Goal: Communication & Community: Answer question/provide support

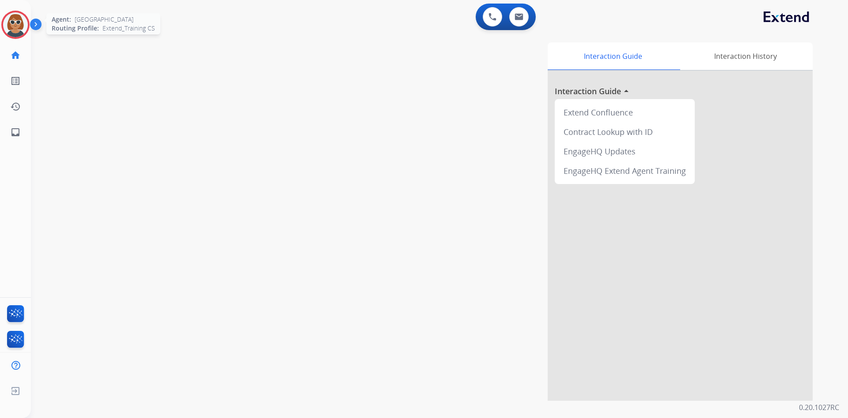
click at [8, 25] on img at bounding box center [15, 24] width 25 height 25
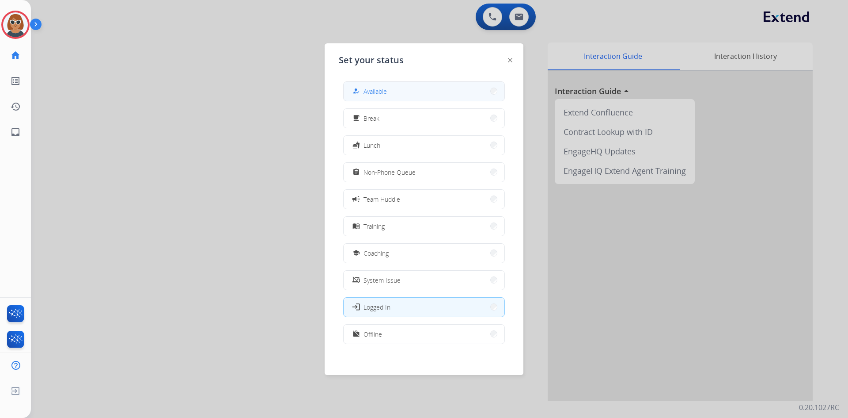
click at [374, 96] on div "how_to_reg Available" at bounding box center [369, 91] width 36 height 11
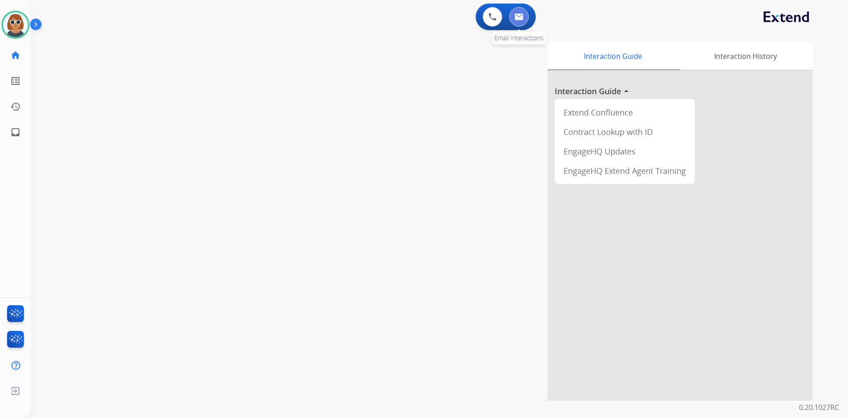
click at [420, 16] on button at bounding box center [519, 16] width 19 height 19
select select "**********"
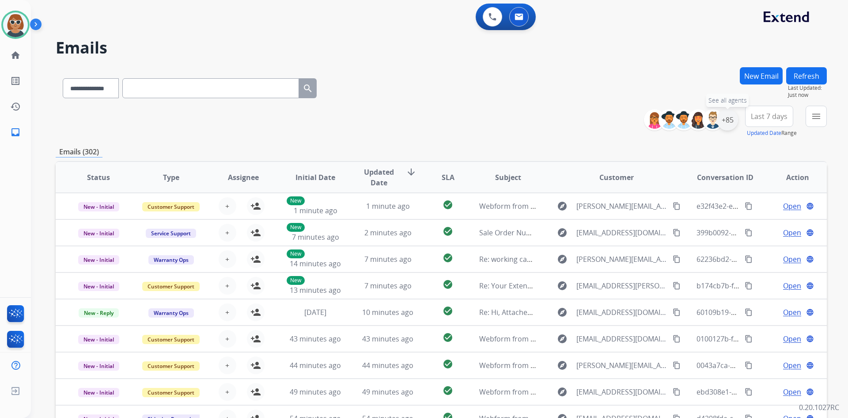
click at [420, 115] on div "+85" at bounding box center [727, 119] width 21 height 21
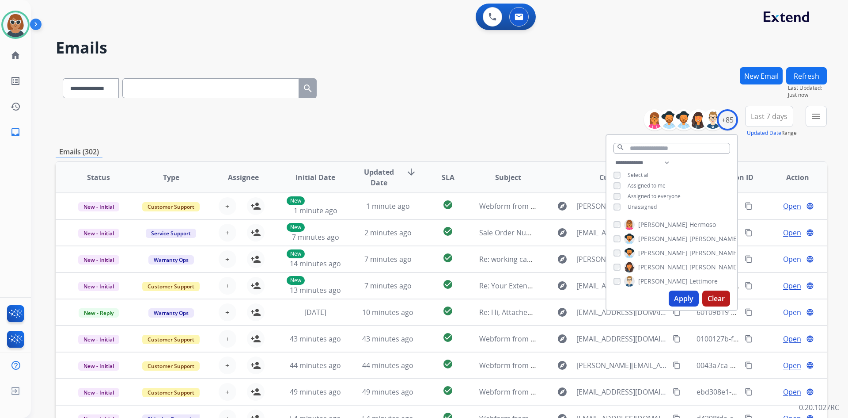
click at [420, 298] on button "Apply" at bounding box center [684, 298] width 30 height 16
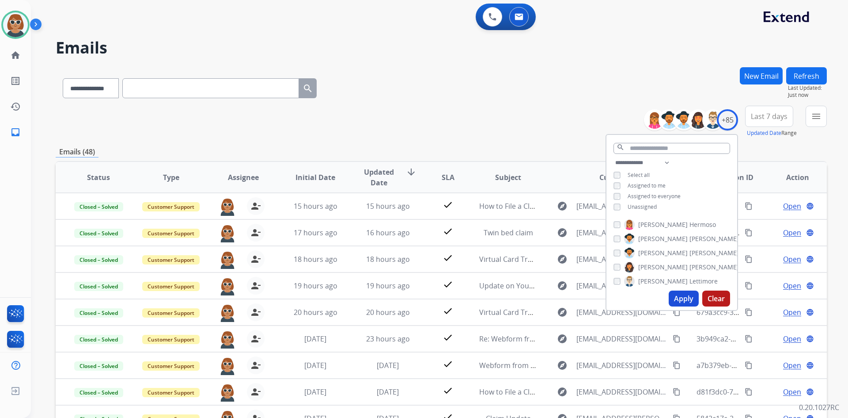
click at [420, 302] on button "Apply" at bounding box center [684, 298] width 30 height 16
click at [420, 117] on span "Last 7 days" at bounding box center [769, 116] width 37 height 4
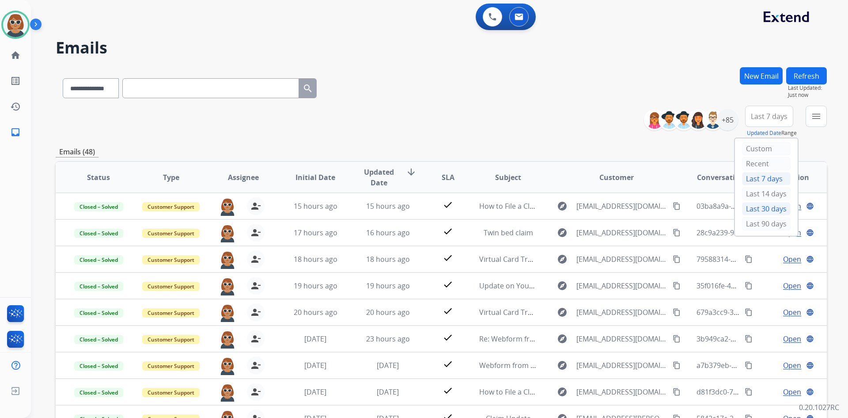
click at [420, 209] on div "Last 30 days" at bounding box center [766, 208] width 49 height 13
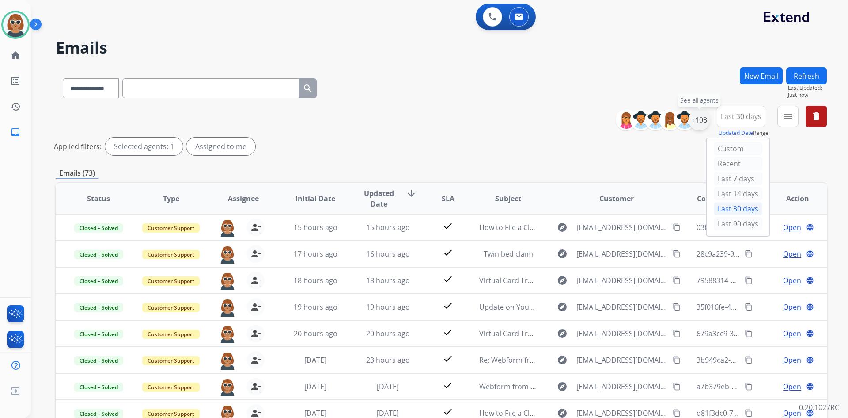
click at [420, 116] on div "+108" at bounding box center [699, 119] width 21 height 21
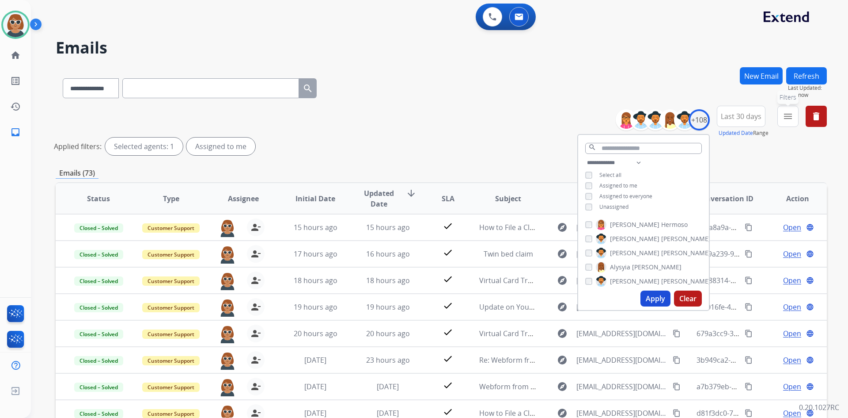
click at [420, 120] on mat-icon "menu" at bounding box center [788, 116] width 11 height 11
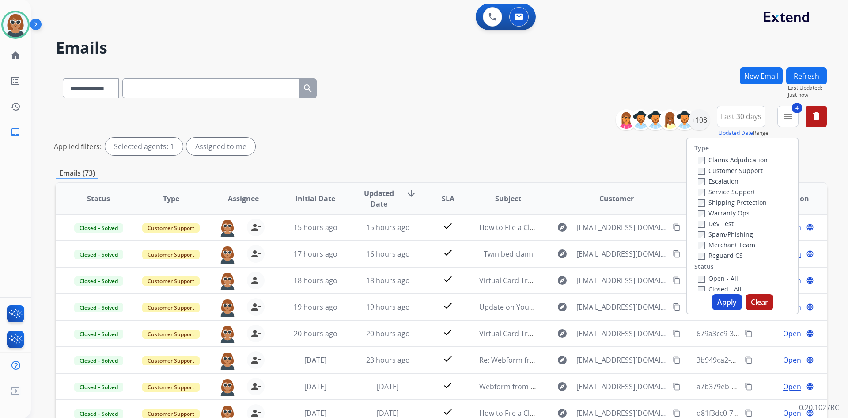
click at [420, 301] on button "Apply" at bounding box center [727, 302] width 30 height 16
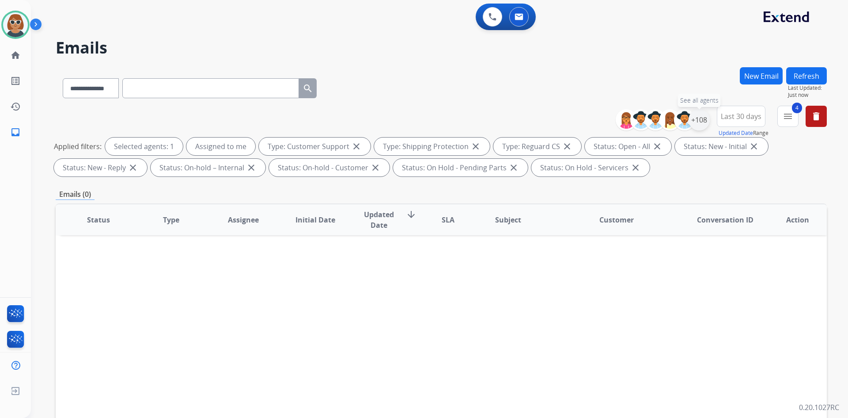
click at [420, 122] on div "+108" at bounding box center [699, 119] width 21 height 21
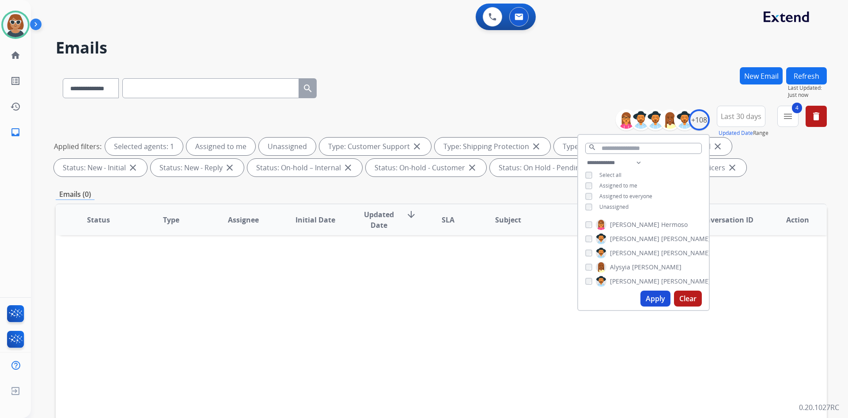
click at [420, 299] on button "Apply" at bounding box center [656, 298] width 30 height 16
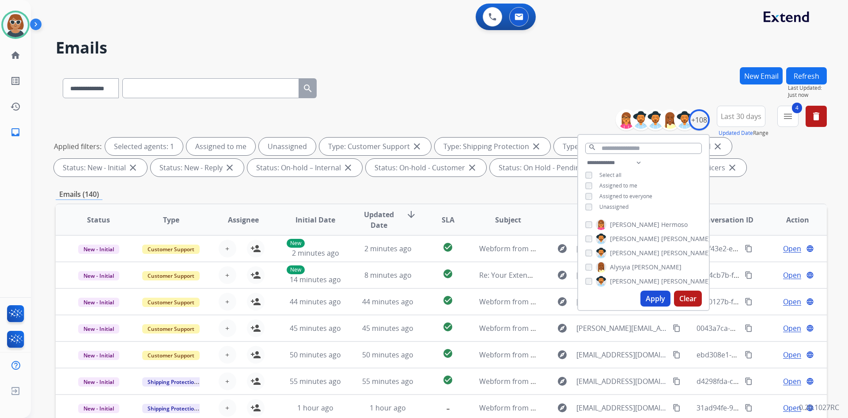
click at [420, 184] on div "**********" at bounding box center [442, 306] width 772 height 478
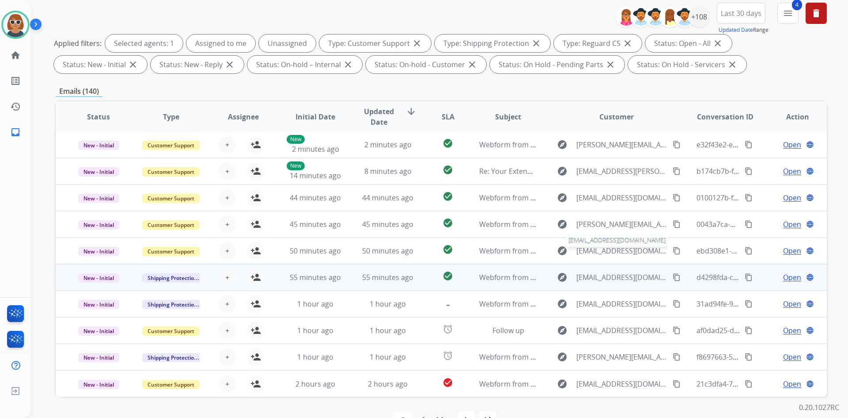
scroll to position [128, 0]
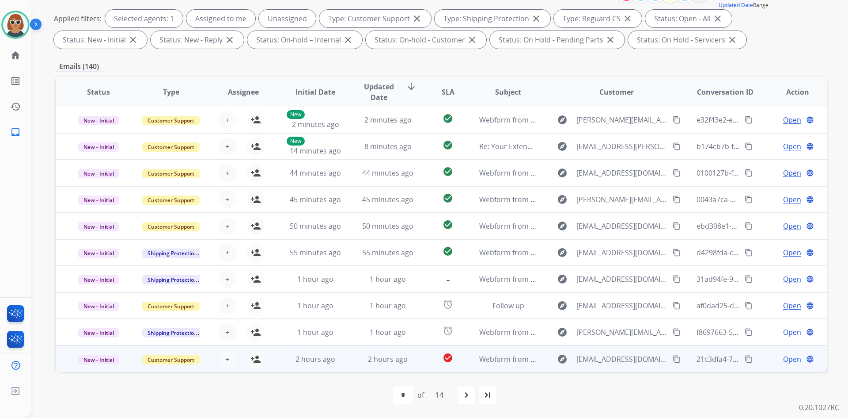
click at [420, 359] on mat-icon "content_copy" at bounding box center [677, 359] width 8 height 8
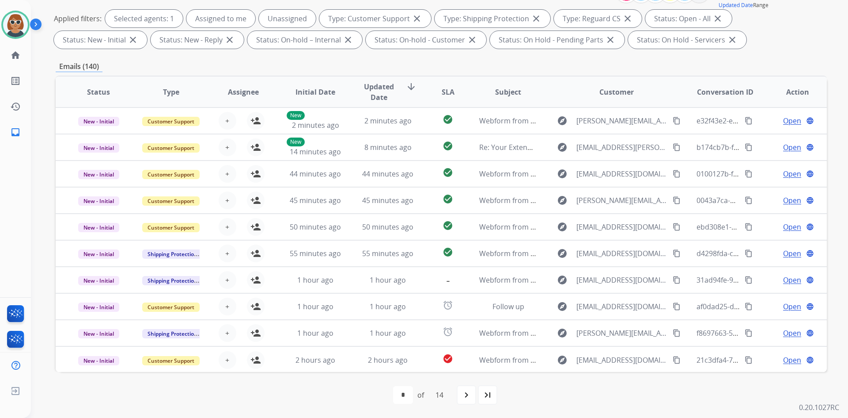
scroll to position [0, 0]
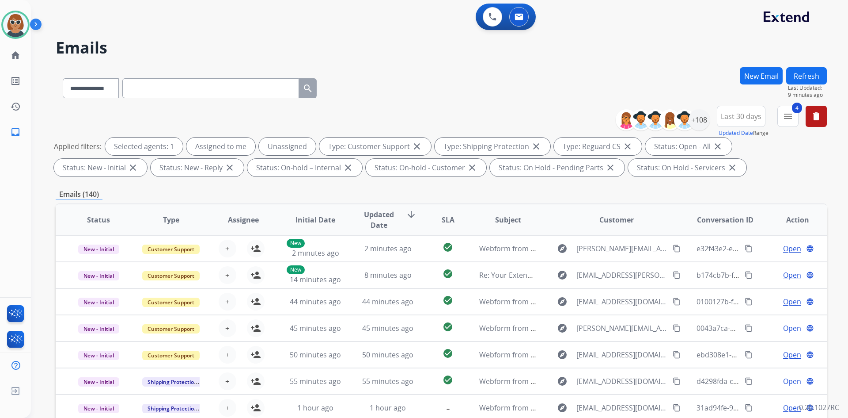
click at [420, 72] on button "Refresh" at bounding box center [807, 75] width 41 height 17
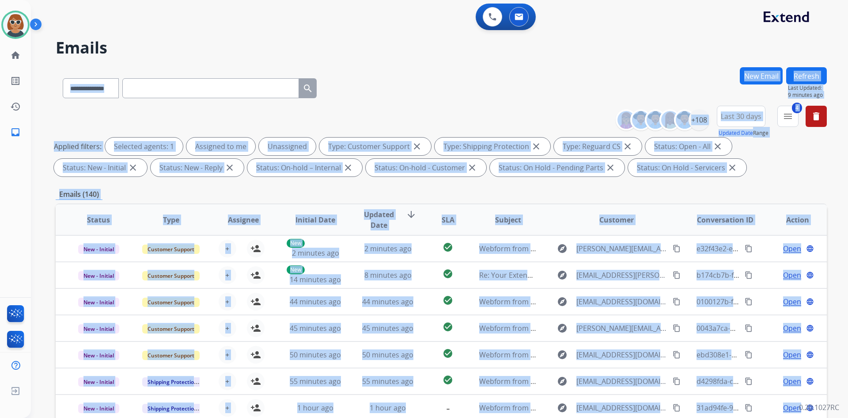
click at [420, 72] on div "**********" at bounding box center [429, 241] width 796 height 418
click at [420, 76] on div "**********" at bounding box center [442, 86] width 772 height 38
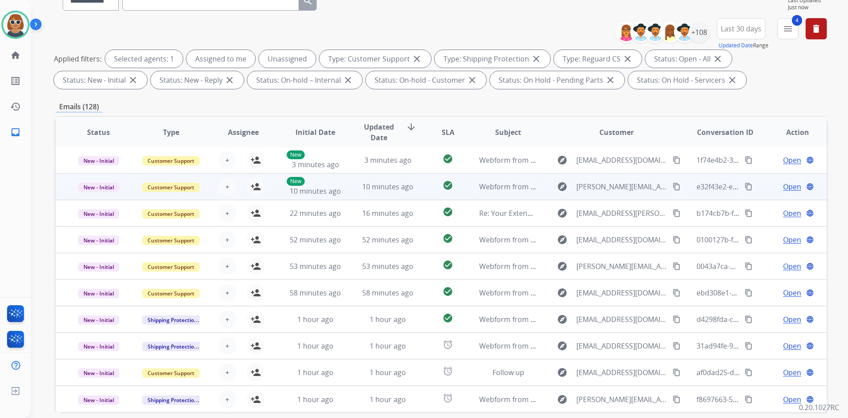
scroll to position [128, 0]
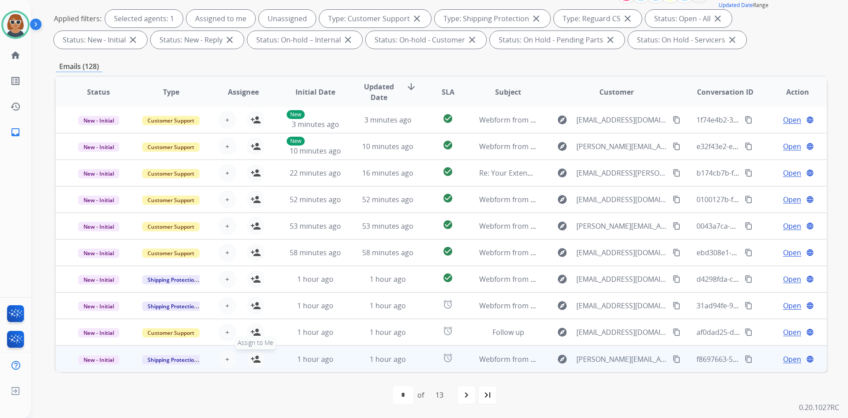
click at [254, 361] on mat-icon "person_add" at bounding box center [256, 359] width 11 height 11
click at [420, 361] on mat-icon "content_copy" at bounding box center [677, 359] width 8 height 8
click at [420, 358] on span "Open" at bounding box center [793, 359] width 18 height 11
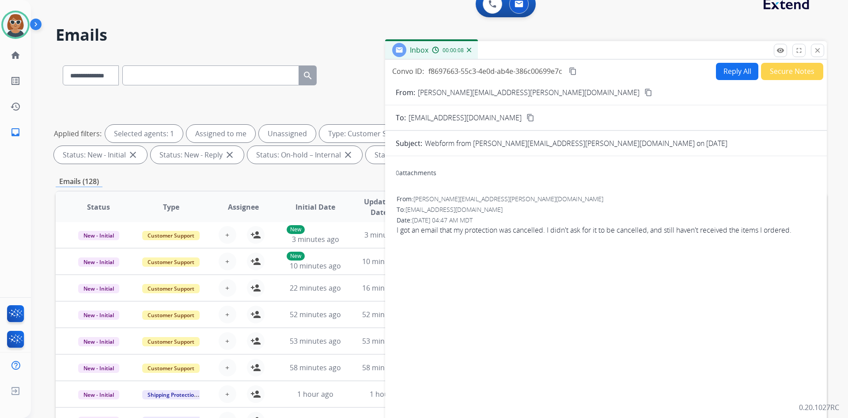
scroll to position [0, 0]
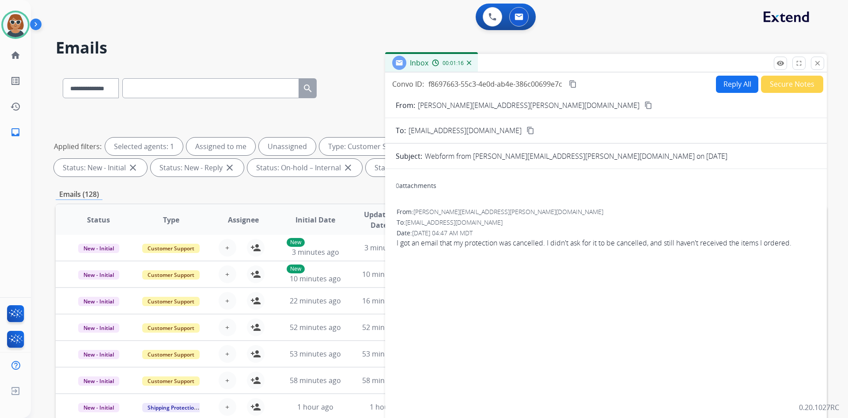
click at [420, 84] on button "Reply All" at bounding box center [737, 84] width 42 height 17
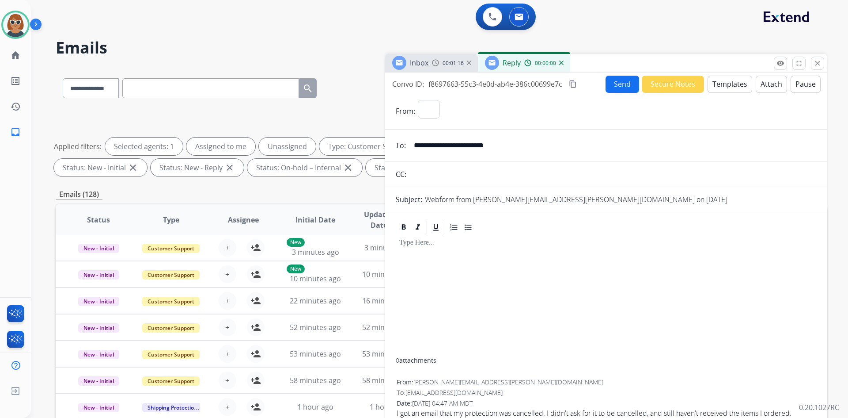
select select "**********"
click at [420, 81] on button "Templates" at bounding box center [730, 84] width 45 height 17
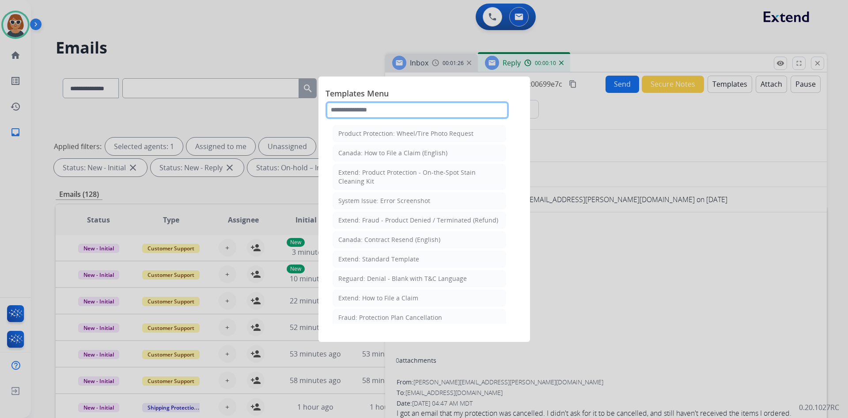
click at [392, 107] on input "text" at bounding box center [417, 110] width 183 height 18
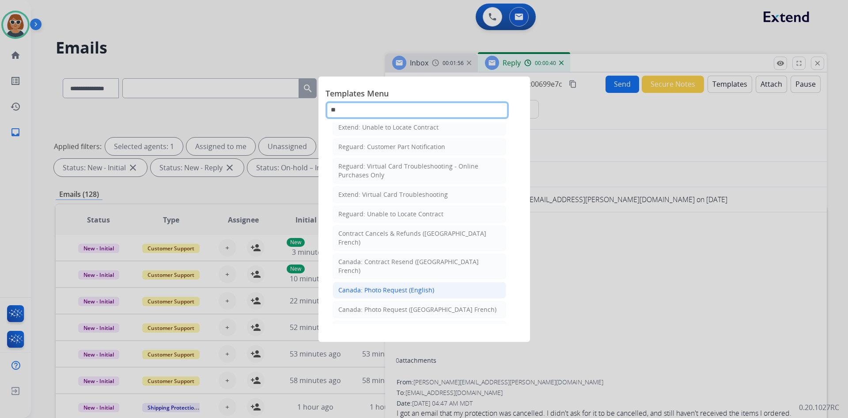
scroll to position [183, 0]
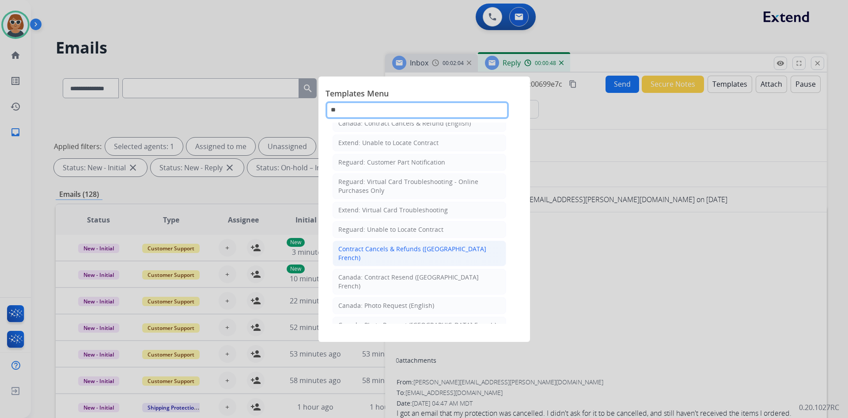
type input "**"
click at [390, 244] on div "Contract Cancels & Refunds ([GEOGRAPHIC_DATA] French)" at bounding box center [420, 253] width 162 height 18
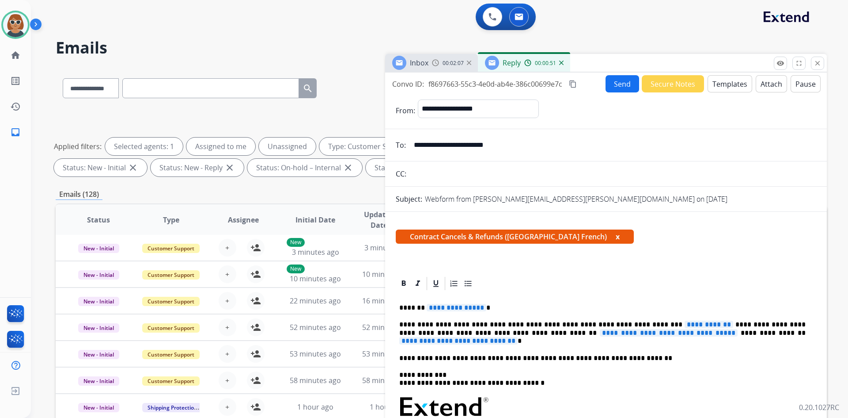
click at [420, 83] on button "Templates" at bounding box center [730, 83] width 45 height 17
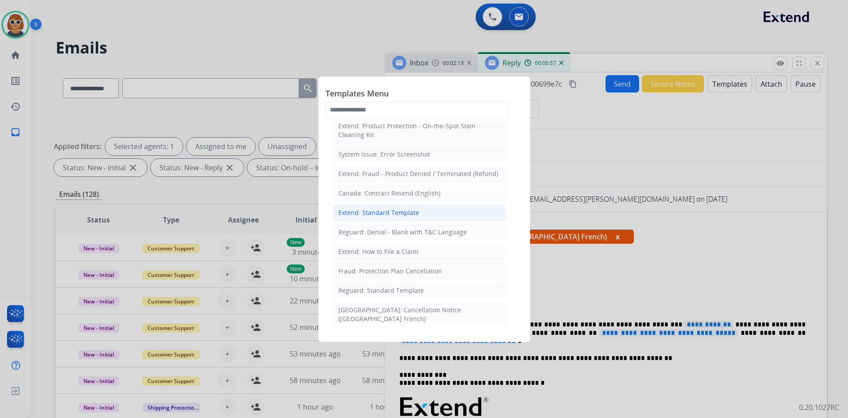
scroll to position [0, 0]
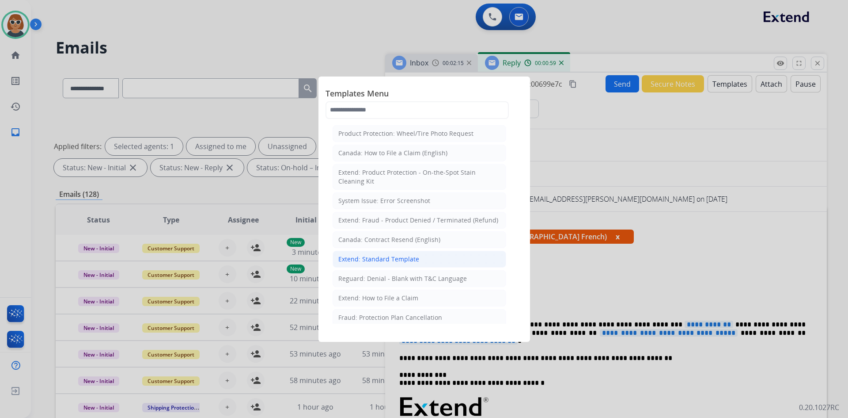
click at [408, 263] on div "Extend: Standard Template" at bounding box center [379, 259] width 81 height 9
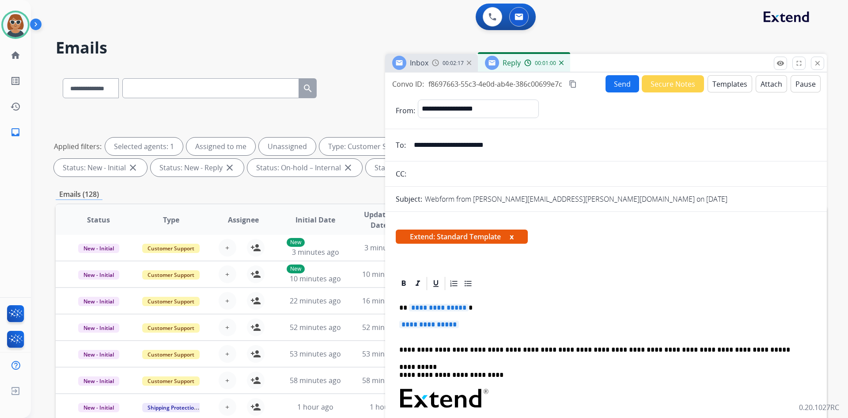
click at [420, 307] on span "**********" at bounding box center [439, 308] width 60 height 8
click at [420, 320] on span "**********" at bounding box center [429, 324] width 60 height 8
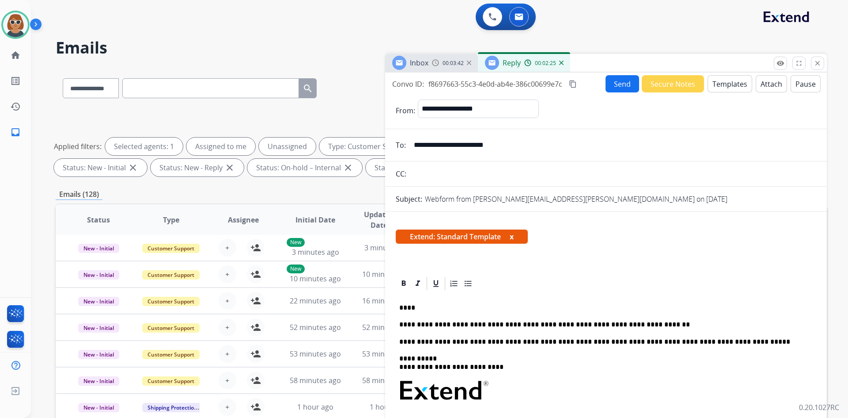
click at [420, 323] on p "**********" at bounding box center [602, 324] width 407 height 8
click at [397, 319] on div "**********" at bounding box center [606, 417] width 421 height 253
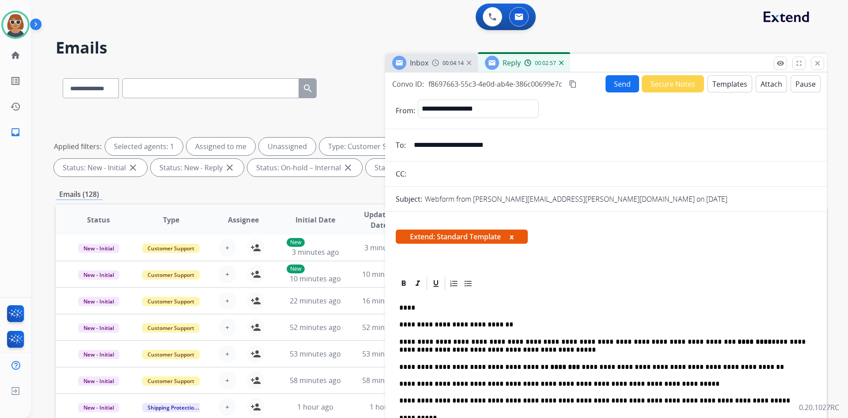
click at [420, 341] on p "**********" at bounding box center [602, 346] width 407 height 16
click at [420, 342] on p "**********" at bounding box center [602, 346] width 407 height 16
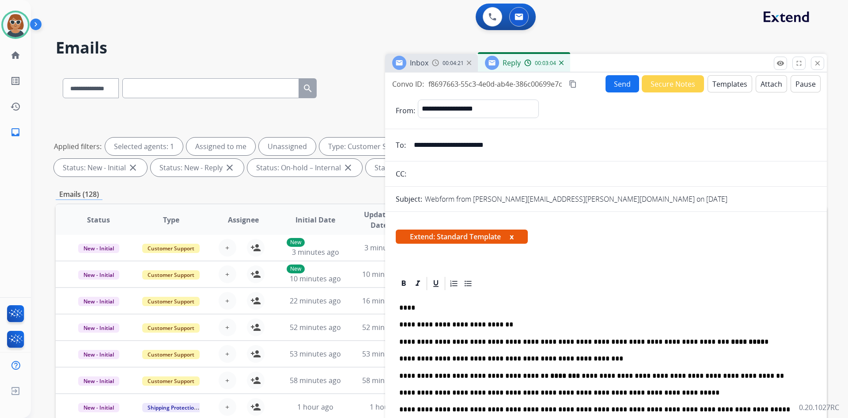
scroll to position [44, 0]
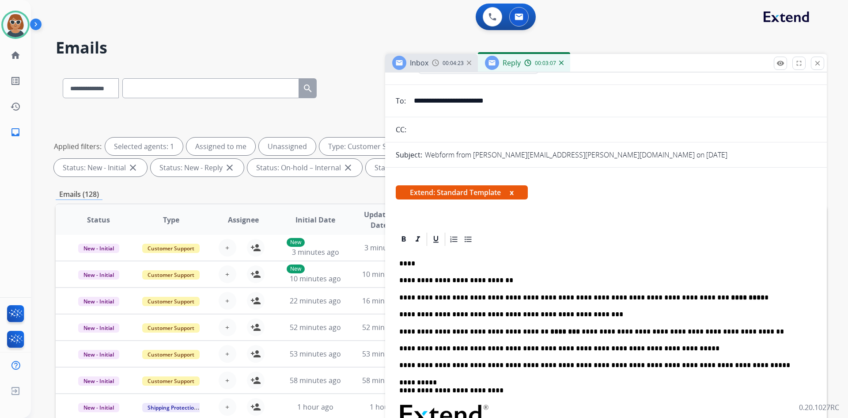
click at [420, 330] on strong "********" at bounding box center [566, 331] width 30 height 7
click at [420, 328] on strong "********" at bounding box center [566, 331] width 30 height 7
click at [403, 240] on icon at bounding box center [404, 238] width 4 height 5
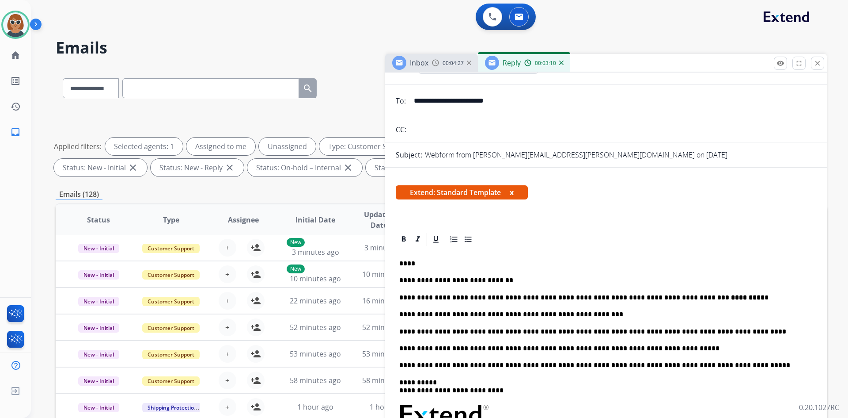
click at [420, 297] on strong "*********" at bounding box center [748, 297] width 34 height 7
click at [420, 296] on strong "*********" at bounding box center [748, 297] width 34 height 7
click at [403, 240] on icon at bounding box center [404, 238] width 4 height 5
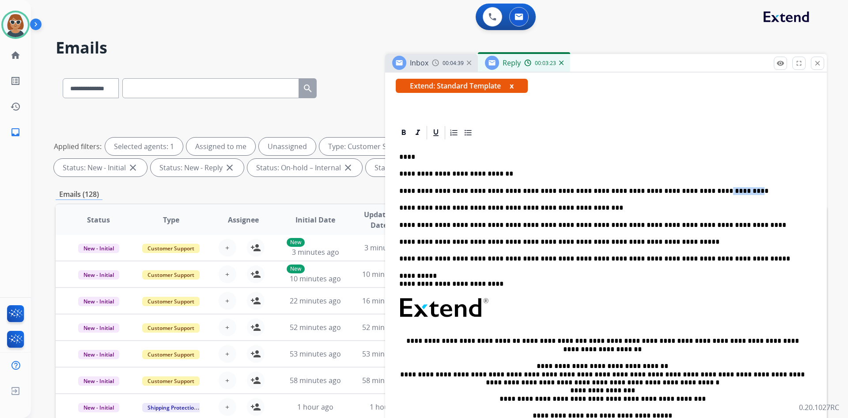
scroll to position [177, 0]
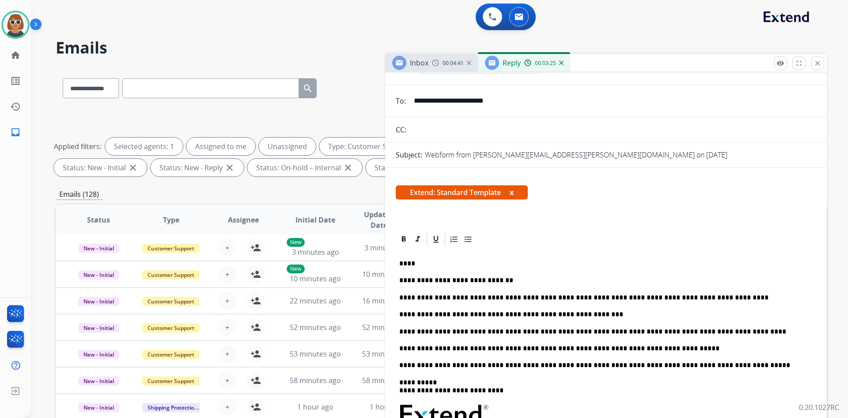
click at [420, 244] on div at bounding box center [606, 239] width 421 height 16
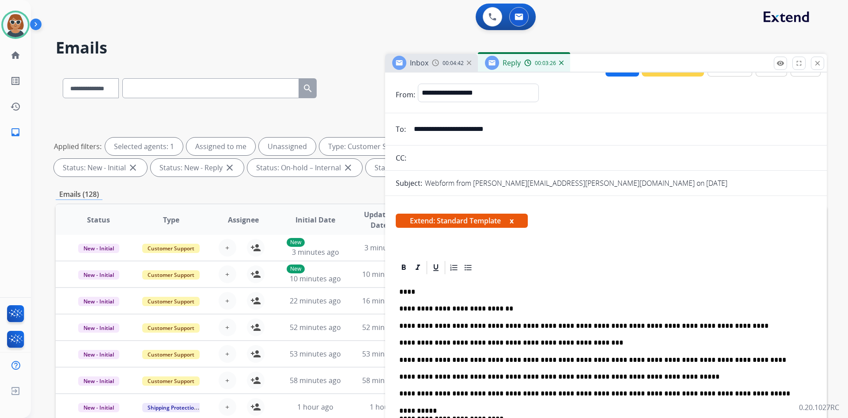
scroll to position [0, 0]
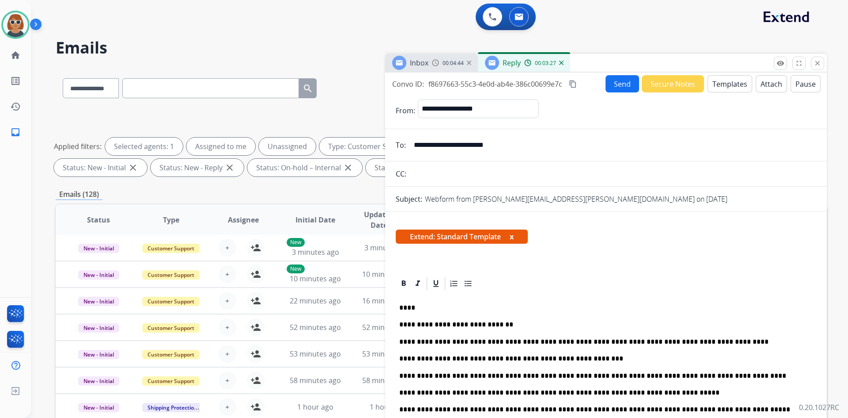
click at [420, 84] on mat-icon "content_copy" at bounding box center [573, 84] width 8 height 8
click at [420, 87] on button "Send" at bounding box center [623, 83] width 34 height 17
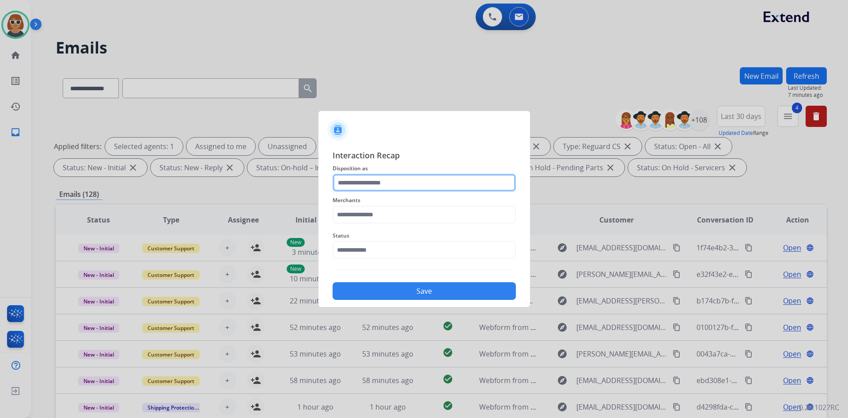
click at [410, 186] on input "text" at bounding box center [424, 183] width 183 height 18
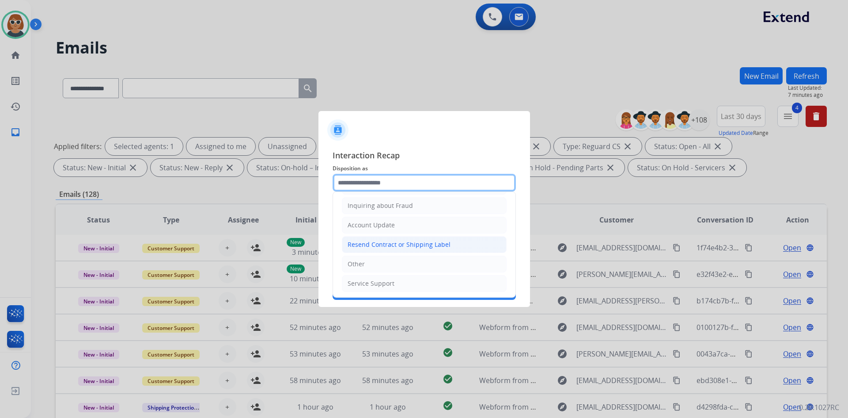
scroll to position [138, 0]
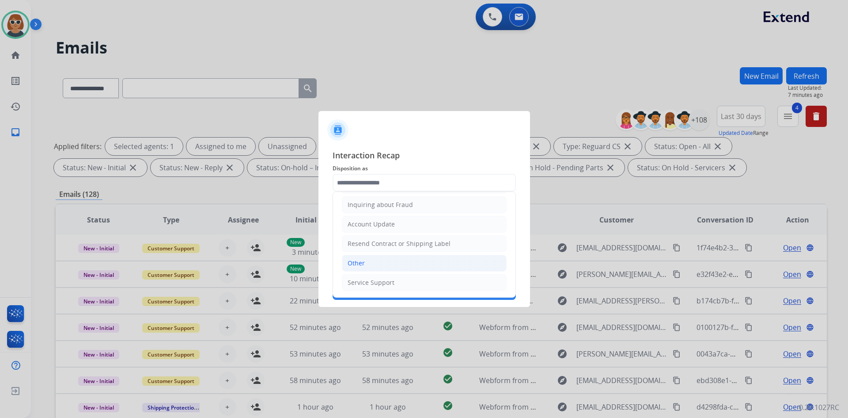
click at [389, 262] on li "Other" at bounding box center [424, 263] width 165 height 17
type input "*****"
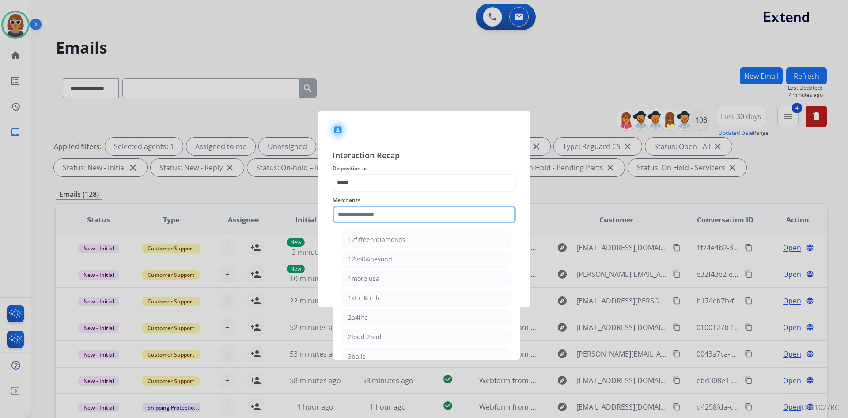
click at [397, 217] on input "text" at bounding box center [424, 214] width 183 height 18
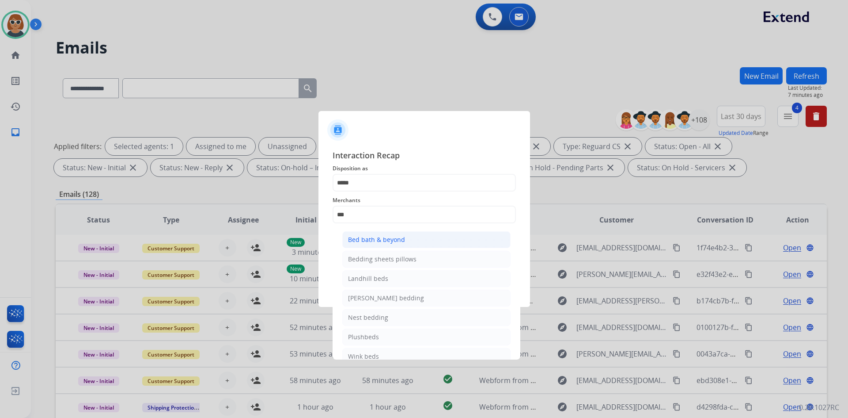
click at [396, 238] on div "Bed bath & beyond" at bounding box center [376, 239] width 57 height 9
type input "**********"
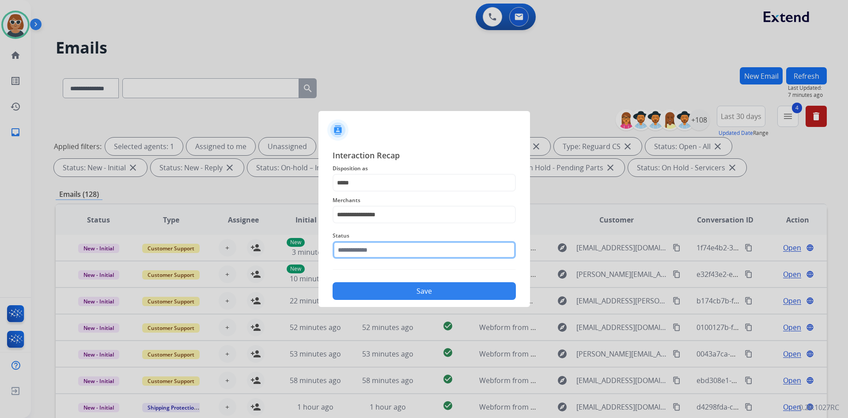
click at [399, 247] on input "text" at bounding box center [424, 250] width 183 height 18
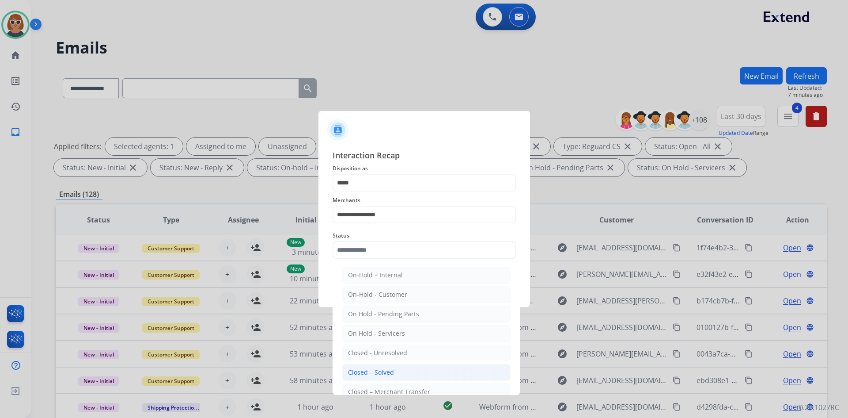
click at [393, 369] on li "Closed – Solved" at bounding box center [426, 372] width 168 height 17
type input "**********"
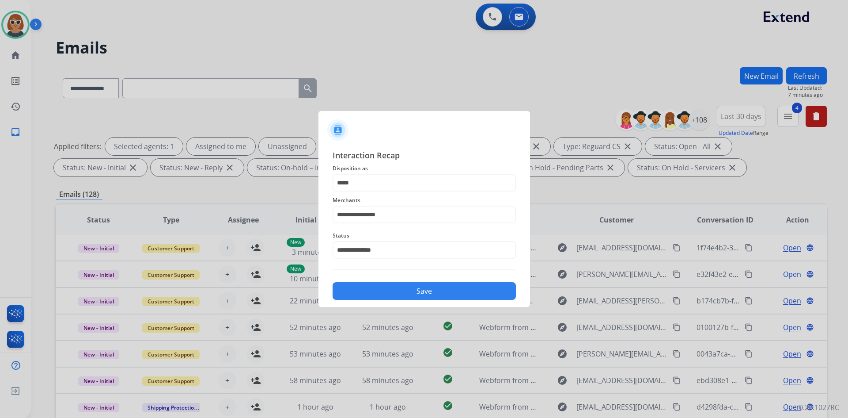
click at [420, 291] on button "Save" at bounding box center [424, 291] width 183 height 18
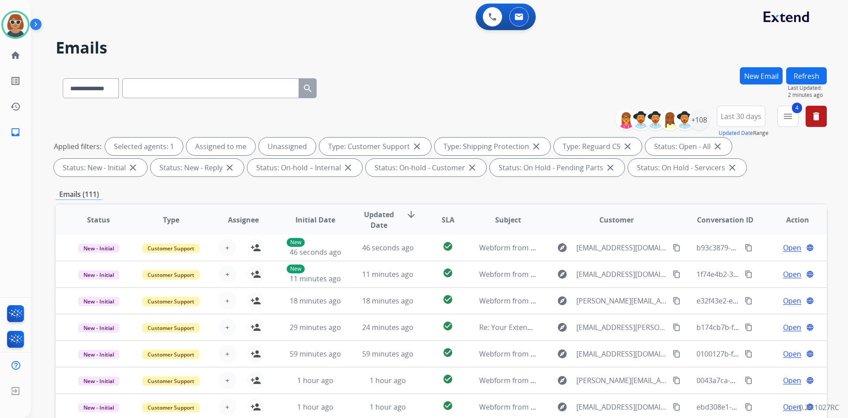
drag, startPoint x: 523, startPoint y: 80, endPoint x: 527, endPoint y: 77, distance: 4.5
click at [420, 80] on div "**********" at bounding box center [442, 86] width 772 height 38
click at [420, 73] on button "Refresh" at bounding box center [807, 75] width 41 height 17
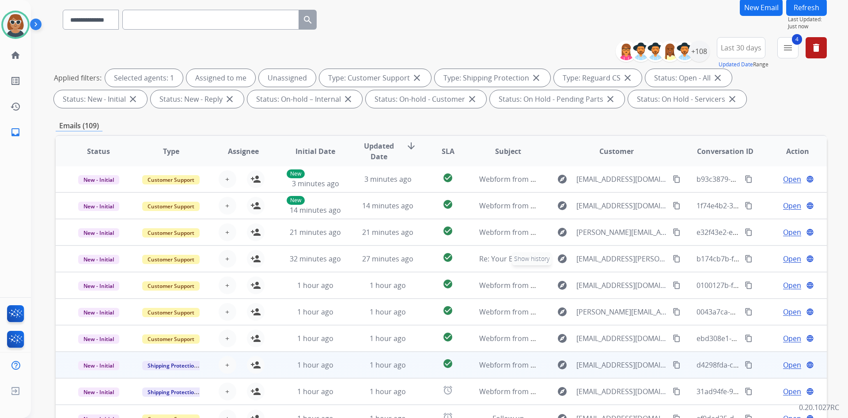
scroll to position [128, 0]
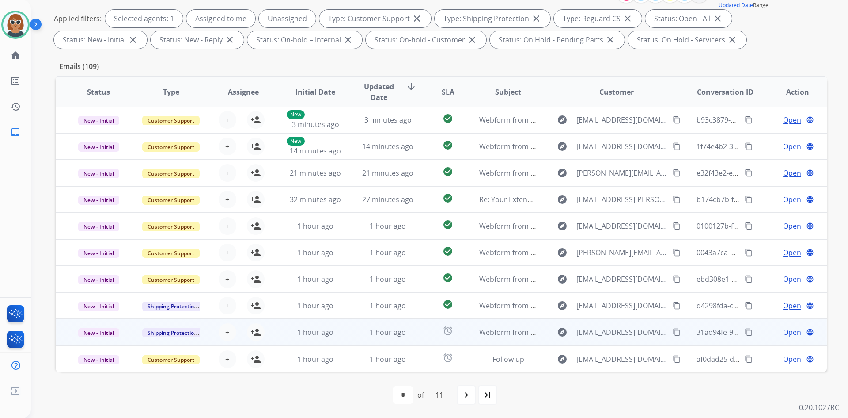
click at [420, 332] on mat-icon "content_copy" at bounding box center [677, 332] width 8 height 8
click at [254, 331] on mat-icon "person_add" at bounding box center [256, 332] width 11 height 11
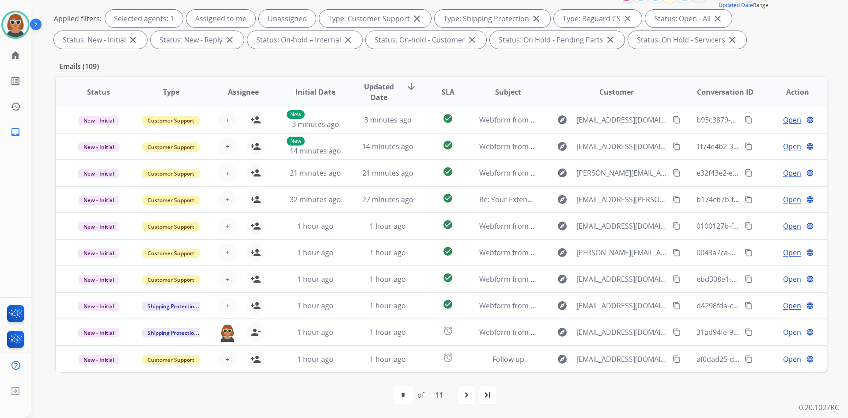
click at [420, 47] on div "Applied filters: Selected agents: 1 Assigned to me Unassigned Type: Customer Su…" at bounding box center [440, 29] width 772 height 39
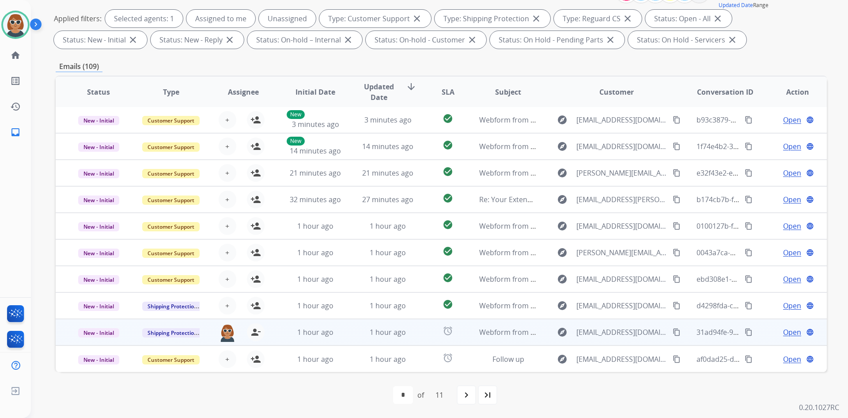
click at [420, 332] on span "Open" at bounding box center [793, 332] width 18 height 11
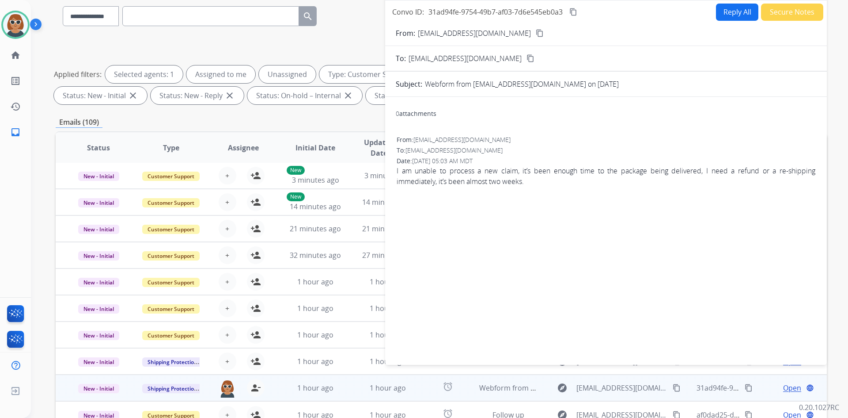
scroll to position [0, 0]
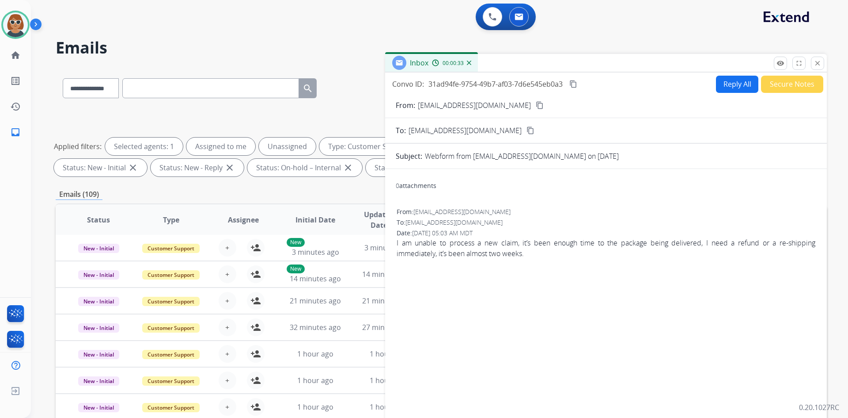
click at [420, 94] on form "From: sebastiantatis2399@hotmail.com content_copy To: shipping@extend.com conte…" at bounding box center [606, 263] width 442 height 340
click at [420, 87] on button "Reply All" at bounding box center [737, 84] width 42 height 17
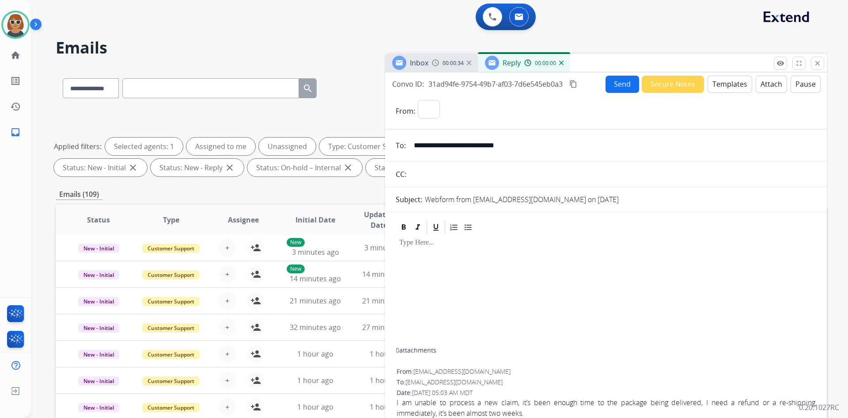
select select "**********"
click at [420, 84] on button "Templates" at bounding box center [730, 84] width 45 height 17
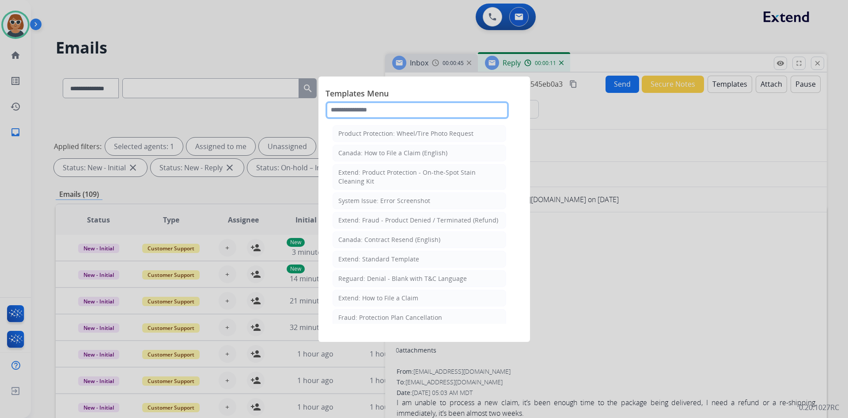
click at [393, 112] on input "text" at bounding box center [417, 110] width 183 height 18
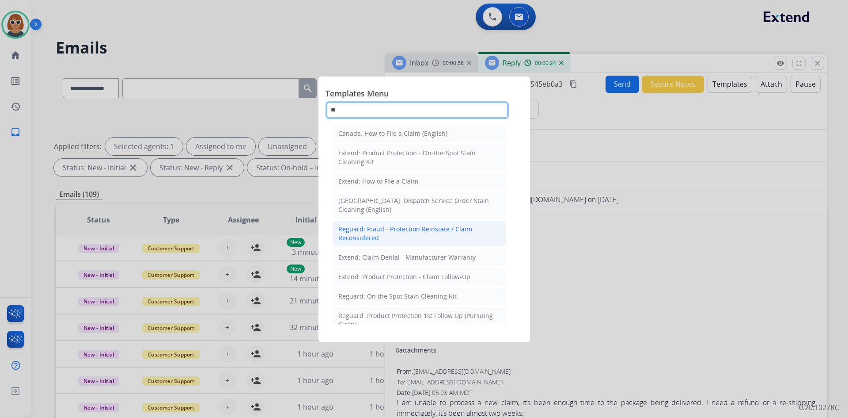
type input "*"
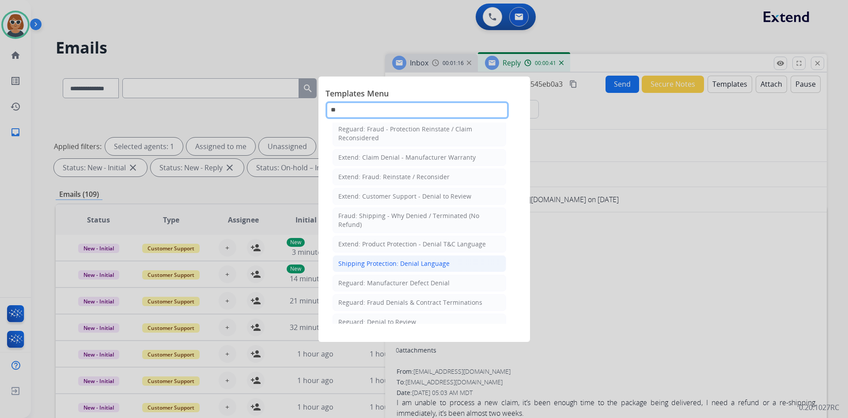
scroll to position [109, 0]
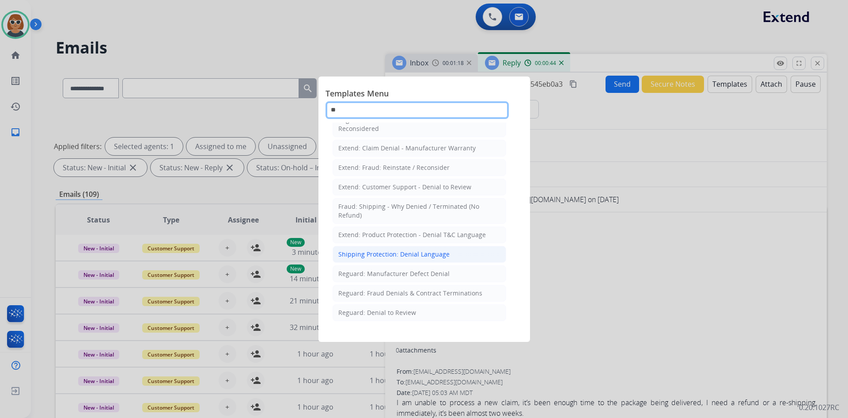
type input "**"
click at [420, 250] on div "Shipping Protection: Denial Language" at bounding box center [394, 254] width 111 height 9
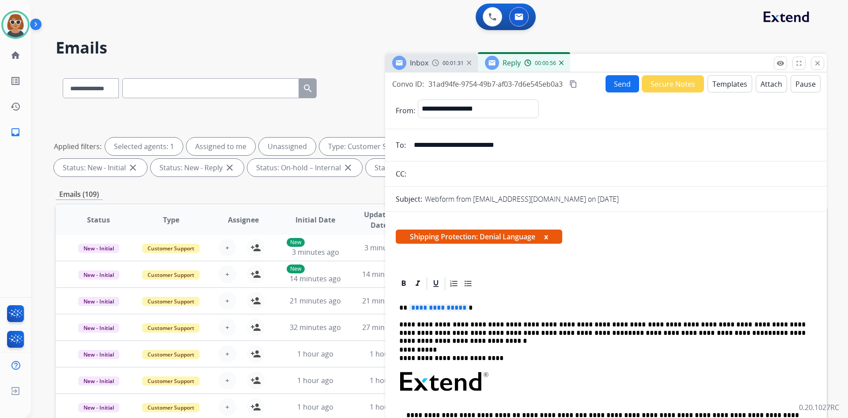
click at [420, 83] on button "Templates" at bounding box center [730, 83] width 45 height 17
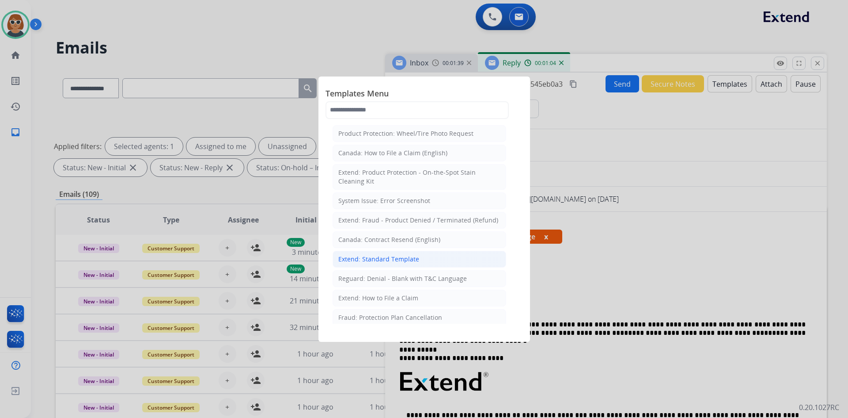
click at [388, 255] on div "Extend: Standard Template" at bounding box center [379, 259] width 81 height 9
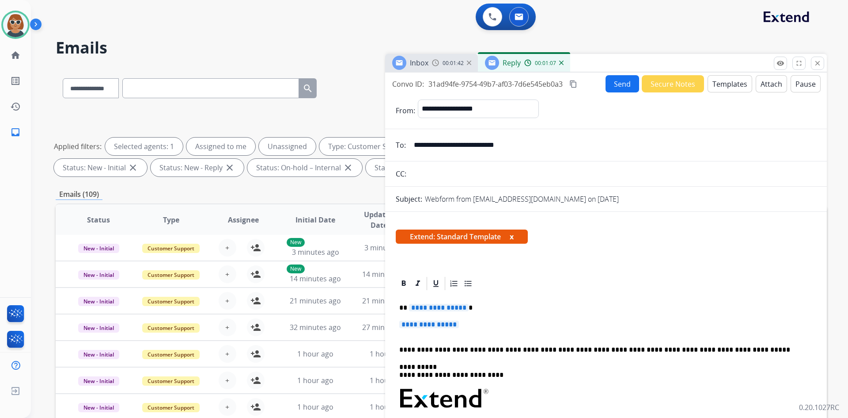
click at [420, 304] on span "**********" at bounding box center [439, 308] width 60 height 8
click at [420, 323] on span "**********" at bounding box center [429, 324] width 60 height 8
drag, startPoint x: 423, startPoint y: 323, endPoint x: 415, endPoint y: 321, distance: 8.5
click at [415, 321] on span "**********" at bounding box center [429, 324] width 60 height 8
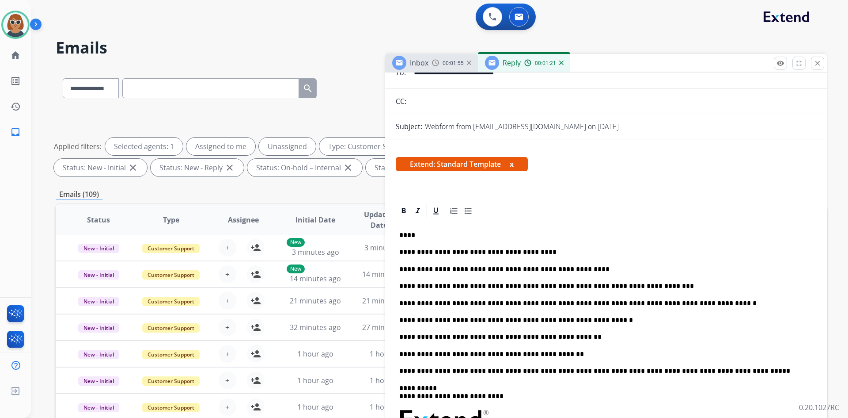
scroll to position [88, 0]
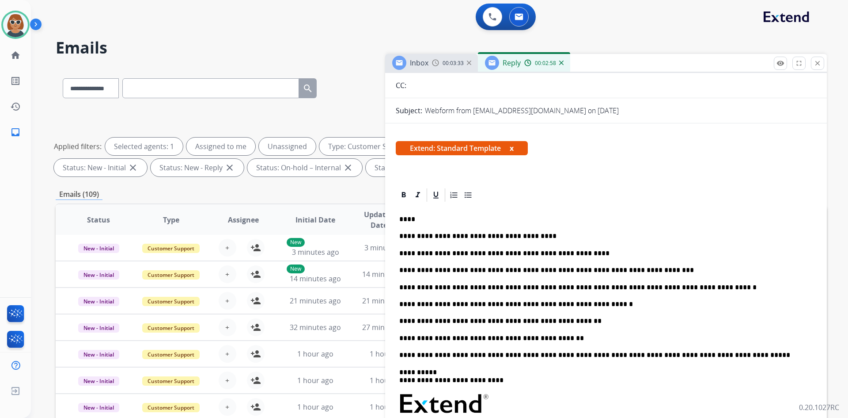
click at [420, 320] on p "**********" at bounding box center [602, 321] width 407 height 8
click at [420, 338] on p "**********" at bounding box center [602, 338] width 407 height 8
click at [420, 306] on p "**********" at bounding box center [602, 304] width 407 height 8
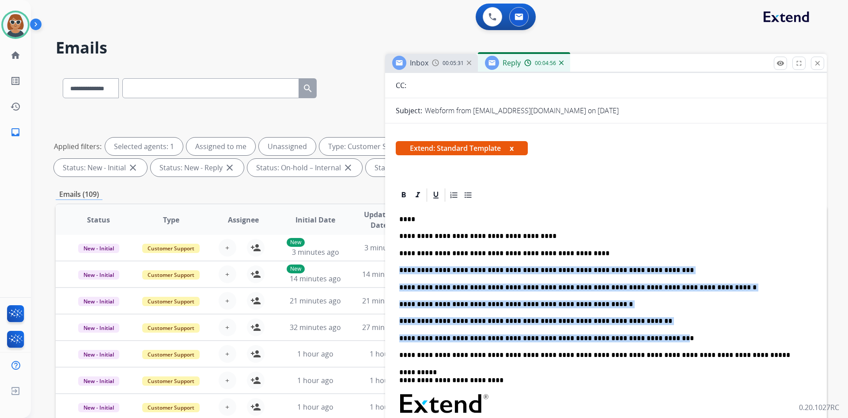
drag, startPoint x: 399, startPoint y: 271, endPoint x: 639, endPoint y: 336, distance: 248.6
click at [420, 336] on div "**********" at bounding box center [606, 380] width 421 height 354
copy div "**********"
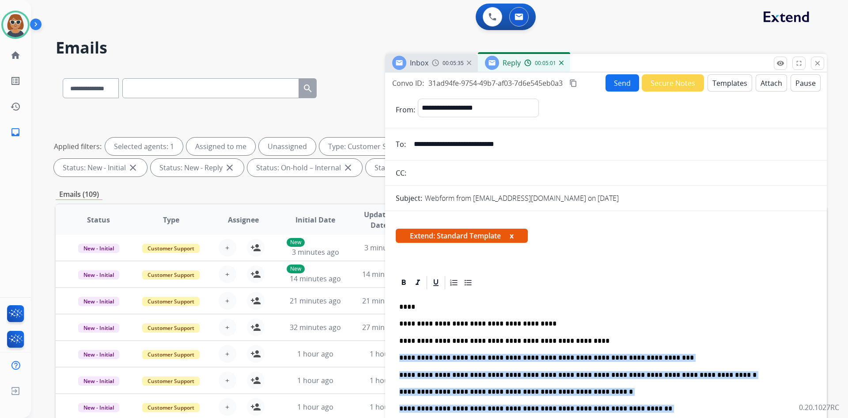
scroll to position [0, 0]
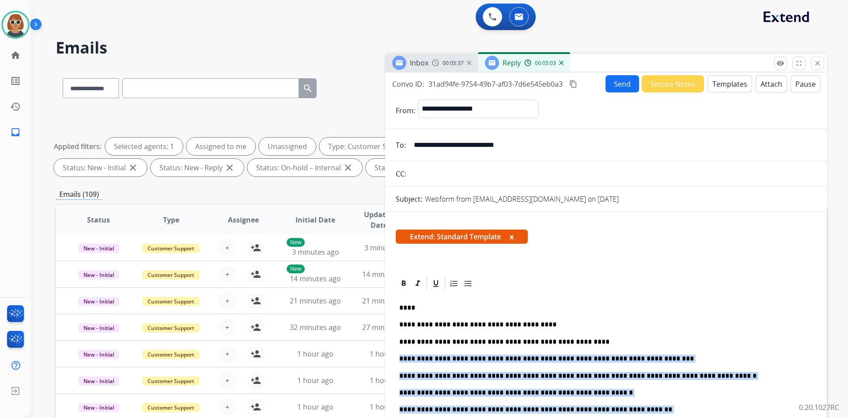
click at [420, 84] on button "Send" at bounding box center [623, 83] width 34 height 17
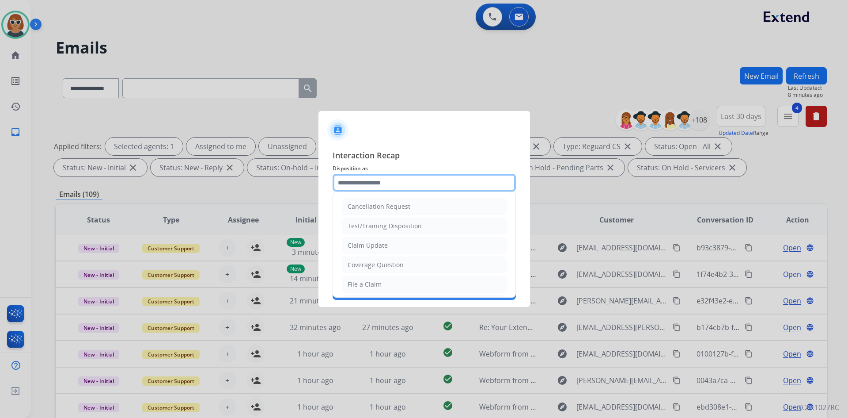
click at [392, 182] on input "text" at bounding box center [424, 183] width 183 height 18
click at [365, 213] on li "Cancellation Request" at bounding box center [424, 206] width 165 height 17
type input "**********"
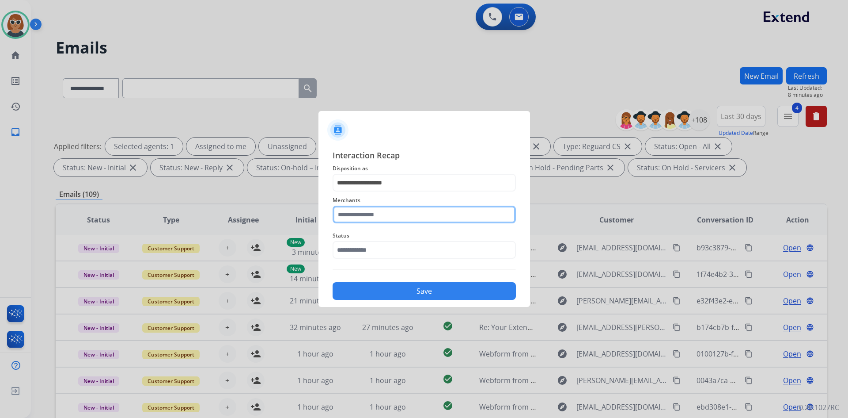
click at [349, 206] on input "text" at bounding box center [424, 214] width 183 height 18
click at [384, 244] on li "Jomashop" at bounding box center [426, 239] width 168 height 17
type input "********"
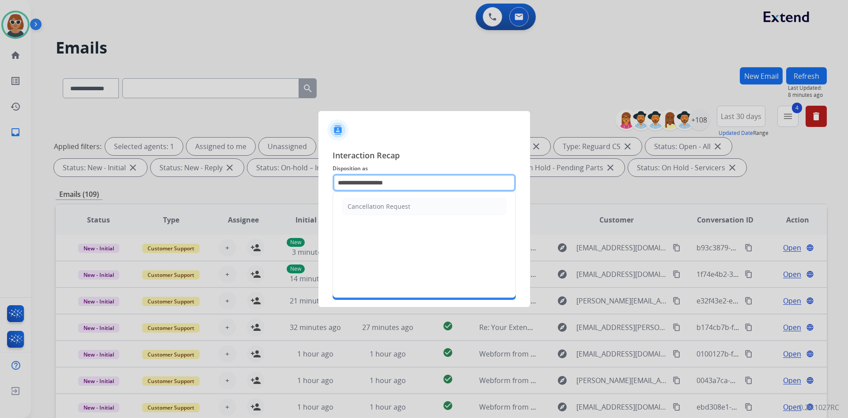
click at [414, 186] on input "**********" at bounding box center [424, 183] width 183 height 18
type input "*"
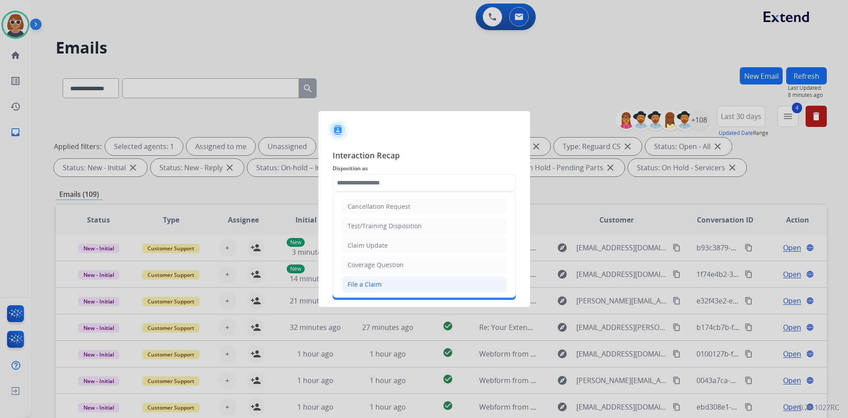
click at [375, 284] on div "File a Claim" at bounding box center [365, 284] width 34 height 9
type input "**********"
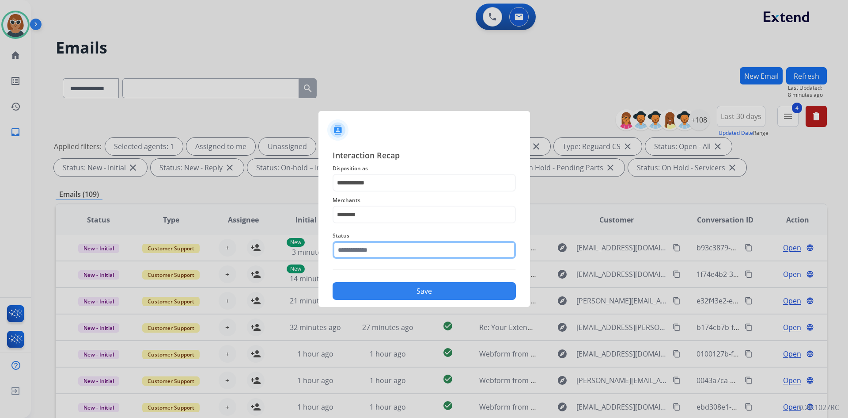
click at [372, 253] on input "text" at bounding box center [424, 250] width 183 height 18
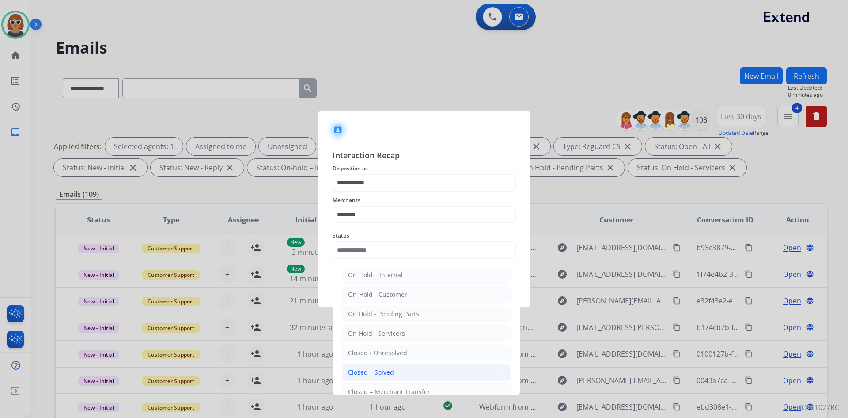
click at [377, 373] on div "Closed – Solved" at bounding box center [371, 372] width 46 height 9
type input "**********"
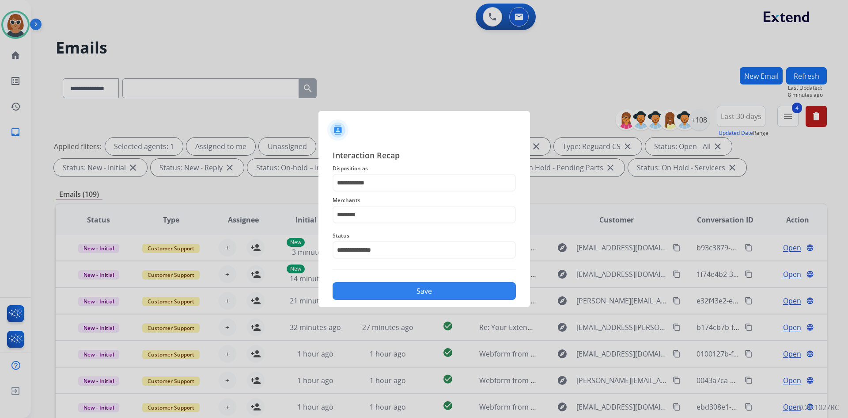
click at [420, 298] on button "Save" at bounding box center [424, 291] width 183 height 18
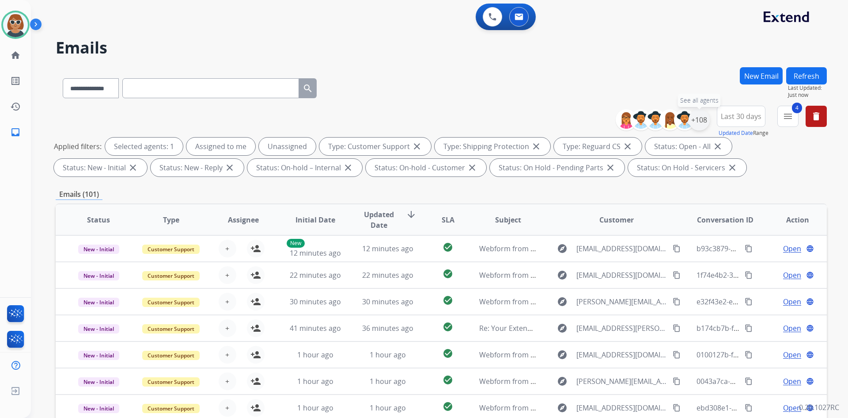
click at [420, 121] on div "+108" at bounding box center [699, 119] width 21 height 21
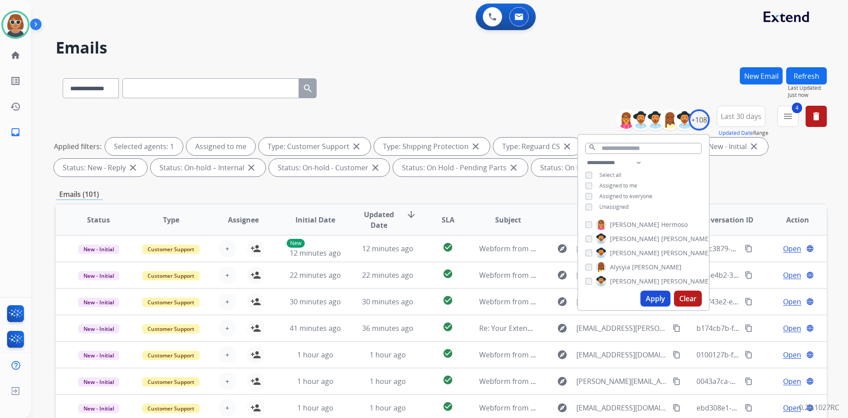
click at [420, 295] on button "Apply" at bounding box center [656, 298] width 30 height 16
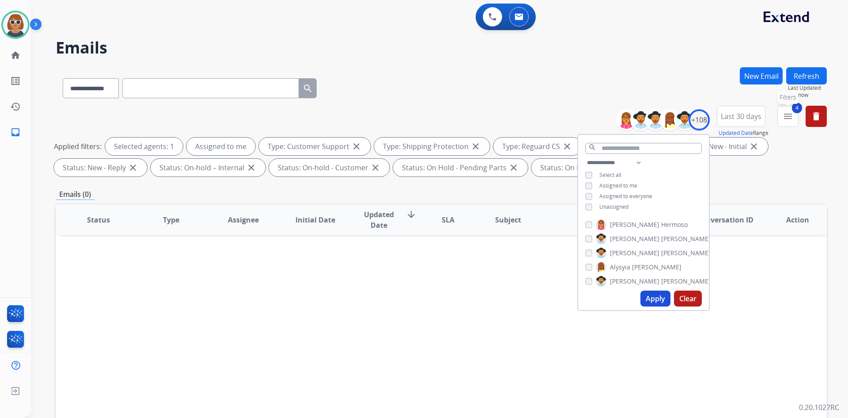
click at [420, 119] on mat-icon "menu" at bounding box center [788, 116] width 11 height 11
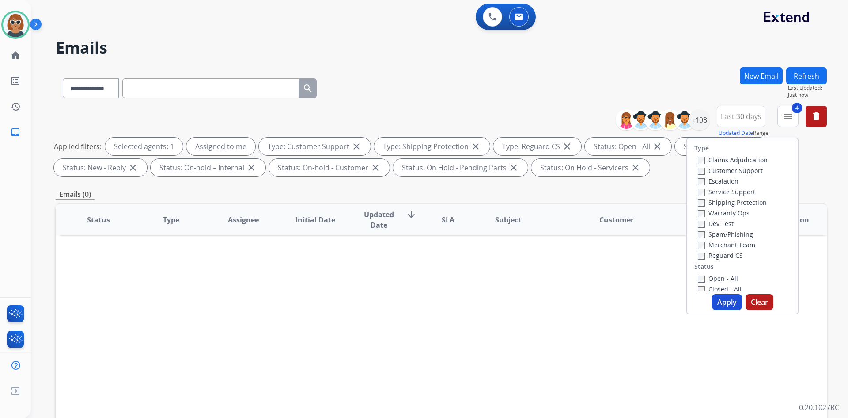
click at [420, 299] on button "Apply" at bounding box center [727, 302] width 30 height 16
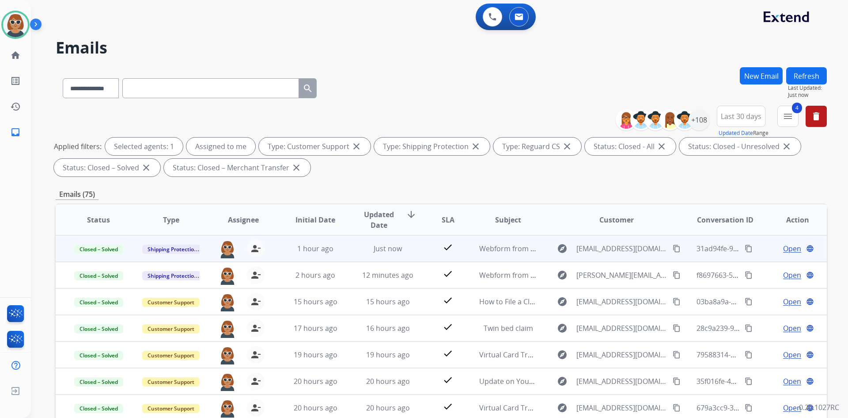
click at [420, 249] on span "Open" at bounding box center [793, 248] width 18 height 11
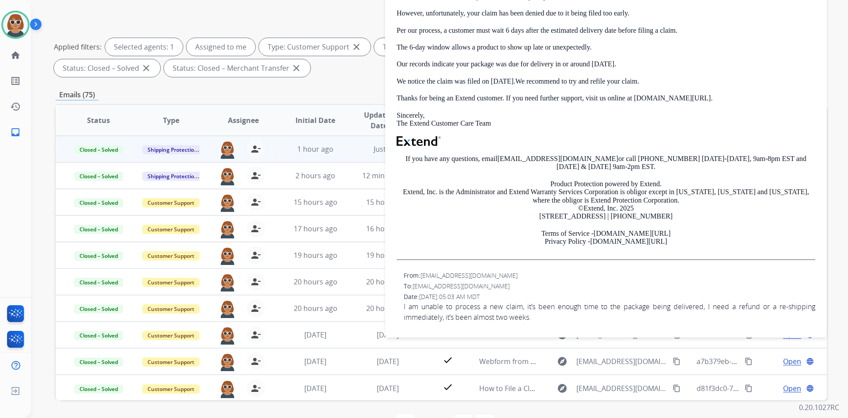
scroll to position [128, 0]
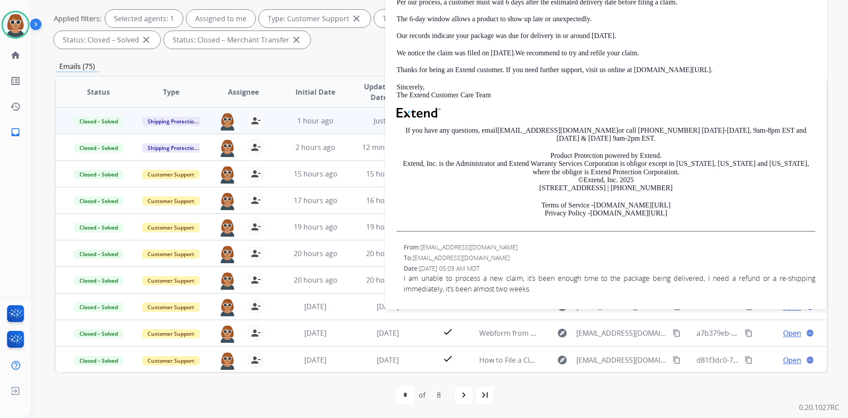
click at [420, 285] on span "I am unable to process a new claim, it’s been enough time to the package being …" at bounding box center [610, 283] width 412 height 21
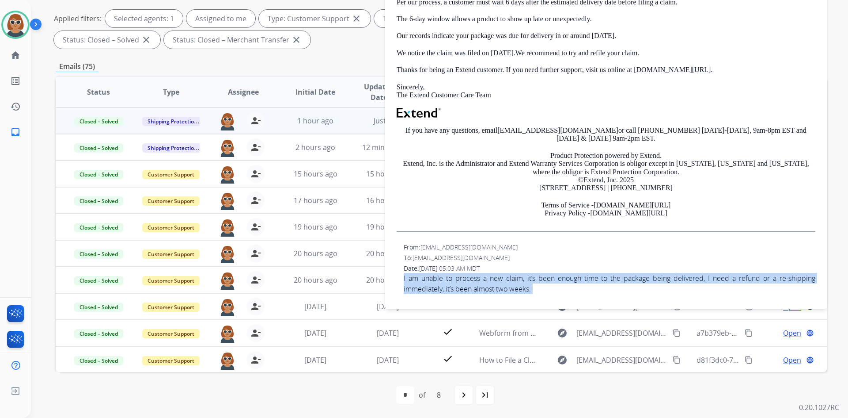
click at [420, 285] on span "I am unable to process a new claim, it’s been enough time to the package being …" at bounding box center [610, 283] width 412 height 21
copy app-emails-table "I am unable to process a new claim, it’s been enough time to the package being …"
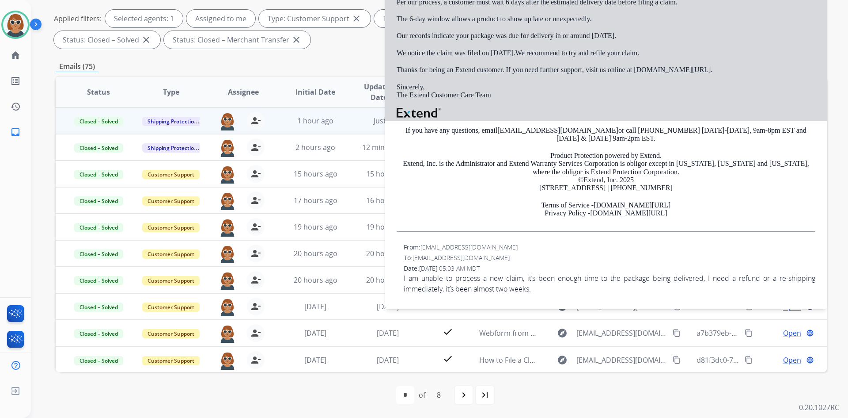
drag, startPoint x: 536, startPoint y: 171, endPoint x: 521, endPoint y: 175, distance: 14.5
click at [420, 172] on p "Product Protection powered by Extend. Extend, Inc. is the Administrator and Ext…" at bounding box center [606, 172] width 419 height 41
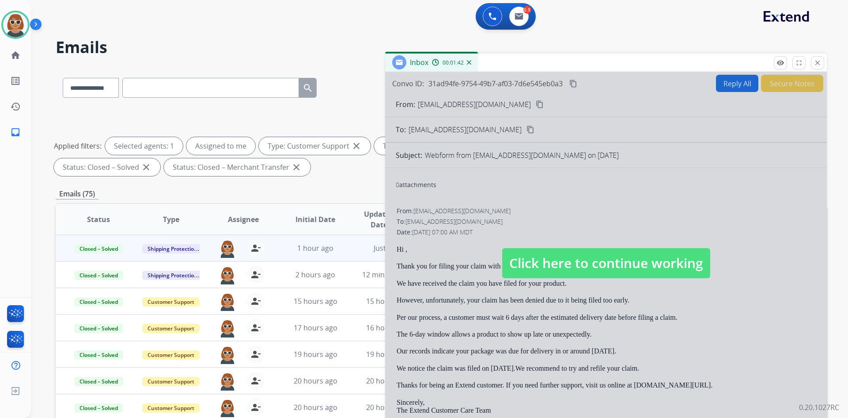
scroll to position [0, 0]
click at [80, 32] on div "**********" at bounding box center [429, 241] width 796 height 418
click at [420, 208] on div at bounding box center [606, 254] width 442 height 364
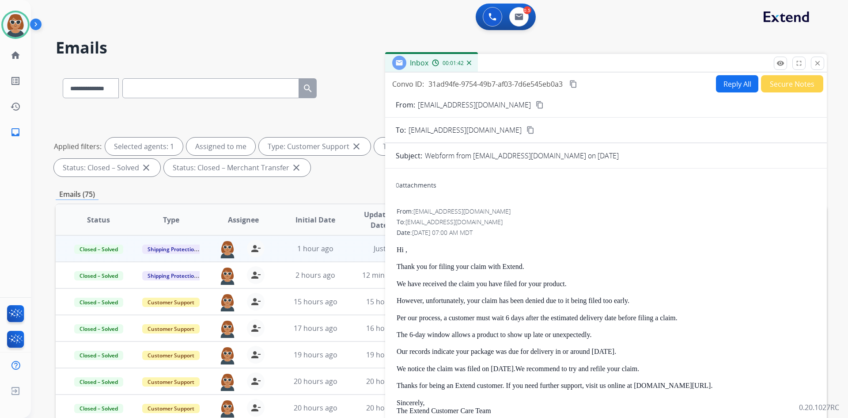
click at [420, 64] on mat-icon "close" at bounding box center [818, 63] width 8 height 8
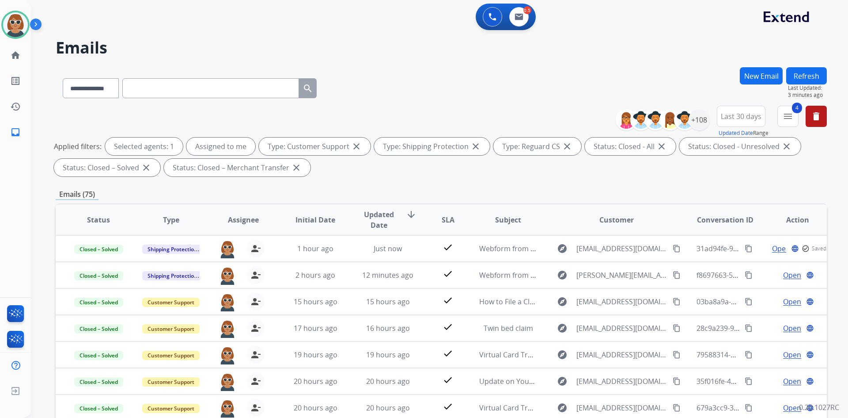
click at [420, 48] on h2 "Emails" at bounding box center [442, 48] width 772 height 18
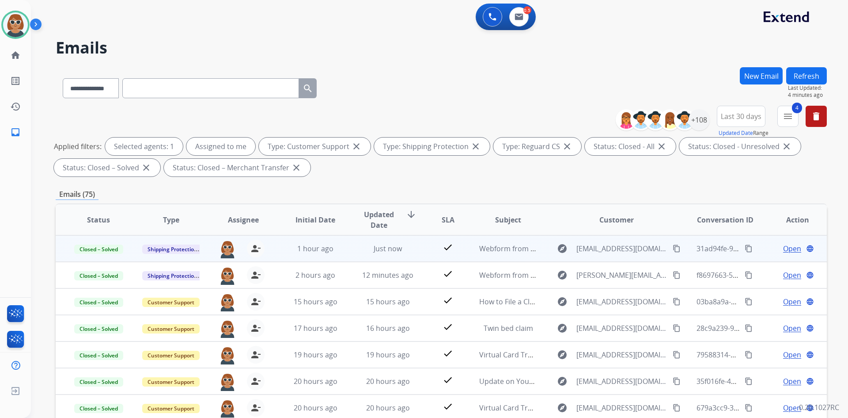
click at [420, 250] on mat-icon "content_copy" at bounding box center [749, 248] width 8 height 8
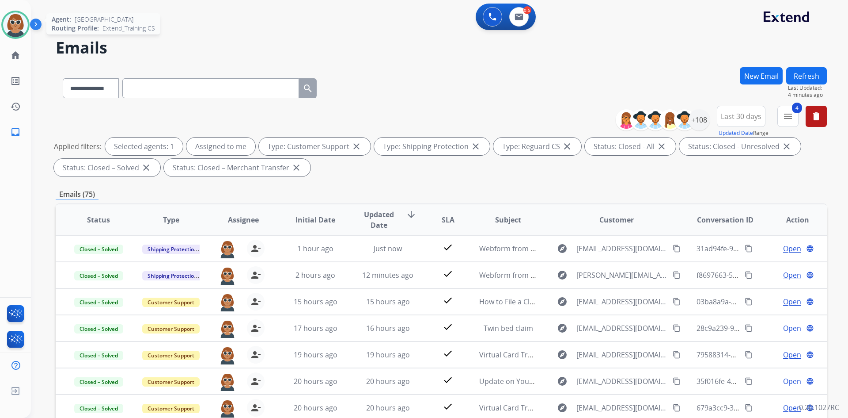
click at [23, 22] on img at bounding box center [15, 24] width 25 height 25
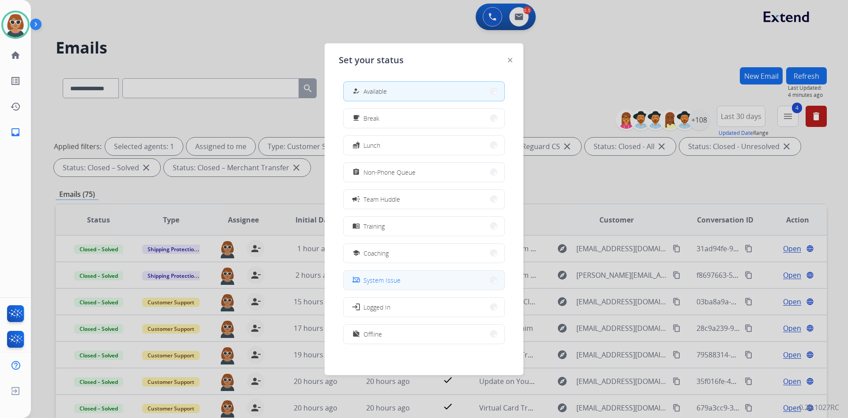
click at [411, 277] on button "phonelink_off System Issue" at bounding box center [424, 279] width 161 height 19
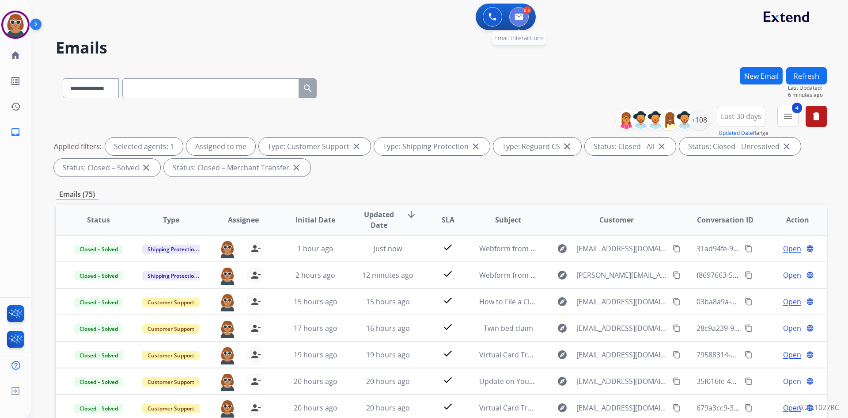
click at [420, 21] on button at bounding box center [519, 16] width 19 height 19
click at [420, 19] on img at bounding box center [519, 16] width 9 height 7
click at [420, 66] on div "**********" at bounding box center [429, 241] width 796 height 418
click at [420, 74] on button "Refresh" at bounding box center [807, 75] width 41 height 17
click at [15, 32] on img at bounding box center [15, 24] width 25 height 25
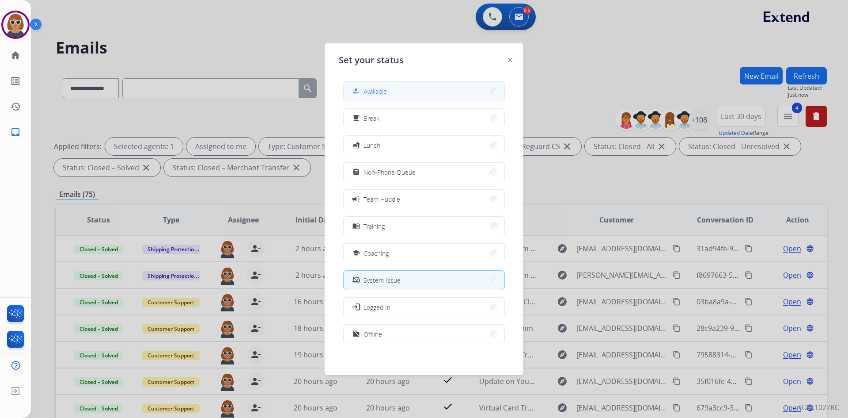
click at [420, 88] on button "how_to_reg Available" at bounding box center [424, 91] width 161 height 19
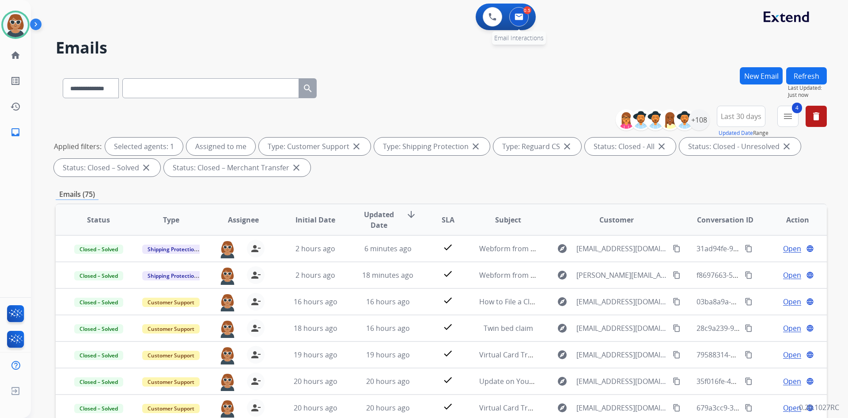
click at [420, 22] on button at bounding box center [519, 16] width 19 height 19
click at [420, 16] on img at bounding box center [519, 16] width 9 height 7
click at [420, 71] on button "Refresh" at bounding box center [807, 75] width 41 height 17
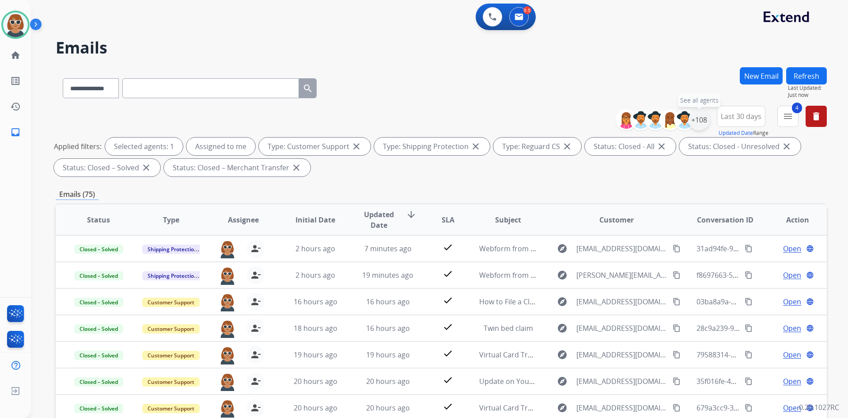
click at [420, 119] on div "+108" at bounding box center [699, 119] width 21 height 21
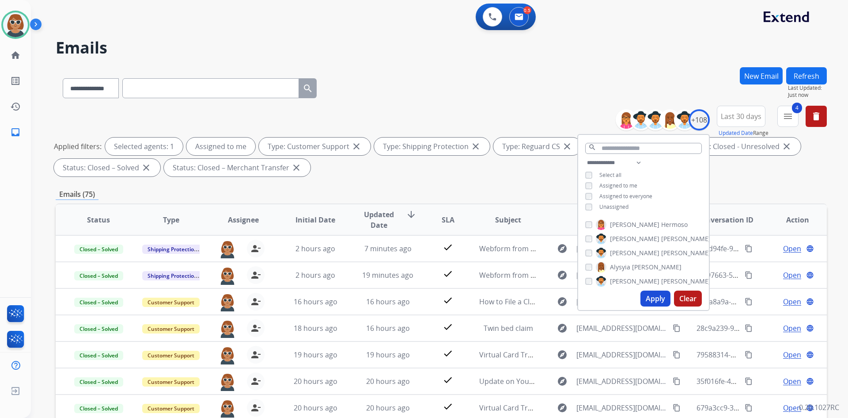
click at [420, 297] on button "Apply" at bounding box center [656, 298] width 30 height 16
click at [420, 118] on mat-icon "menu" at bounding box center [788, 116] width 11 height 11
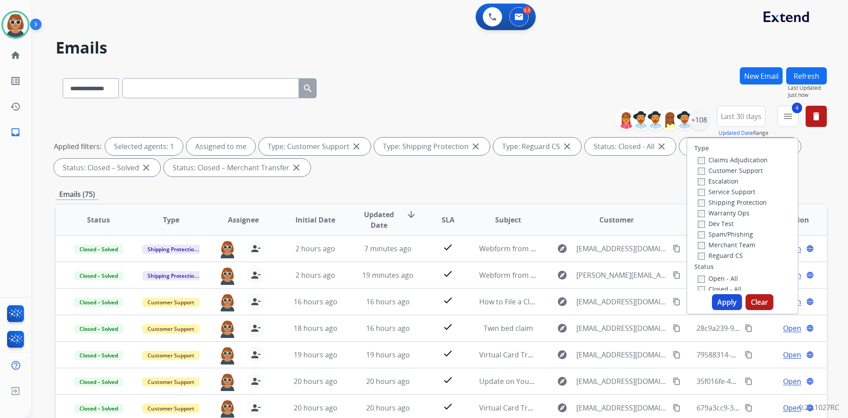
click at [420, 275] on label "Open - All" at bounding box center [718, 278] width 40 height 8
click at [420, 300] on button "Apply" at bounding box center [727, 302] width 30 height 16
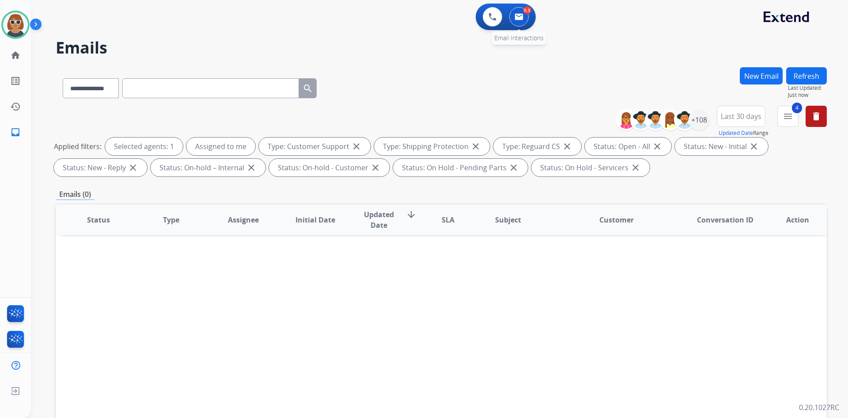
click at [420, 22] on button at bounding box center [519, 16] width 19 height 19
click at [420, 116] on div "+108" at bounding box center [699, 119] width 21 height 21
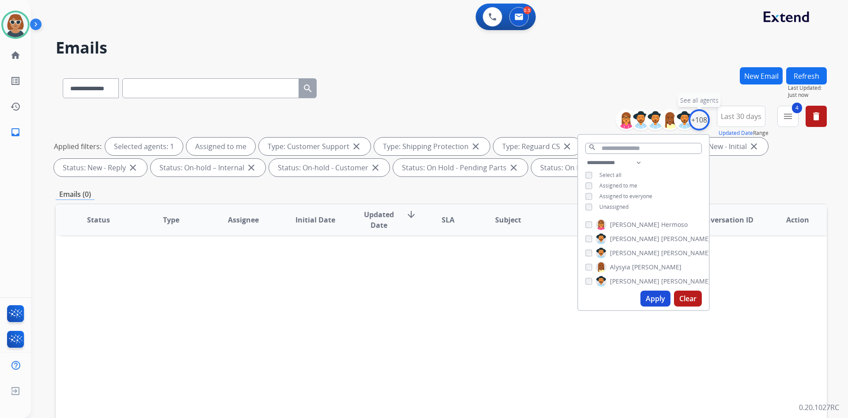
click at [420, 116] on div "+108" at bounding box center [699, 119] width 21 height 21
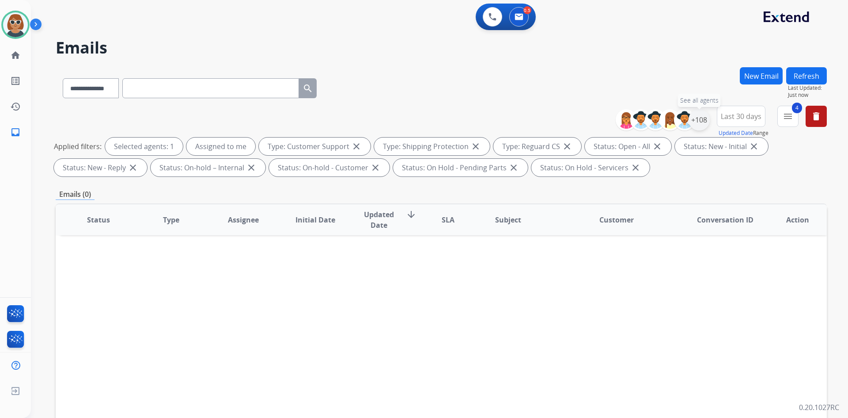
click at [420, 120] on div "+108" at bounding box center [699, 119] width 21 height 21
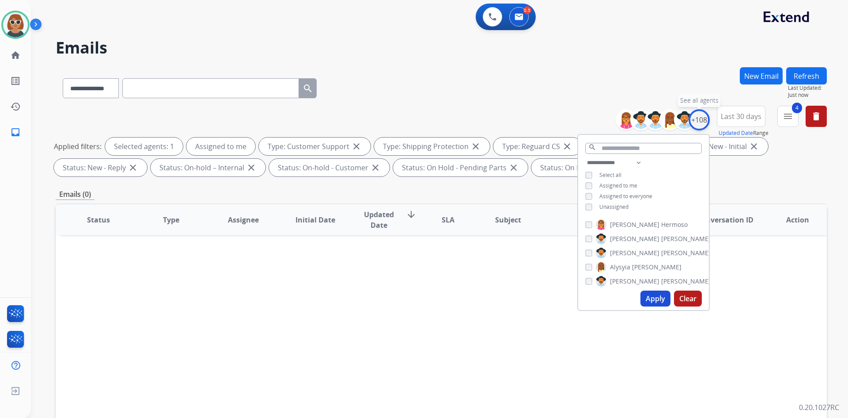
click at [420, 120] on div "+108" at bounding box center [699, 119] width 21 height 21
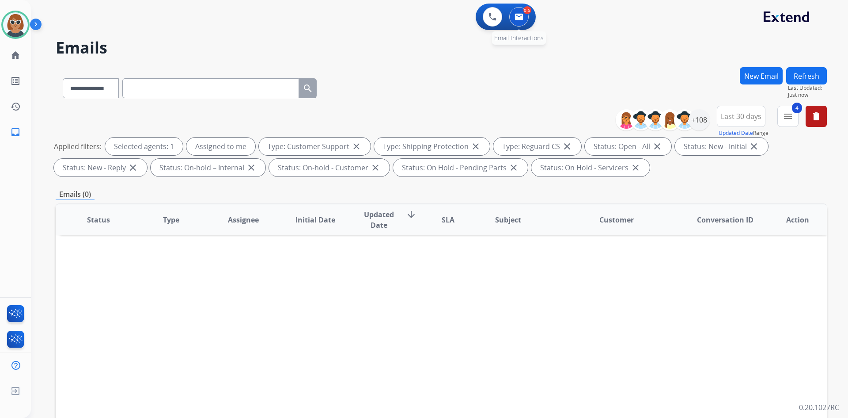
click at [420, 23] on button at bounding box center [519, 16] width 19 height 19
click at [420, 16] on img at bounding box center [519, 16] width 9 height 7
click at [420, 17] on img at bounding box center [493, 17] width 8 height 8
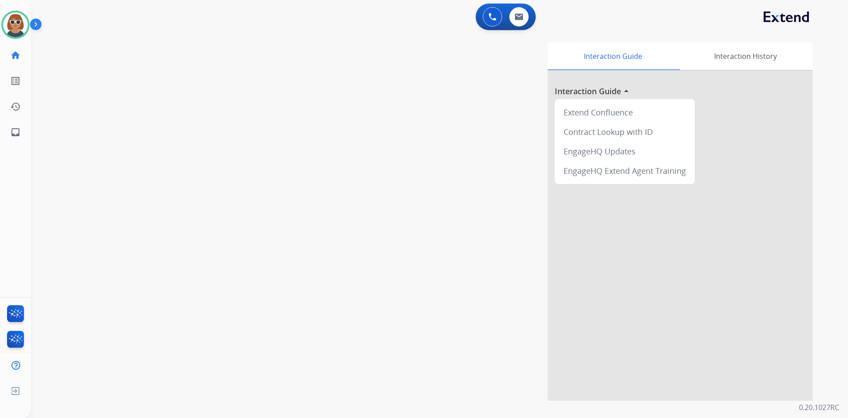
click at [420, 82] on div "Interaction Guide Interaction History Interaction Guide arrow_drop_up Extend Co…" at bounding box center [553, 221] width 521 height 358
click at [420, 26] on div "0 Email Interactions" at bounding box center [519, 16] width 27 height 19
click at [361, 82] on div "Interaction Guide Interaction History Interaction Guide arrow_drop_up Extend Co…" at bounding box center [553, 221] width 521 height 358
click at [420, 20] on img at bounding box center [519, 16] width 9 height 7
select select "**********"
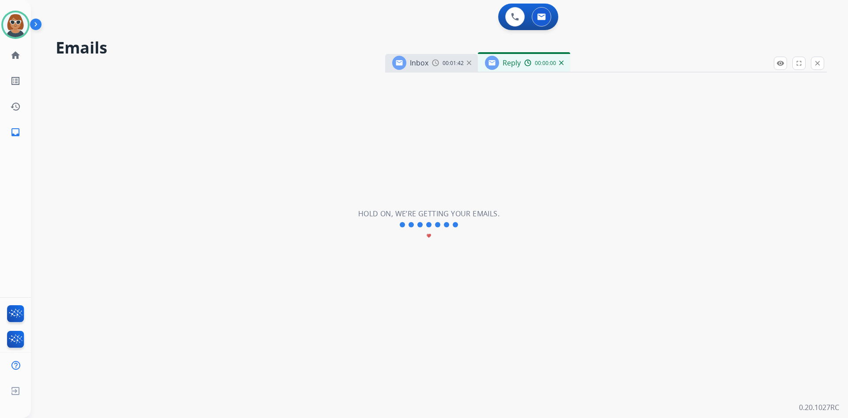
select select "**********"
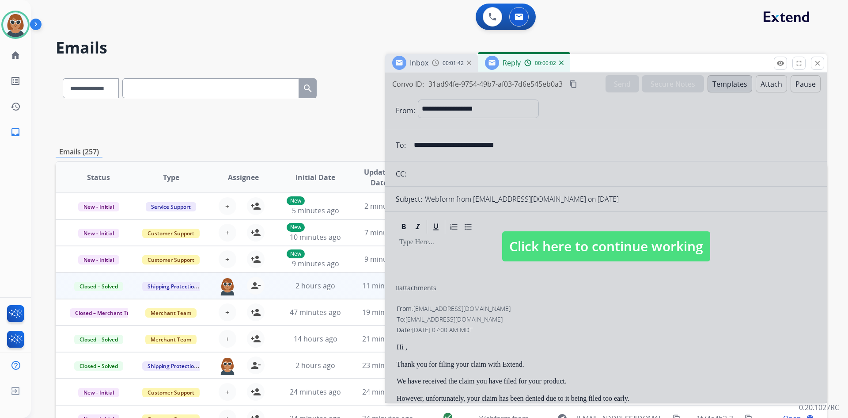
click at [420, 266] on div at bounding box center [606, 237] width 442 height 330
select select
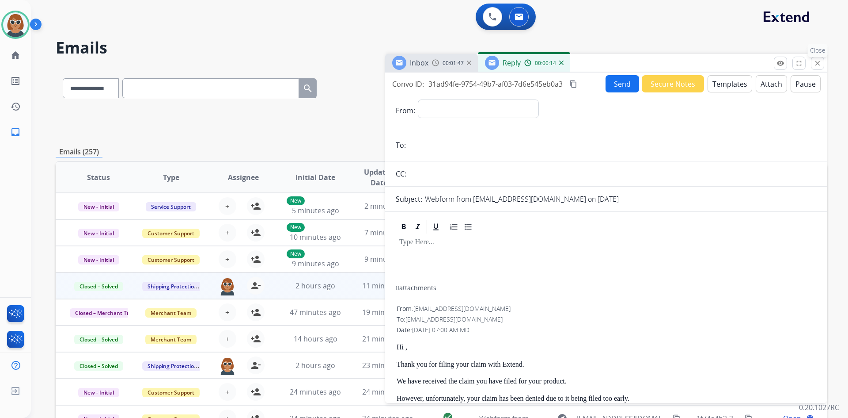
click at [420, 66] on mat-icon "close" at bounding box center [818, 63] width 8 height 8
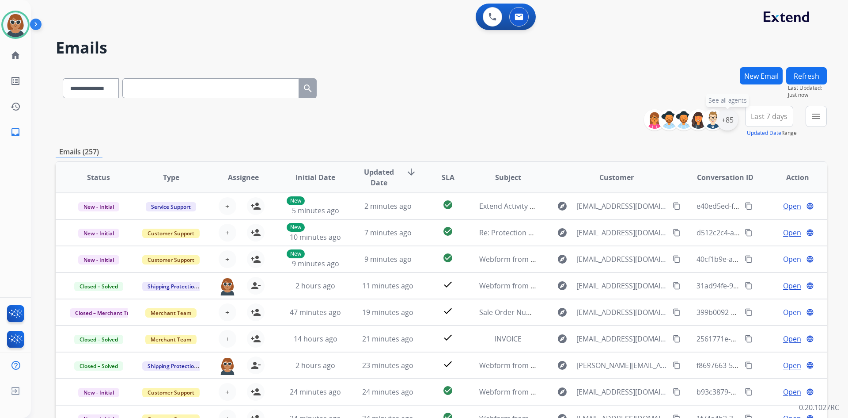
click at [420, 124] on div "+85" at bounding box center [727, 119] width 21 height 21
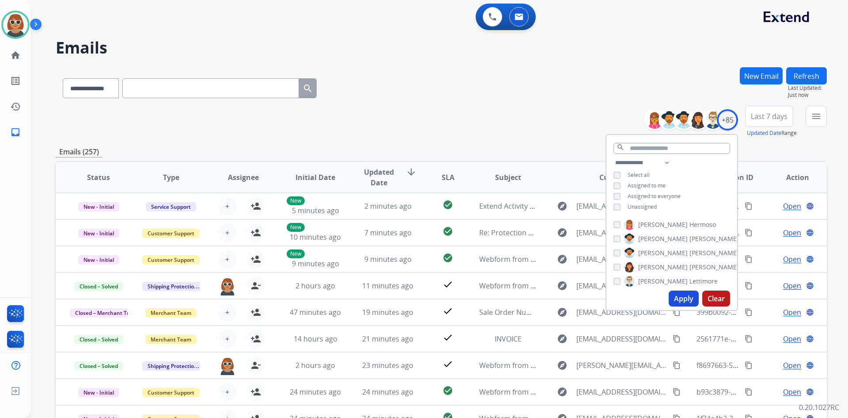
click at [420, 306] on button "Apply" at bounding box center [684, 298] width 30 height 16
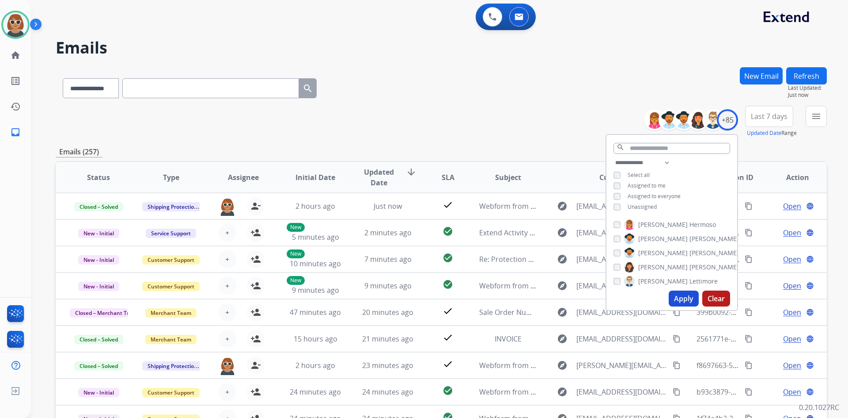
click at [420, 114] on span "Last 7 days" at bounding box center [769, 116] width 37 height 4
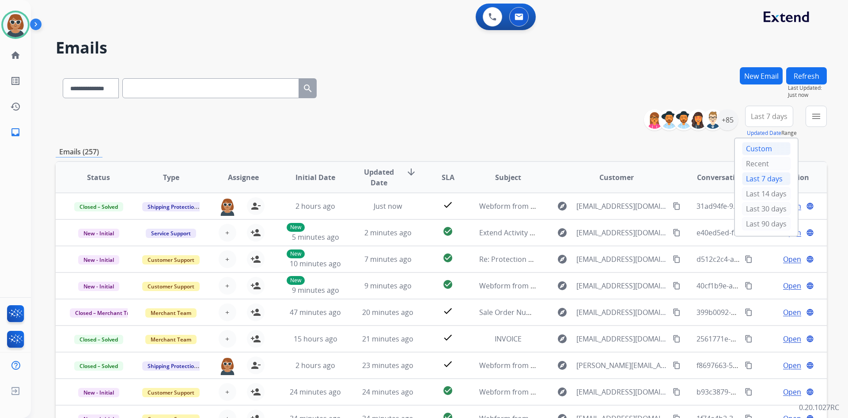
click at [420, 148] on div "Custom" at bounding box center [766, 148] width 49 height 13
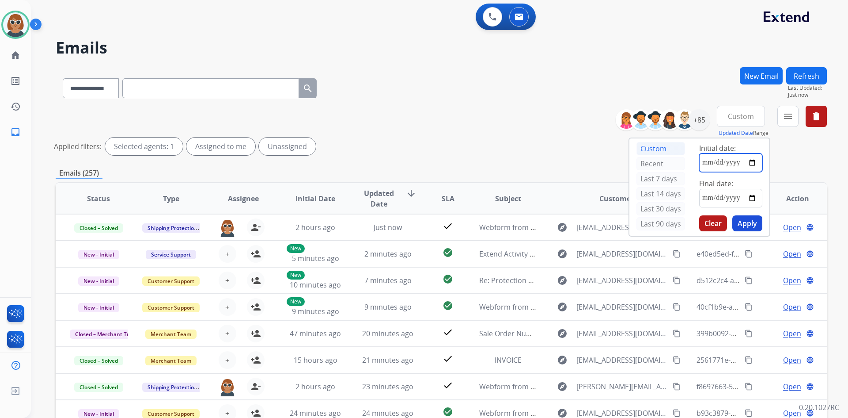
click at [420, 163] on input "date" at bounding box center [731, 162] width 63 height 19
type input "**********"
click at [420, 201] on input "date" at bounding box center [731, 198] width 63 height 19
type input "**********"
click at [420, 230] on button "Apply" at bounding box center [748, 223] width 30 height 16
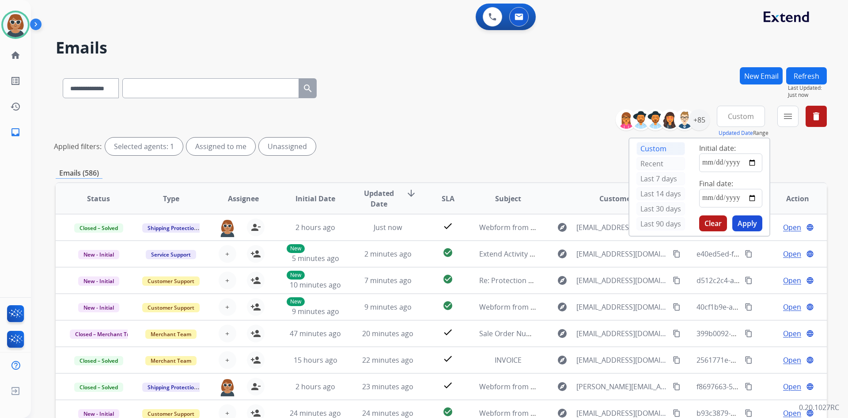
click at [420, 155] on div "**********" at bounding box center [442, 132] width 772 height 53
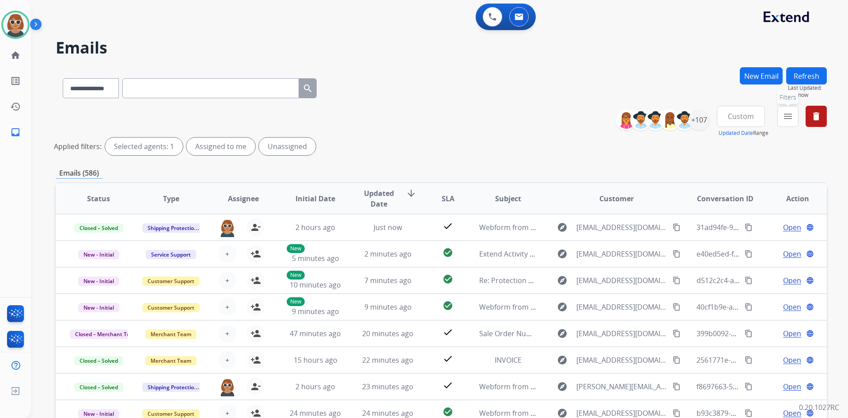
click at [420, 120] on mat-icon "menu" at bounding box center [788, 116] width 11 height 11
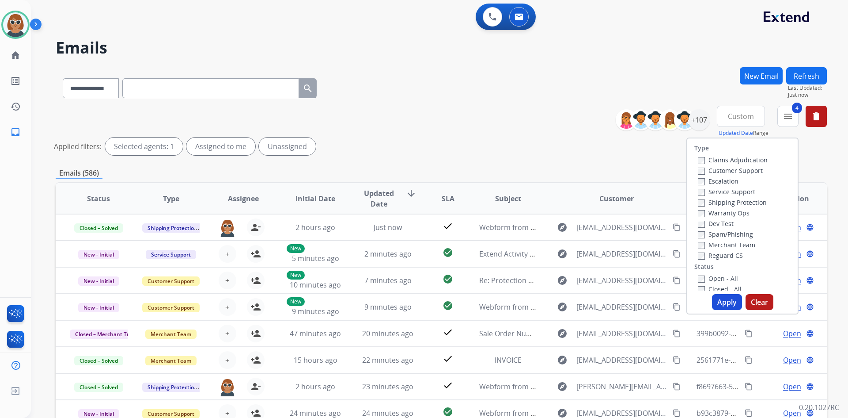
click at [420, 303] on button "Apply" at bounding box center [727, 302] width 30 height 16
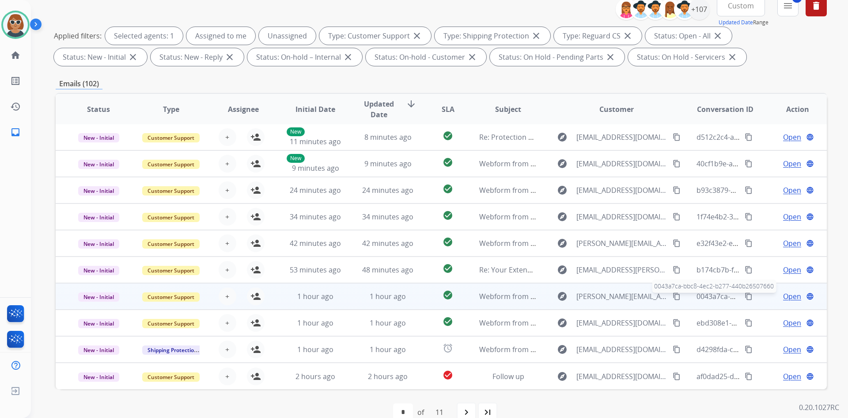
scroll to position [128, 0]
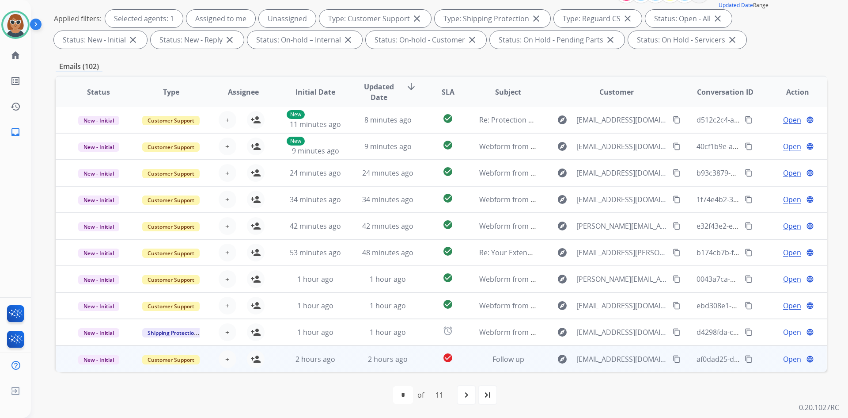
click at [420, 359] on mat-icon "content_copy" at bounding box center [677, 359] width 8 height 8
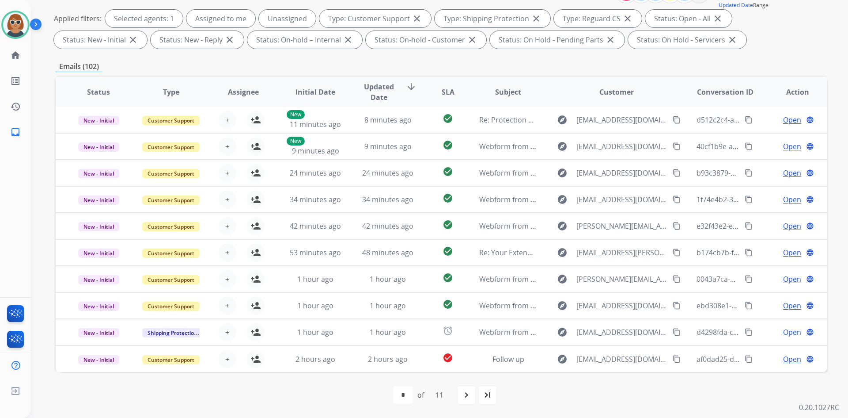
click at [2, 266] on div "Valencia Available Edit Avatar Agent: Valencia Routing Profile: Extend_Training…" at bounding box center [15, 209] width 31 height 418
click at [10, 176] on div "Valencia Available Edit Avatar Agent: Valencia Routing Profile: Extend_Training…" at bounding box center [15, 209] width 31 height 418
drag, startPoint x: 3, startPoint y: 171, endPoint x: -53, endPoint y: 172, distance: 56.1
click at [0, 172] on html "**********" at bounding box center [424, 209] width 848 height 418
click at [7, 341] on img at bounding box center [15, 341] width 21 height 20
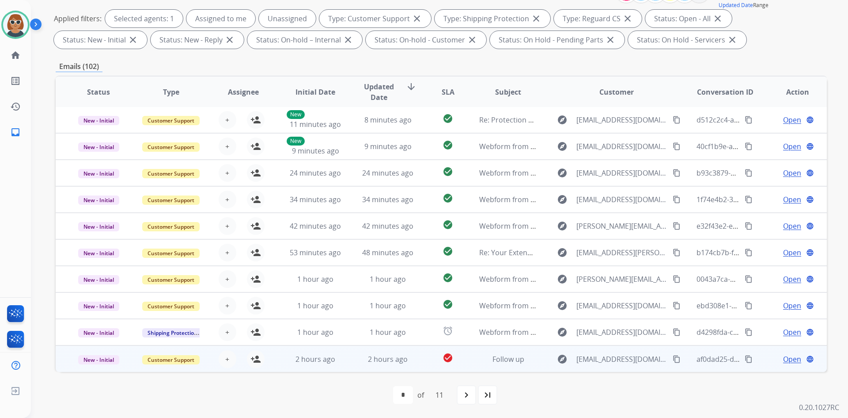
click at [420, 361] on span "Open" at bounding box center [793, 359] width 18 height 11
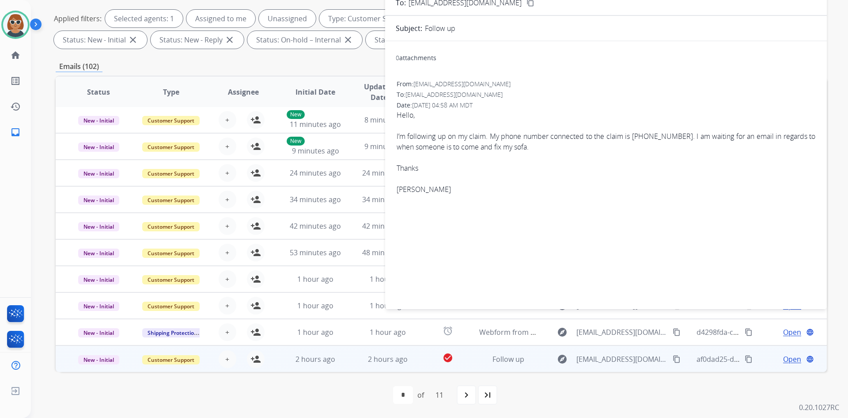
click at [420, 246] on div "0 attachments From: kellystephens03@gmail.com To: support@extend.com Date: 10/1…" at bounding box center [606, 173] width 442 height 250
click at [420, 140] on div "I’m following up on my claim. My phone number connected to the claim is 289-892…" at bounding box center [606, 141] width 419 height 21
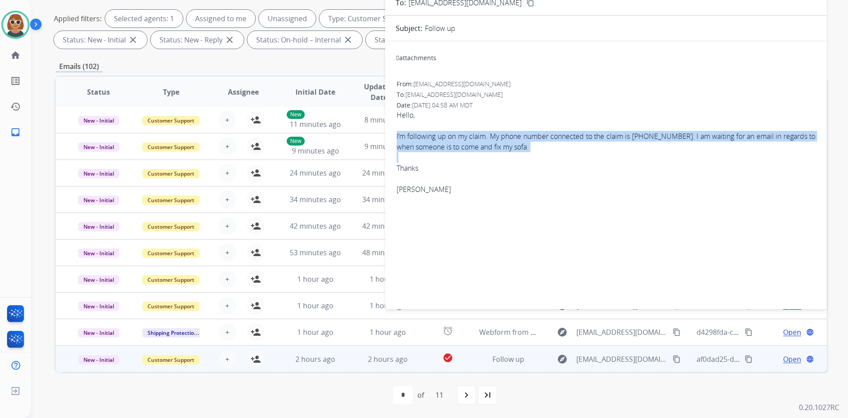
click at [420, 140] on div "I’m following up on my claim. My phone number connected to the claim is 289-892…" at bounding box center [606, 141] width 419 height 21
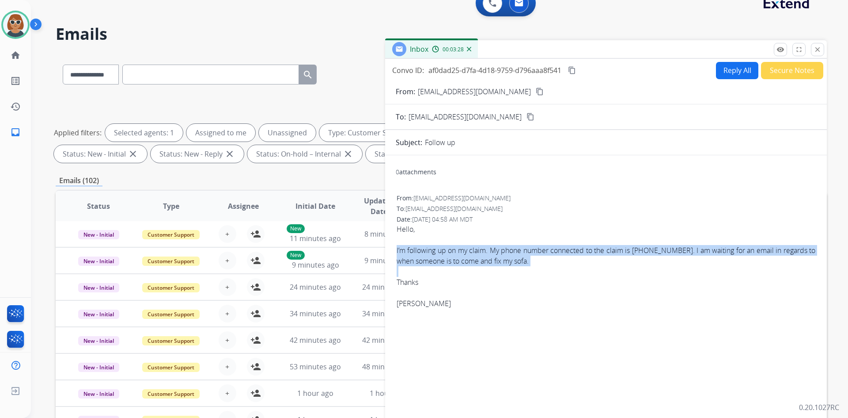
scroll to position [0, 0]
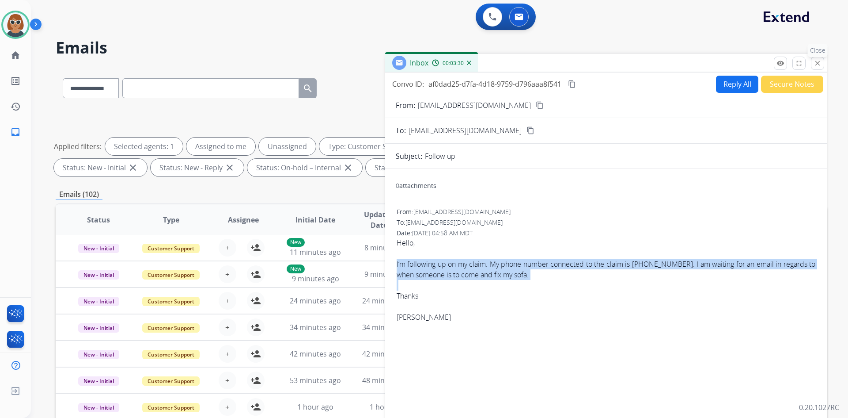
click at [420, 66] on mat-icon "close" at bounding box center [818, 63] width 8 height 8
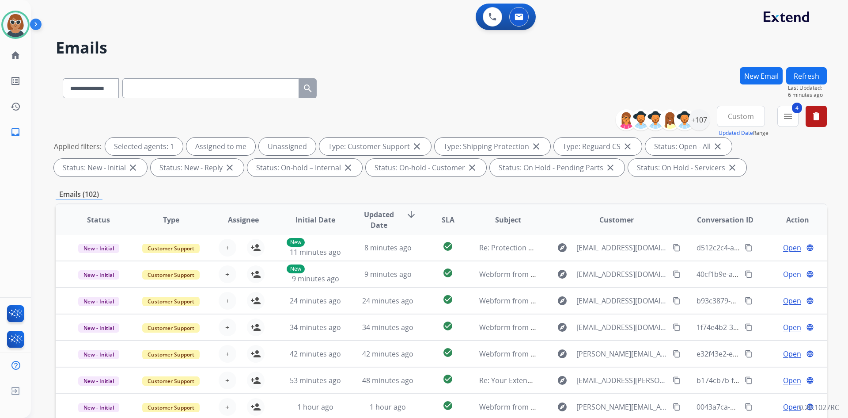
click at [420, 80] on button "Refresh" at bounding box center [807, 75] width 41 height 17
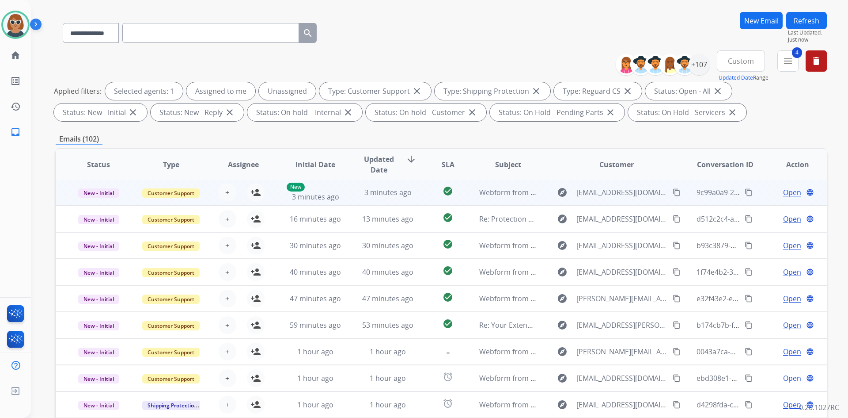
scroll to position [128, 0]
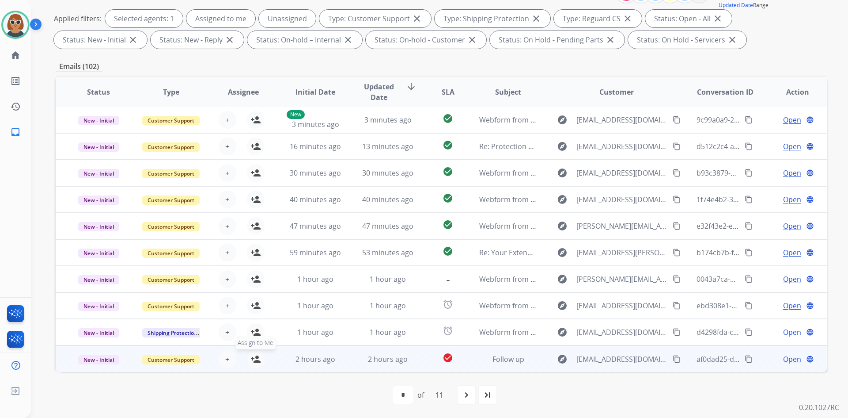
click at [255, 361] on mat-icon "person_add" at bounding box center [256, 359] width 11 height 11
click at [420, 361] on span "Open" at bounding box center [793, 359] width 18 height 11
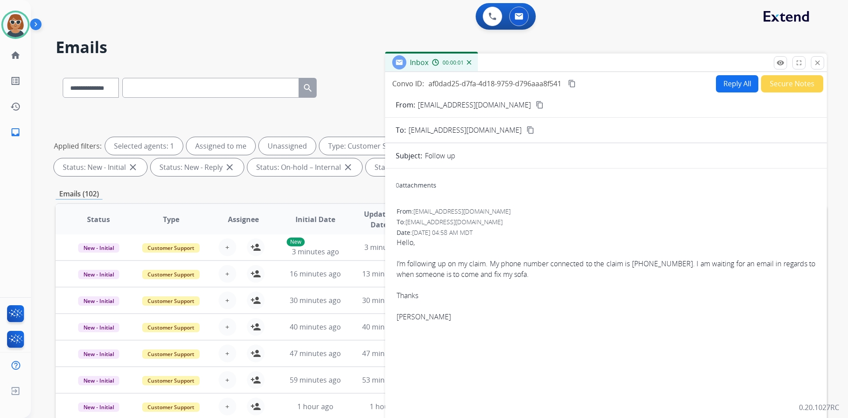
scroll to position [0, 0]
click at [420, 86] on button "Reply All" at bounding box center [737, 84] width 42 height 17
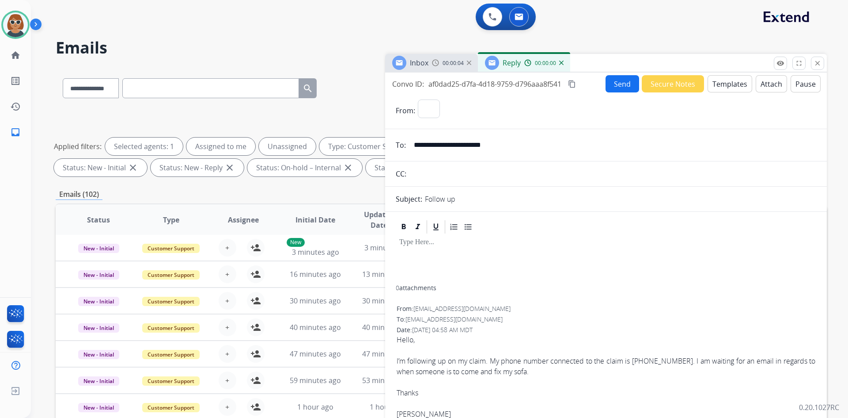
select select "**********"
click at [420, 82] on button "Templates" at bounding box center [730, 83] width 45 height 17
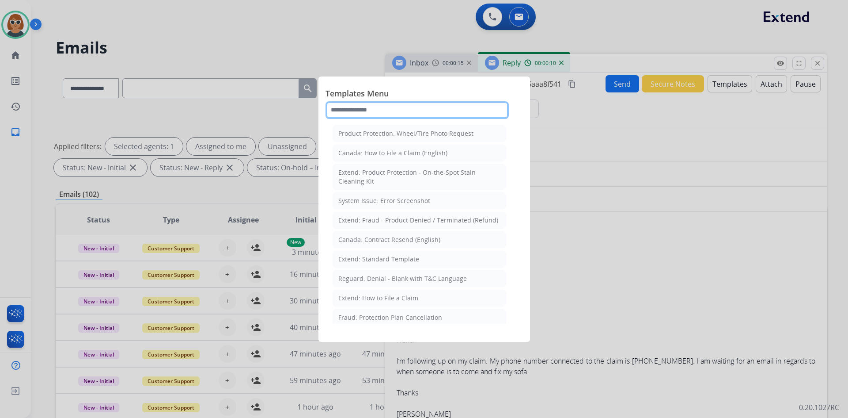
click at [373, 107] on input "text" at bounding box center [417, 110] width 183 height 18
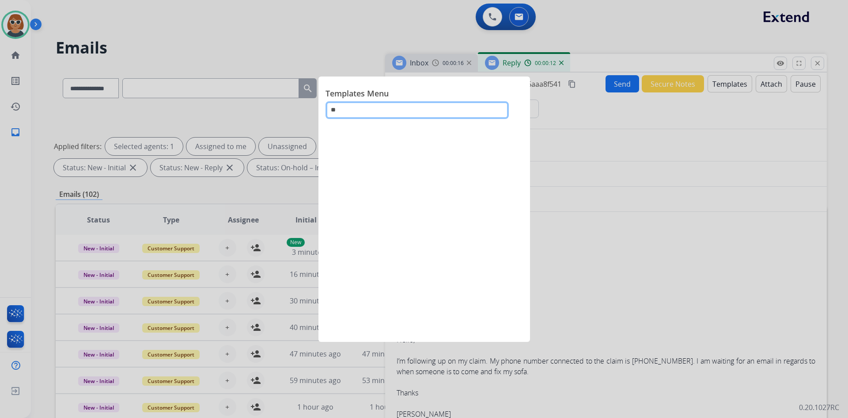
type input "*"
click at [365, 109] on input "*****" at bounding box center [417, 110] width 183 height 18
type input "******"
click at [295, 21] on div at bounding box center [424, 209] width 848 height 418
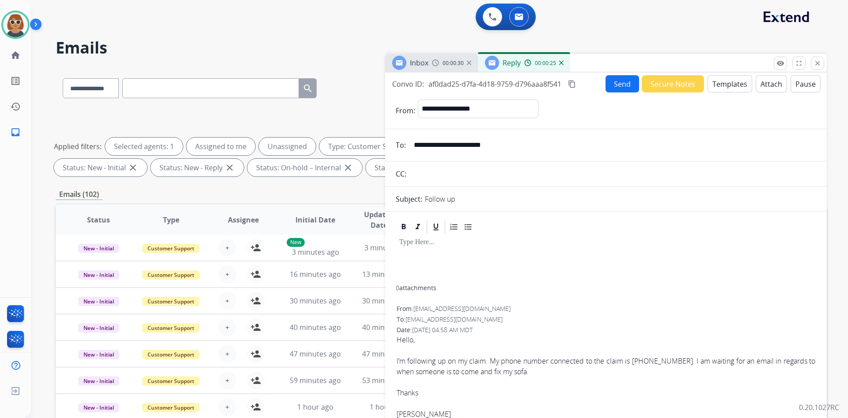
click at [420, 85] on button "Templates" at bounding box center [730, 83] width 45 height 17
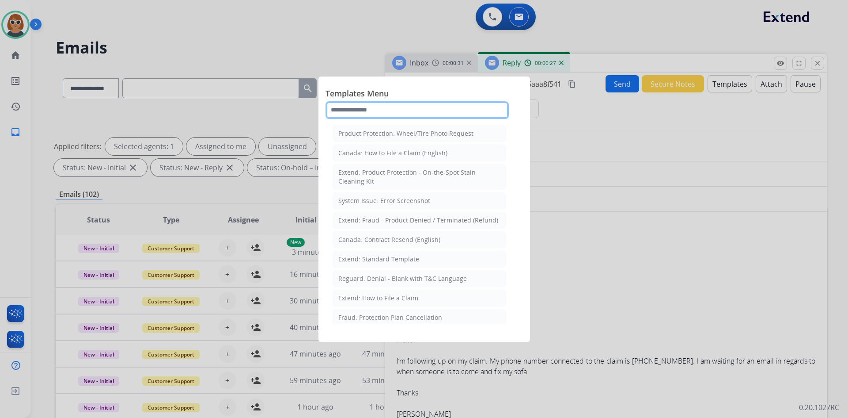
click at [375, 110] on input "text" at bounding box center [417, 110] width 183 height 18
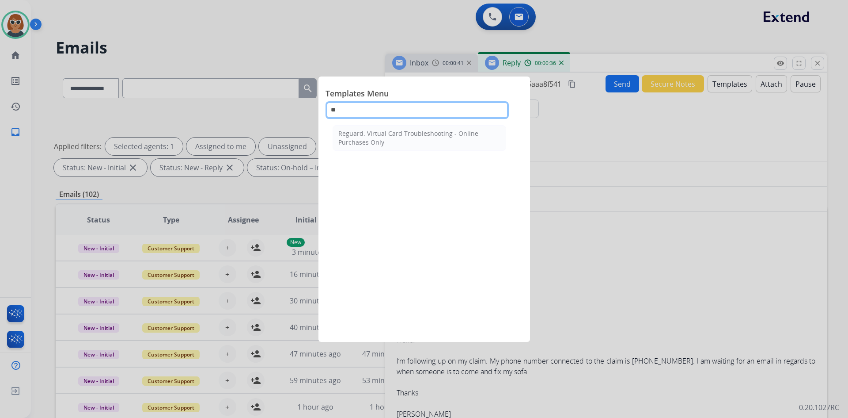
type input "*"
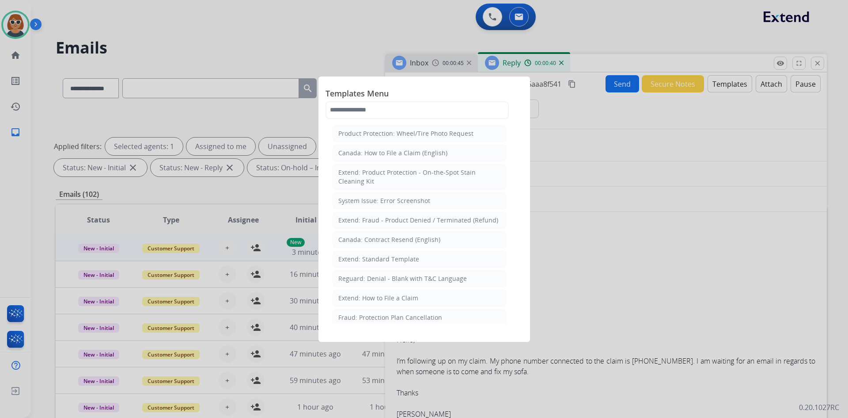
click at [372, 258] on div "Extend: Standard Template" at bounding box center [379, 259] width 81 height 9
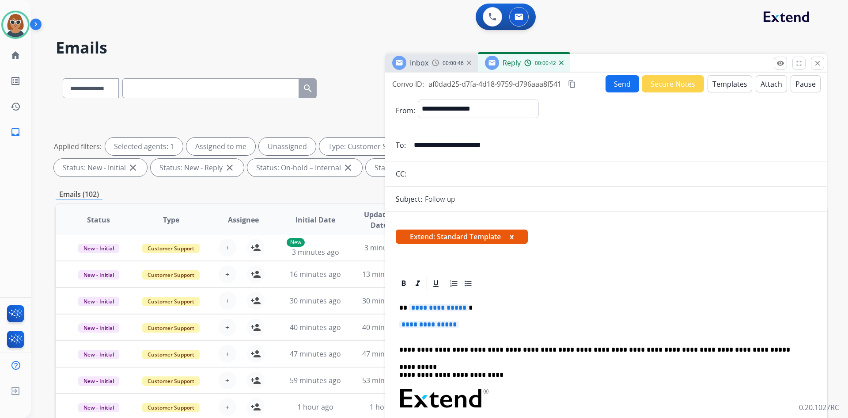
drag, startPoint x: 433, startPoint y: 309, endPoint x: 443, endPoint y: 312, distance: 11.0
click at [420, 308] on span "**********" at bounding box center [439, 308] width 60 height 8
click at [420, 316] on div "**********" at bounding box center [606, 423] width 421 height 264
click at [420, 320] on div "**********" at bounding box center [606, 423] width 421 height 264
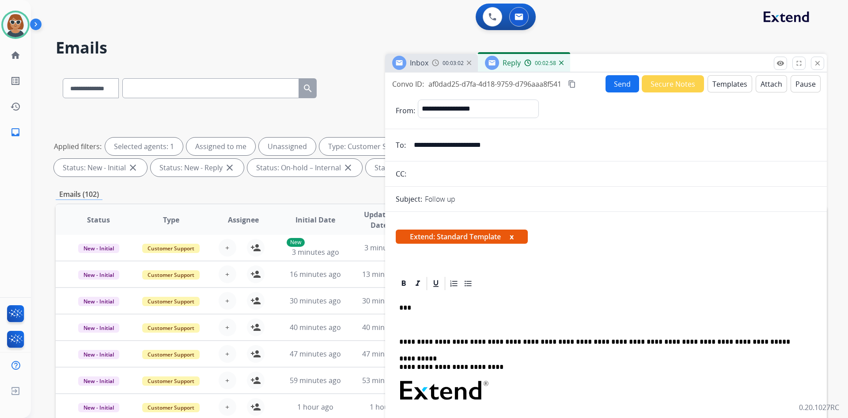
click at [408, 324] on p at bounding box center [606, 324] width 414 height 8
click at [420, 84] on mat-icon "content_copy" at bounding box center [572, 84] width 8 height 8
click at [408, 319] on div "**********" at bounding box center [606, 419] width 421 height 256
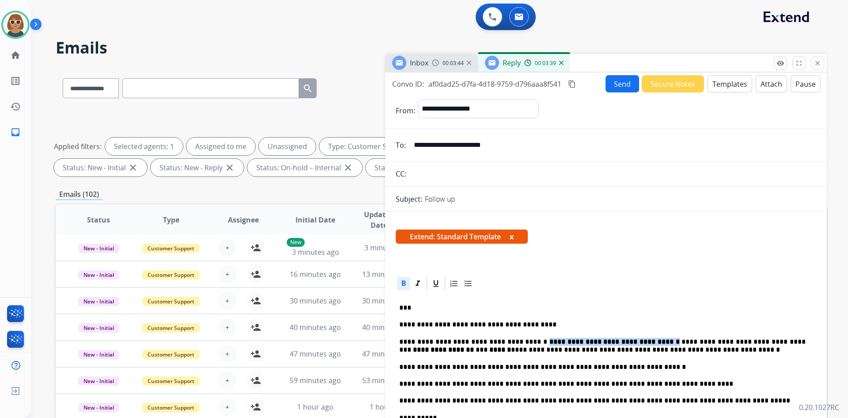
drag, startPoint x: 521, startPoint y: 339, endPoint x: 632, endPoint y: 342, distance: 111.4
click at [420, 342] on p "**********" at bounding box center [602, 346] width 407 height 16
drag, startPoint x: 624, startPoint y: 339, endPoint x: 404, endPoint y: 282, distance: 227.8
click at [404, 282] on icon at bounding box center [403, 283] width 9 height 9
click at [420, 342] on p "**********" at bounding box center [602, 346] width 407 height 16
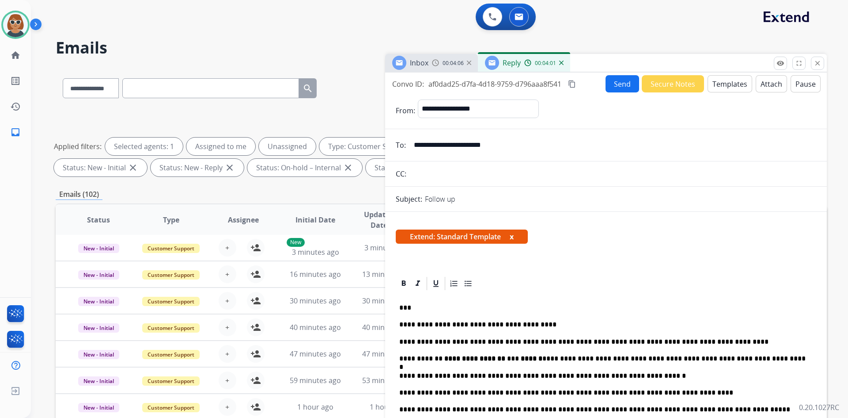
click at [420, 83] on button "Send" at bounding box center [623, 83] width 34 height 17
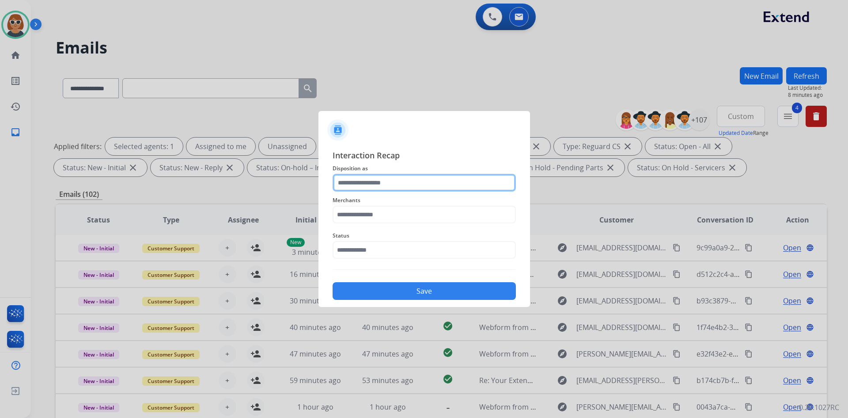
click at [399, 178] on input "text" at bounding box center [424, 183] width 183 height 18
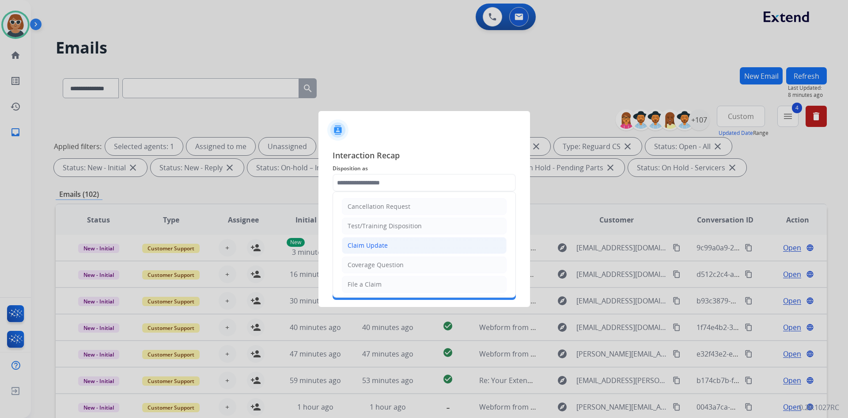
click at [391, 244] on li "Claim Update" at bounding box center [424, 245] width 165 height 17
type input "**********"
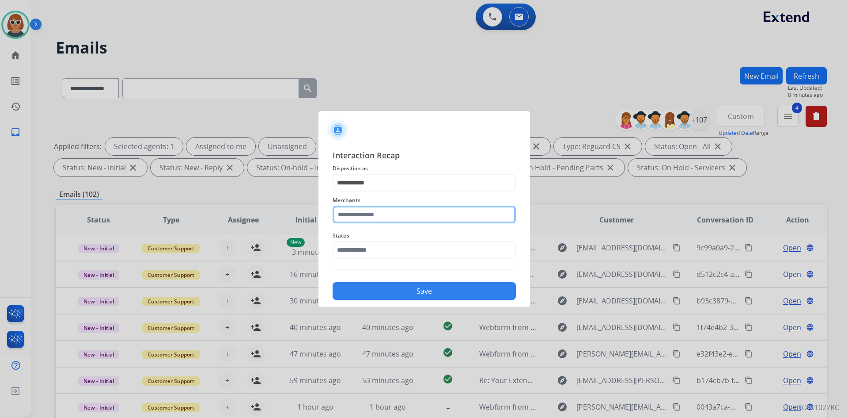
click at [392, 217] on input "text" at bounding box center [424, 214] width 183 height 18
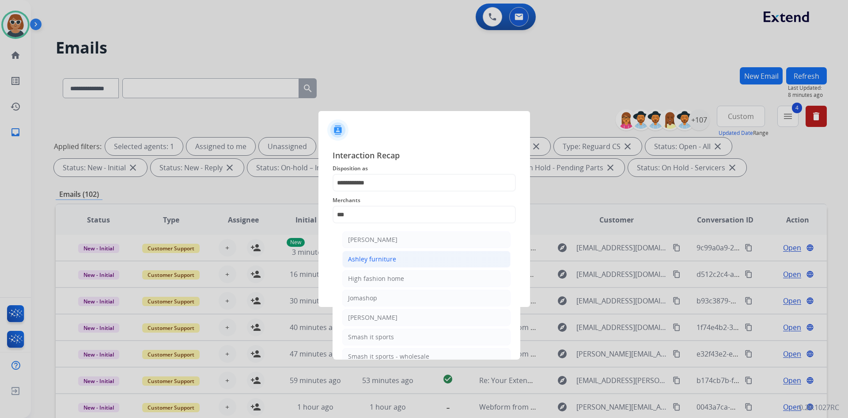
click at [372, 261] on div "Ashley furniture" at bounding box center [372, 259] width 48 height 9
type input "**********"
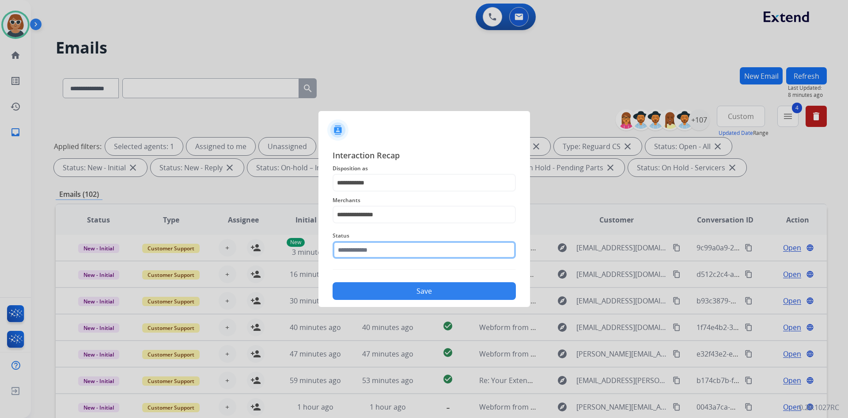
click at [366, 251] on input "text" at bounding box center [424, 250] width 183 height 18
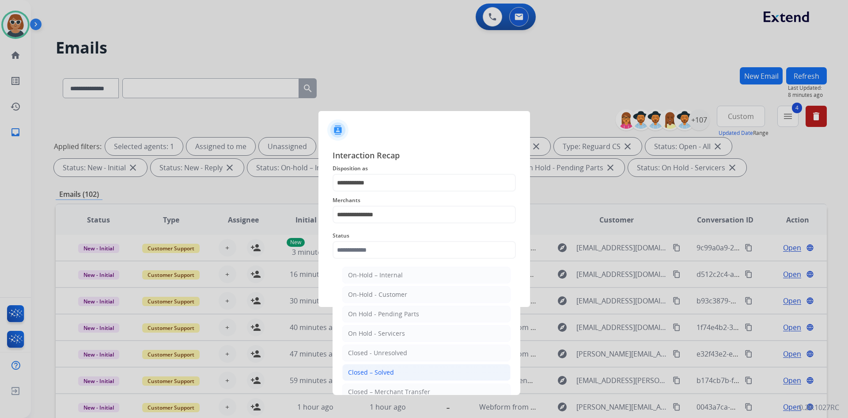
click at [381, 371] on div "Closed – Solved" at bounding box center [371, 372] width 46 height 9
type input "**********"
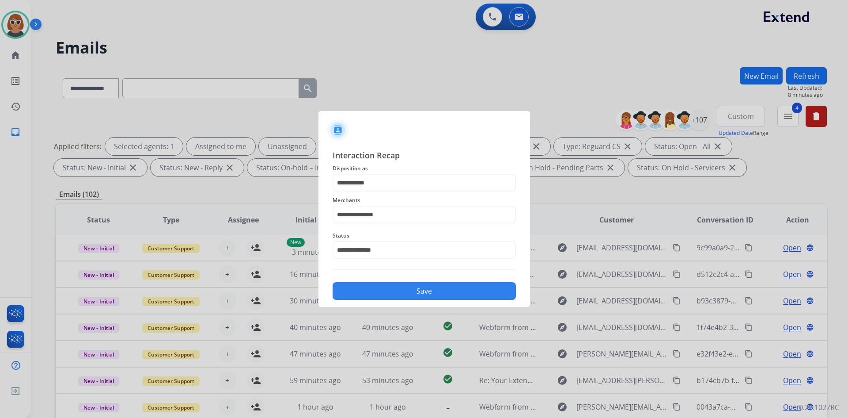
click at [404, 284] on button "Save" at bounding box center [424, 291] width 183 height 18
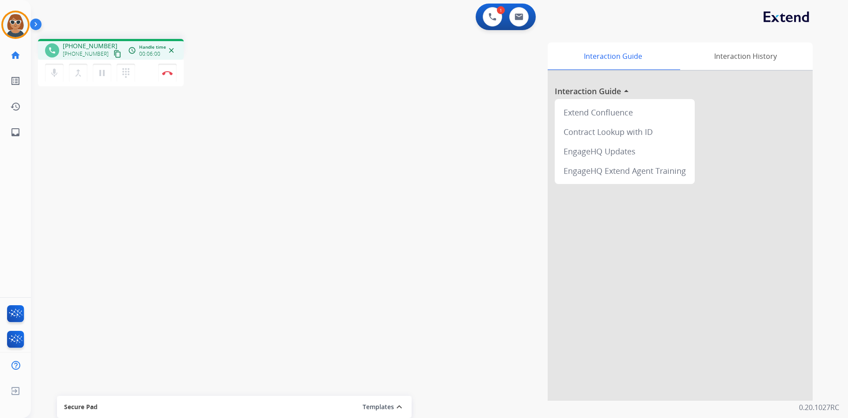
click at [340, 6] on div "1 Voice Interactions 0 Email Interactions" at bounding box center [435, 18] width 786 height 28
click at [348, 99] on div "Interaction Guide Interaction History Interaction Guide arrow_drop_up Extend Co…" at bounding box center [553, 221] width 521 height 358
click at [170, 75] on img at bounding box center [167, 73] width 11 height 4
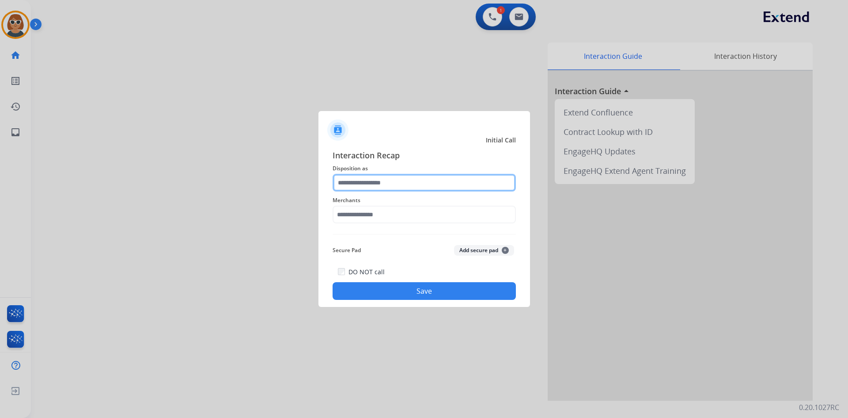
click at [420, 184] on input "text" at bounding box center [424, 183] width 183 height 18
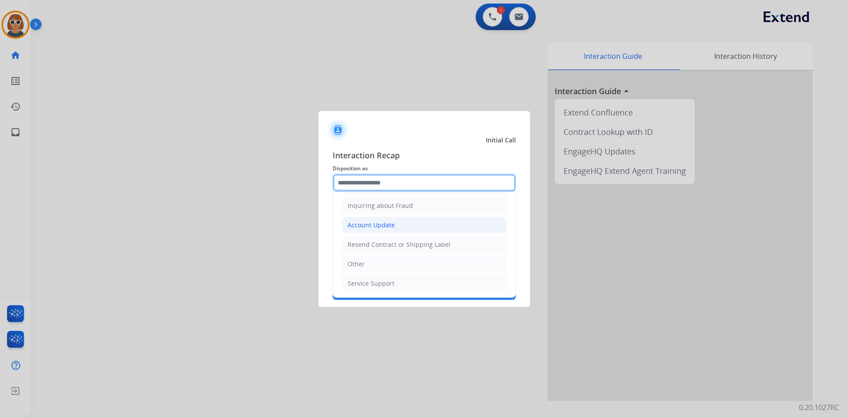
scroll to position [138, 0]
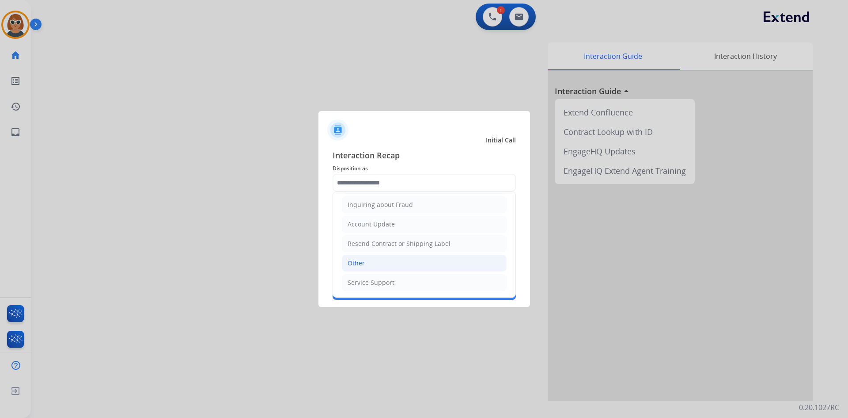
click at [395, 266] on li "Other" at bounding box center [424, 263] width 165 height 17
type input "*****"
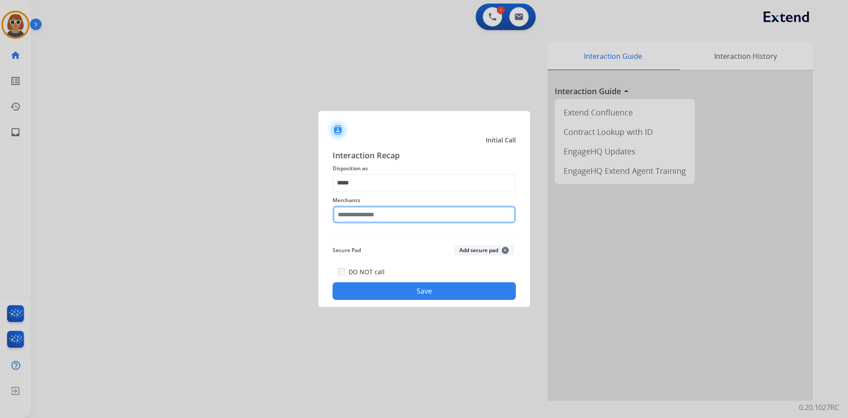
click at [399, 212] on input "text" at bounding box center [424, 214] width 183 height 18
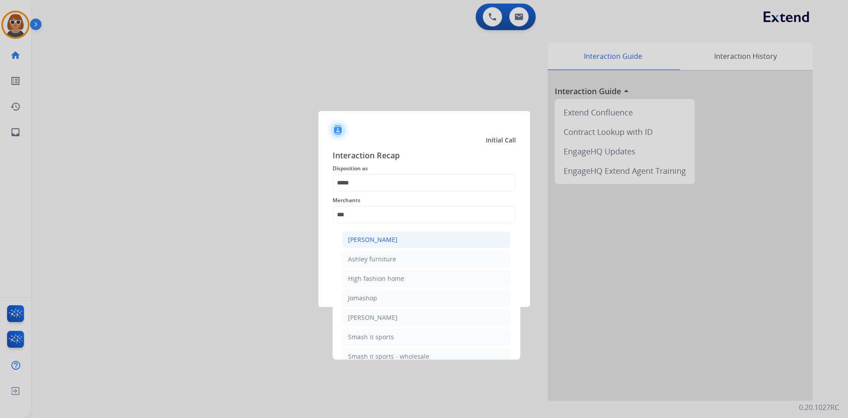
click at [376, 240] on div "[PERSON_NAME]" at bounding box center [372, 239] width 49 height 9
type input "**********"
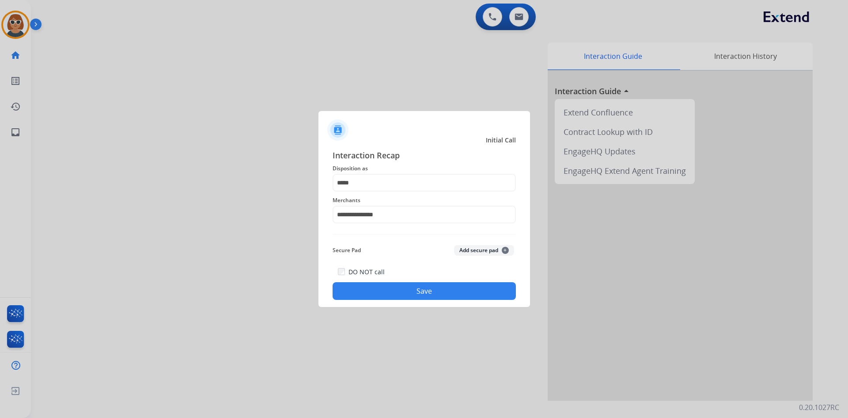
click at [397, 291] on button "Save" at bounding box center [424, 291] width 183 height 18
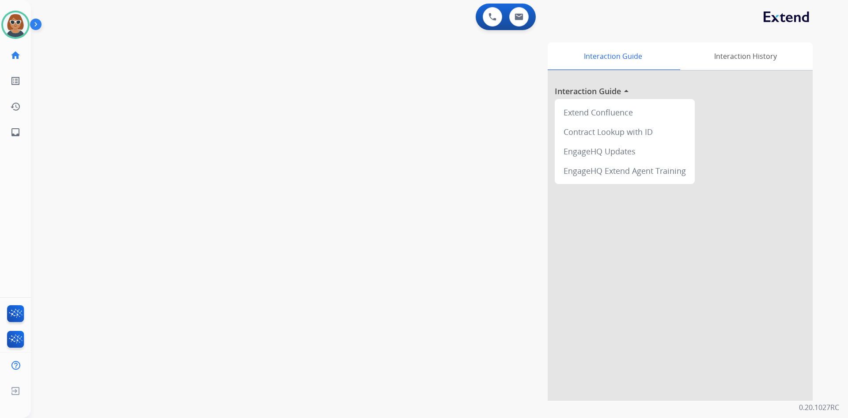
click at [374, 225] on div "Interaction Guide Interaction History Interaction Guide arrow_drop_up Extend Co…" at bounding box center [553, 221] width 521 height 358
click at [420, 15] on img at bounding box center [519, 16] width 9 height 7
select select "**********"
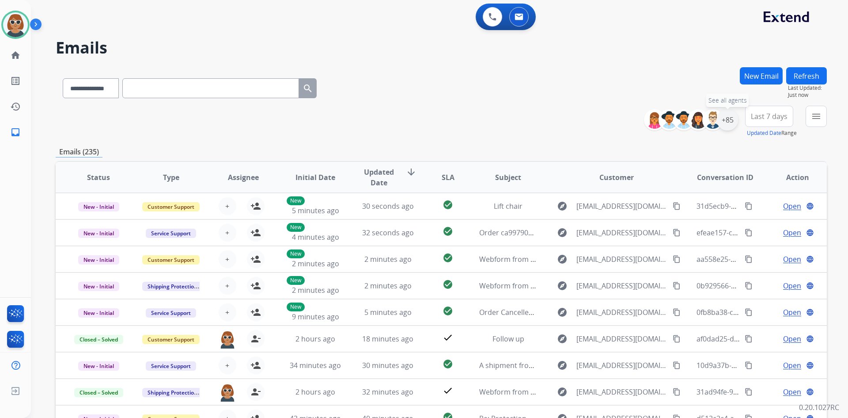
click at [420, 124] on div "+85" at bounding box center [727, 119] width 21 height 21
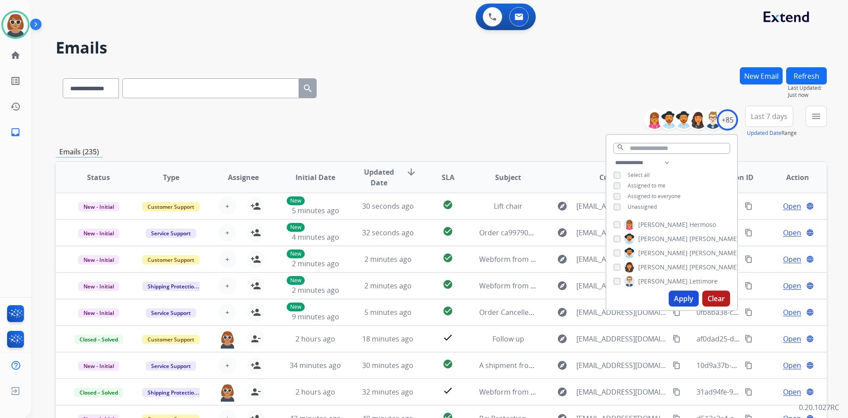
click at [420, 298] on button "Apply" at bounding box center [684, 298] width 30 height 16
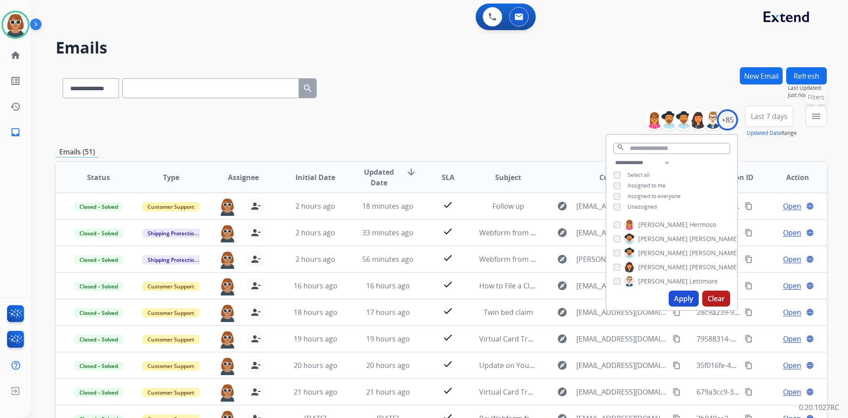
click at [420, 117] on mat-icon "menu" at bounding box center [816, 116] width 11 height 11
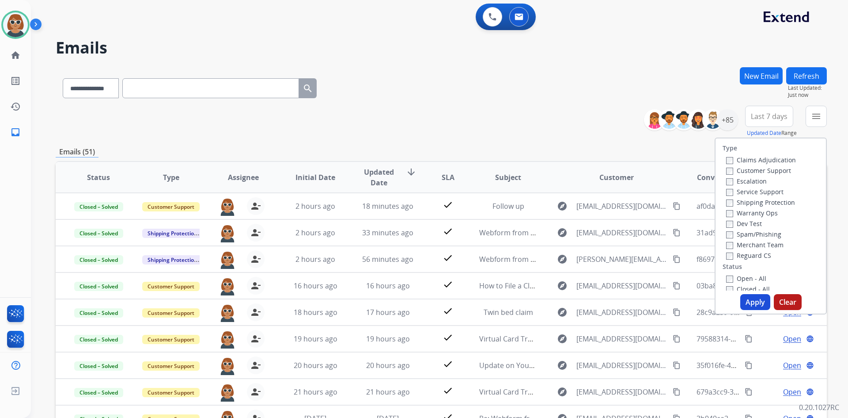
click at [420, 171] on label "Customer Support" at bounding box center [759, 170] width 65 height 8
click at [420, 252] on label "Reguard CS" at bounding box center [749, 255] width 45 height 8
click at [420, 304] on button "Apply" at bounding box center [756, 302] width 30 height 16
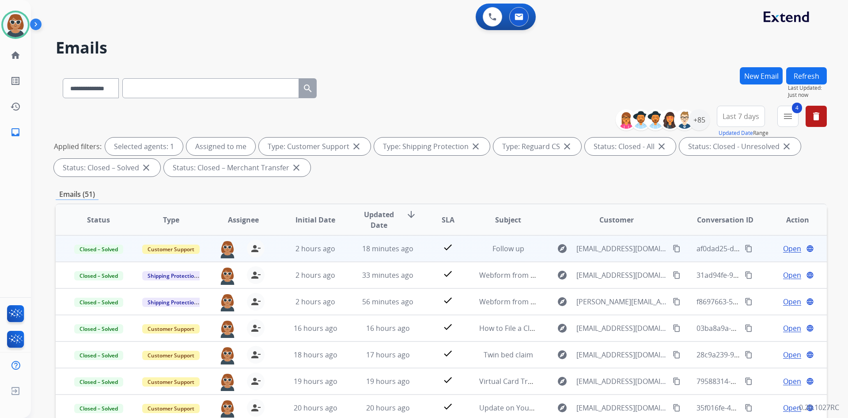
click at [420, 249] on span "Open" at bounding box center [793, 248] width 18 height 11
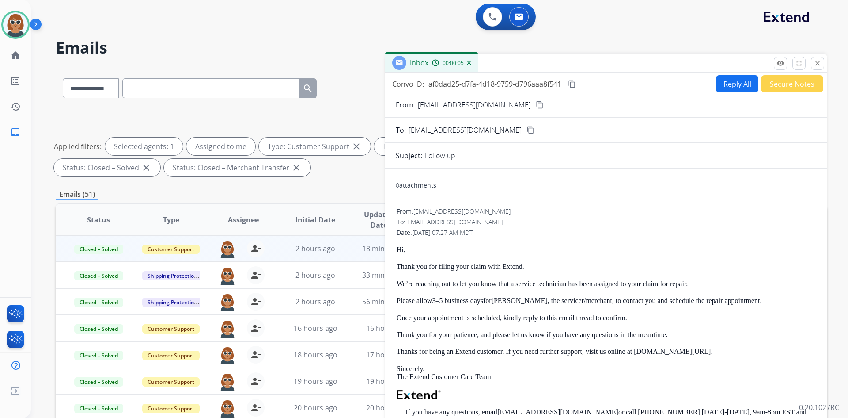
click at [420, 300] on strong "3–5 business days" at bounding box center [457, 301] width 51 height 8
click at [420, 301] on strong "3–5 business days" at bounding box center [457, 301] width 51 height 8
click at [420, 300] on p "Please allow 3–5 business days for Ashley , the servicer/merchant, to contact y…" at bounding box center [606, 301] width 419 height 8
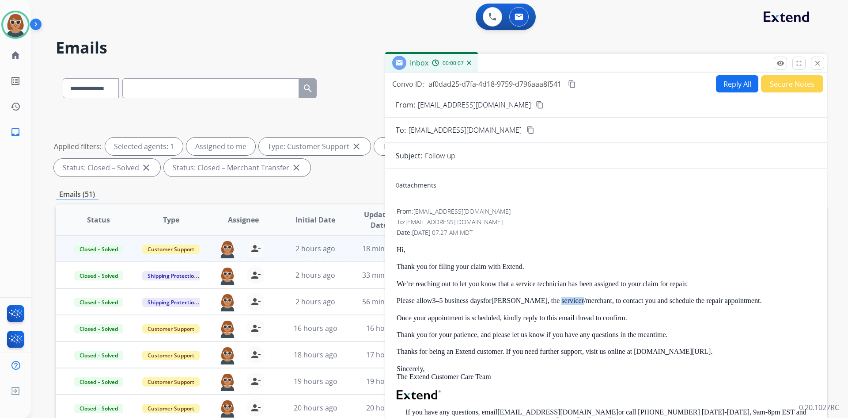
click at [420, 300] on p "Please allow 3–5 business days for Ashley , the servicer/merchant, to contact y…" at bounding box center [606, 301] width 419 height 8
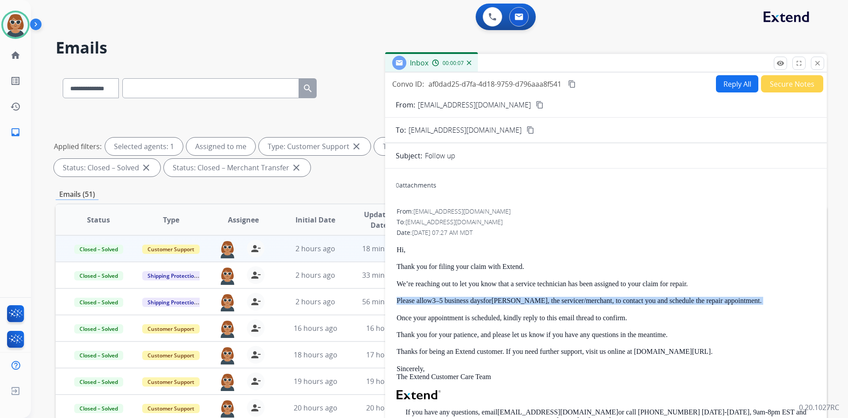
click at [420, 300] on p "Please allow 3–5 business days for Ashley , the servicer/merchant, to contact y…" at bounding box center [606, 301] width 419 height 8
copy p "Please allow 3–5 business days for Ashley , the servicer/merchant, to contact y…"
click at [420, 62] on mat-icon "close" at bounding box center [818, 63] width 8 height 8
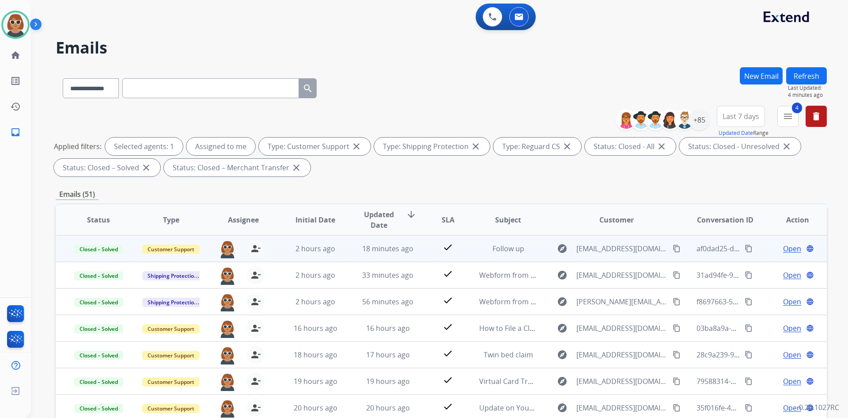
click at [420, 248] on mat-icon "content_copy" at bounding box center [749, 248] width 8 height 8
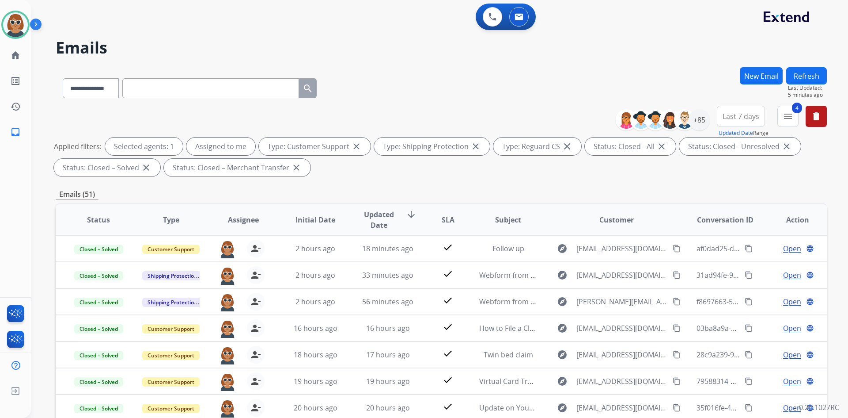
click at [420, 72] on div "**********" at bounding box center [442, 86] width 772 height 38
click at [420, 49] on h2 "Emails" at bounding box center [442, 48] width 772 height 18
click at [420, 45] on h2 "Emails" at bounding box center [442, 48] width 772 height 18
click at [420, 117] on button "4 menu Filters" at bounding box center [788, 116] width 21 height 21
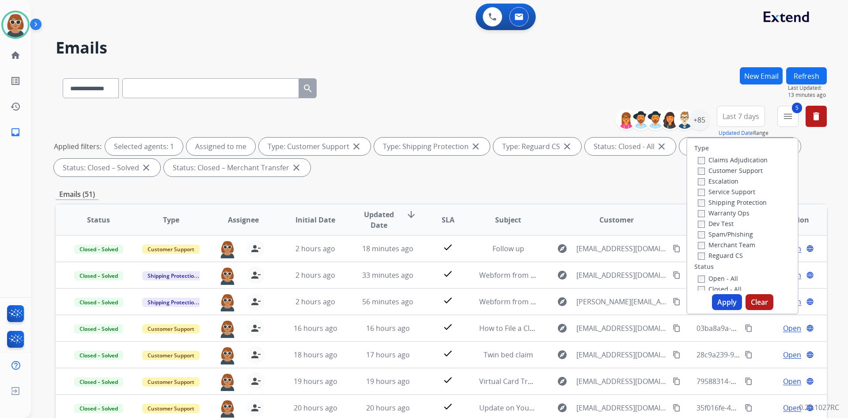
click at [420, 283] on div "Closed - All" at bounding box center [744, 288] width 93 height 11
click at [420, 285] on label "Closed - All" at bounding box center [720, 289] width 44 height 8
click at [420, 299] on button "Apply" at bounding box center [727, 302] width 30 height 16
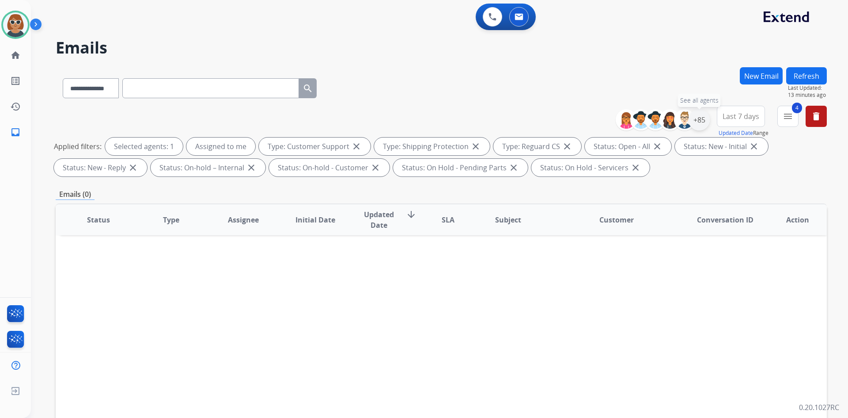
click at [420, 126] on div "+85" at bounding box center [699, 119] width 21 height 21
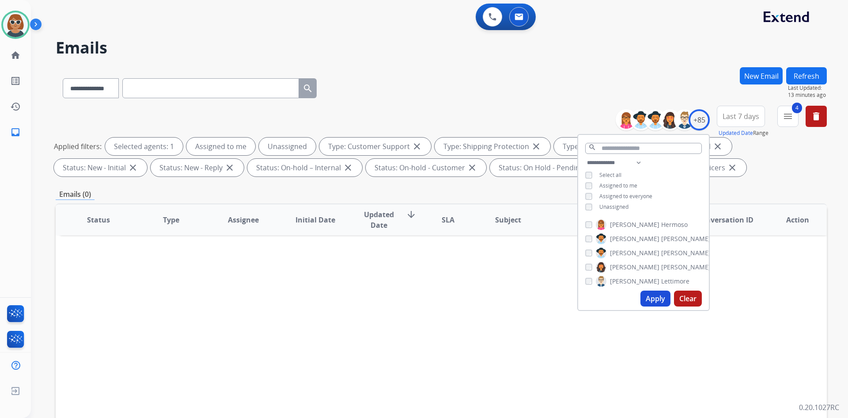
click at [420, 115] on span "Last 7 days" at bounding box center [741, 116] width 37 height 4
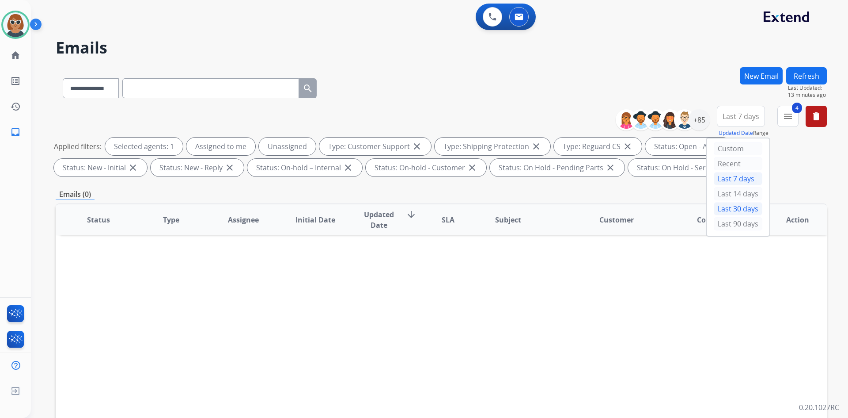
click at [420, 209] on div "Last 30 days" at bounding box center [738, 208] width 49 height 13
click at [420, 123] on div "+108" at bounding box center [699, 119] width 21 height 21
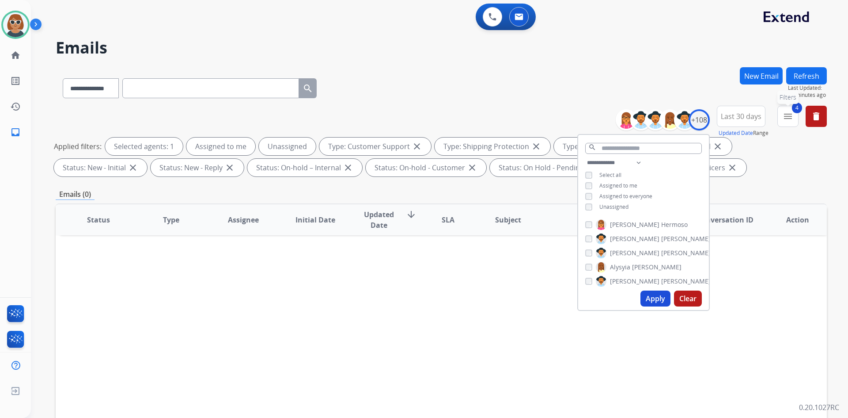
click at [420, 120] on mat-icon "menu" at bounding box center [788, 116] width 11 height 11
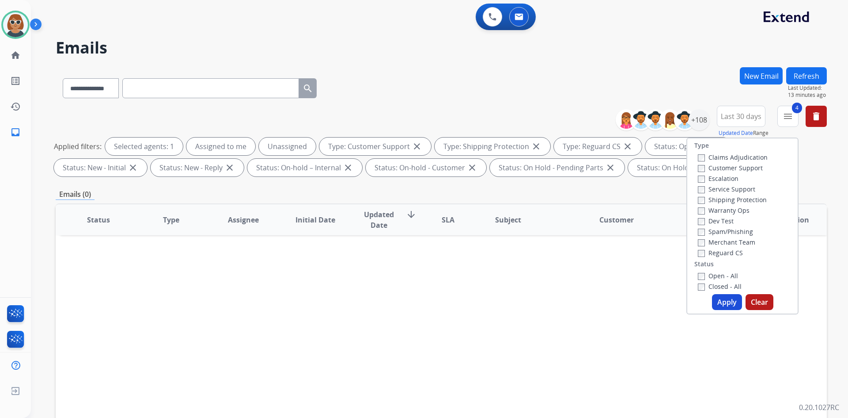
click at [420, 304] on button "Apply" at bounding box center [727, 302] width 30 height 16
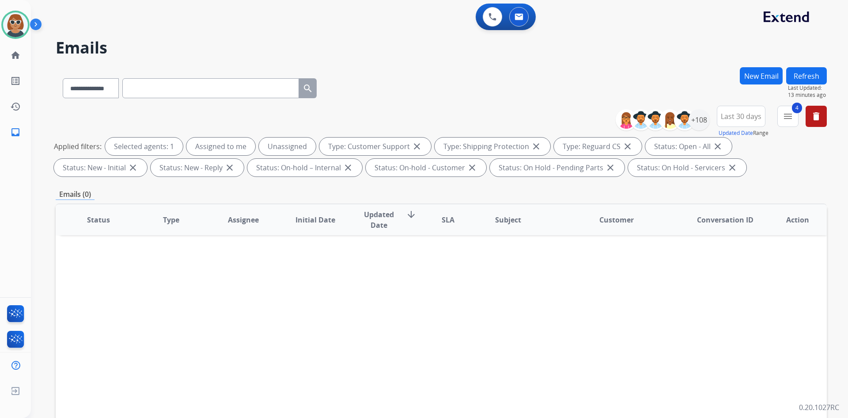
click at [420, 94] on div "**********" at bounding box center [442, 86] width 772 height 38
click at [420, 82] on button "Refresh" at bounding box center [807, 75] width 41 height 17
click at [420, 123] on div "+108" at bounding box center [699, 119] width 21 height 21
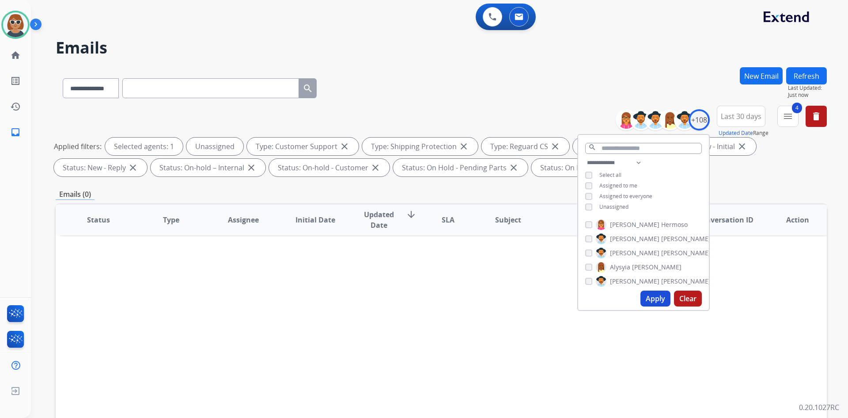
click at [420, 298] on button "Apply" at bounding box center [656, 298] width 30 height 16
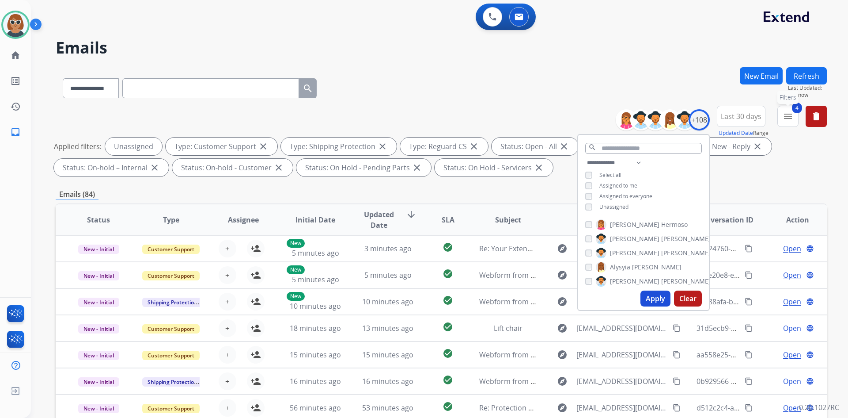
click at [420, 115] on mat-icon "menu" at bounding box center [788, 116] width 11 height 11
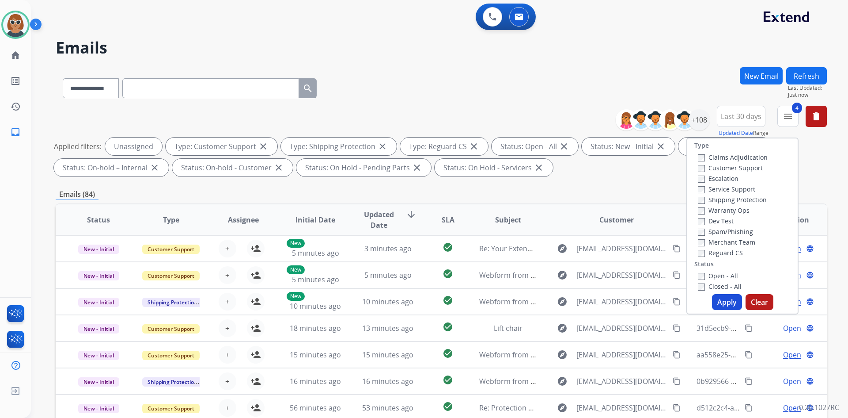
click at [420, 301] on button "Apply" at bounding box center [727, 302] width 30 height 16
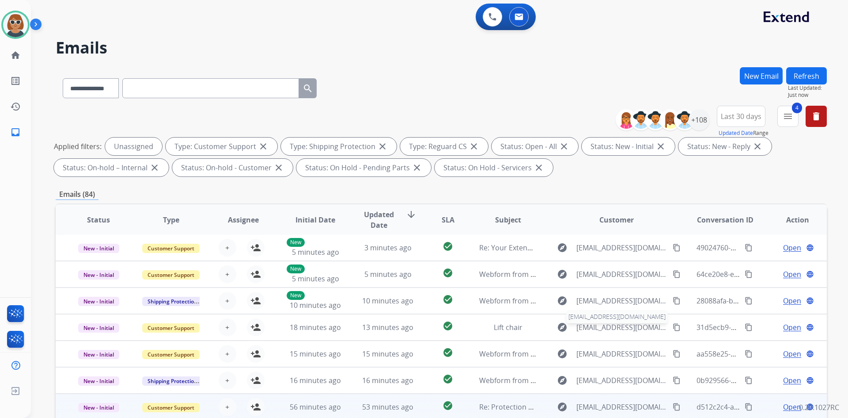
scroll to position [128, 0]
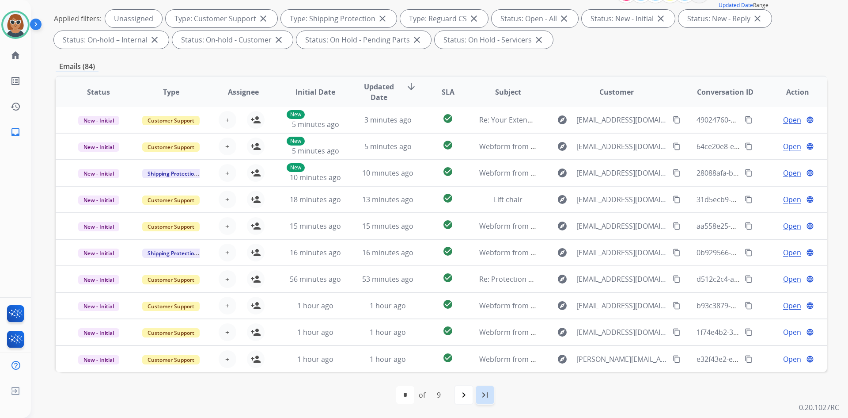
click at [420, 397] on mat-icon "last_page" at bounding box center [485, 394] width 11 height 11
select select "*"
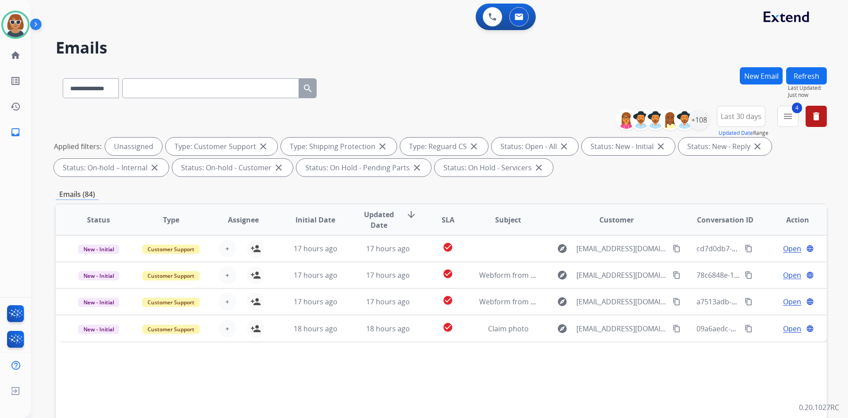
scroll to position [0, 0]
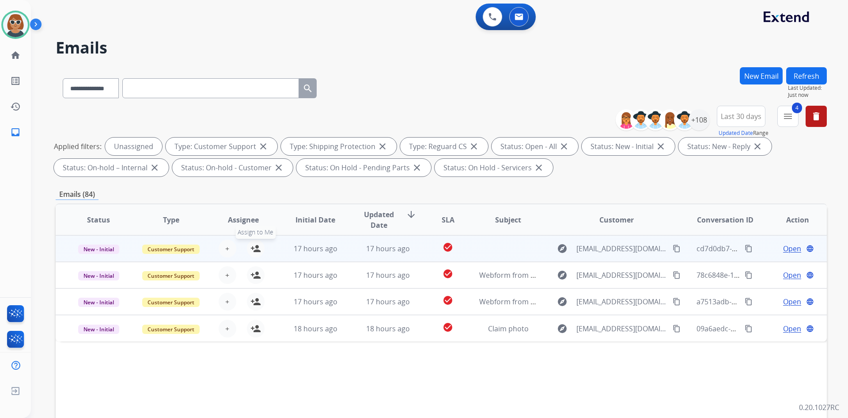
click at [251, 249] on mat-icon "person_add" at bounding box center [256, 248] width 11 height 11
click at [420, 251] on span "Open" at bounding box center [793, 248] width 18 height 11
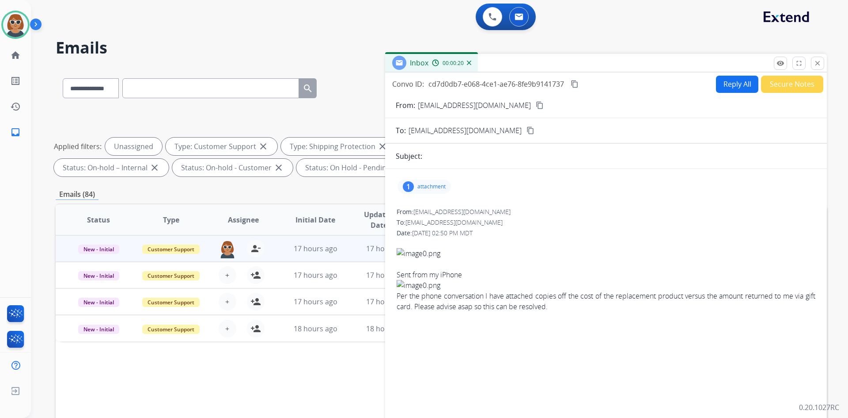
click at [420, 229] on div "Date: 10/09/2025 - 02:50 PM MDT" at bounding box center [606, 232] width 419 height 9
click at [420, 66] on button "close Close" at bounding box center [817, 63] width 13 height 13
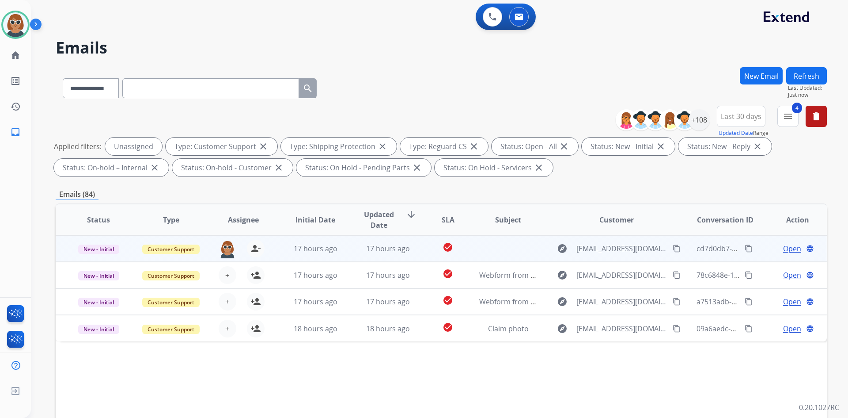
click at [420, 246] on span "Open" at bounding box center [793, 248] width 18 height 11
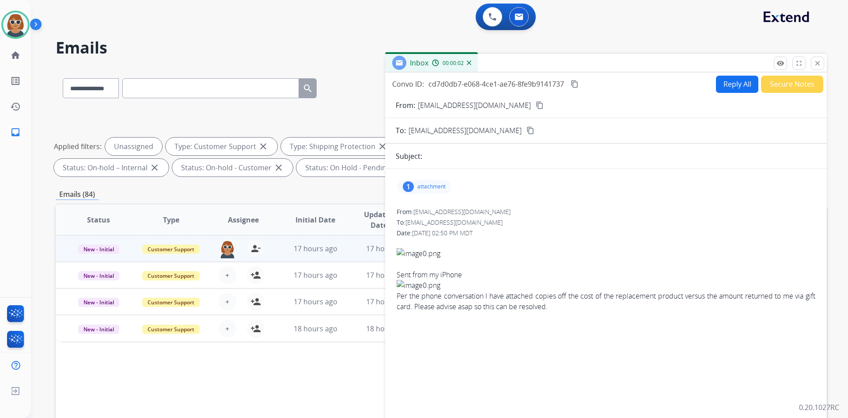
click at [419, 252] on img at bounding box center [606, 253] width 419 height 11
click at [420, 187] on p "attachment" at bounding box center [432, 186] width 28 height 7
click at [420, 208] on div at bounding box center [429, 210] width 44 height 31
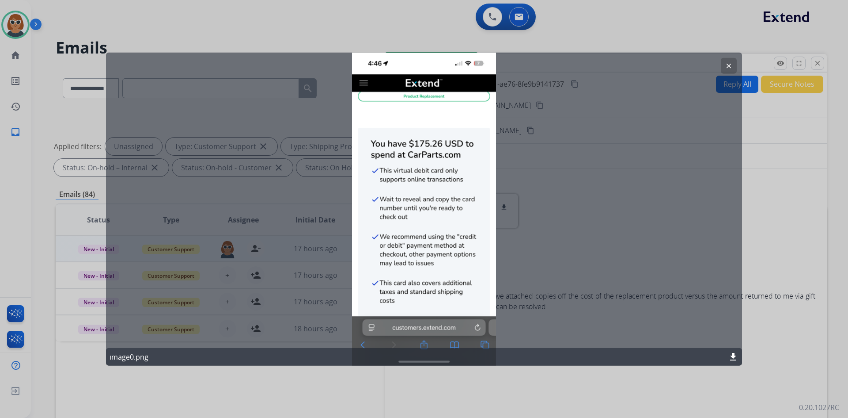
click at [420, 64] on mat-icon "clear" at bounding box center [729, 65] width 8 height 8
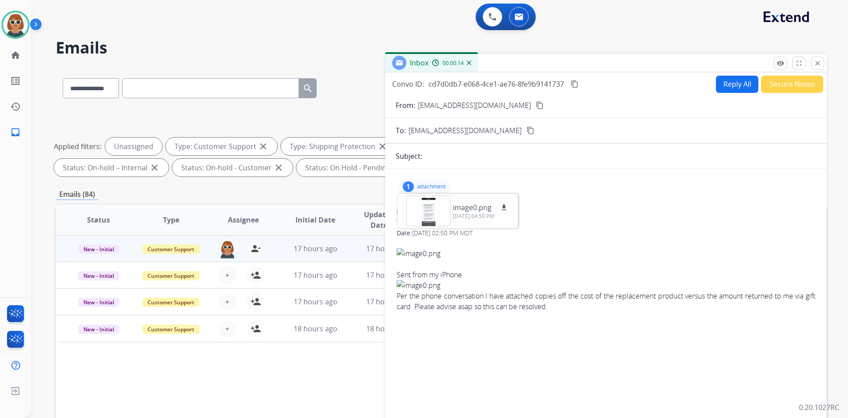
click at [420, 259] on div "﻿ Sent from my iPhone Per the phone conversation I have attached copies off the…" at bounding box center [606, 274] width 419 height 74
click at [420, 297] on div "Per the phone conversation I have attached copies off the cost of the replaceme…" at bounding box center [606, 300] width 419 height 21
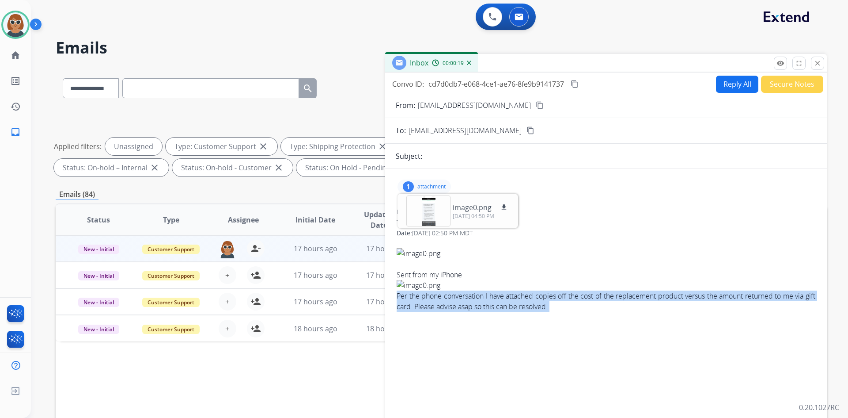
click at [420, 297] on div "Per the phone conversation I have attached copies off the cost of the replaceme…" at bounding box center [606, 300] width 419 height 21
copy app-emails-table "Per the phone conversation I have attached copies off the cost of the replaceme…"
click at [420, 65] on mat-icon "close" at bounding box center [818, 63] width 8 height 8
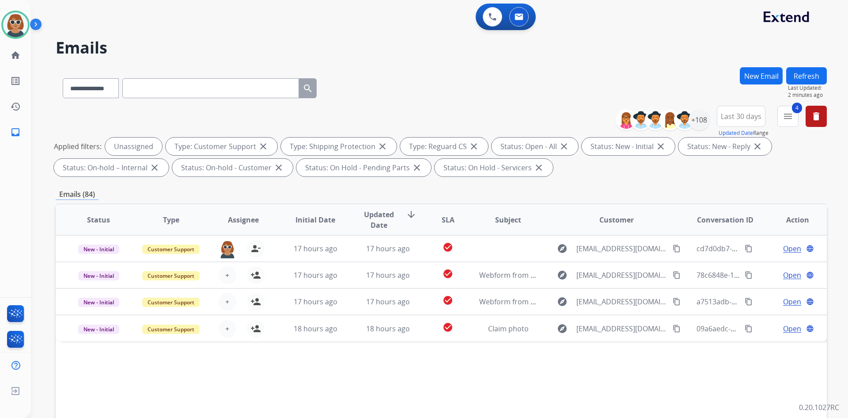
click at [420, 190] on div "Emails (84)" at bounding box center [442, 194] width 772 height 11
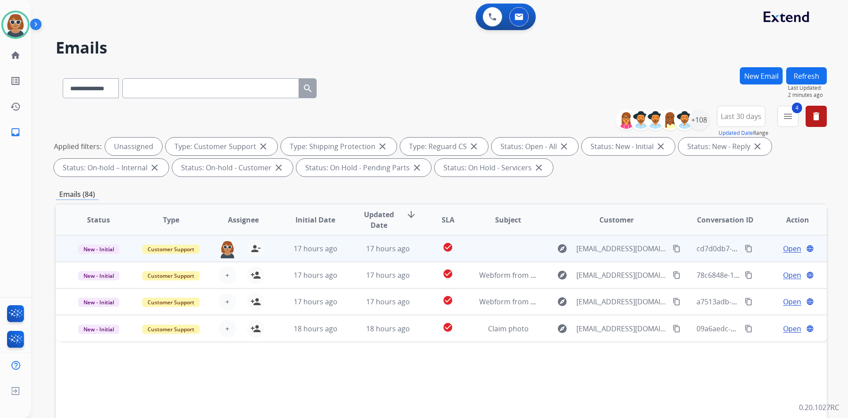
click at [420, 250] on mat-icon "content_copy" at bounding box center [677, 248] width 8 height 8
drag, startPoint x: 746, startPoint y: 251, endPoint x: 712, endPoint y: 245, distance: 34.6
click at [420, 251] on mat-icon "content_copy" at bounding box center [749, 248] width 8 height 8
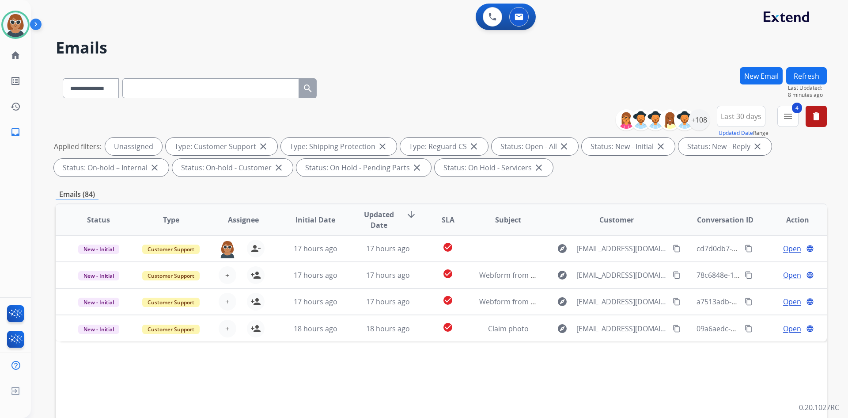
click at [420, 405] on div "Status Type Assignee Initial Date Updated Date arrow_downward SLA Subject Custo…" at bounding box center [442, 351] width 772 height 296
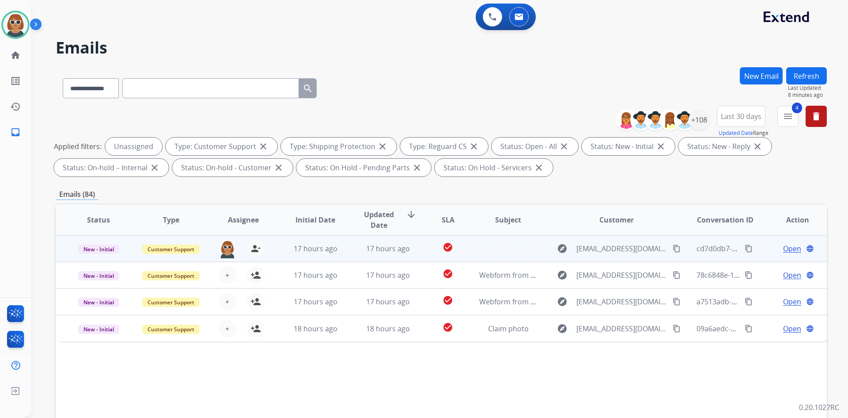
click at [420, 249] on span "Open" at bounding box center [793, 248] width 18 height 11
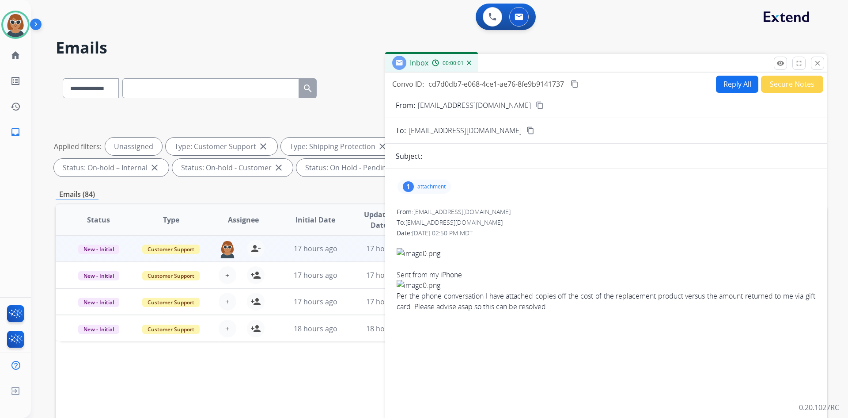
click at [420, 291] on div "Per the phone conversation I have attached copies off the cost of the replaceme…" at bounding box center [606, 300] width 419 height 21
click at [420, 300] on div "Per the phone conversation I have attached copies off the cost of the replaceme…" at bounding box center [606, 300] width 419 height 21
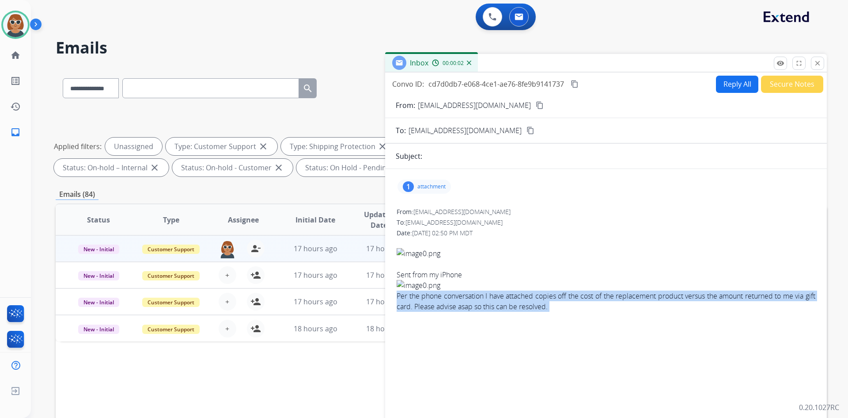
click at [420, 300] on div "Per the phone conversation I have attached copies off the cost of the replaceme…" at bounding box center [606, 300] width 419 height 21
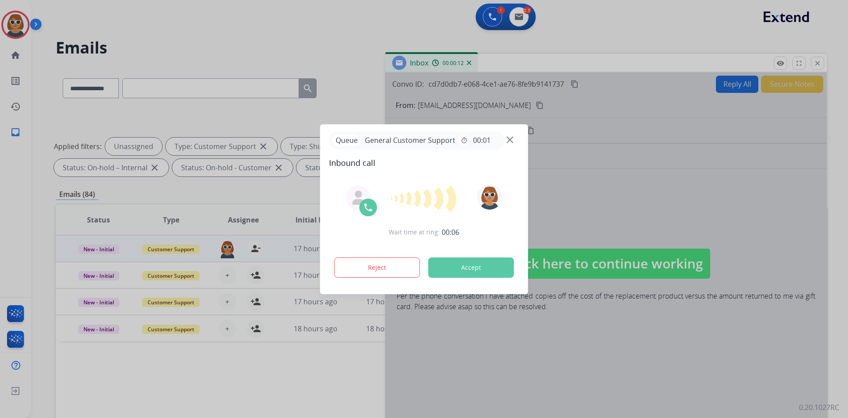
drag, startPoint x: 599, startPoint y: 207, endPoint x: 669, endPoint y: 203, distance: 70.4
click at [420, 207] on div at bounding box center [424, 209] width 848 height 418
click at [420, 61] on div at bounding box center [424, 209] width 848 height 418
click at [420, 141] on img at bounding box center [510, 139] width 7 height 7
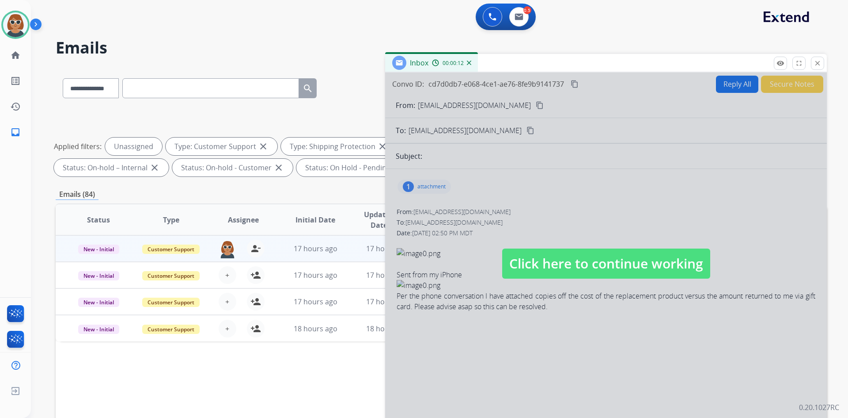
click at [420, 270] on div at bounding box center [606, 254] width 442 height 364
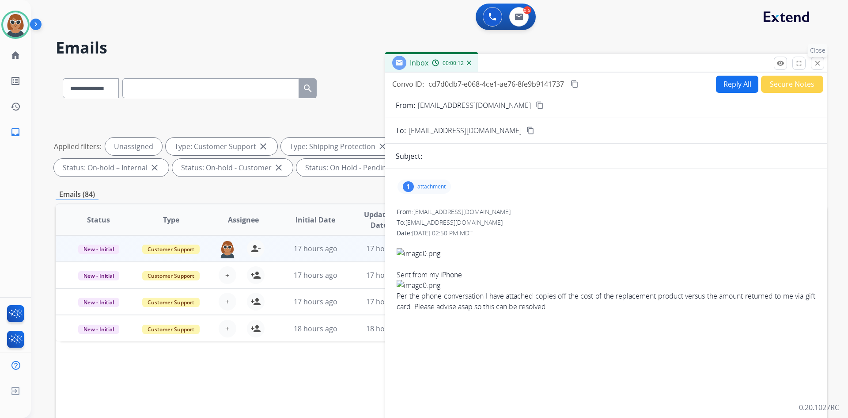
click at [420, 63] on mat-icon "close" at bounding box center [818, 63] width 8 height 8
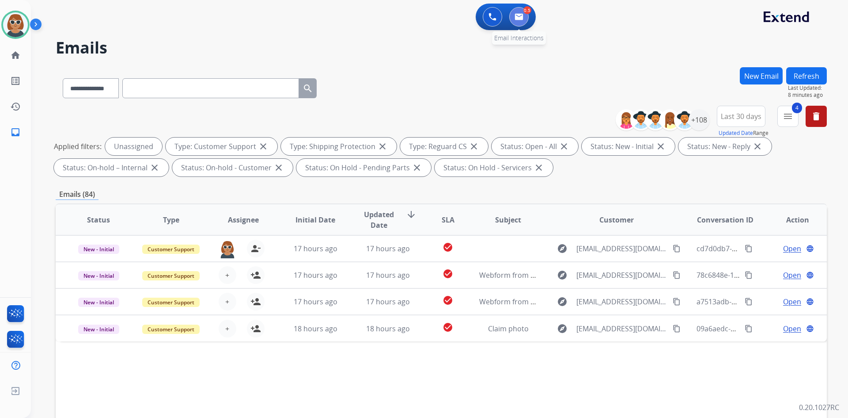
click at [420, 22] on button at bounding box center [519, 16] width 19 height 19
drag, startPoint x: 608, startPoint y: 68, endPoint x: 359, endPoint y: 66, distance: 249.3
click at [420, 68] on div "**********" at bounding box center [442, 86] width 772 height 38
click at [420, 18] on img at bounding box center [493, 17] width 8 height 8
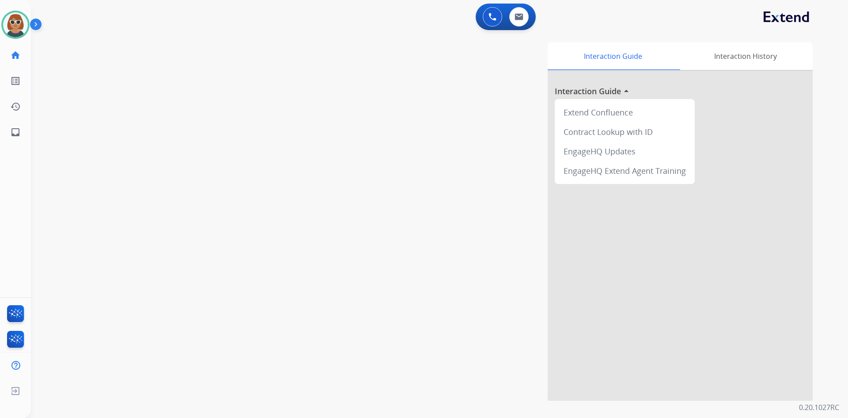
drag, startPoint x: 379, startPoint y: 253, endPoint x: 399, endPoint y: 258, distance: 20.9
click at [379, 252] on div "Interaction Guide Interaction History Interaction Guide arrow_drop_up Extend Co…" at bounding box center [553, 221] width 521 height 358
click at [420, 25] on div "0 Email Interactions" at bounding box center [519, 16] width 27 height 19
click at [420, 19] on button at bounding box center [519, 16] width 19 height 19
select select "**********"
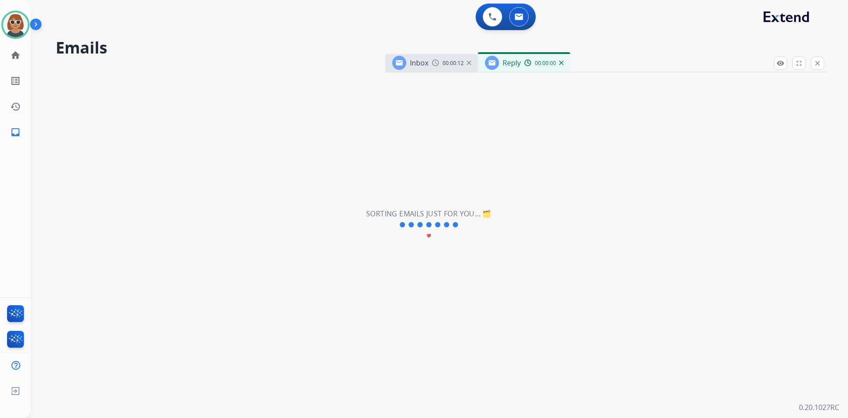
select select "**********"
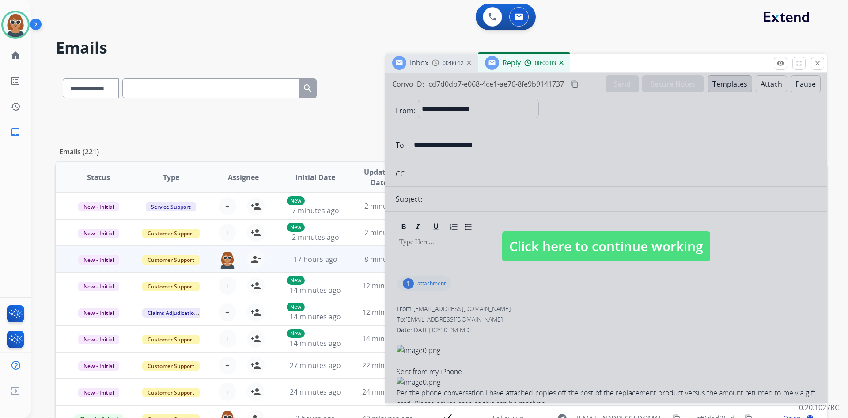
click at [420, 221] on div at bounding box center [606, 237] width 442 height 330
select select
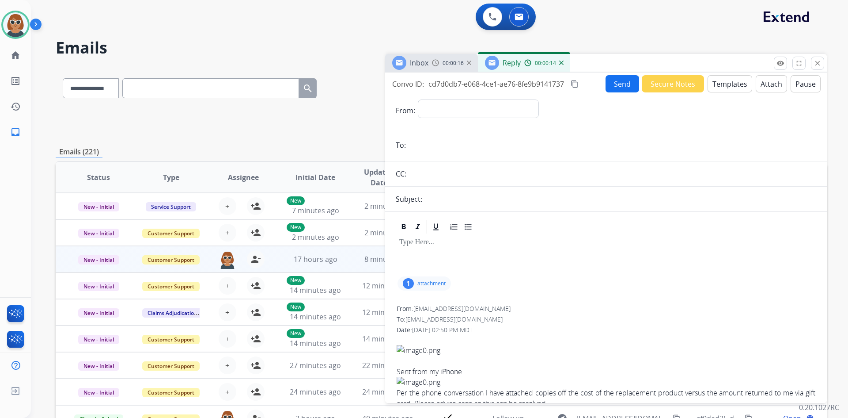
click at [420, 314] on div "From: spuckett27@hotmail.com To: support@extend.com Date: 10/09/2025 - 02:50 PM…" at bounding box center [606, 359] width 421 height 113
click at [420, 64] on button "close Close" at bounding box center [817, 63] width 13 height 13
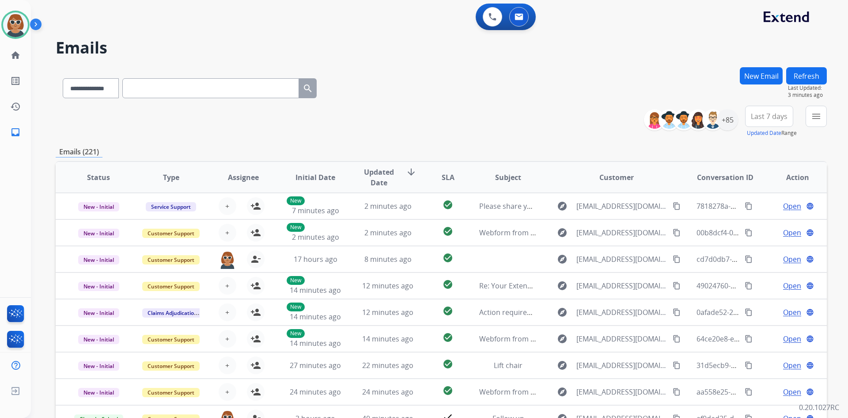
click at [420, 116] on div "**********" at bounding box center [442, 122] width 772 height 32
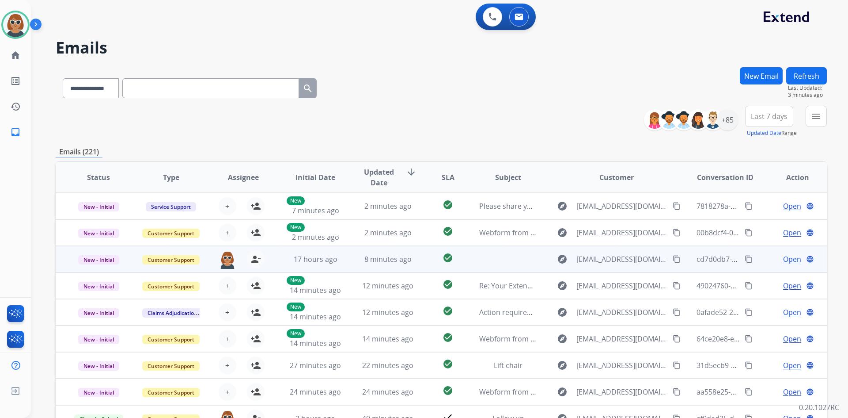
click at [420, 265] on td "Open language" at bounding box center [791, 259] width 72 height 27
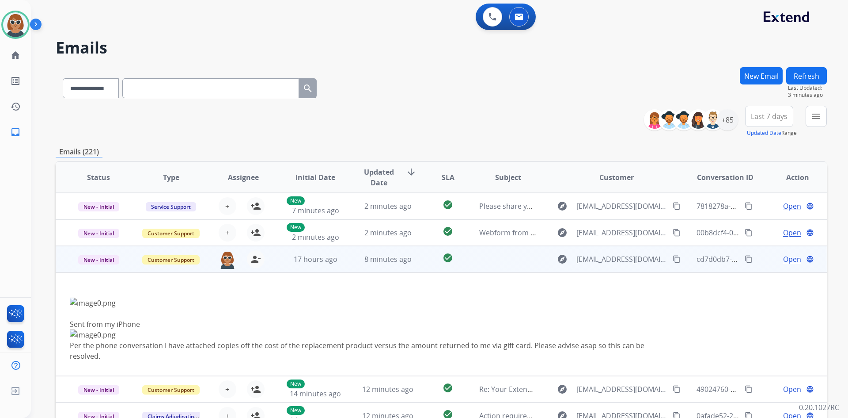
scroll to position [53, 0]
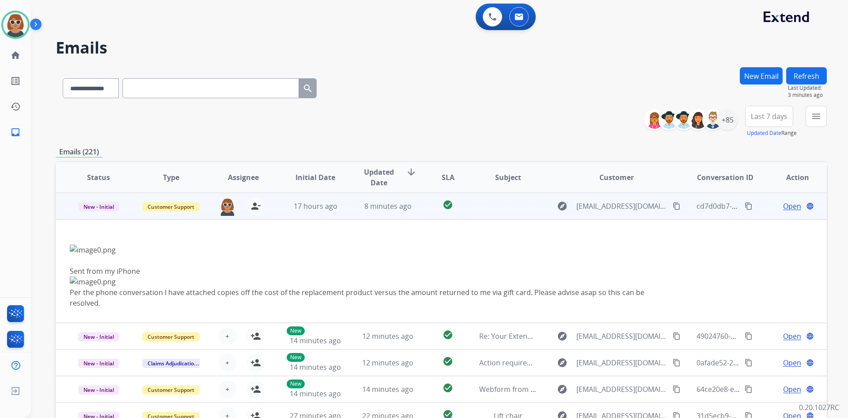
click at [420, 210] on span "Open" at bounding box center [793, 206] width 18 height 11
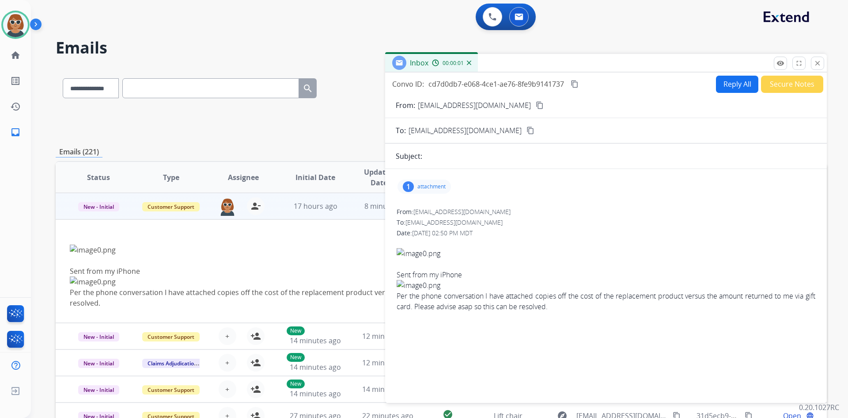
click at [420, 82] on button "Reply All" at bounding box center [737, 84] width 42 height 17
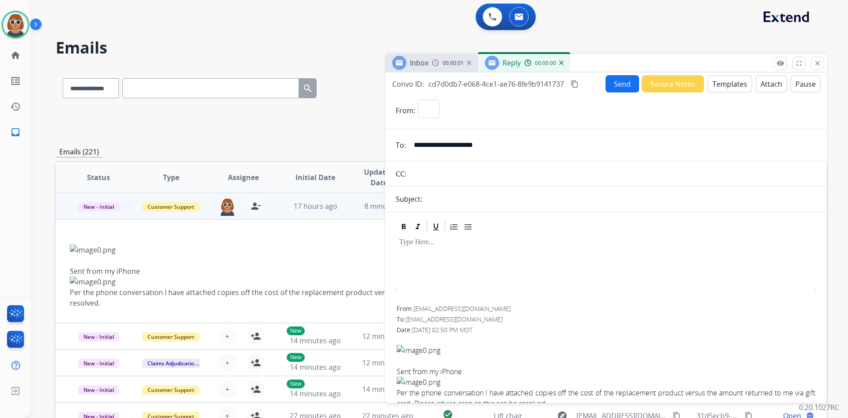
select select "**********"
click at [420, 81] on button "Templates" at bounding box center [730, 83] width 45 height 17
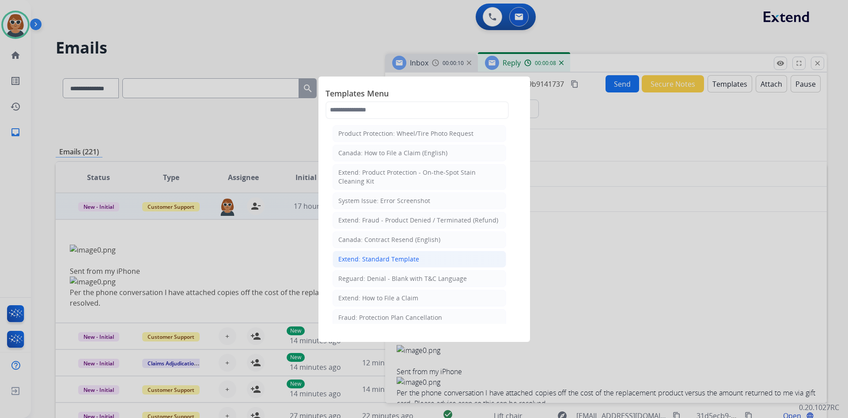
click at [384, 259] on div "Extend: Standard Template" at bounding box center [379, 259] width 81 height 9
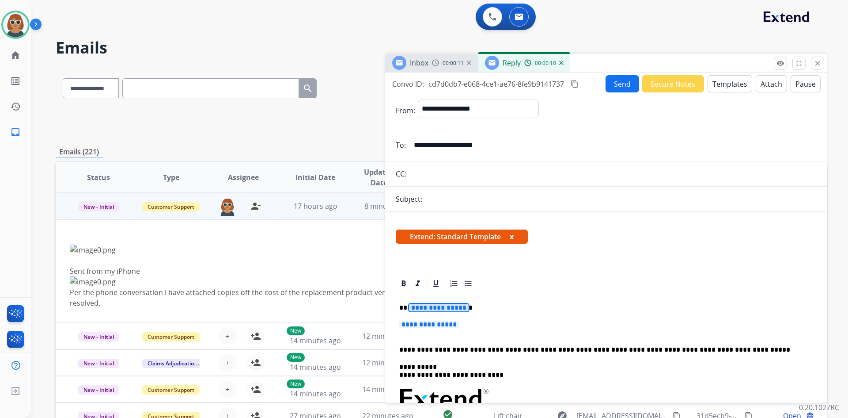
click at [420, 306] on span "**********" at bounding box center [439, 308] width 60 height 8
click at [420, 322] on span "**********" at bounding box center [429, 324] width 60 height 8
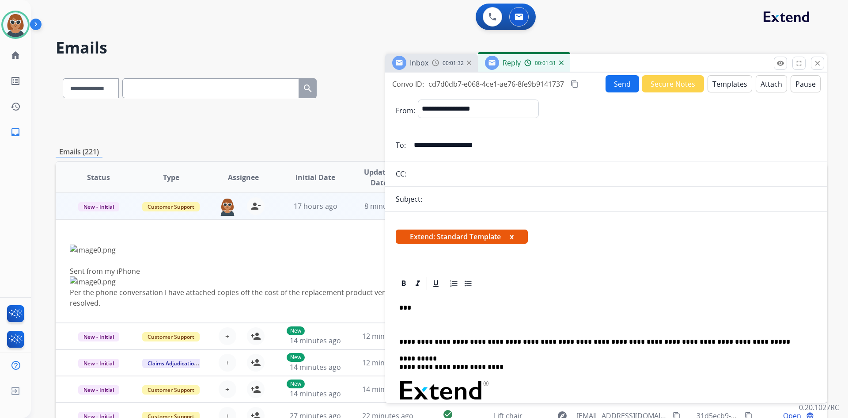
click at [402, 318] on div "**********" at bounding box center [606, 414] width 421 height 247
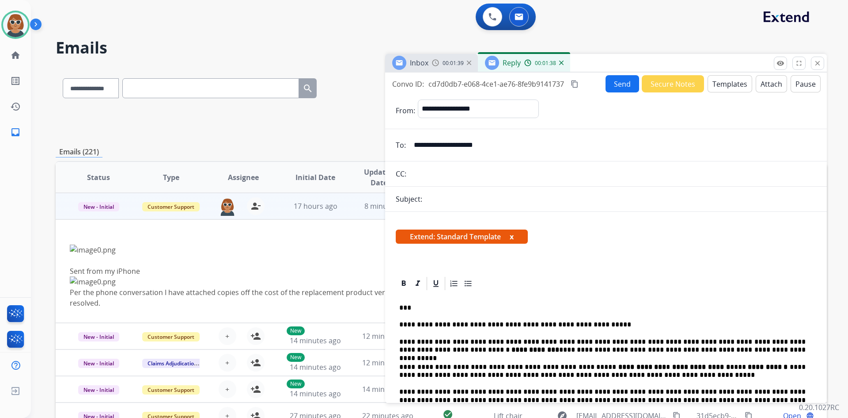
click at [420, 339] on p "**********" at bounding box center [602, 346] width 407 height 16
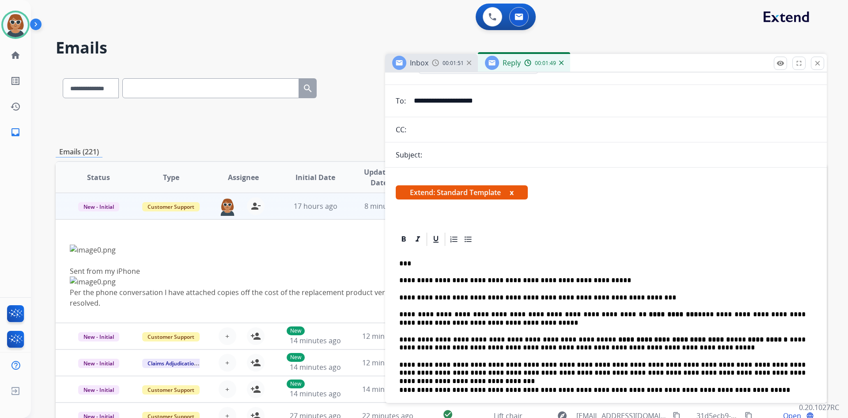
scroll to position [88, 0]
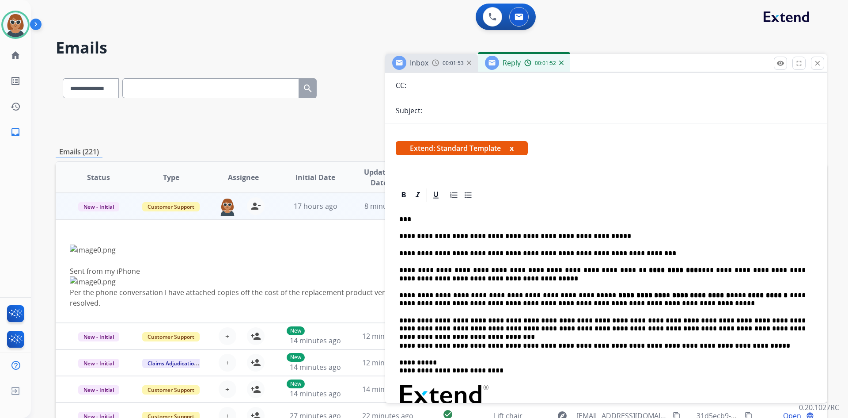
click at [420, 293] on p "**********" at bounding box center [602, 299] width 407 height 16
click at [420, 298] on p "**********" at bounding box center [602, 299] width 407 height 16
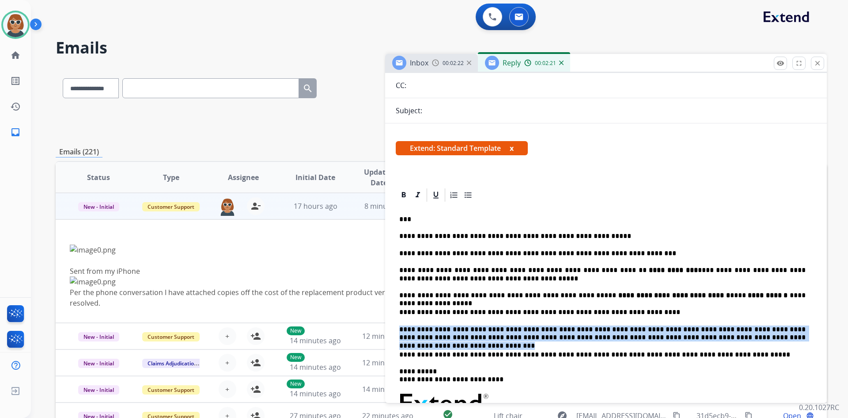
drag, startPoint x: 759, startPoint y: 337, endPoint x: 392, endPoint y: 318, distance: 367.8
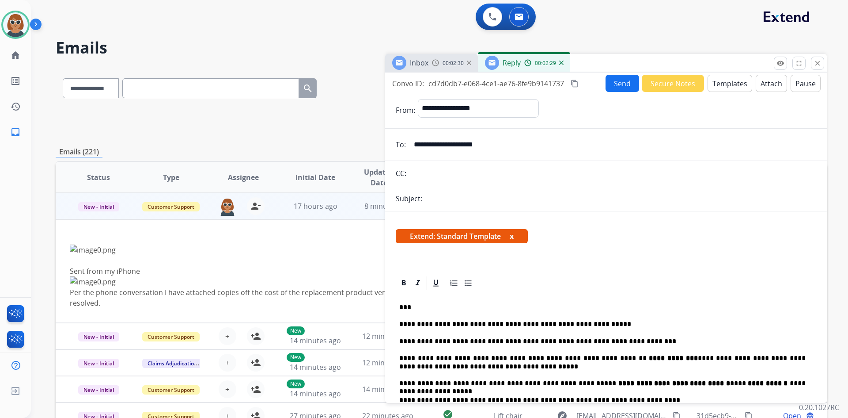
scroll to position [0, 0]
click at [420, 198] on div "Subject:" at bounding box center [606, 199] width 442 height 11
click at [420, 197] on div "Subject:" at bounding box center [606, 199] width 442 height 11
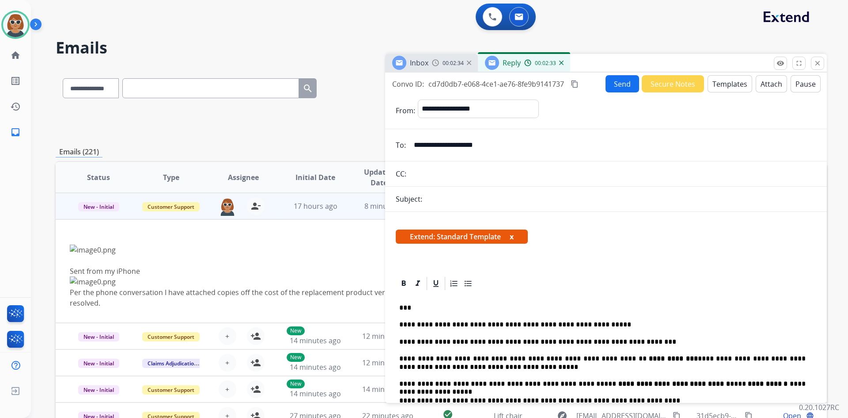
click at [420, 194] on div "Subject:" at bounding box center [606, 199] width 442 height 11
click at [420, 200] on div "Subject:" at bounding box center [606, 199] width 442 height 11
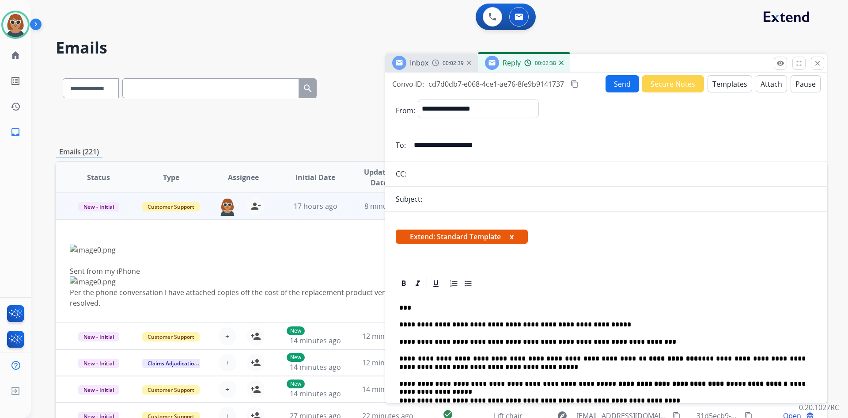
click at [420, 238] on span "Extend: Standard Template x" at bounding box center [462, 236] width 132 height 14
click at [420, 196] on div "Subject:" at bounding box center [606, 199] width 442 height 11
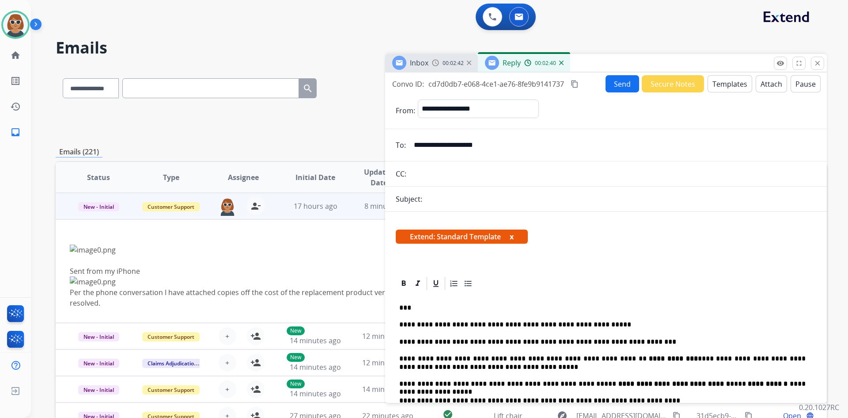
drag, startPoint x: 441, startPoint y: 196, endPoint x: 594, endPoint y: 199, distance: 153.4
click at [420, 199] on div "Subject:" at bounding box center [606, 199] width 442 height 11
click at [420, 198] on div "Subject:" at bounding box center [606, 199] width 442 height 11
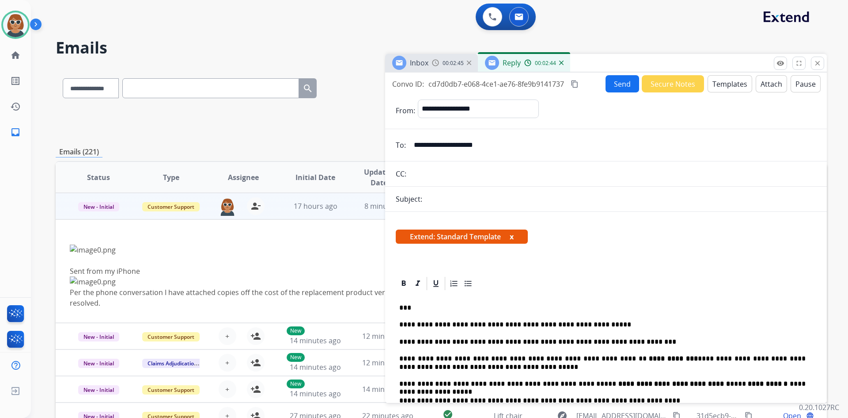
click at [420, 81] on button "Send" at bounding box center [623, 83] width 34 height 17
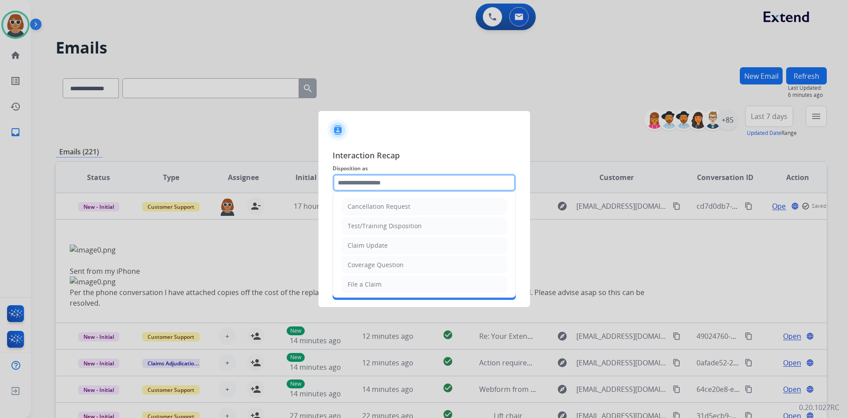
click at [407, 181] on input "text" at bounding box center [424, 183] width 183 height 18
click at [384, 282] on li "File a Claim" at bounding box center [424, 284] width 165 height 17
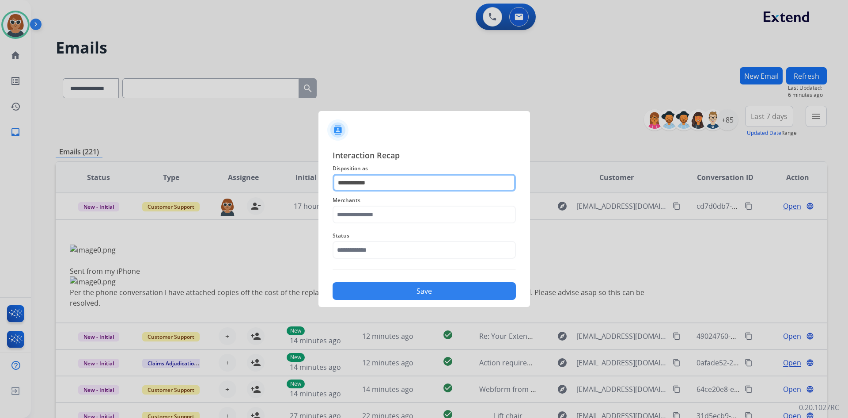
click at [388, 179] on input "**********" at bounding box center [424, 183] width 183 height 18
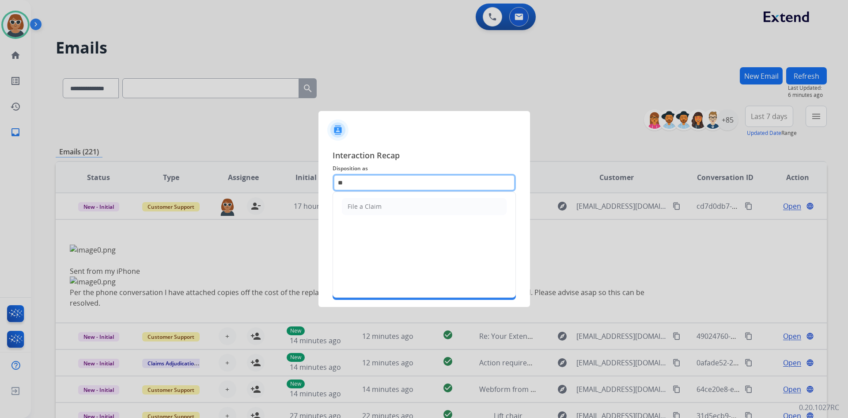
type input "*"
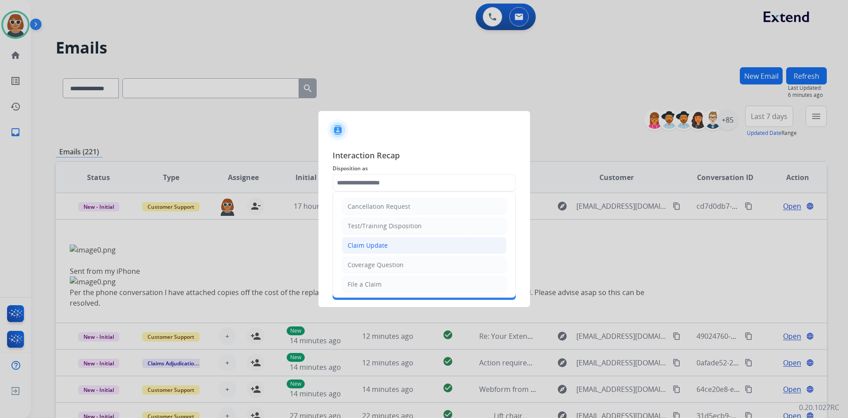
click at [398, 240] on li "Claim Update" at bounding box center [424, 245] width 165 height 17
type input "**********"
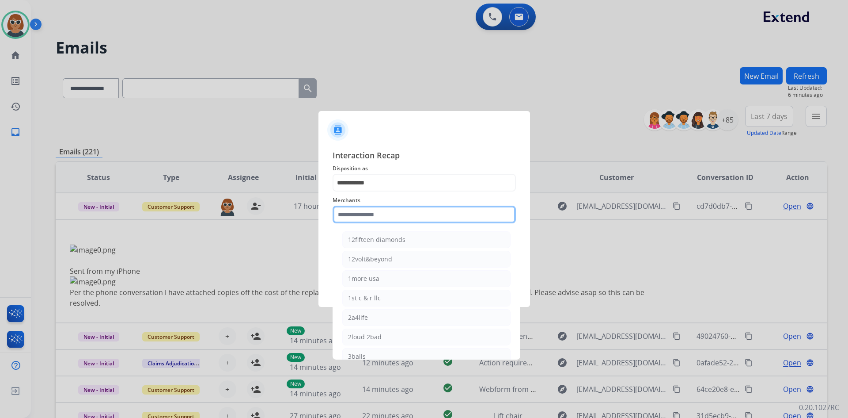
click at [382, 214] on input "text" at bounding box center [424, 214] width 183 height 18
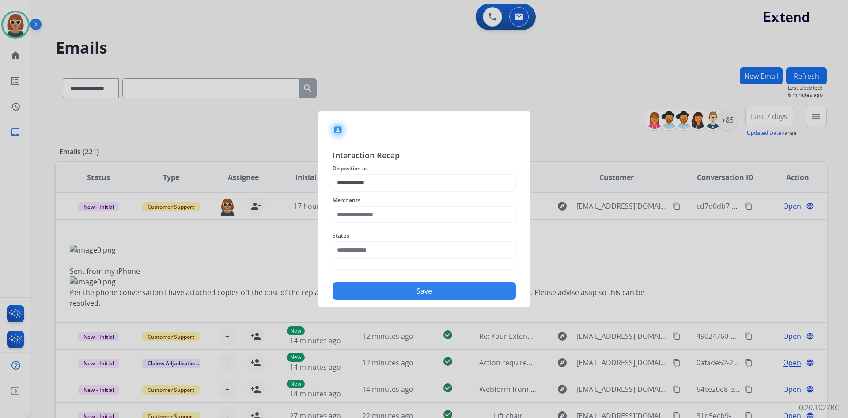
click at [412, 205] on span "Merchants" at bounding box center [424, 200] width 183 height 11
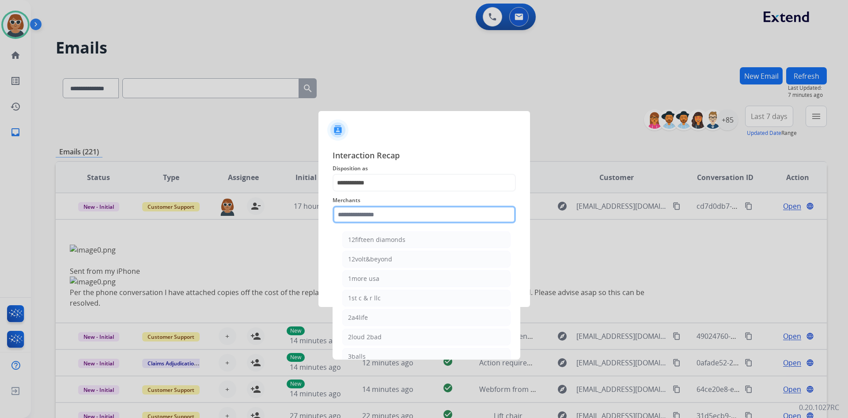
click at [383, 212] on input "text" at bounding box center [424, 214] width 183 height 18
click at [389, 339] on li "Gold gods" at bounding box center [426, 336] width 168 height 17
type input "*********"
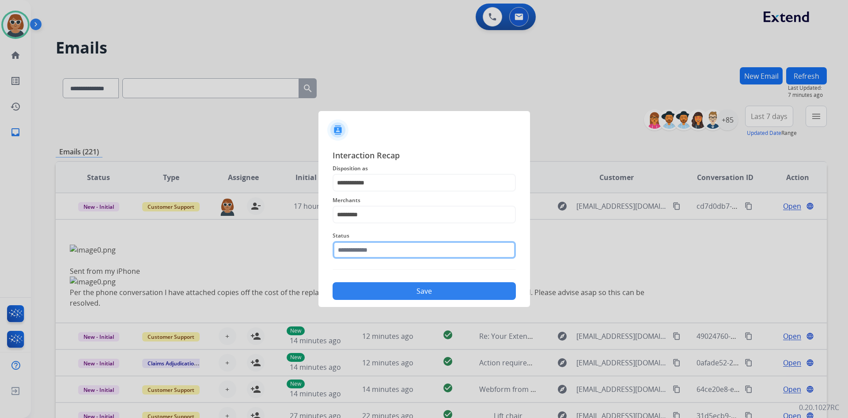
click at [371, 255] on input "text" at bounding box center [424, 250] width 183 height 18
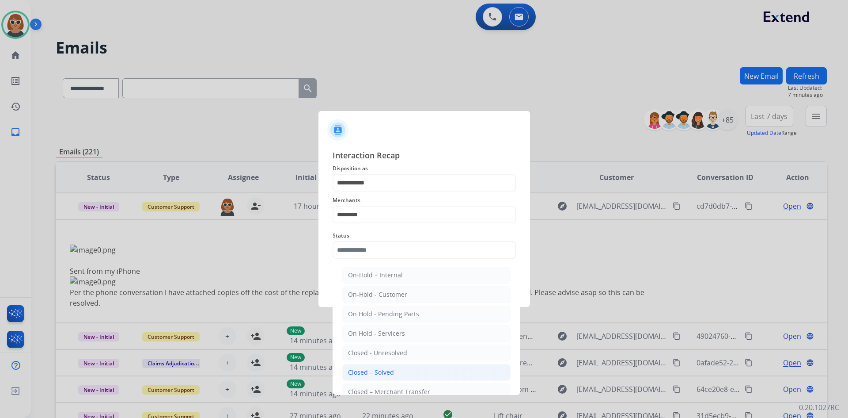
click at [380, 371] on div "Closed – Solved" at bounding box center [371, 372] width 46 height 9
type input "**********"
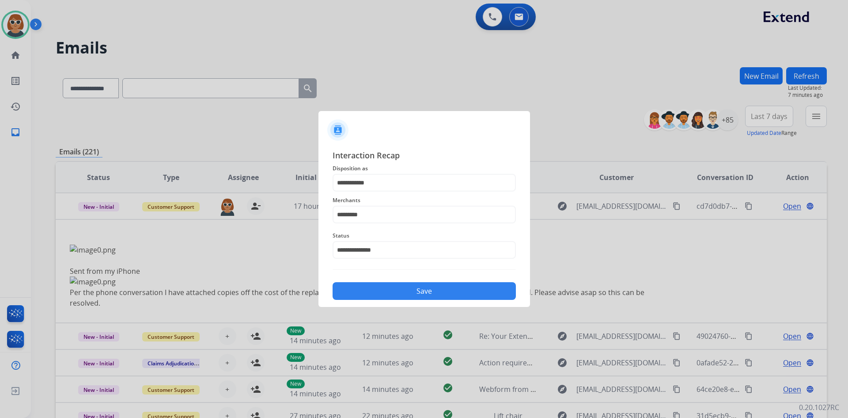
click at [420, 295] on button "Save" at bounding box center [424, 291] width 183 height 18
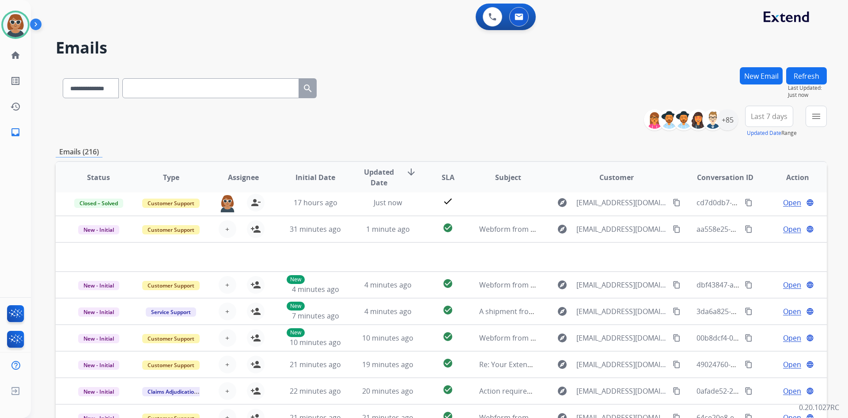
scroll to position [30, 0]
click at [420, 106] on div "**********" at bounding box center [442, 122] width 772 height 32
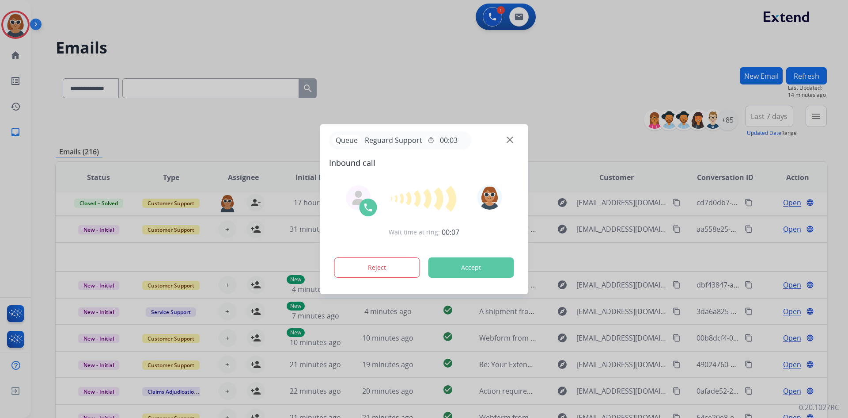
click at [420, 89] on div at bounding box center [424, 209] width 848 height 418
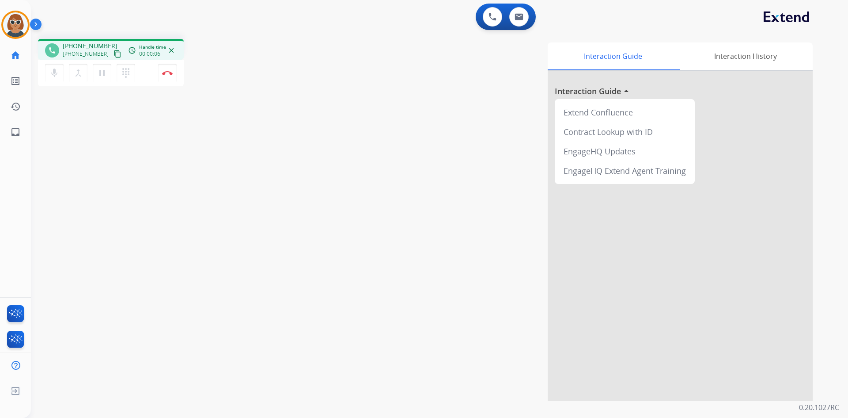
click at [420, 164] on div "Interaction Guide Interaction History Interaction Guide arrow_drop_up Extend Co…" at bounding box center [553, 221] width 521 height 358
click at [349, 156] on div "Interaction Guide Interaction History Interaction Guide arrow_drop_up Extend Co…" at bounding box center [553, 221] width 521 height 358
click at [168, 76] on button "Disconnect" at bounding box center [167, 73] width 19 height 19
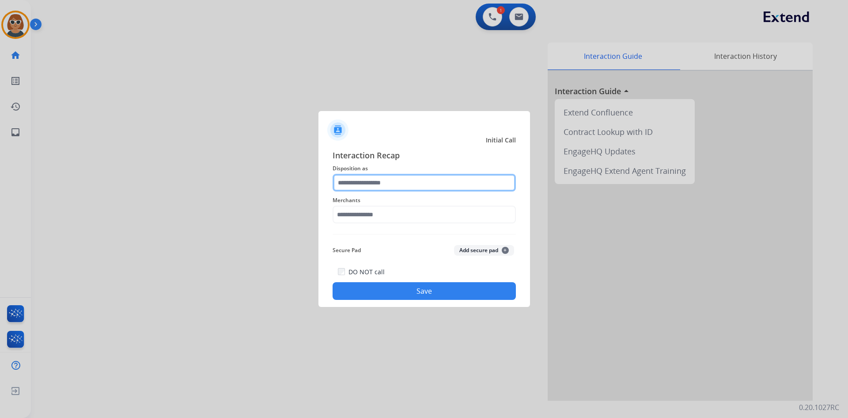
click at [408, 182] on input "text" at bounding box center [424, 183] width 183 height 18
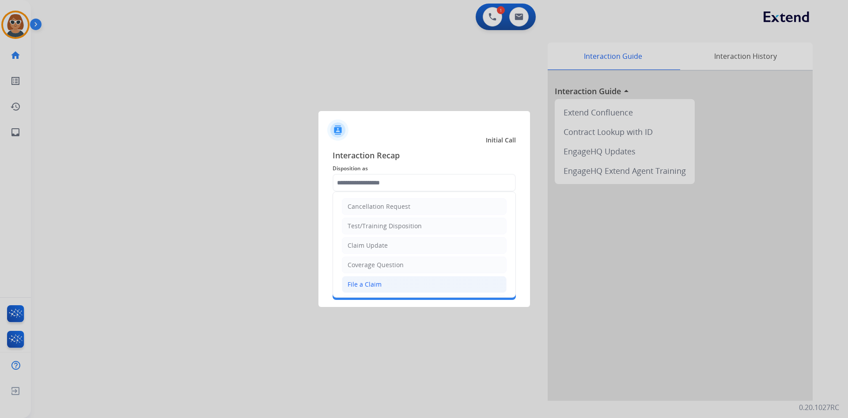
click at [390, 284] on li "File a Claim" at bounding box center [424, 284] width 165 height 17
type input "**********"
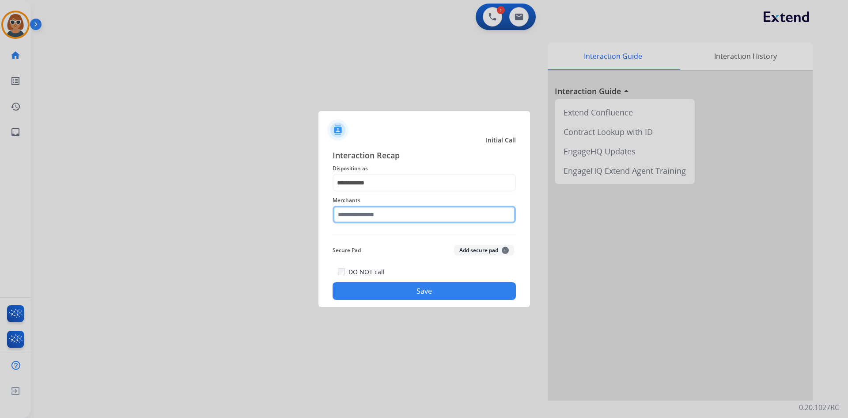
click at [383, 213] on input "text" at bounding box center [424, 214] width 183 height 18
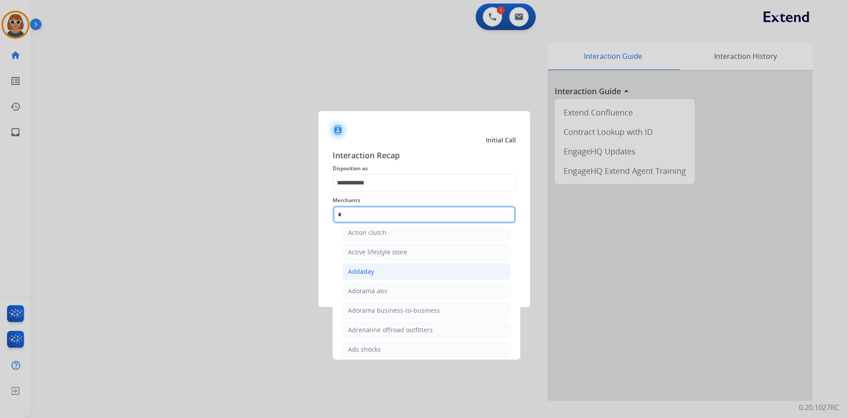
scroll to position [72, 0]
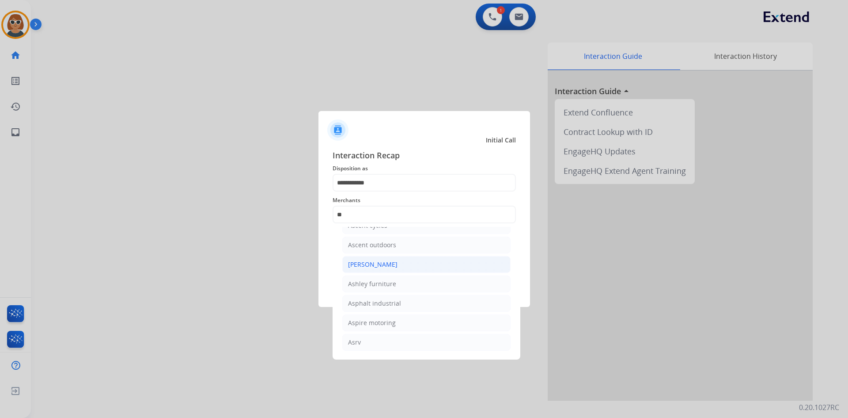
click at [389, 262] on div "[PERSON_NAME]" at bounding box center [372, 264] width 49 height 9
type input "**********"
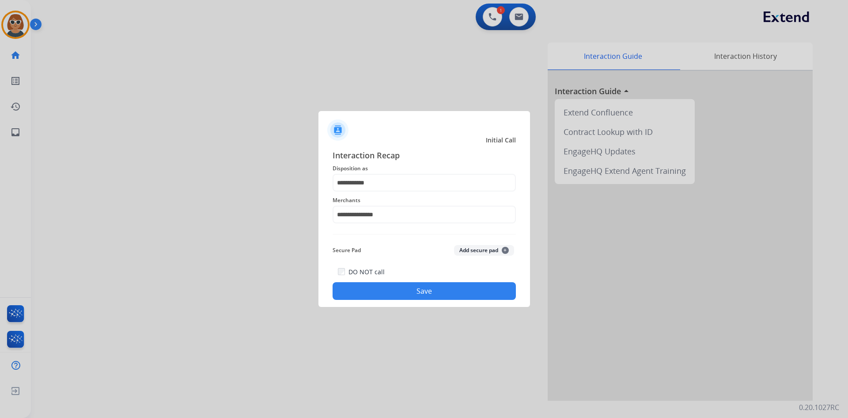
click at [413, 290] on button "Save" at bounding box center [424, 291] width 183 height 18
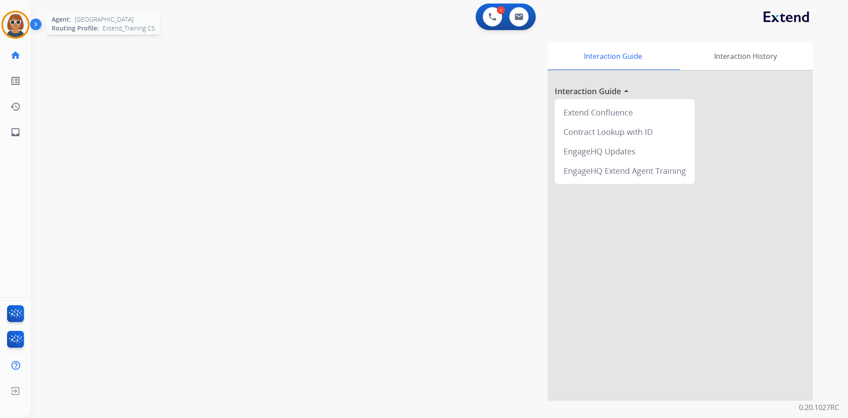
click at [22, 30] on img at bounding box center [15, 24] width 25 height 25
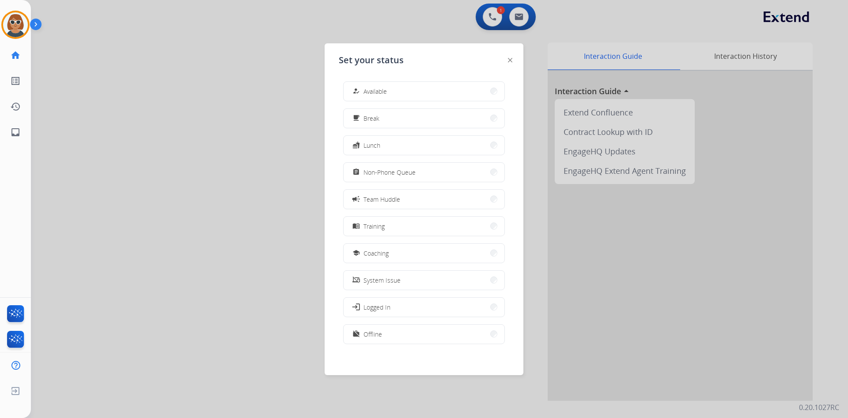
click at [420, 15] on div at bounding box center [424, 209] width 848 height 418
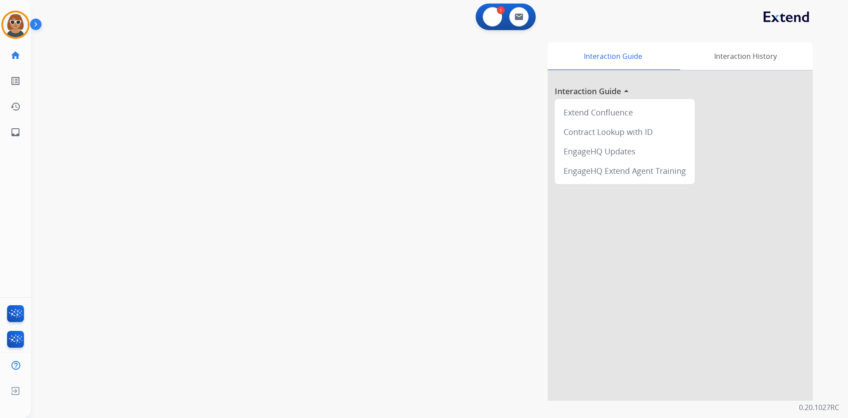
click at [420, 15] on img at bounding box center [493, 17] width 8 height 8
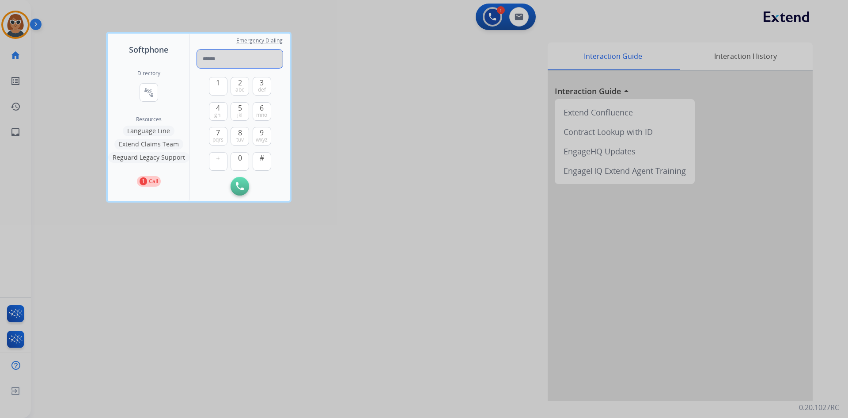
paste input "**********"
click at [207, 58] on input "**********" at bounding box center [240, 58] width 86 height 19
type input "**********"
click at [239, 182] on button "Initiate Call" at bounding box center [240, 186] width 19 height 19
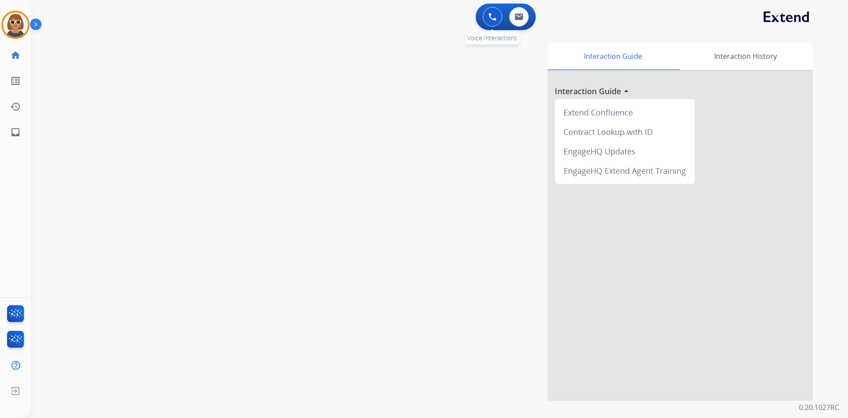
click at [420, 18] on button at bounding box center [492, 16] width 19 height 19
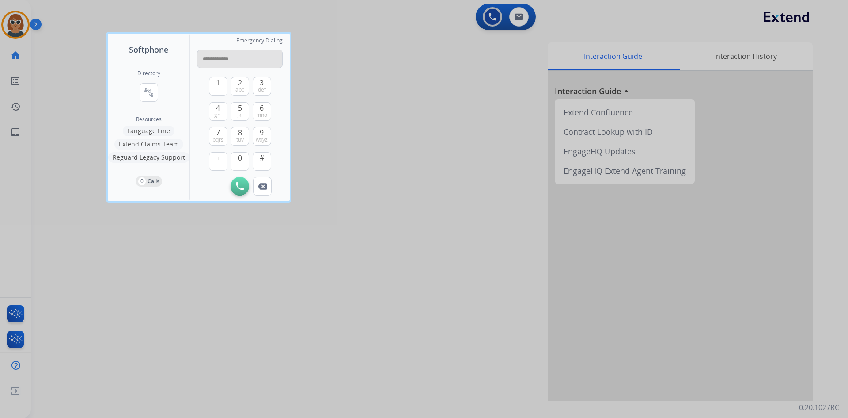
click at [208, 59] on input "**********" at bounding box center [240, 58] width 86 height 19
type input "**********"
click at [241, 186] on img at bounding box center [240, 186] width 8 height 8
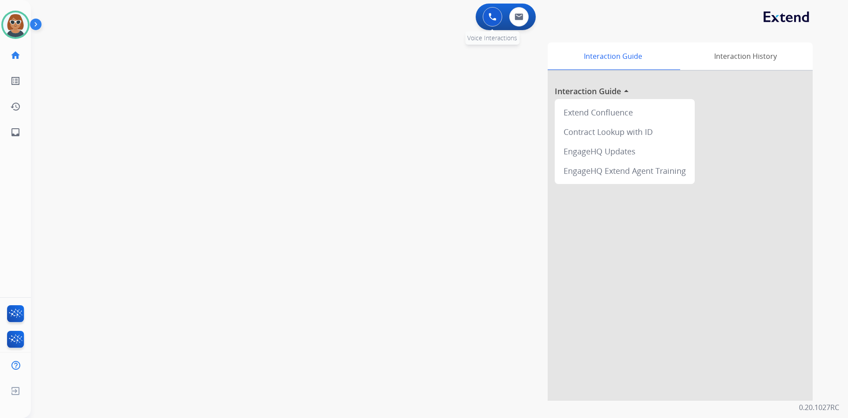
click at [420, 19] on img at bounding box center [493, 17] width 8 height 8
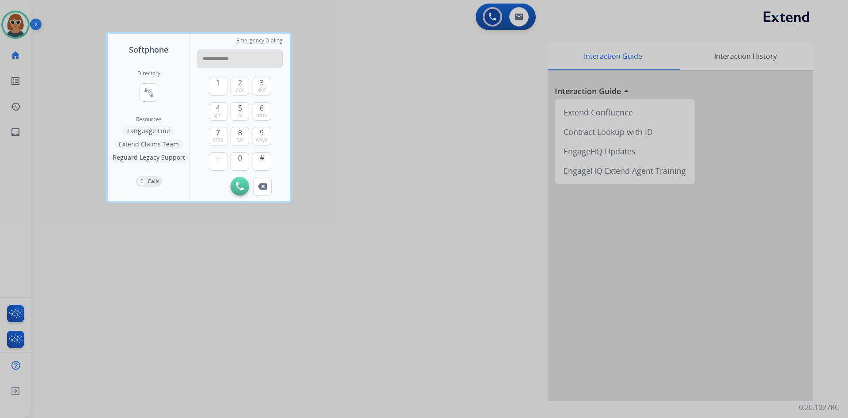
click at [208, 60] on input "**********" at bounding box center [240, 58] width 86 height 19
type input "**********"
click at [240, 187] on img at bounding box center [240, 186] width 8 height 8
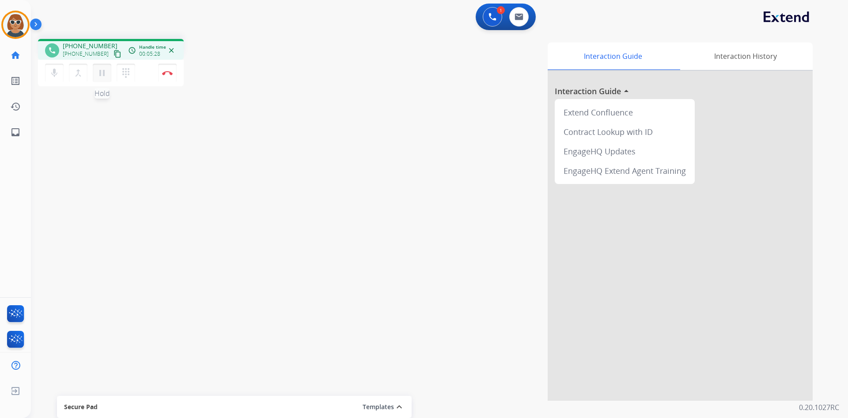
click at [103, 75] on mat-icon "pause" at bounding box center [102, 73] width 11 height 11
click at [107, 76] on mat-icon "play_arrow" at bounding box center [102, 73] width 11 height 11
click at [420, 175] on div "Interaction Guide Interaction History Interaction Guide arrow_drop_up Extend Co…" at bounding box center [553, 221] width 521 height 358
click at [133, 26] on div "1 Voice Interactions 0 Email Interactions" at bounding box center [435, 18] width 786 height 28
click at [167, 75] on img at bounding box center [167, 73] width 11 height 4
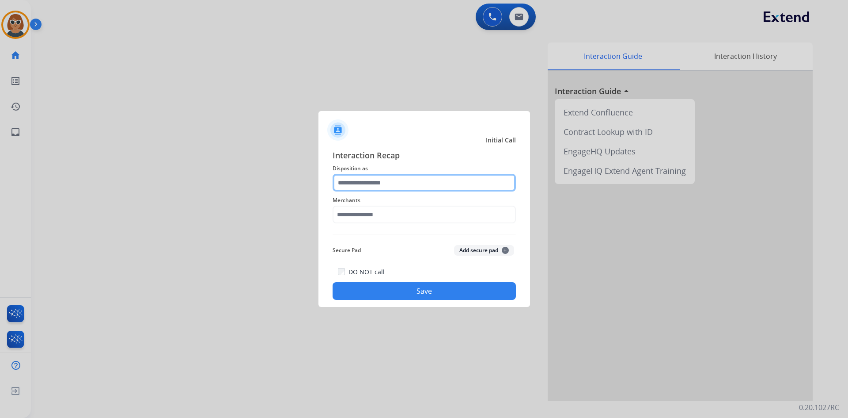
click at [374, 187] on input "text" at bounding box center [424, 183] width 183 height 18
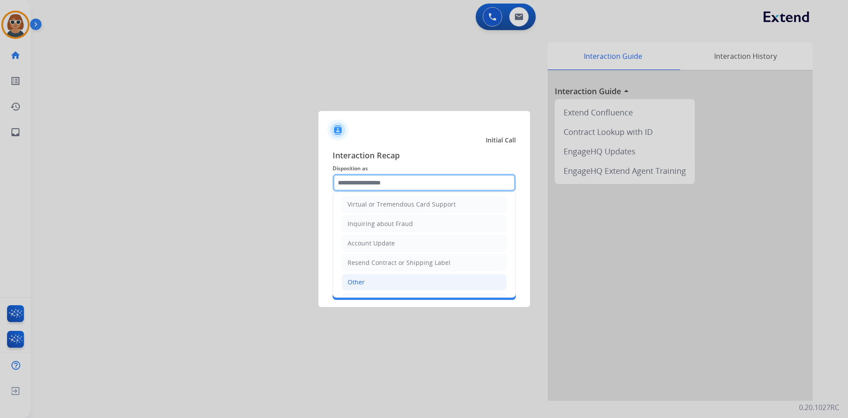
scroll to position [133, 0]
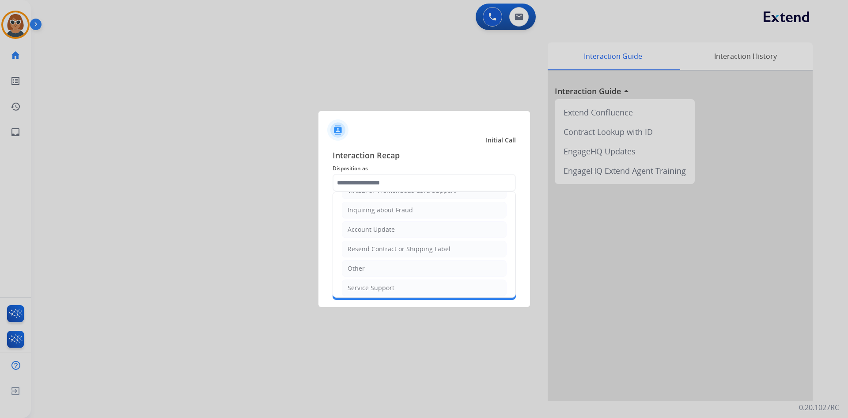
click at [390, 289] on div "Service Support" at bounding box center [371, 287] width 47 height 9
type input "**********"
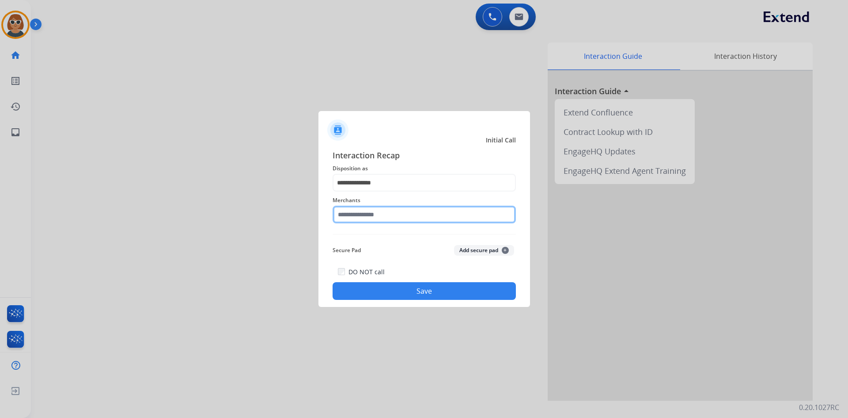
click at [393, 216] on input "text" at bounding box center [424, 214] width 183 height 18
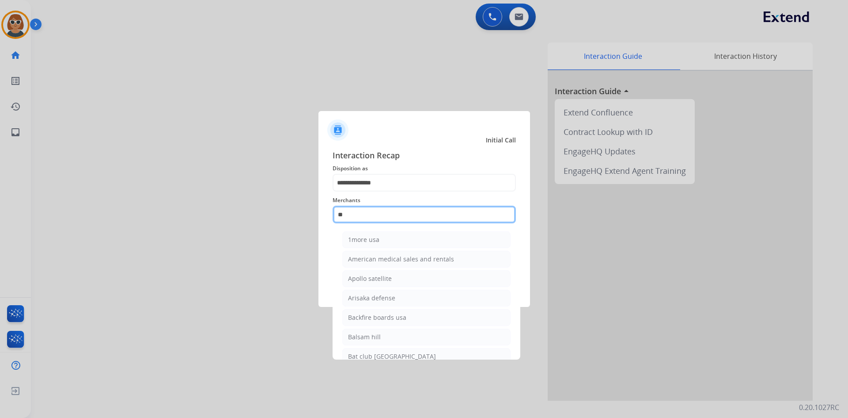
type input "*"
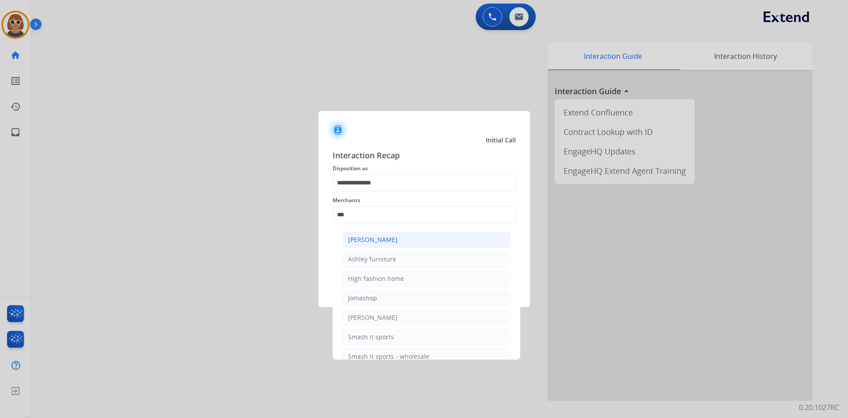
click at [361, 237] on div "[PERSON_NAME]" at bounding box center [372, 239] width 49 height 9
type input "**********"
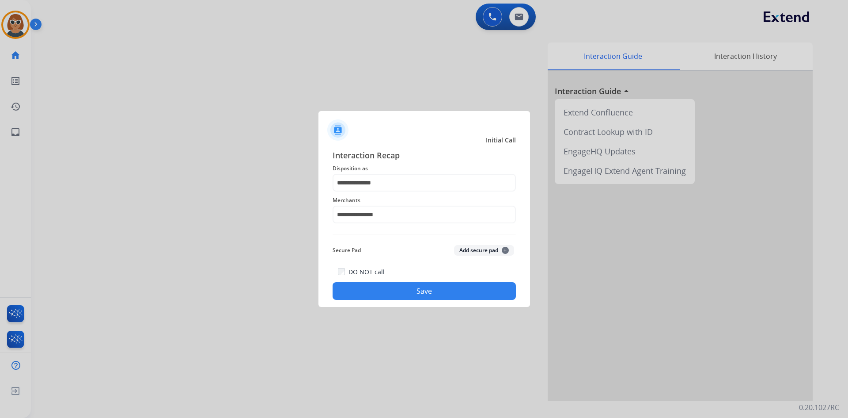
click at [399, 289] on button "Save" at bounding box center [424, 291] width 183 height 18
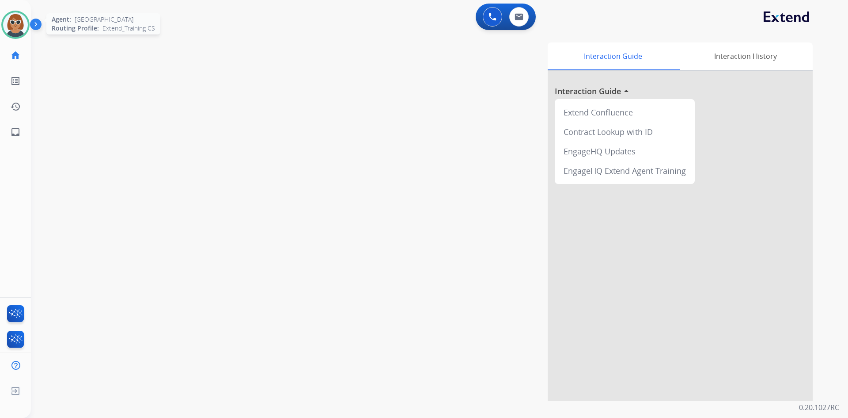
click at [21, 24] on img at bounding box center [15, 24] width 25 height 25
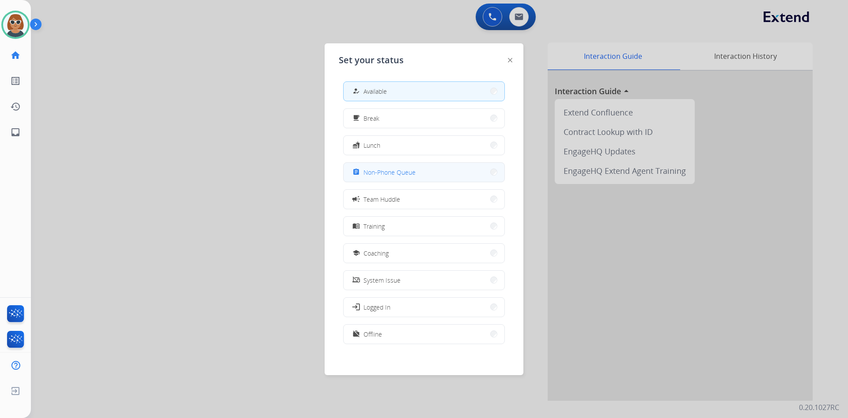
click at [401, 176] on span "Non-Phone Queue" at bounding box center [390, 171] width 52 height 9
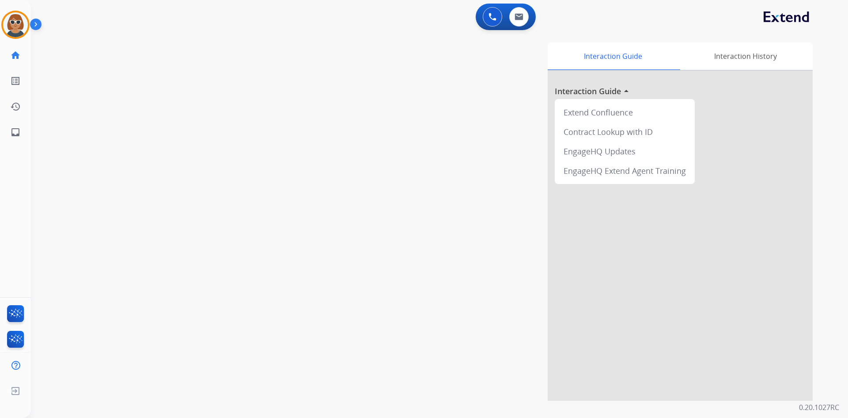
click at [420, 122] on div "Interaction Guide Interaction History Interaction Guide arrow_drop_up Extend Co…" at bounding box center [553, 221] width 521 height 358
click at [420, 26] on button at bounding box center [519, 16] width 19 height 19
select select "**********"
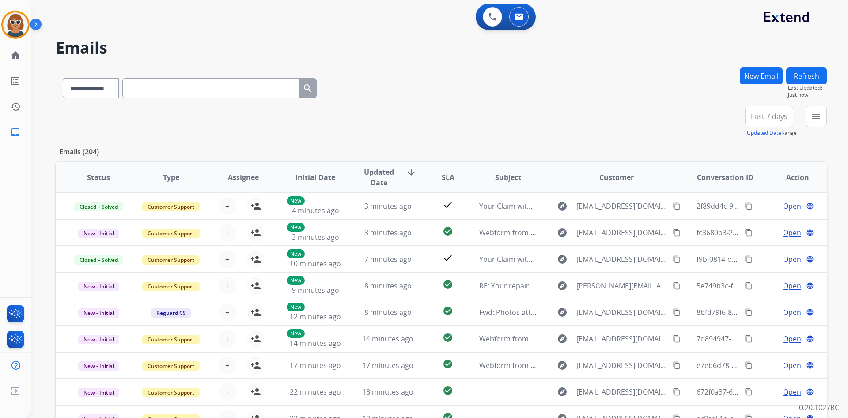
click at [420, 77] on button "New Email" at bounding box center [761, 75] width 43 height 17
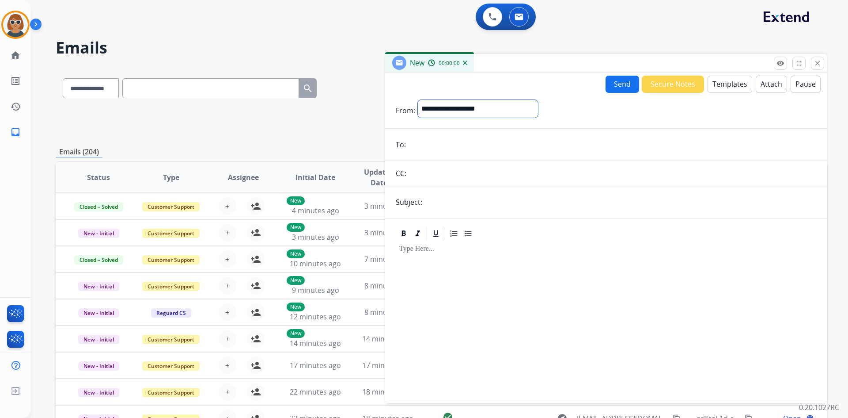
click at [420, 115] on select "**********" at bounding box center [478, 109] width 120 height 18
select select "**********"
click at [418, 100] on select "**********" at bounding box center [478, 109] width 120 height 18
click at [420, 84] on button "Templates" at bounding box center [730, 84] width 45 height 17
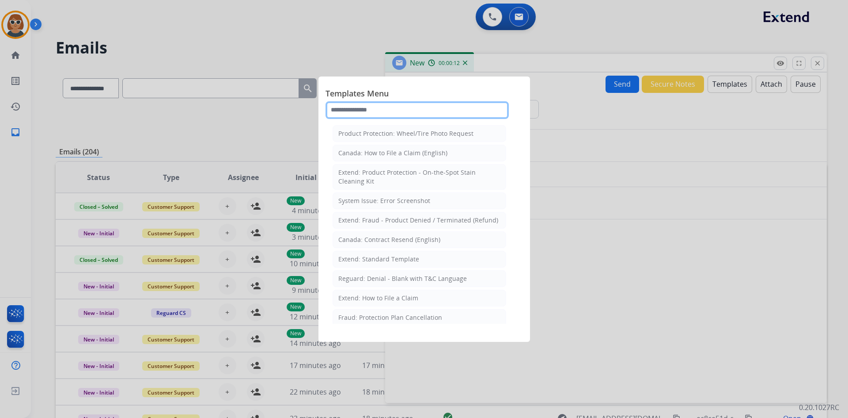
click at [395, 108] on input "text" at bounding box center [417, 110] width 183 height 18
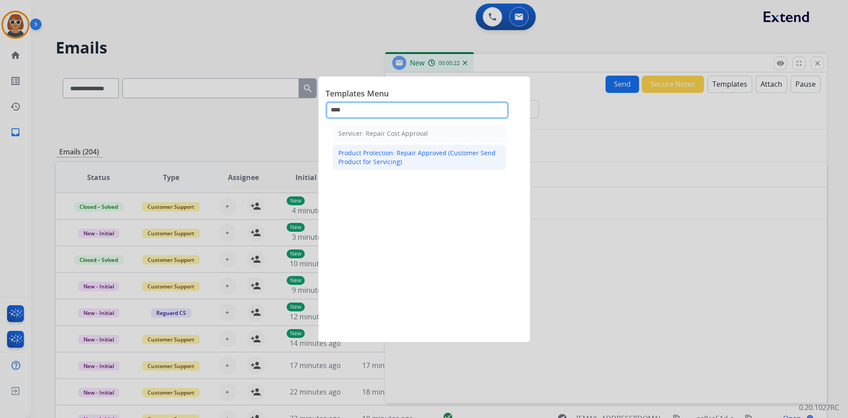
type input "****"
click at [402, 157] on div "Product Protection: Repair Approved (Customer Send Product for Servicing)" at bounding box center [420, 157] width 162 height 18
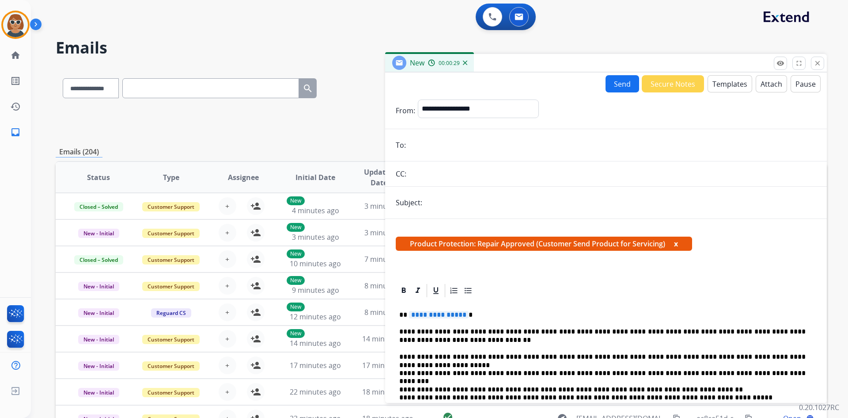
click at [420, 88] on button "Templates" at bounding box center [730, 83] width 45 height 17
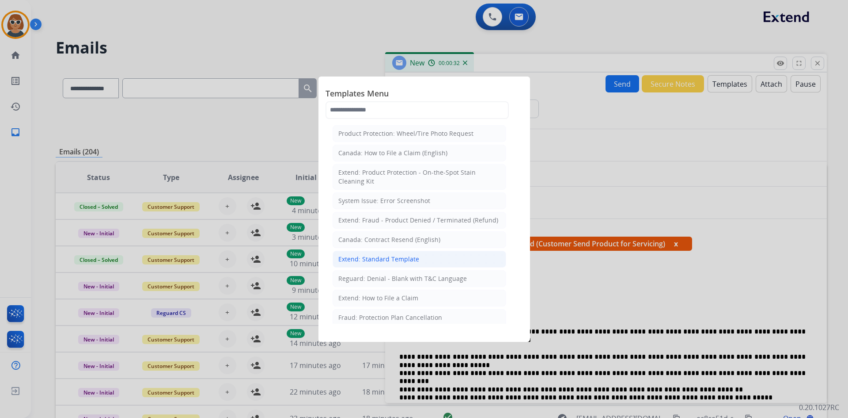
click at [381, 261] on div "Extend: Standard Template" at bounding box center [379, 259] width 81 height 9
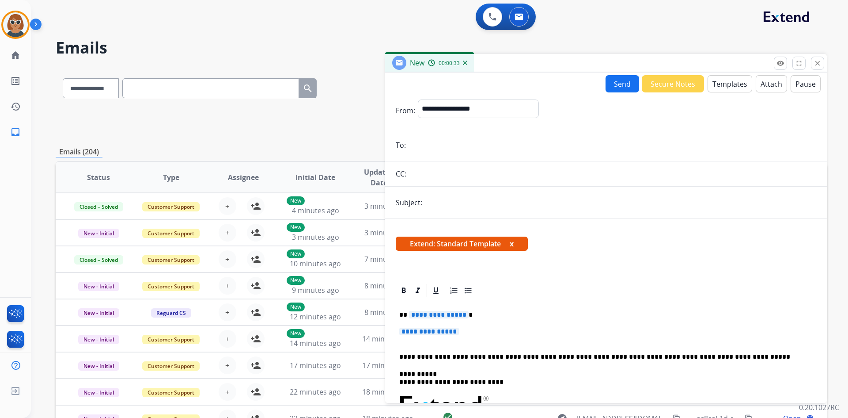
click at [420, 316] on span "**********" at bounding box center [439, 315] width 60 height 8
click at [417, 331] on span "**********" at bounding box center [429, 331] width 60 height 8
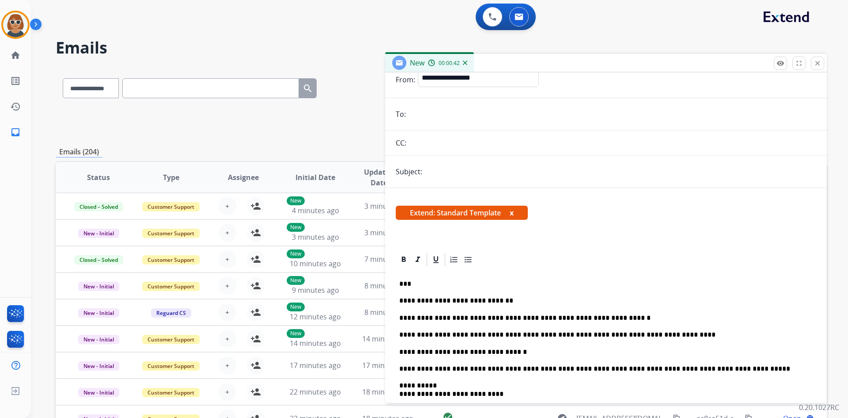
scroll to position [44, 0]
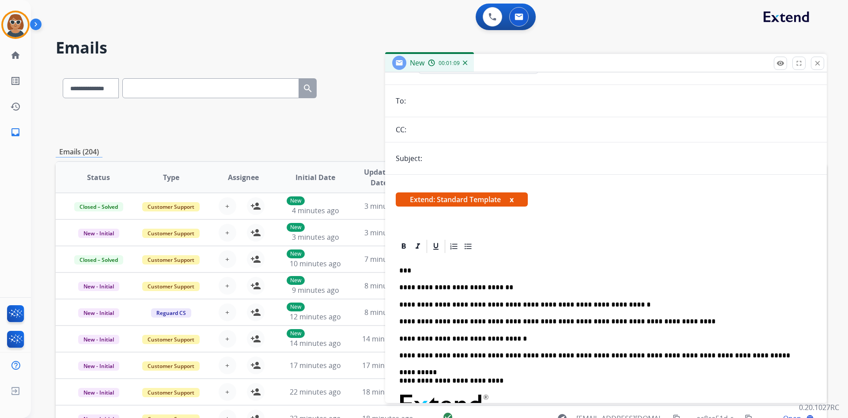
click at [420, 102] on input "email" at bounding box center [613, 101] width 408 height 18
paste input "**********"
type input "**********"
click at [420, 156] on input "text" at bounding box center [621, 158] width 392 height 18
type input "**********"
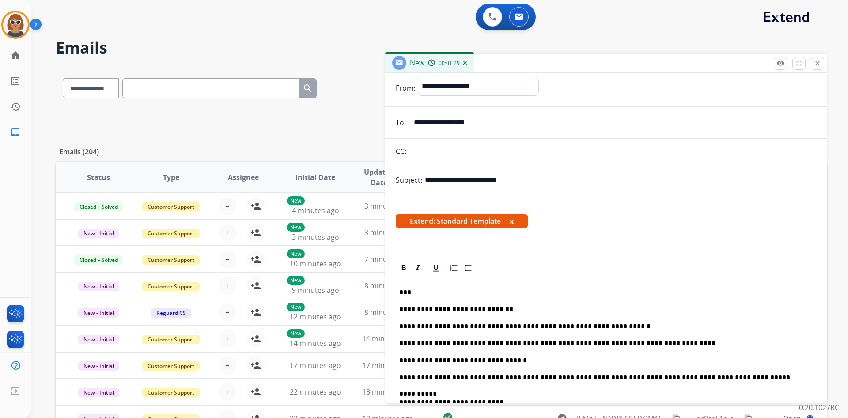
scroll to position [0, 0]
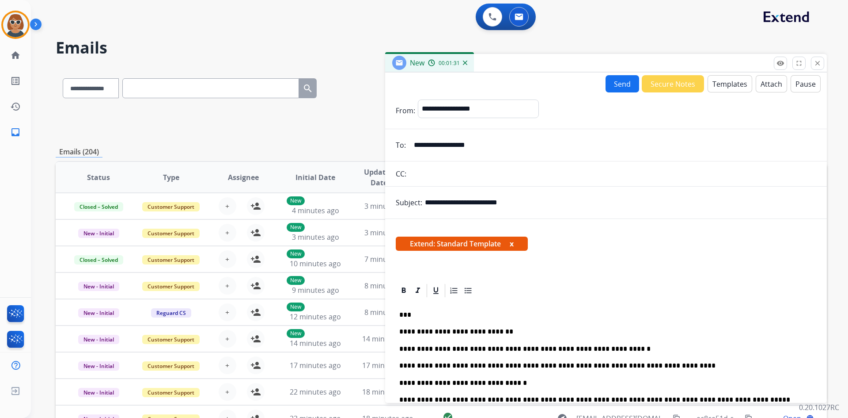
click at [420, 89] on button "Send" at bounding box center [623, 83] width 34 height 17
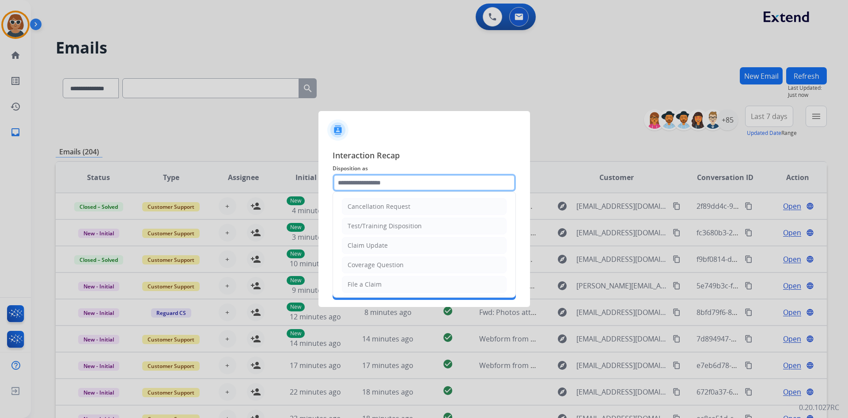
click at [420, 180] on input "text" at bounding box center [424, 183] width 183 height 18
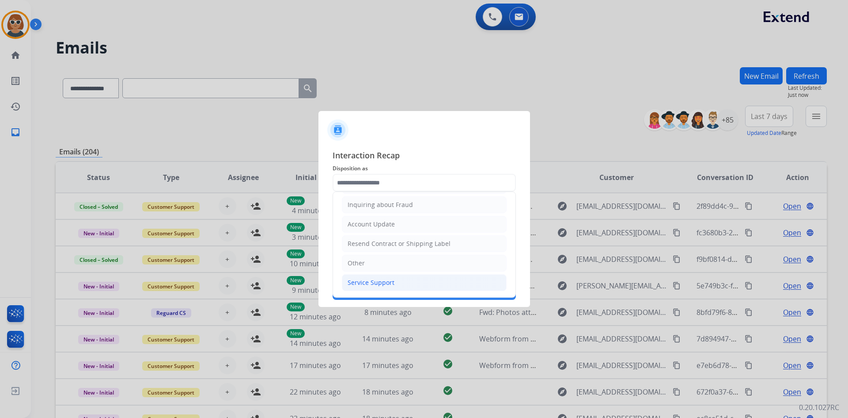
click at [408, 280] on li "Service Support" at bounding box center [424, 282] width 165 height 17
type input "**********"
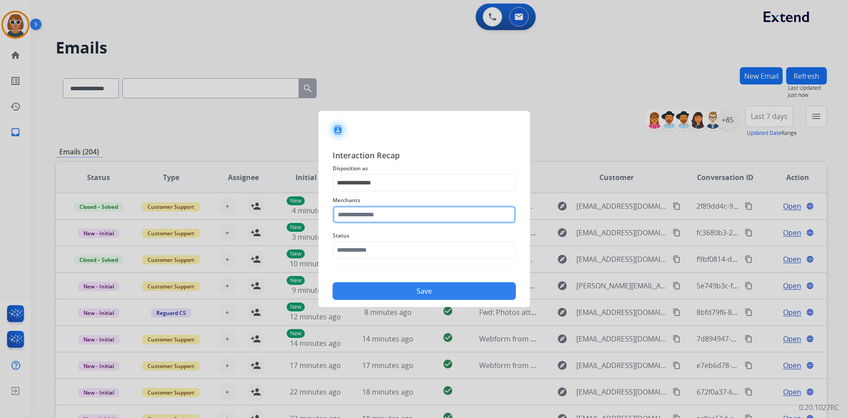
click at [405, 217] on input "text" at bounding box center [424, 214] width 183 height 18
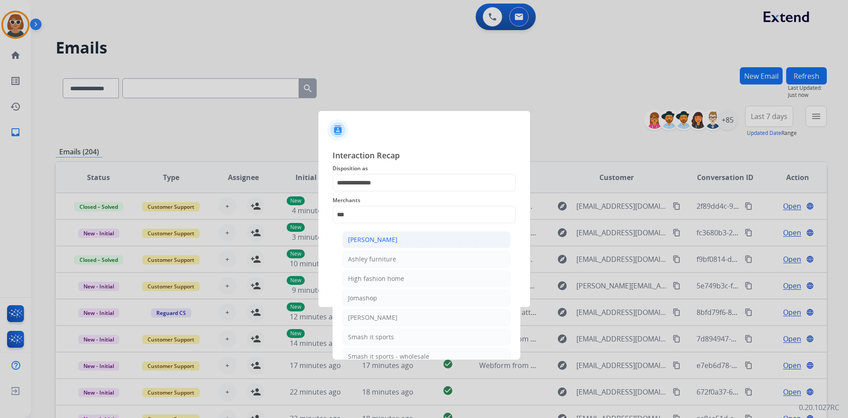
click at [400, 237] on li "[PERSON_NAME]" at bounding box center [426, 239] width 168 height 17
type input "**********"
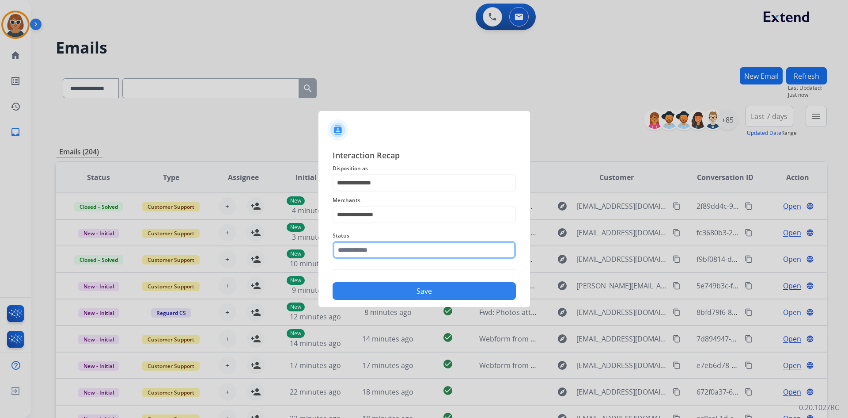
click at [403, 255] on input "text" at bounding box center [424, 250] width 183 height 18
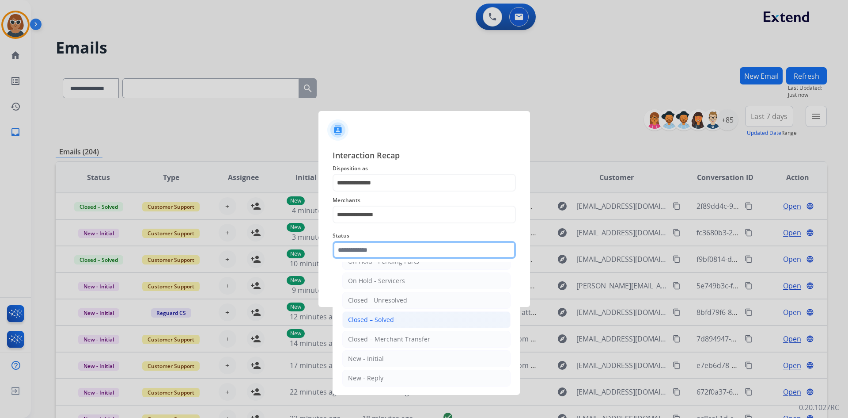
scroll to position [53, 0]
click at [404, 311] on li "Closed – Solved" at bounding box center [426, 319] width 168 height 17
type input "**********"
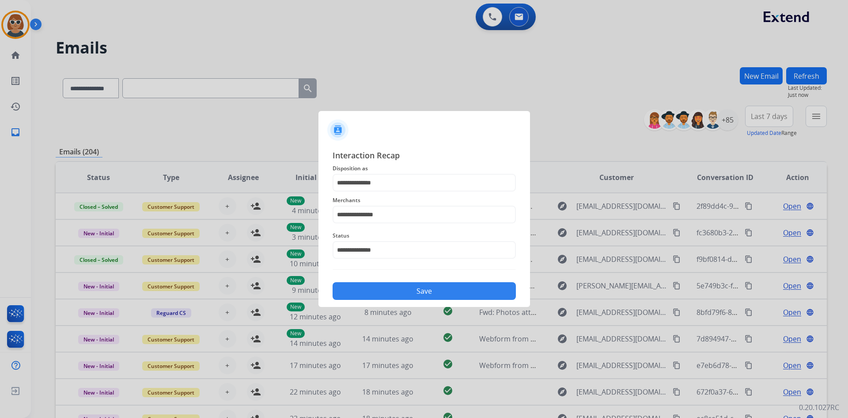
click at [420, 286] on button "Save" at bounding box center [424, 291] width 183 height 18
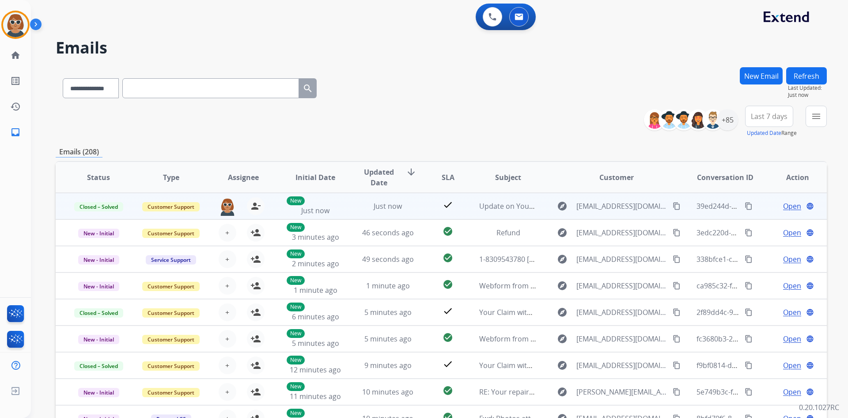
click at [420, 208] on mat-icon "content_copy" at bounding box center [749, 206] width 8 height 8
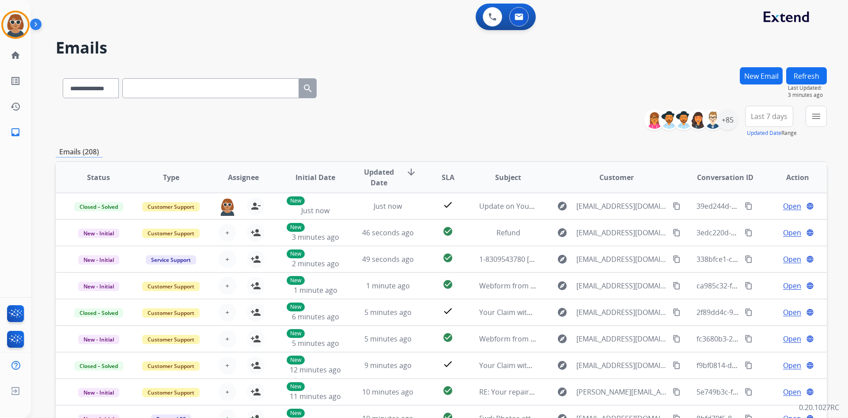
click at [175, 3] on app-navbar "0 Voice Interactions 0 Email Interactions" at bounding box center [429, 16] width 796 height 32
click at [17, 27] on img at bounding box center [15, 24] width 25 height 25
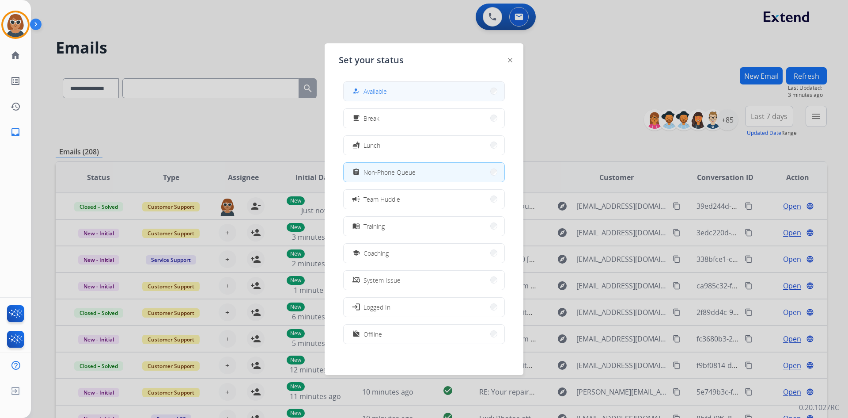
click at [391, 87] on button "how_to_reg Available" at bounding box center [424, 91] width 161 height 19
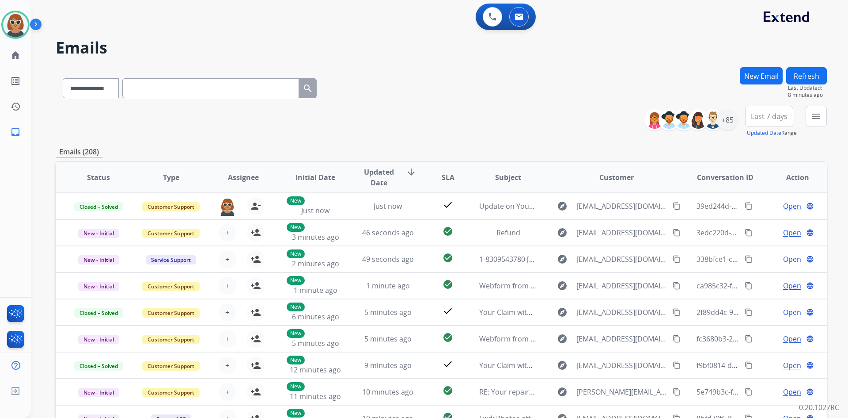
click at [420, 84] on div "**********" at bounding box center [442, 86] width 772 height 38
click at [420, 76] on div "**********" at bounding box center [442, 86] width 772 height 38
click at [420, 119] on div "+85" at bounding box center [727, 119] width 21 height 21
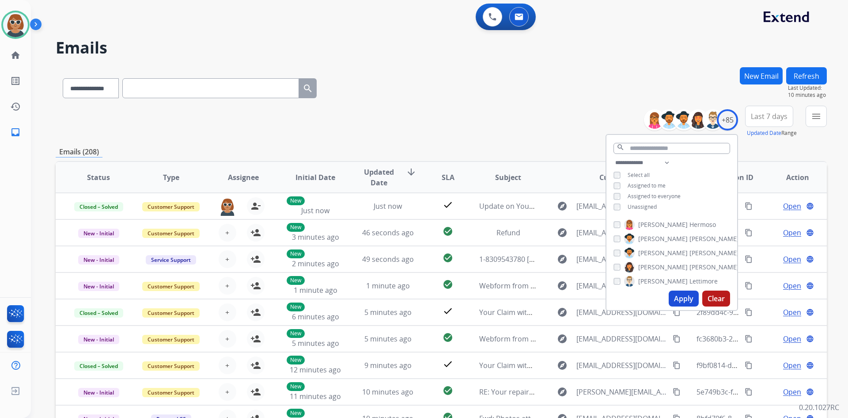
click at [420, 297] on button "Apply" at bounding box center [684, 298] width 30 height 16
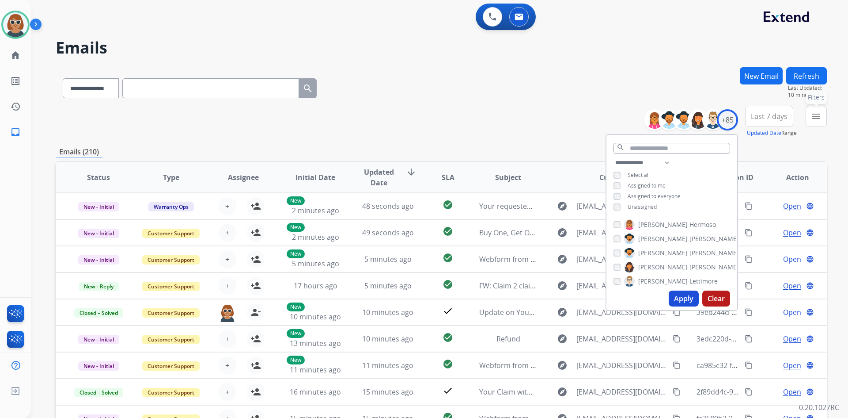
click at [420, 114] on mat-icon "menu" at bounding box center [816, 116] width 11 height 11
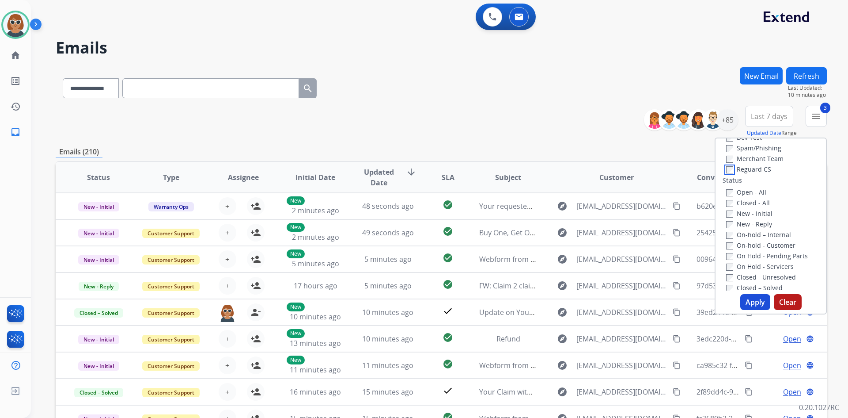
scroll to position [88, 0]
click at [420, 301] on button "Apply" at bounding box center [756, 302] width 30 height 16
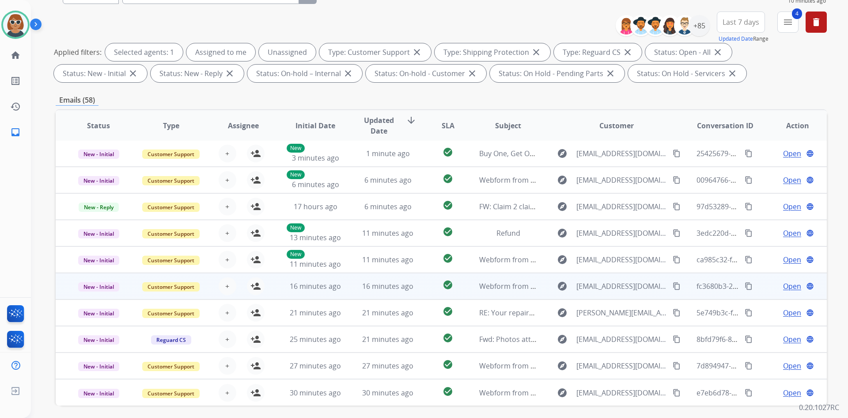
scroll to position [128, 0]
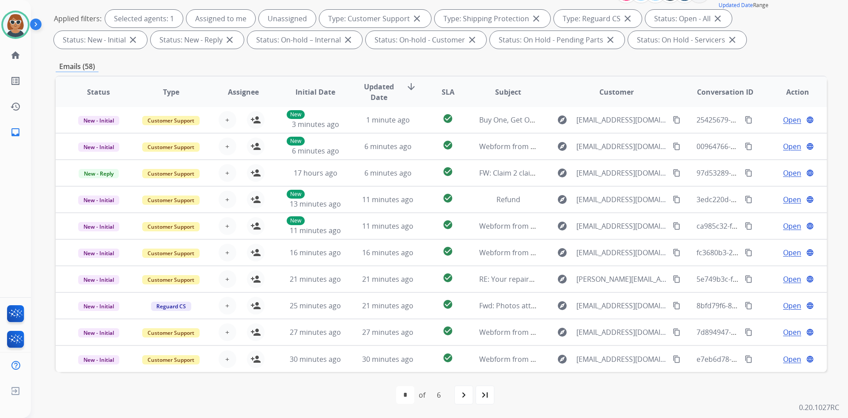
drag, startPoint x: 489, startPoint y: 401, endPoint x: 491, endPoint y: 408, distance: 7.4
click at [420, 405] on div "first_page navigate_before * * * * * * of 6 navigate_next last_page" at bounding box center [442, 395] width 772 height 46
click at [13, 25] on img at bounding box center [15, 24] width 25 height 25
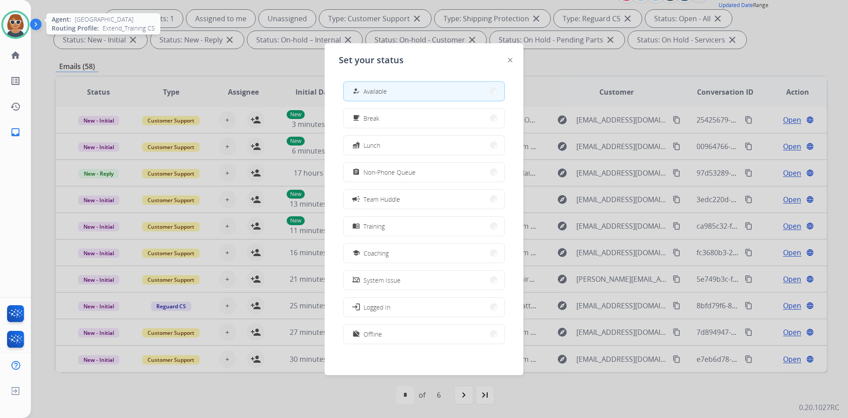
click at [13, 25] on img at bounding box center [15, 24] width 25 height 25
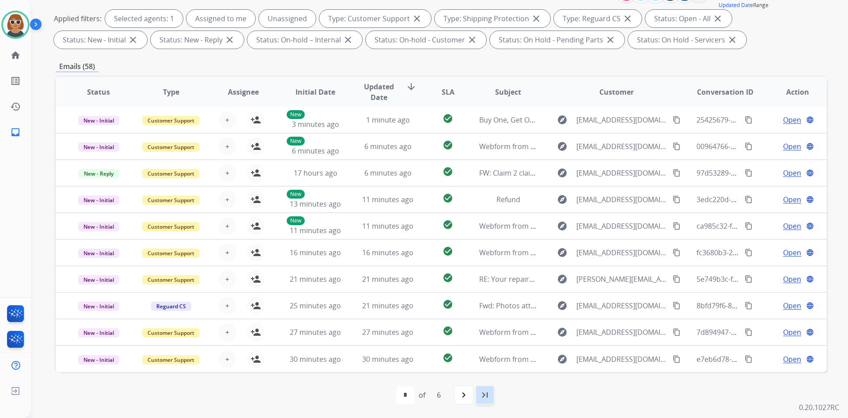
click at [420, 399] on mat-icon "last_page" at bounding box center [485, 394] width 11 height 11
select select "*"
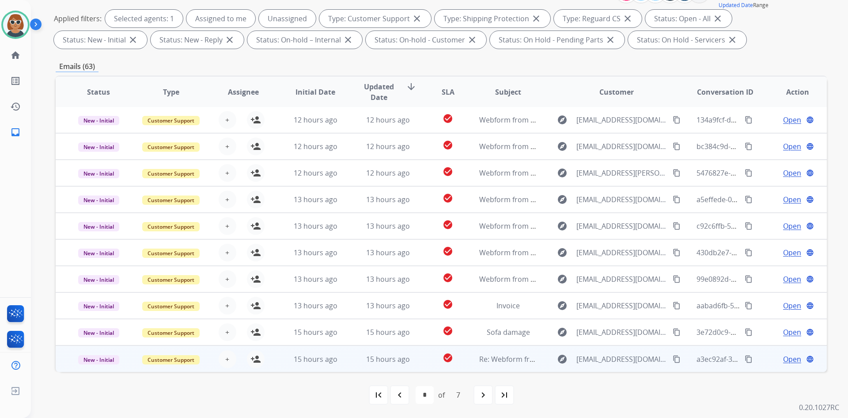
click at [420, 361] on span "Open" at bounding box center [793, 359] width 18 height 11
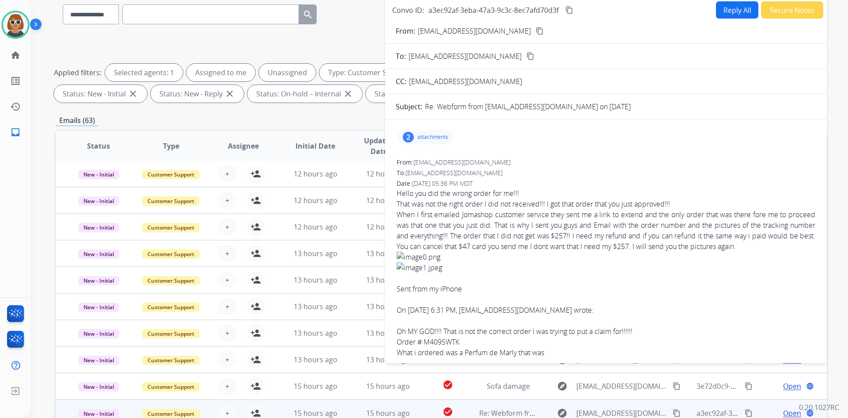
scroll to position [0, 0]
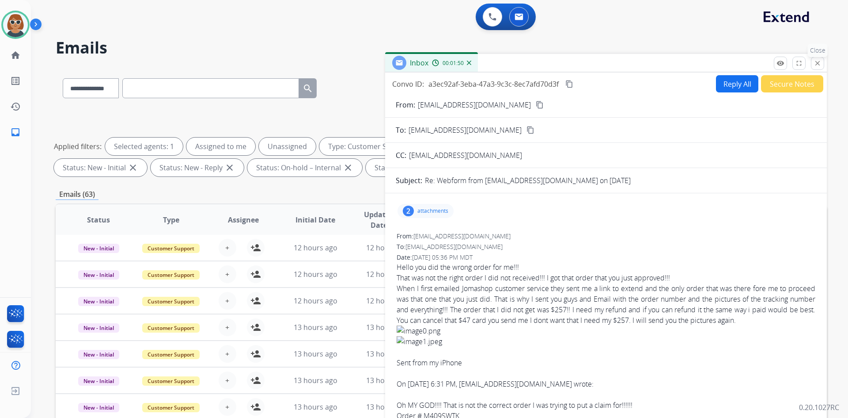
click at [420, 69] on button "close Close" at bounding box center [817, 63] width 13 height 13
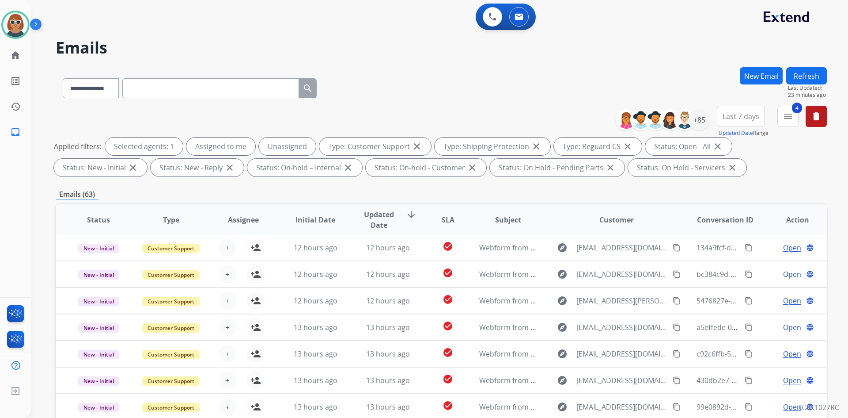
scroll to position [128, 0]
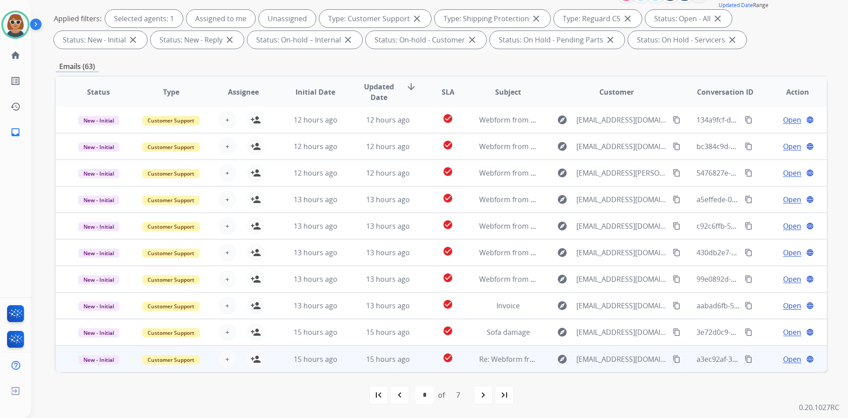
click at [420, 361] on mat-icon "content_copy" at bounding box center [677, 359] width 8 height 8
click at [251, 361] on mat-icon "person_add" at bounding box center [256, 359] width 11 height 11
click at [420, 361] on span "Open" at bounding box center [793, 359] width 18 height 11
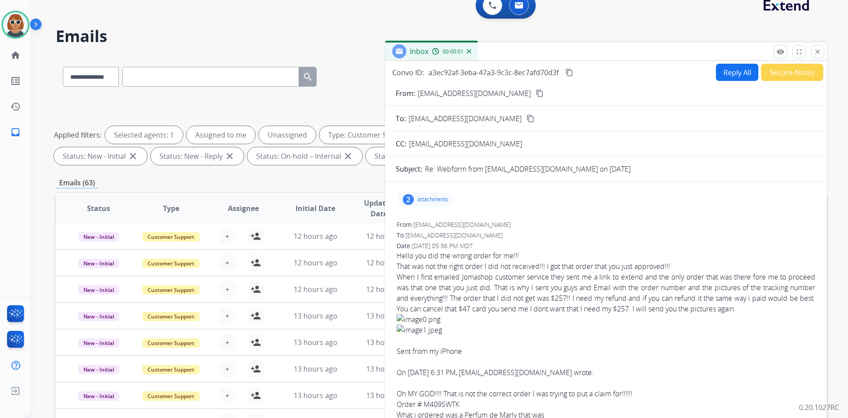
scroll to position [0, 0]
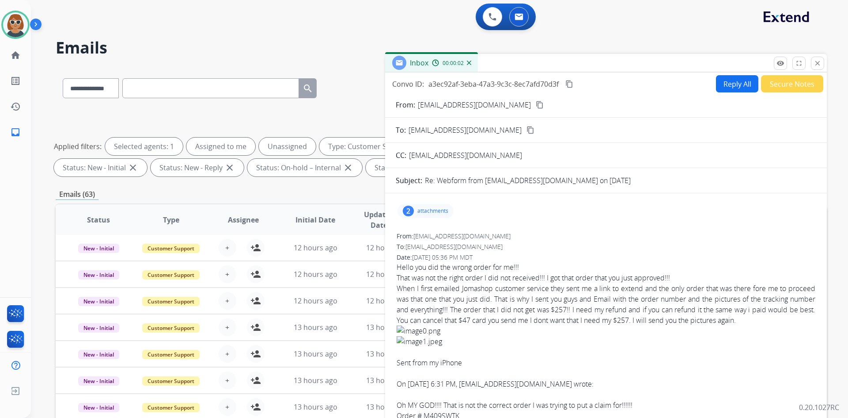
click at [420, 85] on button "Reply All" at bounding box center [737, 83] width 42 height 17
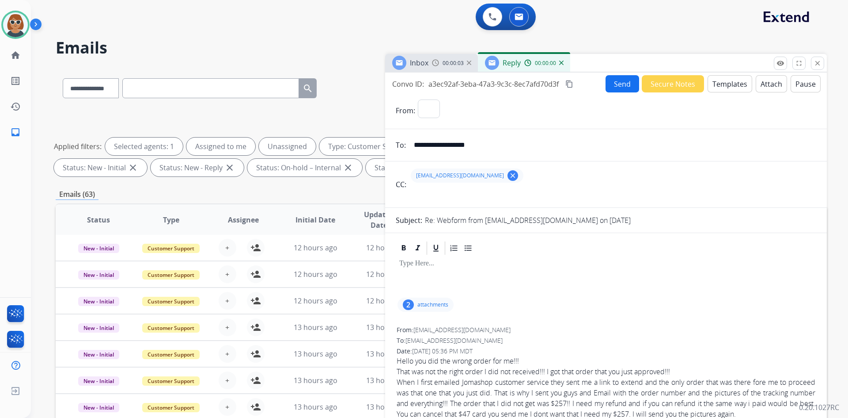
select select "**********"
click at [420, 87] on button "Templates" at bounding box center [730, 83] width 45 height 17
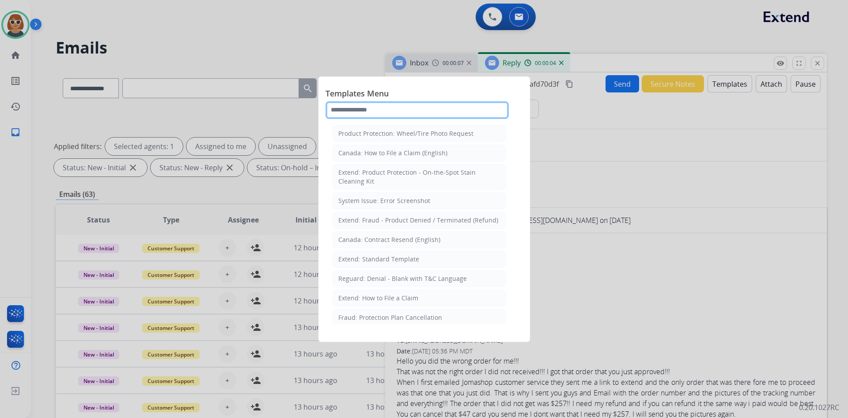
click at [387, 107] on input "text" at bounding box center [417, 110] width 183 height 18
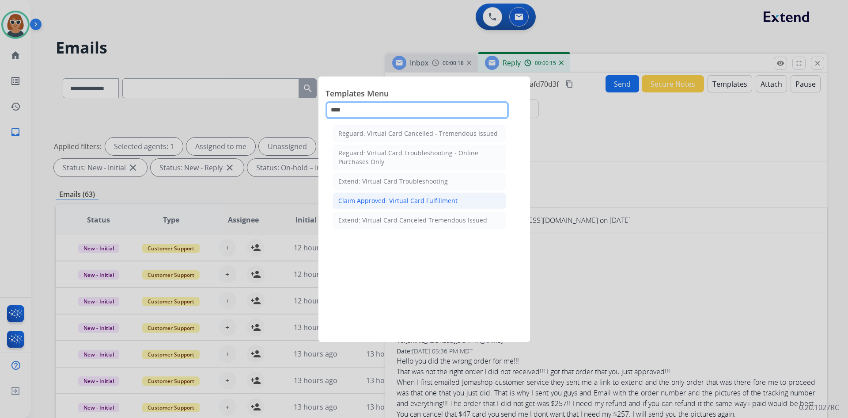
type input "****"
click at [396, 201] on div "Claim Approved: Virtual Card Fulfillment" at bounding box center [398, 200] width 119 height 9
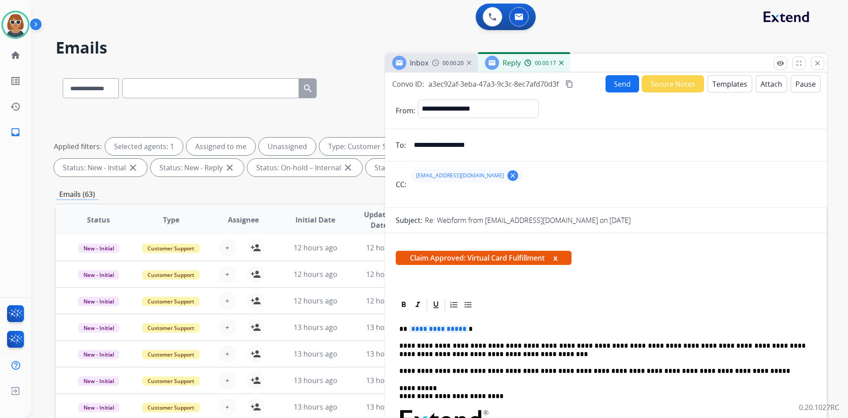
click at [420, 83] on mat-icon "content_copy" at bounding box center [570, 84] width 8 height 8
click at [420, 85] on button "Send" at bounding box center [623, 83] width 34 height 17
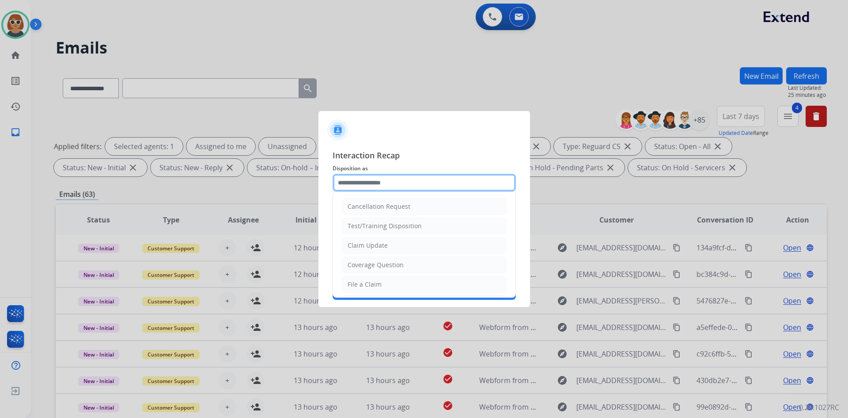
click at [415, 184] on input "text" at bounding box center [424, 183] width 183 height 18
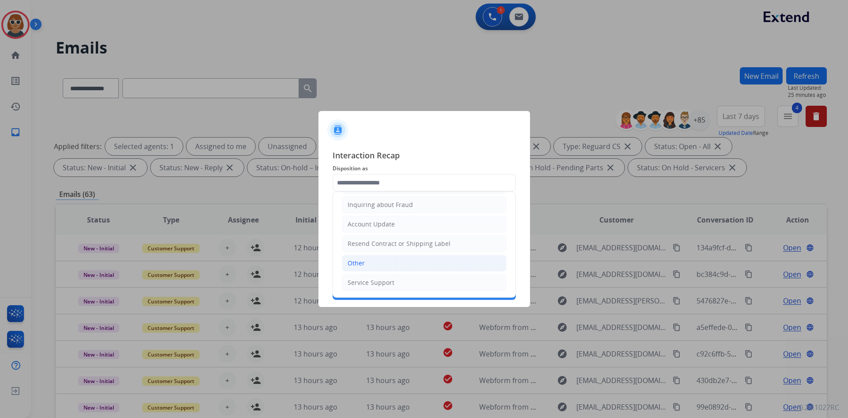
click at [412, 261] on li "Other" at bounding box center [424, 263] width 165 height 17
type input "*****"
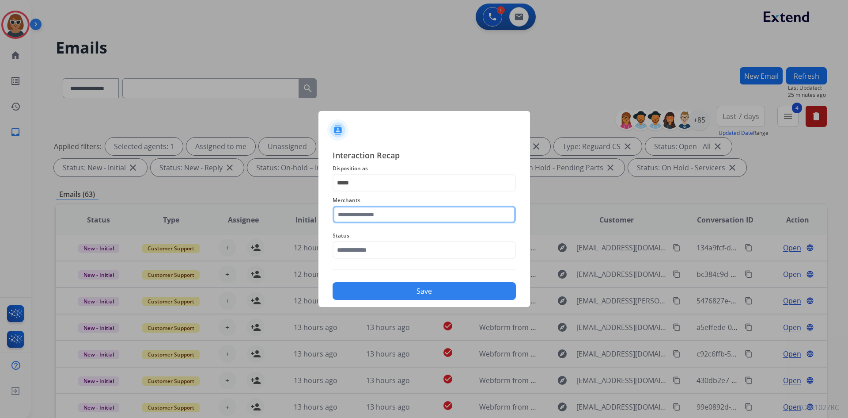
click at [390, 218] on input "text" at bounding box center [424, 214] width 183 height 18
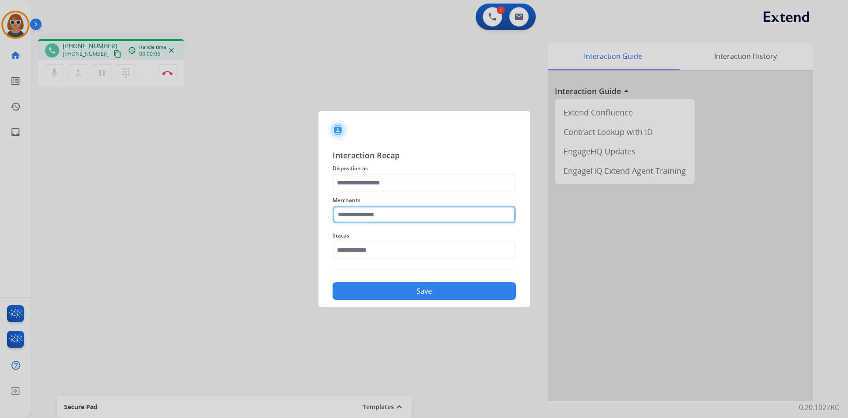
click at [357, 213] on input "text" at bounding box center [424, 214] width 183 height 18
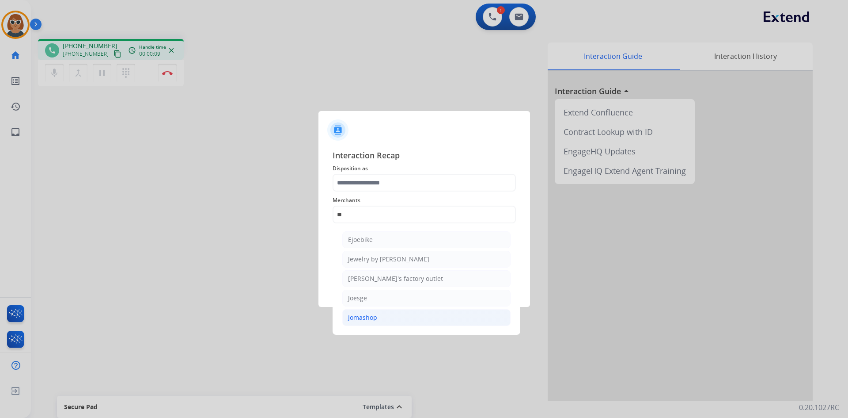
click at [379, 317] on li "Jomashop" at bounding box center [426, 317] width 168 height 17
type input "********"
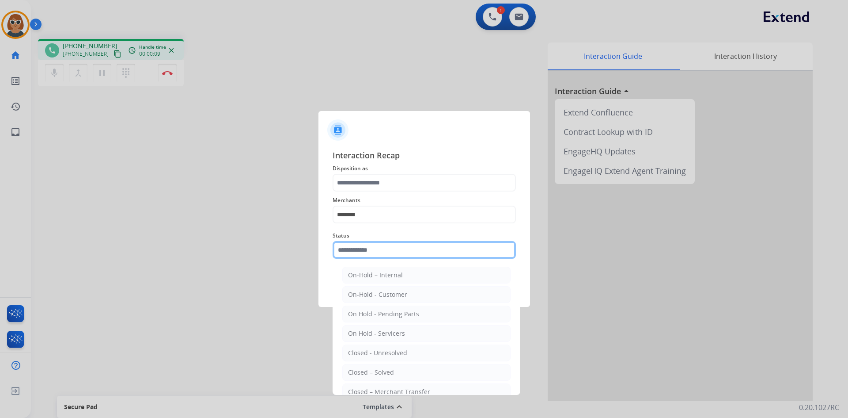
click at [382, 245] on input "text" at bounding box center [424, 250] width 183 height 18
click at [373, 377] on li "Closed – Solved" at bounding box center [426, 372] width 168 height 17
type input "**********"
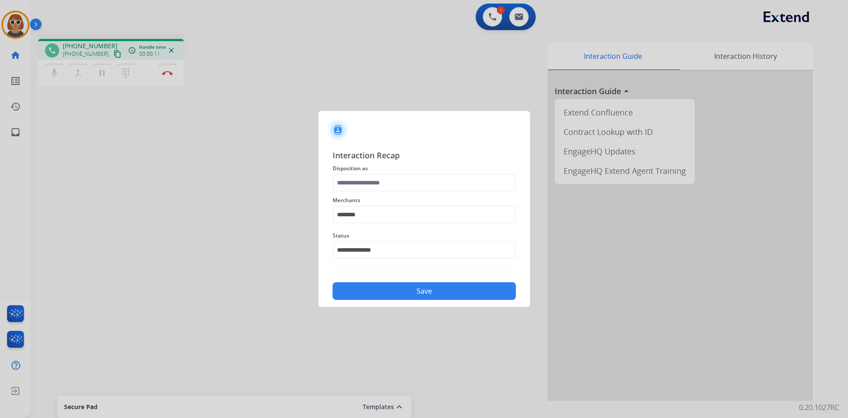
click at [420, 287] on button "Save" at bounding box center [424, 291] width 183 height 18
click at [415, 286] on button "Save" at bounding box center [424, 291] width 183 height 18
click at [418, 289] on button "Save" at bounding box center [424, 291] width 183 height 18
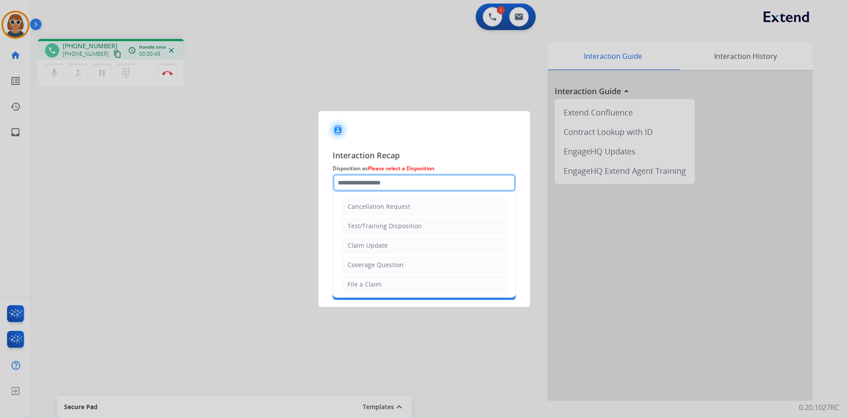
click at [386, 180] on input "text" at bounding box center [424, 183] width 183 height 18
click at [404, 185] on input "text" at bounding box center [424, 183] width 183 height 18
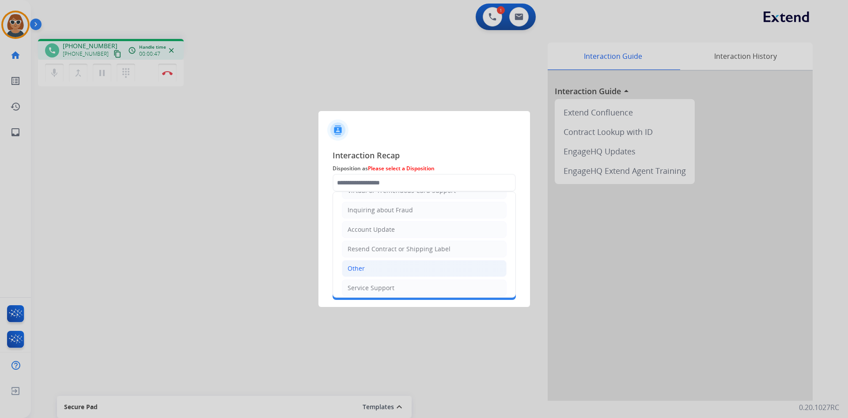
click at [382, 273] on li "Other" at bounding box center [424, 268] width 165 height 17
type input "*****"
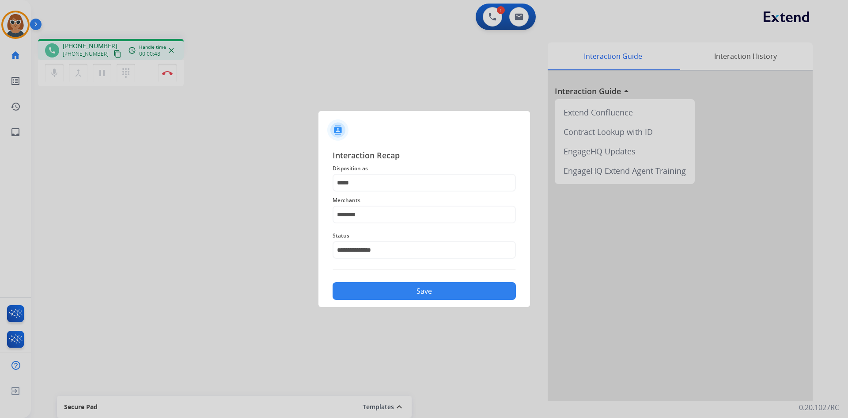
click at [407, 293] on button "Save" at bounding box center [424, 291] width 183 height 18
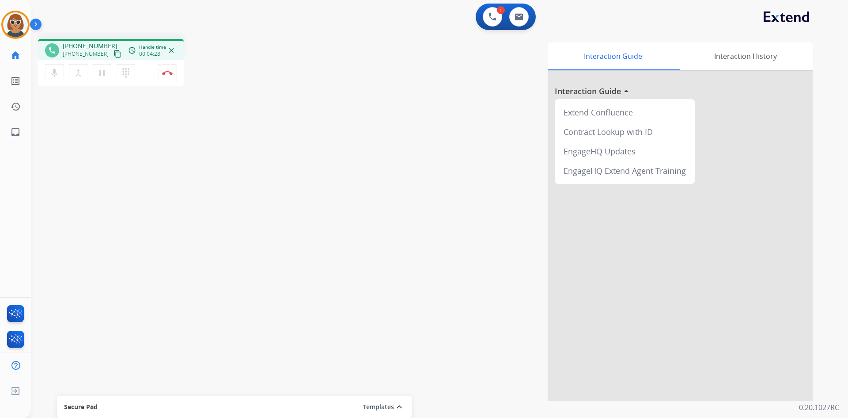
click at [99, 134] on div "phone +13474231138 +13474231138 content_copy access_time Call metrics Queue 00:…" at bounding box center [429, 216] width 796 height 369
click at [122, 70] on mat-icon "dialpad" at bounding box center [126, 73] width 11 height 11
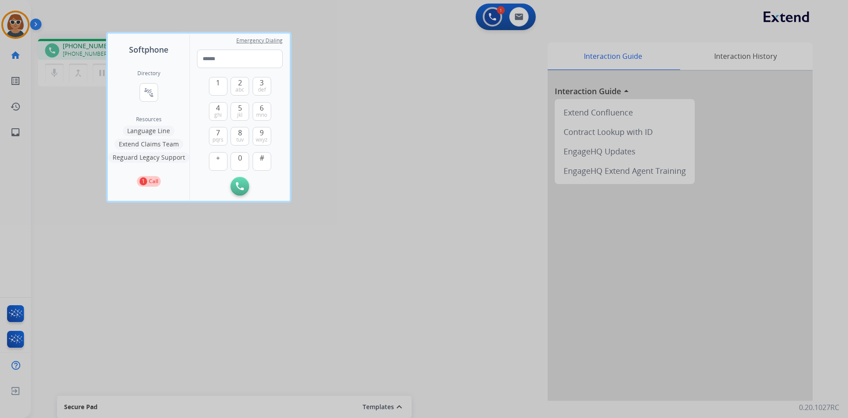
click at [205, 194] on div "Initiate Call" at bounding box center [240, 186] width 86 height 19
click at [176, 197] on div "Directory connect_without_contact Resource Directory Resources Language Line Ex…" at bounding box center [149, 128] width 82 height 145
click at [187, 185] on div "1 Call" at bounding box center [149, 179] width 82 height 14
drag, startPoint x: 363, startPoint y: 80, endPoint x: 391, endPoint y: 93, distance: 31.0
click at [366, 79] on div at bounding box center [424, 209] width 848 height 418
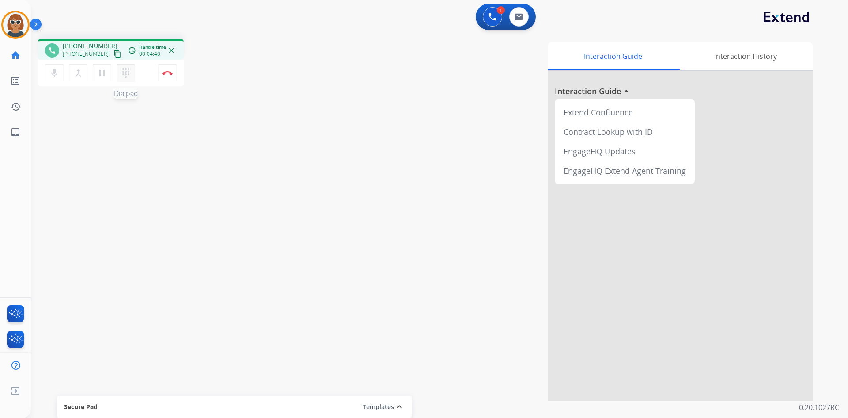
click at [123, 74] on mat-icon "dialpad" at bounding box center [126, 73] width 11 height 11
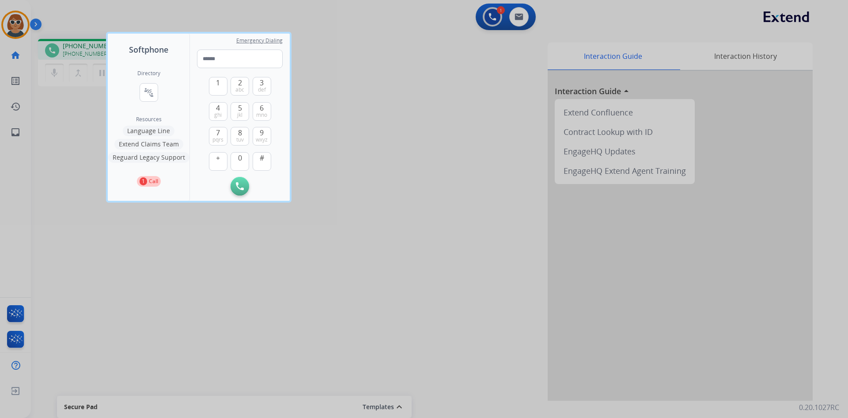
drag, startPoint x: 399, startPoint y: 118, endPoint x: 333, endPoint y: 76, distance: 78.0
click at [397, 113] on div at bounding box center [424, 209] width 848 height 418
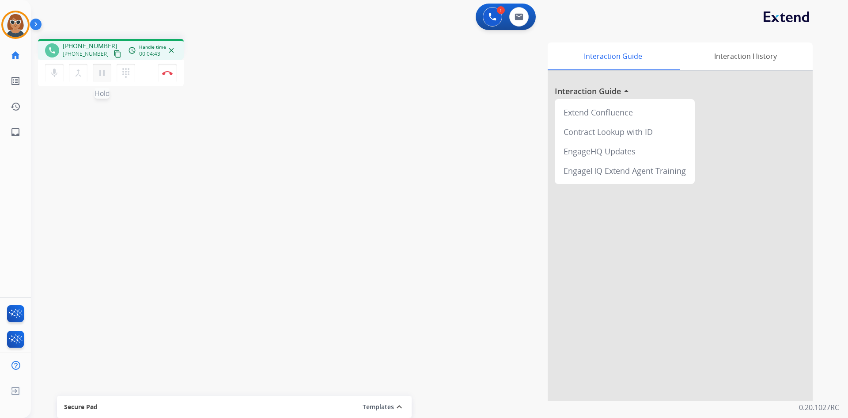
click at [106, 76] on mat-icon "pause" at bounding box center [102, 73] width 11 height 11
click at [420, 228] on div "Interaction Guide Interaction History Interaction Guide arrow_drop_up Extend Co…" at bounding box center [553, 221] width 521 height 358
click at [13, 123] on link "inbox Emails" at bounding box center [15, 132] width 25 height 25
select select "**********"
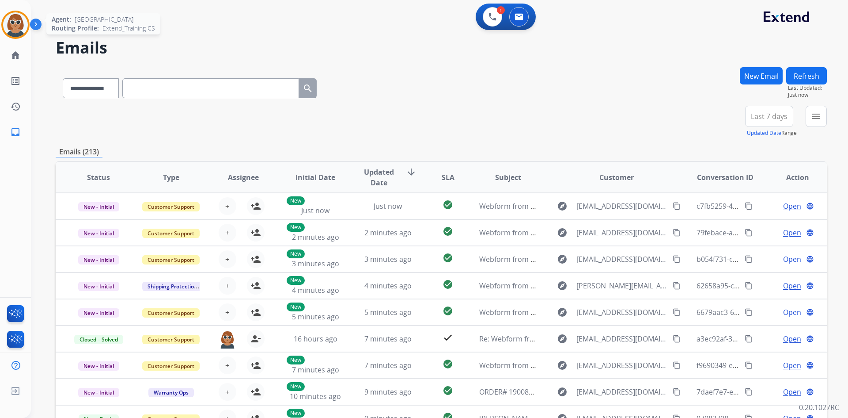
click at [20, 24] on img at bounding box center [15, 24] width 25 height 25
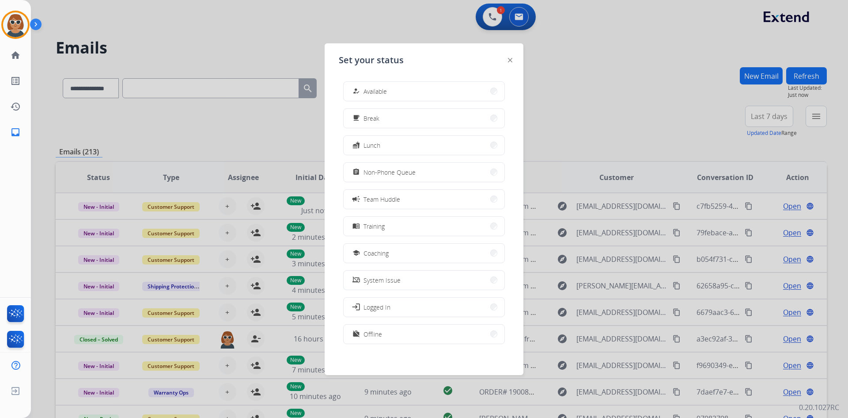
click at [217, 50] on div at bounding box center [424, 209] width 848 height 418
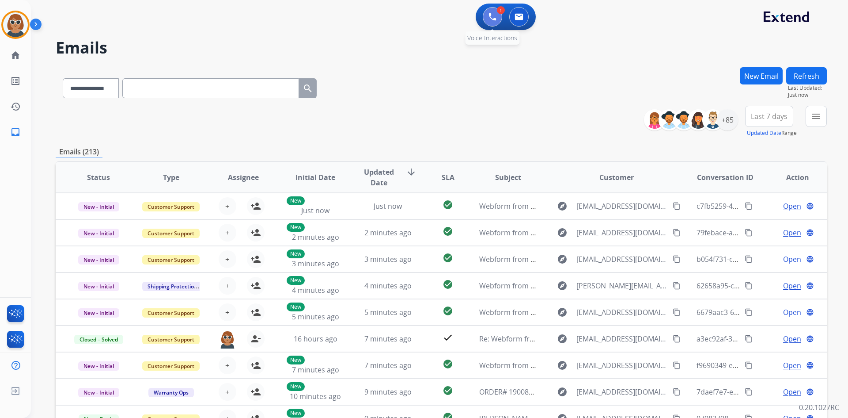
click at [420, 20] on img at bounding box center [493, 17] width 8 height 8
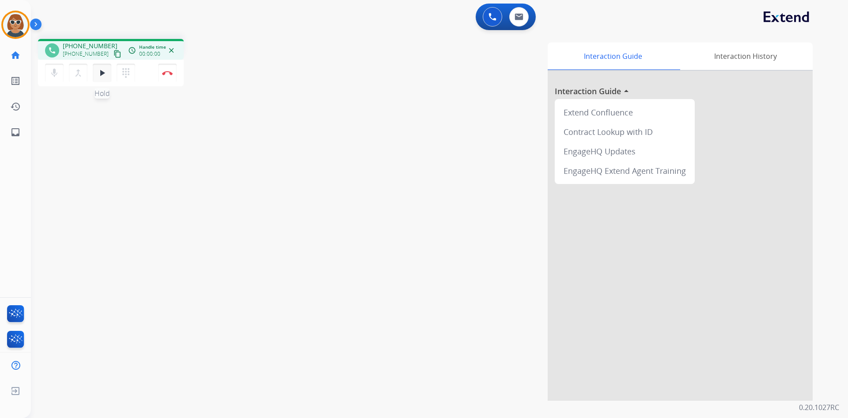
click at [104, 76] on mat-icon "play_arrow" at bounding box center [102, 73] width 11 height 11
click at [172, 78] on button "Disconnect" at bounding box center [167, 73] width 19 height 19
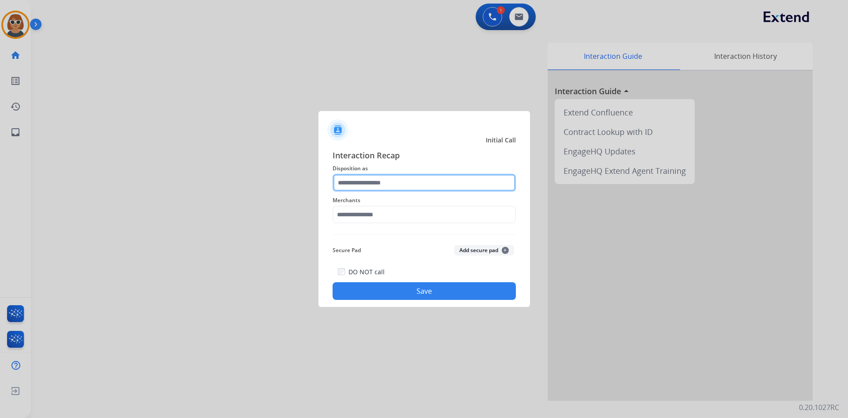
click at [365, 183] on input "text" at bounding box center [424, 183] width 183 height 18
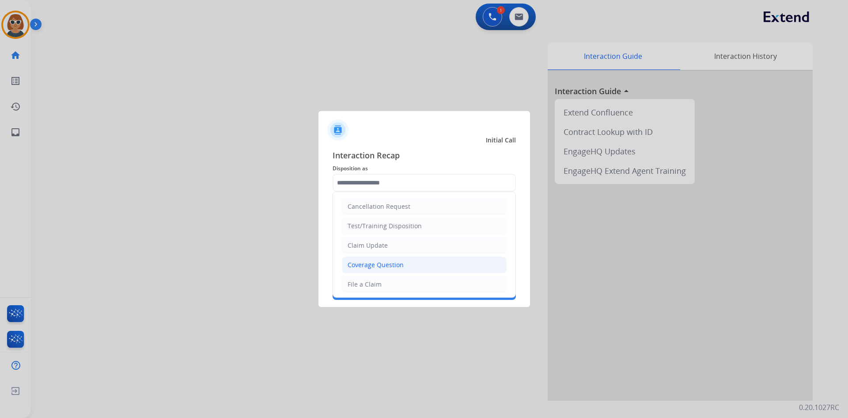
click at [389, 265] on div "Coverage Question" at bounding box center [376, 264] width 56 height 9
type input "**********"
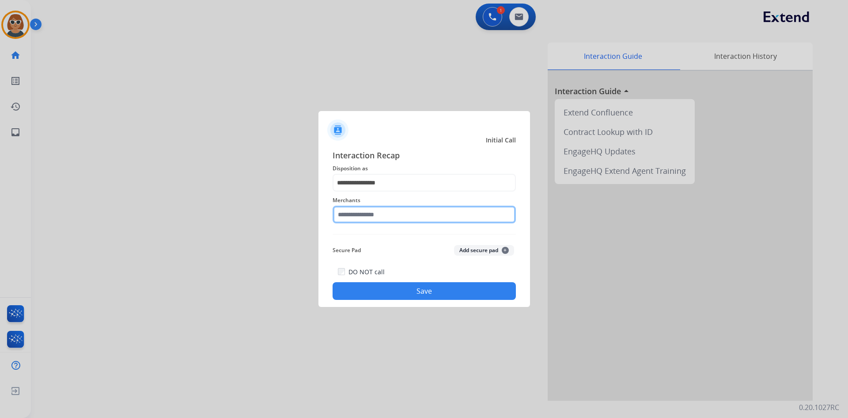
click at [378, 217] on input "text" at bounding box center [424, 214] width 183 height 18
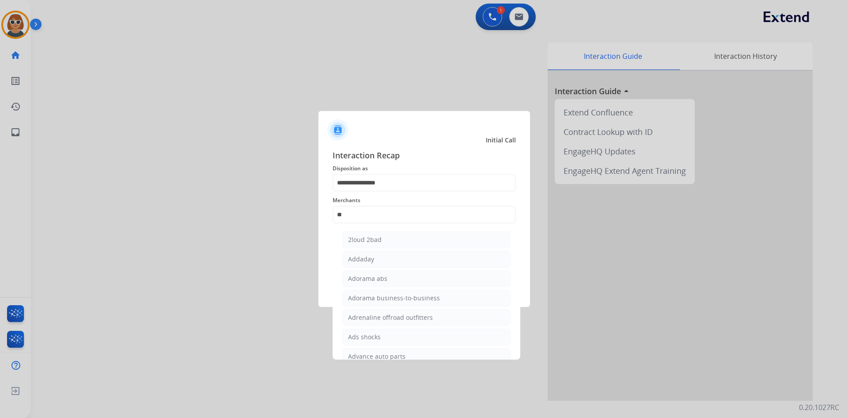
click at [407, 299] on div "Adorama business-to-business" at bounding box center [394, 297] width 92 height 9
type input "**********"
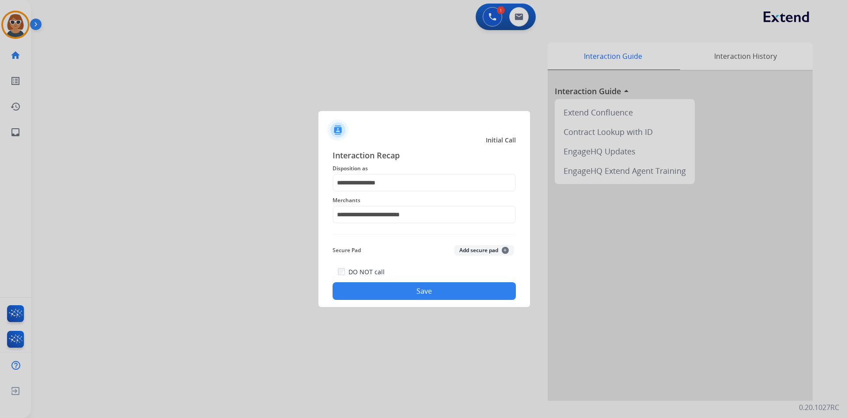
click at [407, 288] on button "Save" at bounding box center [424, 291] width 183 height 18
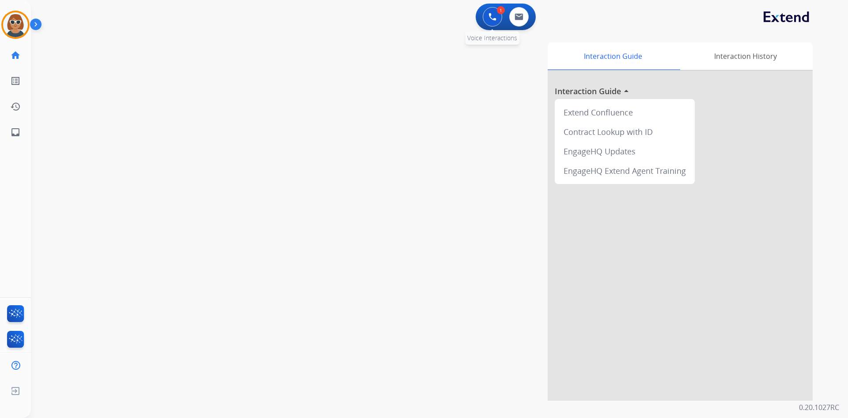
click at [420, 16] on button at bounding box center [492, 16] width 19 height 19
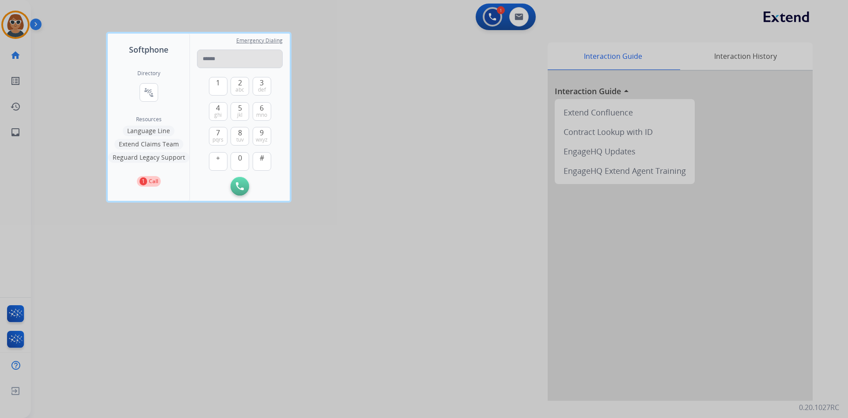
click at [263, 65] on input "tel" at bounding box center [240, 58] width 86 height 19
click at [180, 63] on div "Directory connect_without_contact Resource Directory Resources Language Line Ex…" at bounding box center [149, 128] width 82 height 145
click at [420, 152] on div at bounding box center [424, 209] width 848 height 418
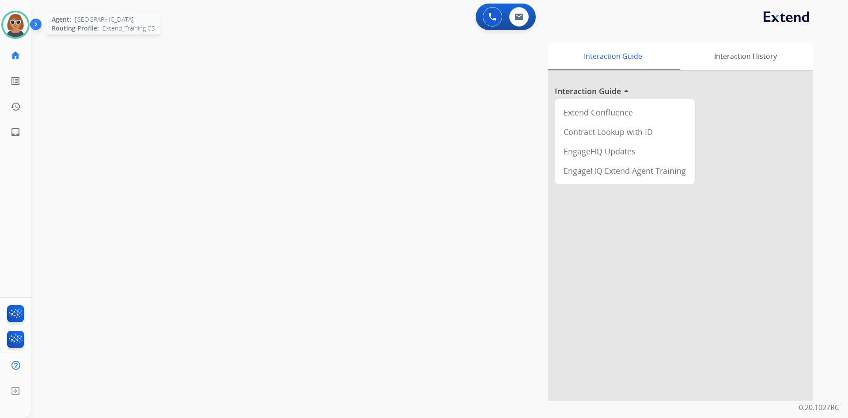
click at [25, 28] on img at bounding box center [15, 24] width 25 height 25
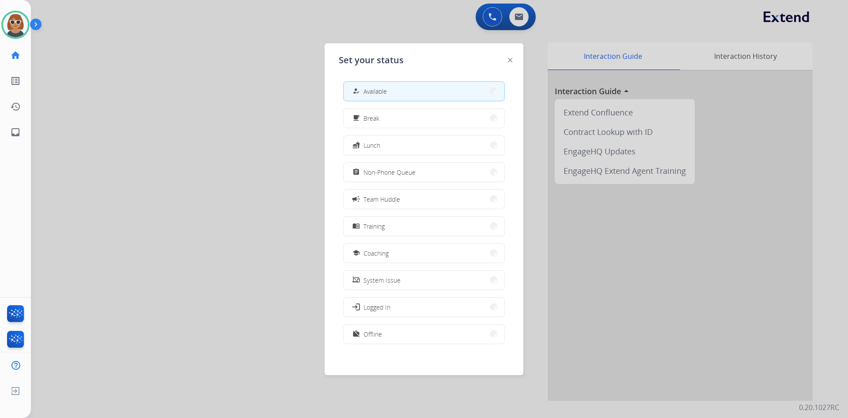
click at [64, 17] on div at bounding box center [424, 209] width 848 height 418
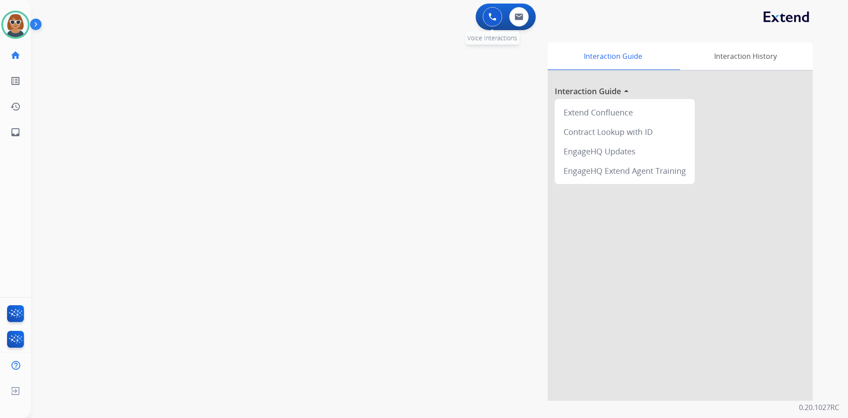
click at [420, 18] on img at bounding box center [493, 17] width 8 height 8
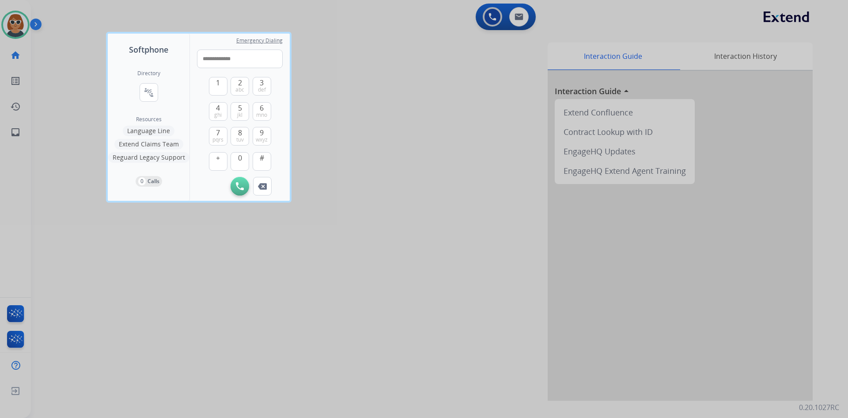
type input "**********"
click at [235, 189] on button "Initiate Call" at bounding box center [240, 186] width 19 height 19
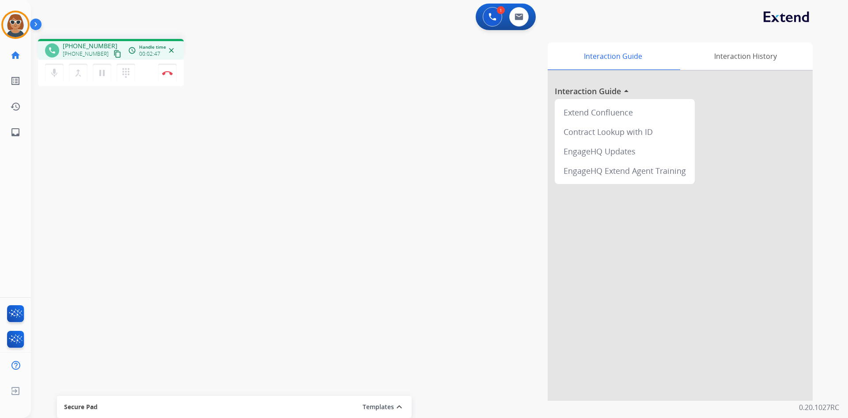
click at [310, 19] on div "1 Voice Interactions 0 Email Interactions" at bounding box center [435, 18] width 786 height 28
click at [167, 71] on img at bounding box center [167, 73] width 11 height 4
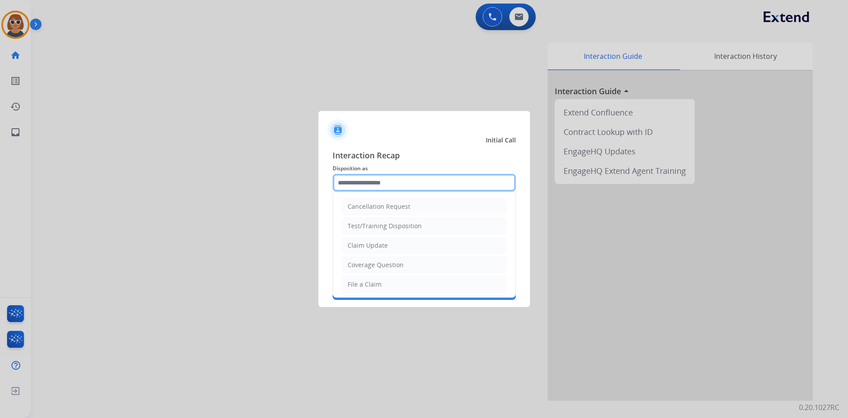
click at [407, 191] on div "Cancellation Request Test/Training Disposition Claim Update Coverage Question F…" at bounding box center [424, 183] width 183 height 18
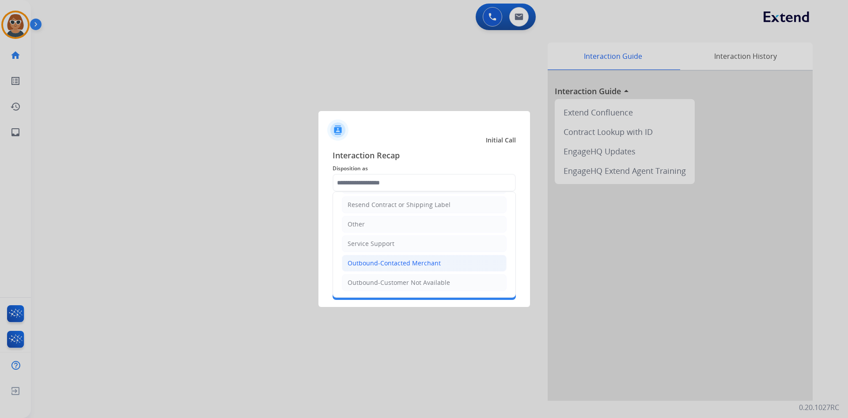
click at [420, 258] on li "Outbound-Contacted Merchant" at bounding box center [424, 263] width 165 height 17
type input "**********"
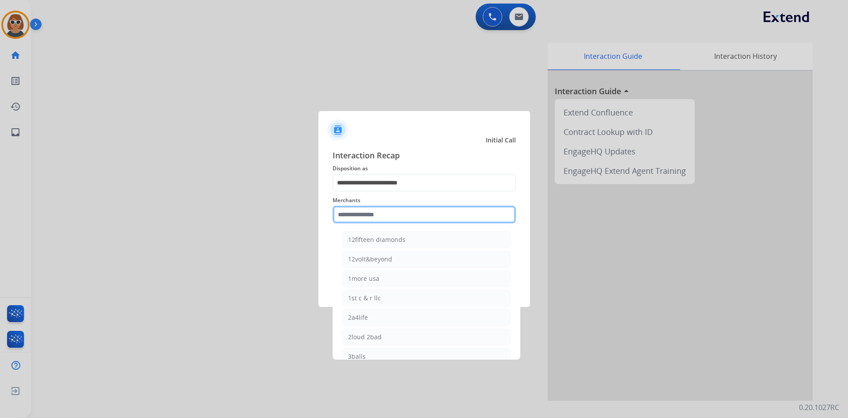
click at [392, 218] on input "text" at bounding box center [424, 214] width 183 height 18
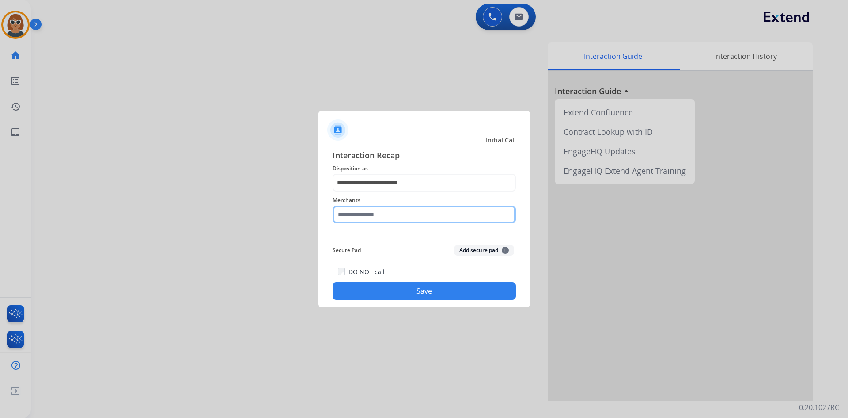
click at [407, 217] on input "text" at bounding box center [424, 214] width 183 height 18
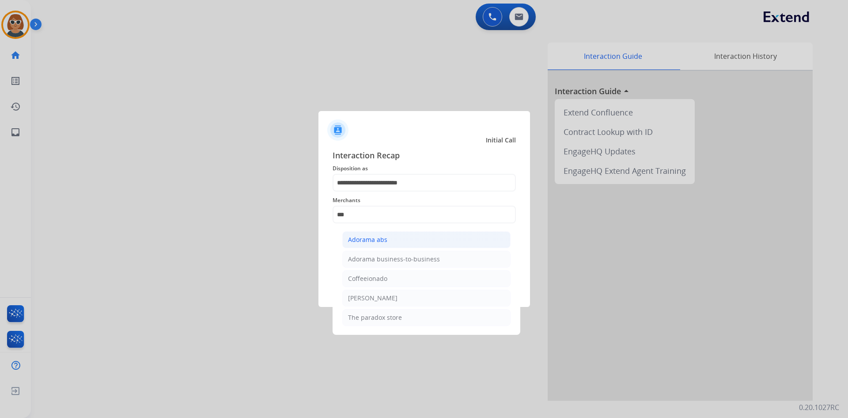
click at [392, 242] on li "Adorama abs" at bounding box center [426, 239] width 168 height 17
type input "**********"
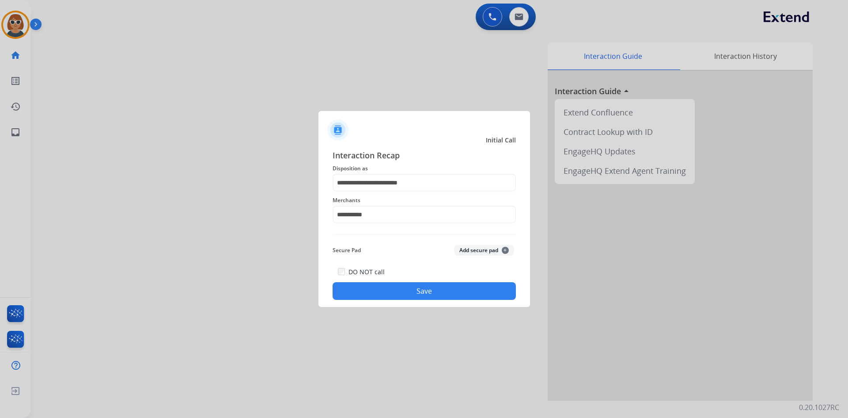
click at [396, 290] on button "Save" at bounding box center [424, 291] width 183 height 18
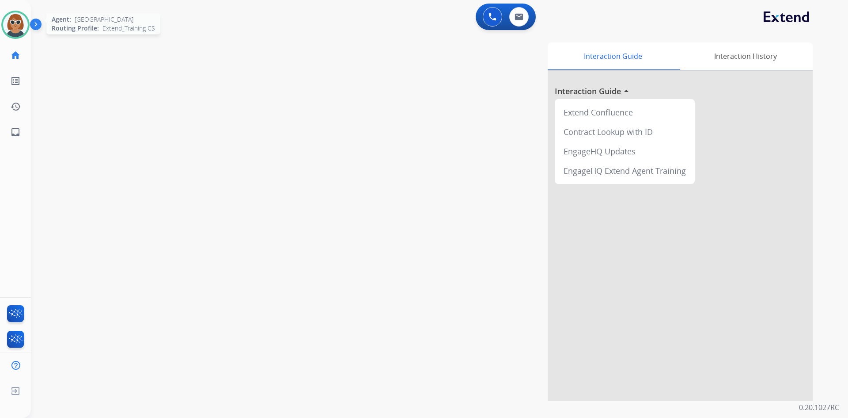
click at [24, 28] on img at bounding box center [15, 24] width 25 height 25
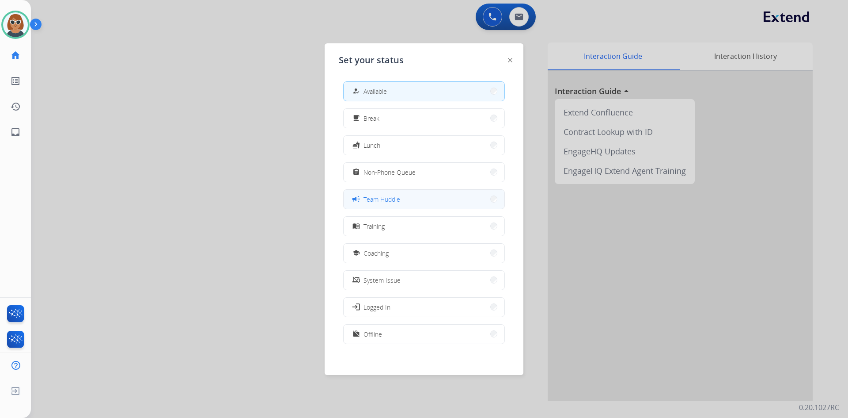
scroll to position [3, 0]
click at [419, 247] on button "school Coaching" at bounding box center [424, 250] width 161 height 19
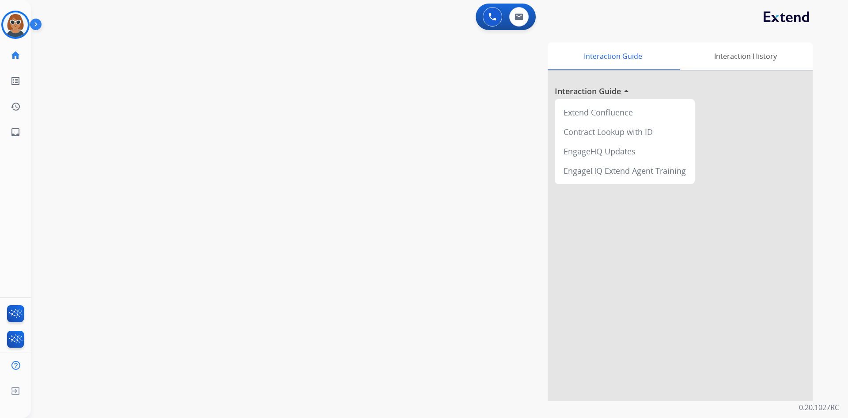
drag, startPoint x: 374, startPoint y: 326, endPoint x: 339, endPoint y: 423, distance: 103.9
click at [18, 26] on img at bounding box center [15, 24] width 25 height 25
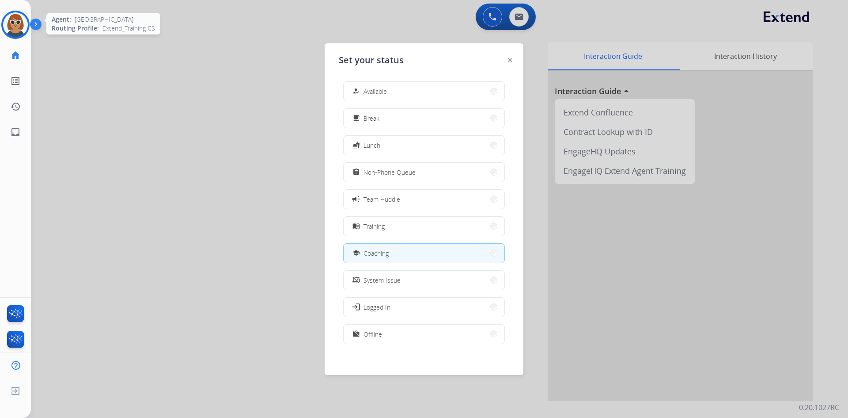
click at [10, 26] on img at bounding box center [15, 24] width 25 height 25
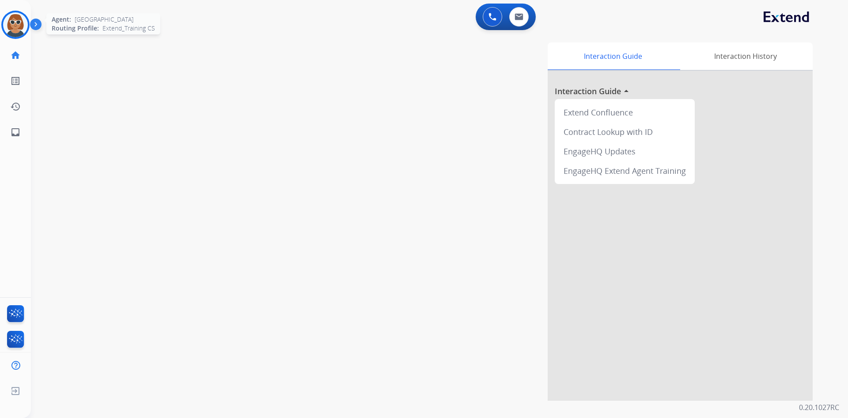
click at [6, 18] on img at bounding box center [15, 24] width 25 height 25
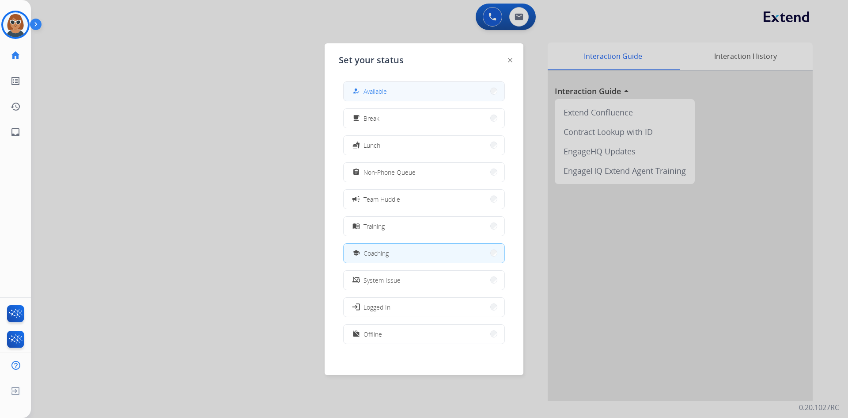
click at [386, 93] on span "Available" at bounding box center [375, 91] width 23 height 9
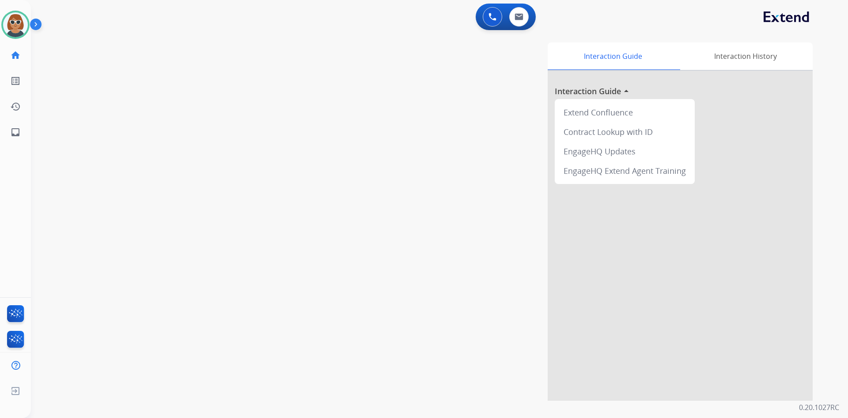
click at [420, 249] on div at bounding box center [680, 236] width 265 height 330
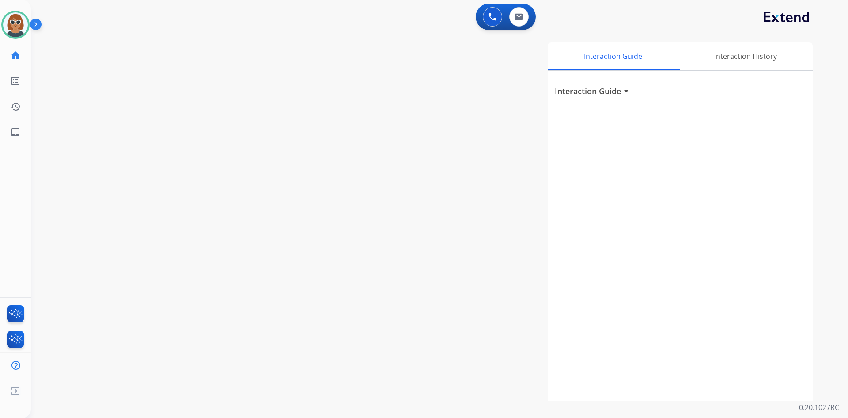
click at [420, 219] on div "Interaction Guide arrow_drop_down" at bounding box center [680, 236] width 265 height 330
click at [16, 26] on img at bounding box center [15, 24] width 25 height 25
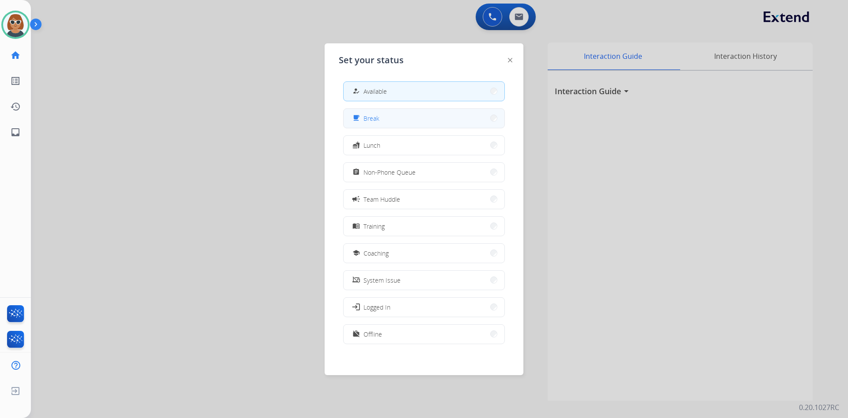
click at [399, 119] on button "free_breakfast Break" at bounding box center [424, 118] width 161 height 19
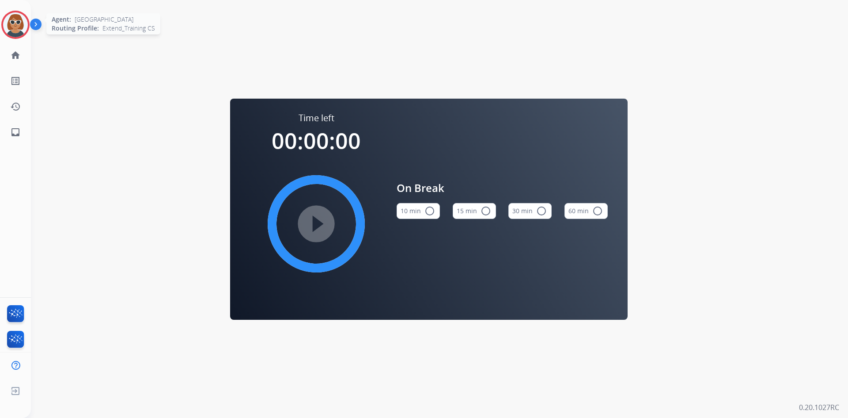
click at [15, 20] on img at bounding box center [15, 24] width 25 height 25
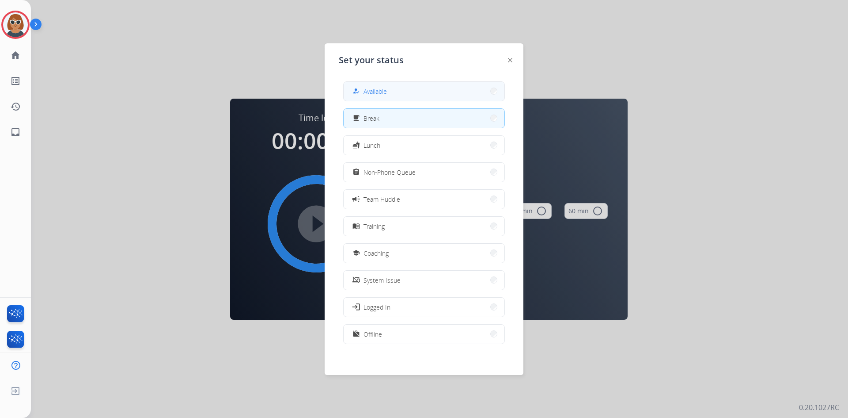
click at [387, 90] on span "Available" at bounding box center [375, 91] width 23 height 9
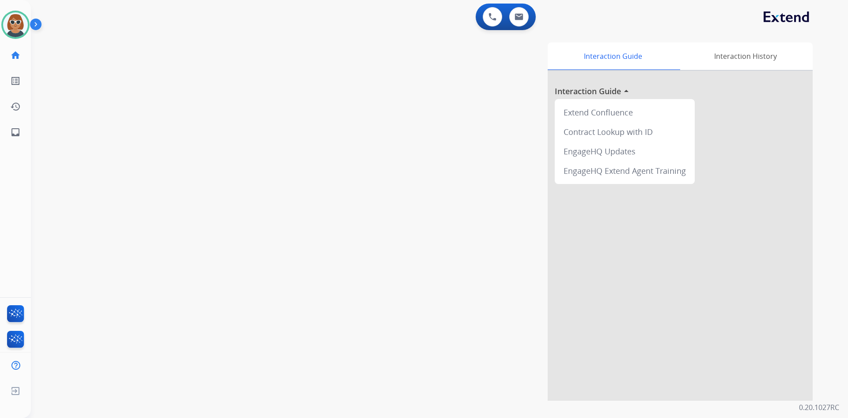
drag, startPoint x: 206, startPoint y: 29, endPoint x: 211, endPoint y: 30, distance: 4.6
click at [206, 29] on div "0 Voice Interactions 0 Email Interactions" at bounding box center [435, 18] width 786 height 28
click at [515, 15] on img at bounding box center [519, 16] width 9 height 7
select select "**********"
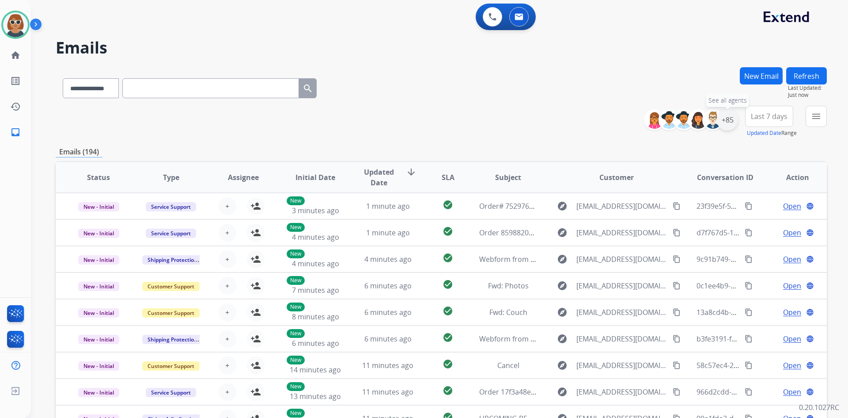
click at [724, 116] on div "+85" at bounding box center [727, 119] width 21 height 21
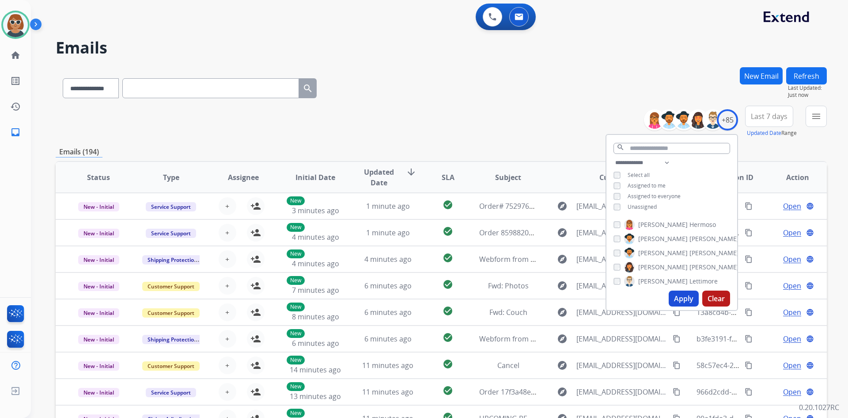
click at [681, 304] on button "Apply" at bounding box center [684, 298] width 30 height 16
click at [775, 117] on span "Last 7 days" at bounding box center [769, 116] width 37 height 4
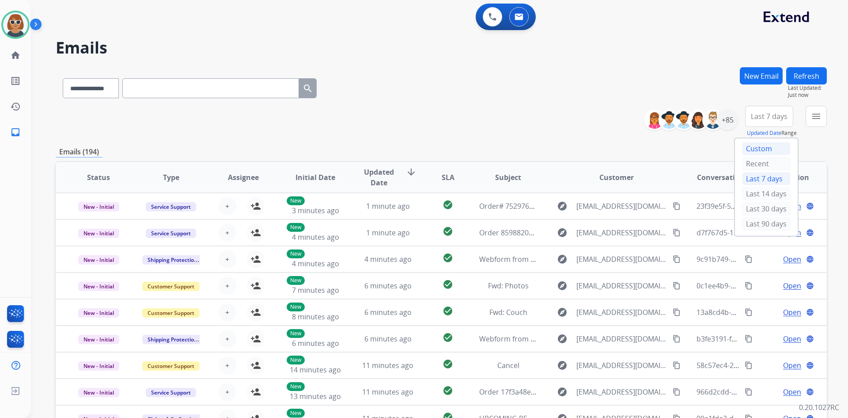
click at [759, 149] on div "Custom" at bounding box center [766, 148] width 49 height 13
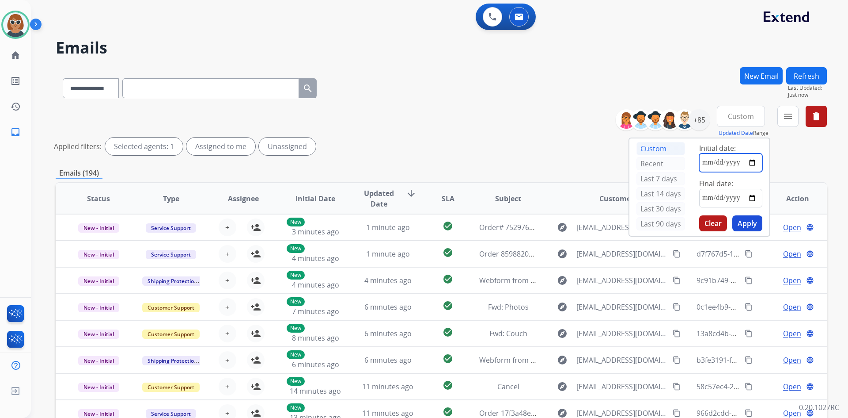
click at [750, 156] on input "date" at bounding box center [731, 162] width 63 height 19
click at [759, 162] on input "date" at bounding box center [731, 162] width 63 height 19
click at [751, 164] on input "date" at bounding box center [731, 162] width 63 height 19
type input "**********"
click at [754, 205] on input "date" at bounding box center [731, 198] width 63 height 19
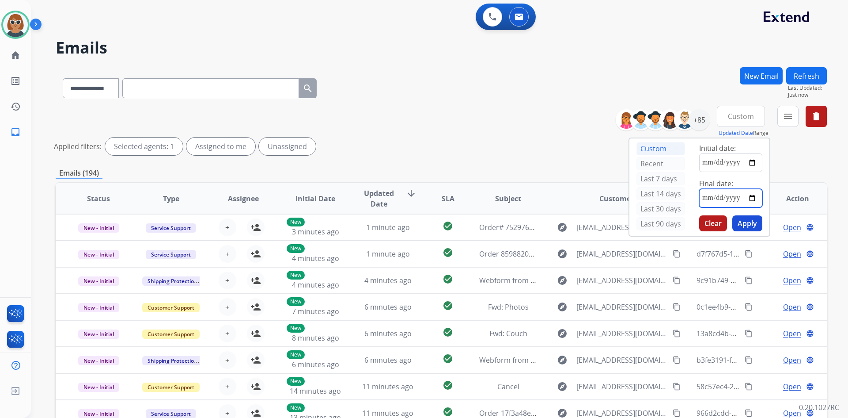
click at [749, 194] on input "date" at bounding box center [731, 198] width 63 height 19
type input "**********"
click at [758, 228] on button "Apply" at bounding box center [748, 223] width 30 height 16
click at [589, 85] on div "**********" at bounding box center [442, 86] width 772 height 38
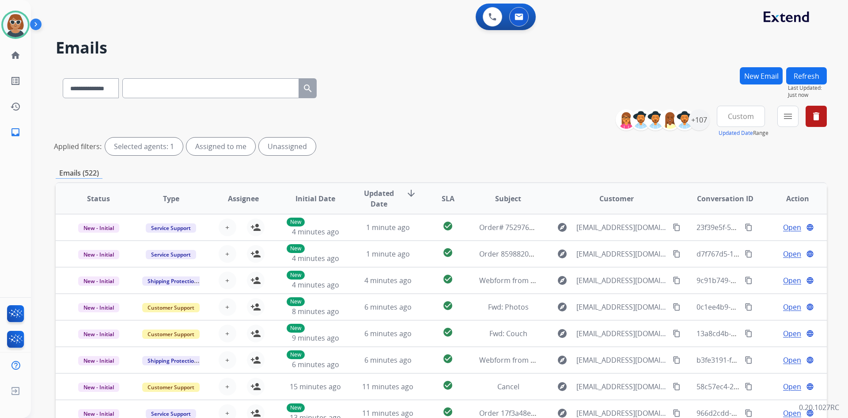
click at [490, 106] on div "**********" at bounding box center [442, 132] width 772 height 53
click at [788, 123] on button "menu Filters" at bounding box center [788, 116] width 21 height 21
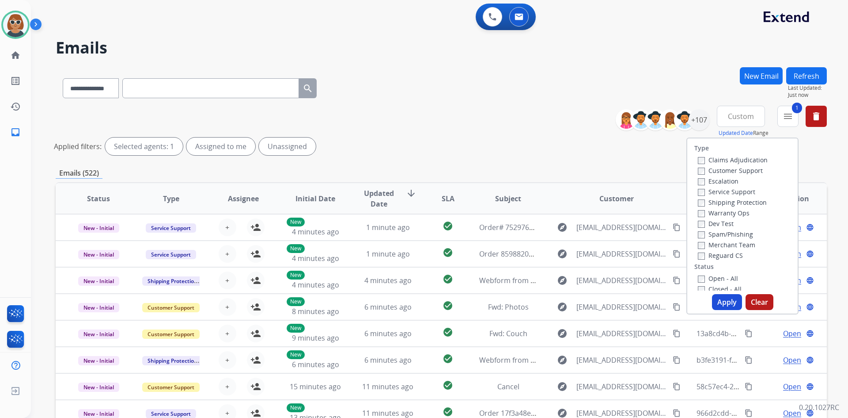
click at [699, 199] on label "Shipping Protection" at bounding box center [732, 202] width 69 height 8
click at [698, 275] on label "Open - All" at bounding box center [718, 278] width 40 height 8
click at [727, 301] on button "Apply" at bounding box center [727, 302] width 30 height 16
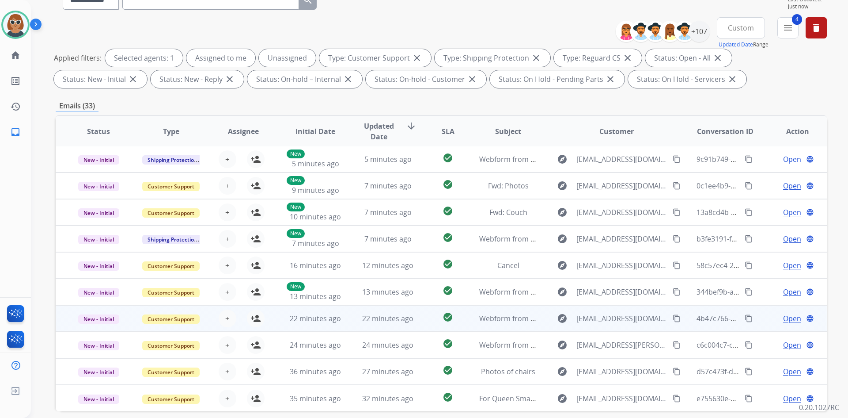
scroll to position [128, 0]
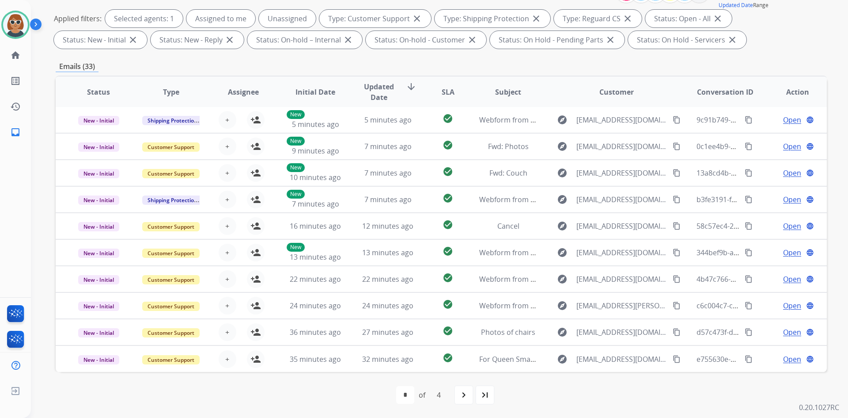
click at [469, 389] on div "navigate_next" at bounding box center [463, 394] width 19 height 19
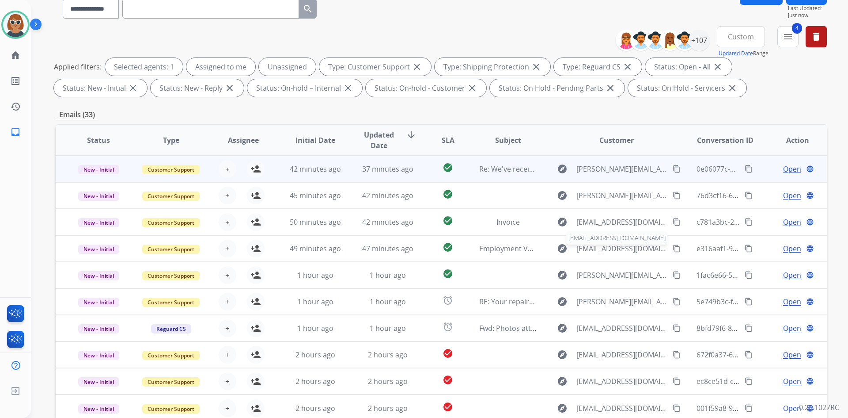
scroll to position [0, 0]
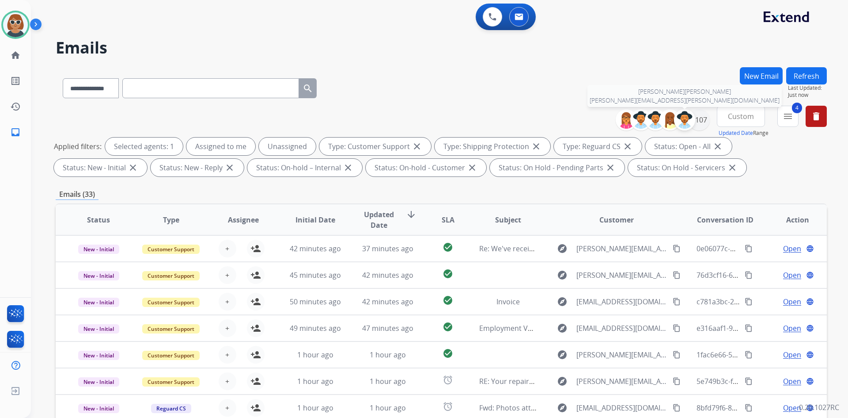
click at [693, 124] on div at bounding box center [684, 119] width 21 height 21
select select "*"
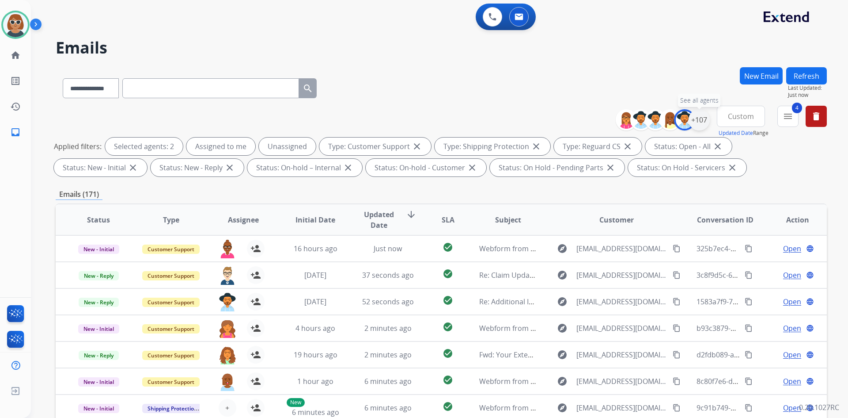
click at [696, 120] on div "+107" at bounding box center [699, 119] width 21 height 21
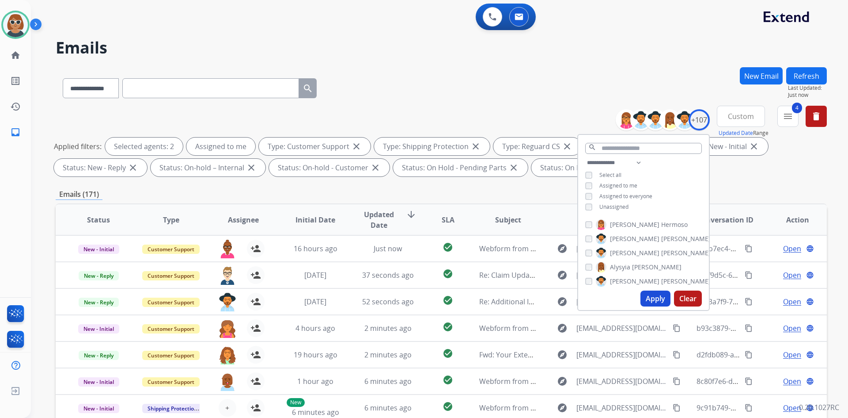
click at [653, 304] on button "Apply" at bounding box center [656, 298] width 30 height 16
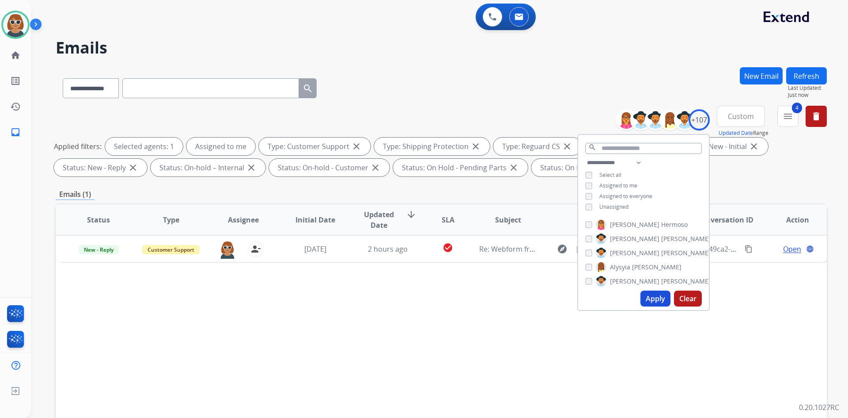
click at [411, 308] on div "Status Type Assignee Initial Date Updated Date arrow_downward SLA Subject Custo…" at bounding box center [442, 351] width 772 height 296
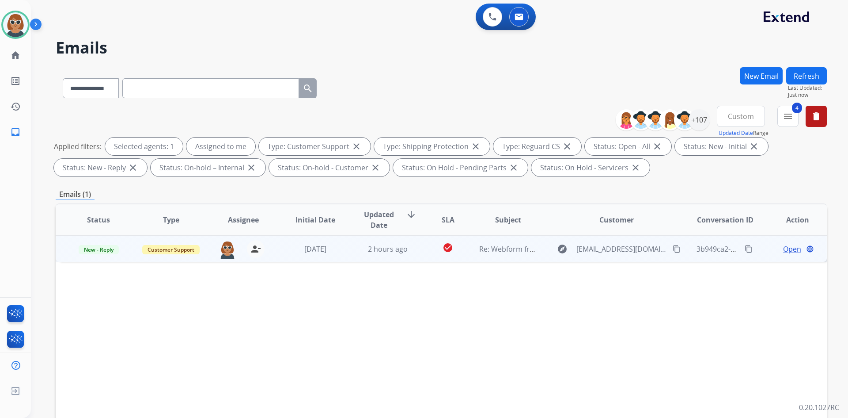
click at [784, 247] on span "Open" at bounding box center [793, 249] width 18 height 11
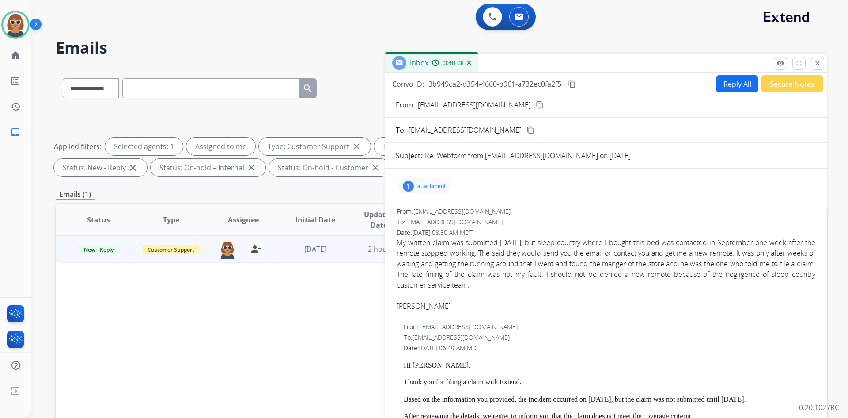
click at [735, 84] on button "Reply All" at bounding box center [737, 83] width 42 height 17
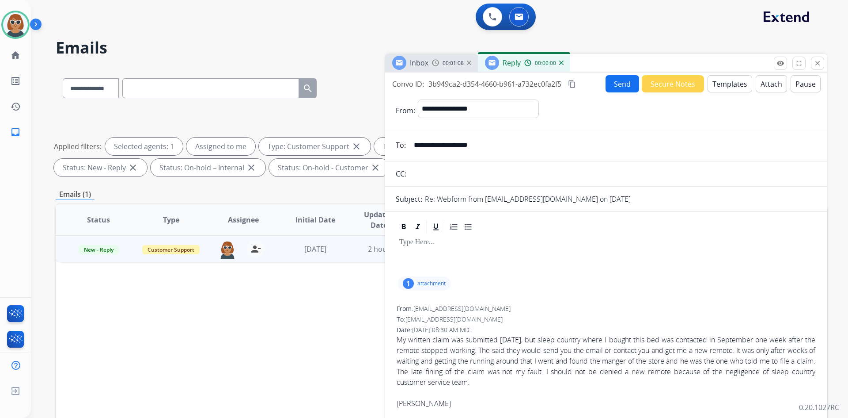
select select "**********"
click at [444, 138] on input "**********" at bounding box center [613, 145] width 408 height 18
click at [443, 138] on input "**********" at bounding box center [613, 145] width 408 height 18
click at [454, 141] on input "**********" at bounding box center [613, 145] width 408 height 18
click at [483, 147] on input "**********" at bounding box center [613, 145] width 408 height 18
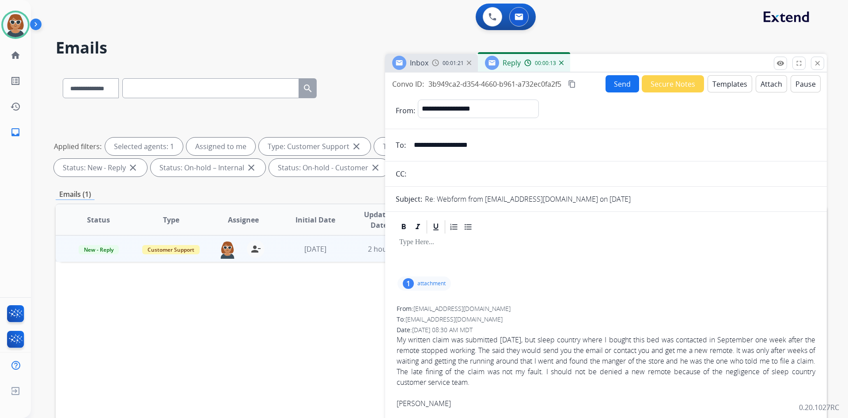
drag, startPoint x: 495, startPoint y: 145, endPoint x: 413, endPoint y: 145, distance: 81.8
click at [413, 145] on input "**********" at bounding box center [613, 145] width 408 height 18
click at [727, 87] on button "Templates" at bounding box center [730, 83] width 45 height 17
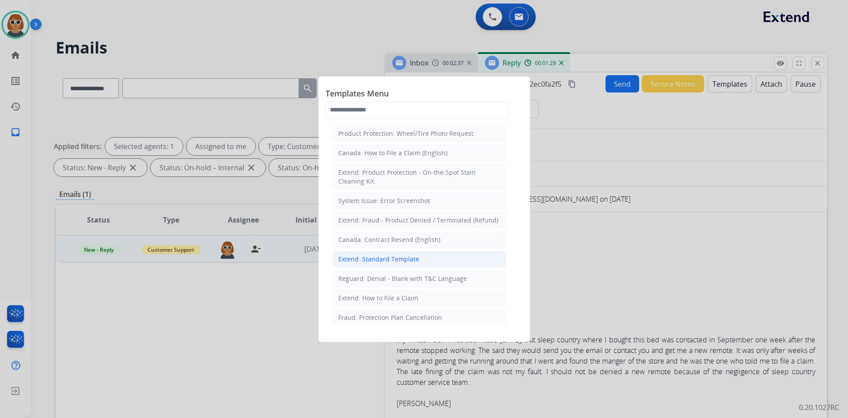
click at [393, 255] on div "Extend: Standard Template" at bounding box center [379, 259] width 81 height 9
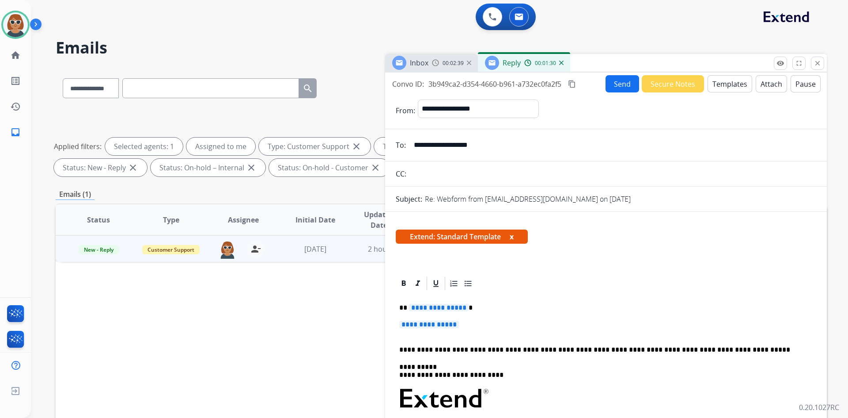
click at [437, 308] on span "**********" at bounding box center [439, 308] width 60 height 8
click at [727, 87] on button "Templates" at bounding box center [730, 83] width 45 height 17
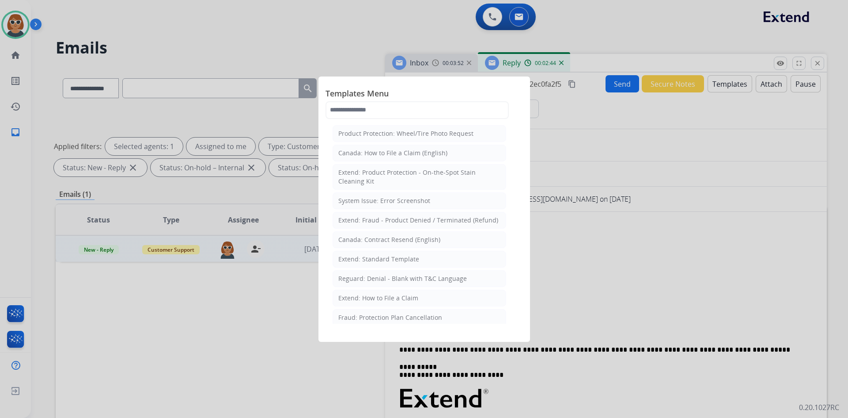
click at [384, 300] on div "Extend: How to File a Claim" at bounding box center [379, 297] width 80 height 9
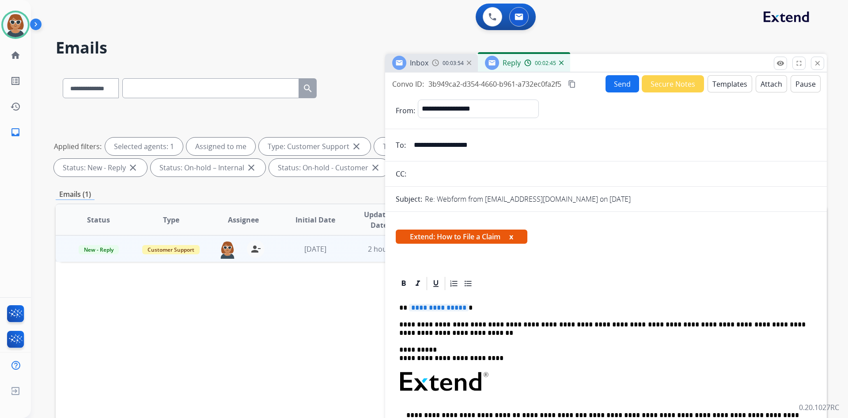
click at [433, 307] on span "**********" at bounding box center [439, 308] width 60 height 8
click at [422, 316] on div "**********" at bounding box center [606, 410] width 421 height 239
click at [399, 324] on div "**********" at bounding box center [606, 410] width 421 height 239
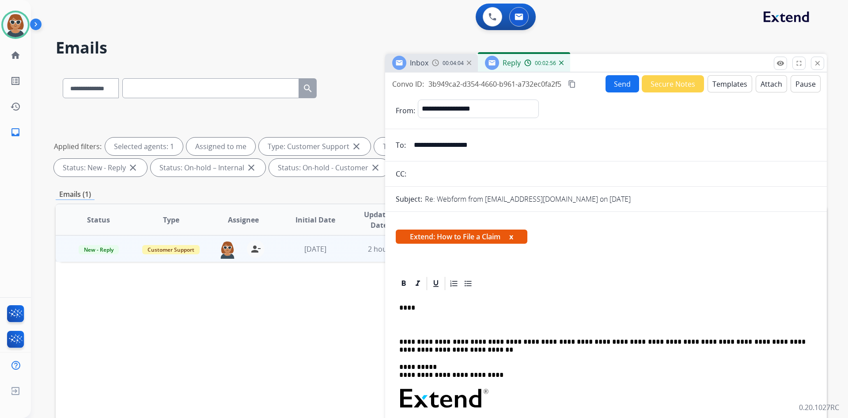
click at [412, 316] on div "**********" at bounding box center [606, 419] width 421 height 256
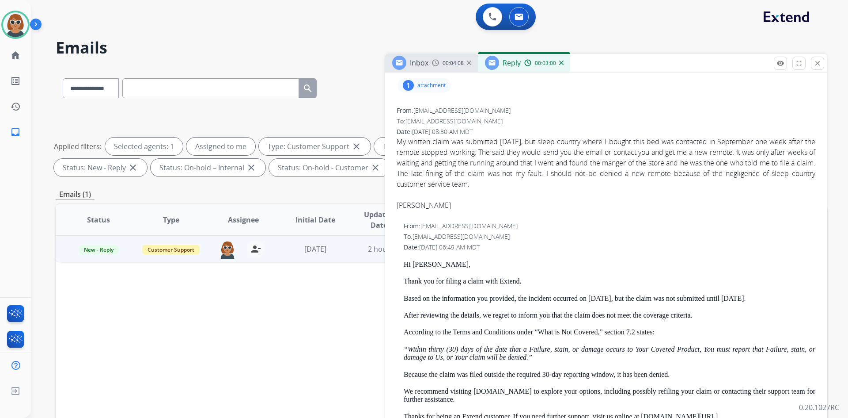
scroll to position [486, 0]
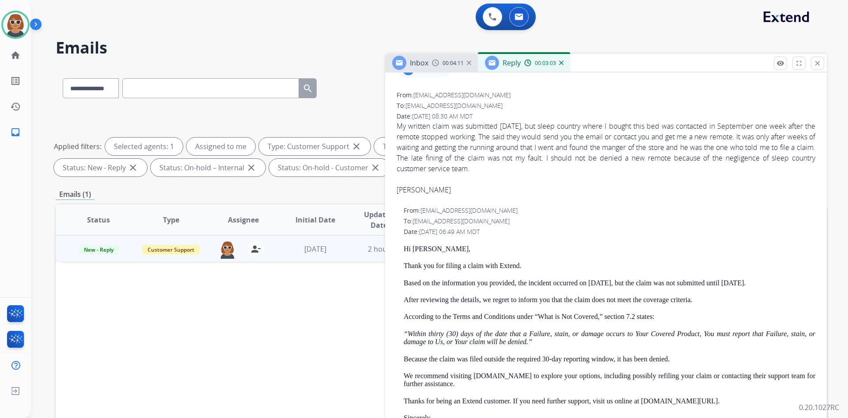
click at [539, 283] on p "Based on the information you provided, the incident occurred on [DATE], but the…" at bounding box center [610, 283] width 412 height 8
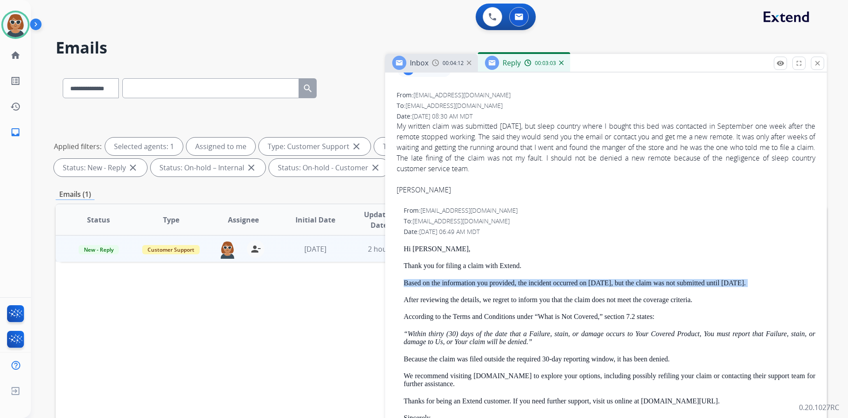
click at [539, 283] on p "Based on the information you provided, the incident occurred on [DATE], but the…" at bounding box center [610, 283] width 412 height 8
copy p "Based on the information you provided, the incident occurred on [DATE], but the…"
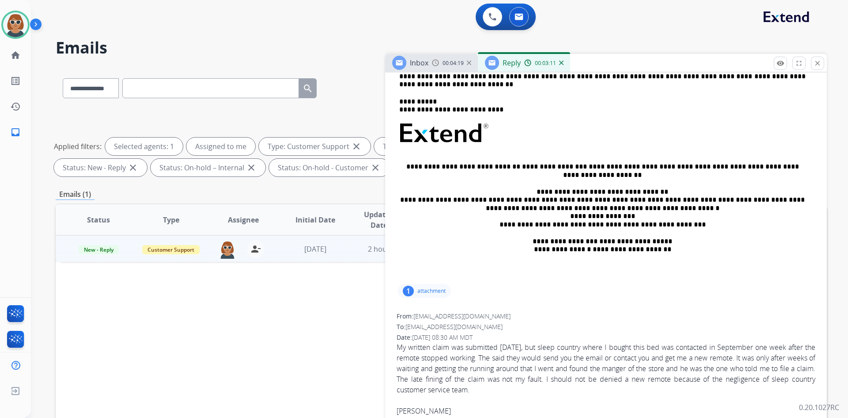
scroll to position [177, 0]
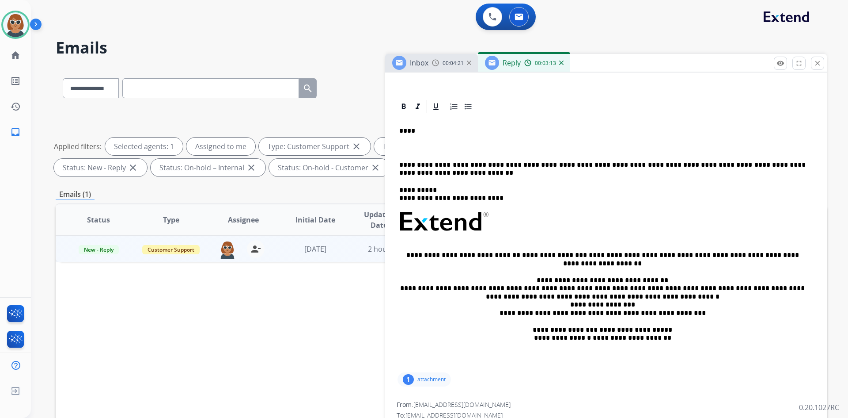
click at [407, 150] on p at bounding box center [602, 148] width 407 height 8
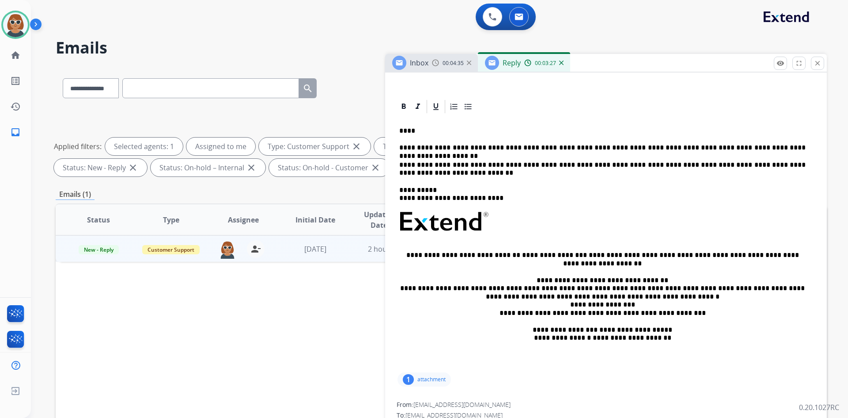
click at [798, 147] on p "**********" at bounding box center [602, 148] width 407 height 8
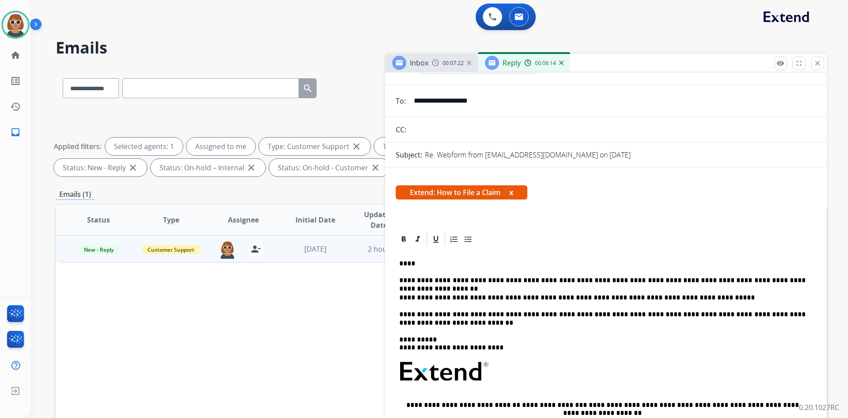
scroll to position [0, 0]
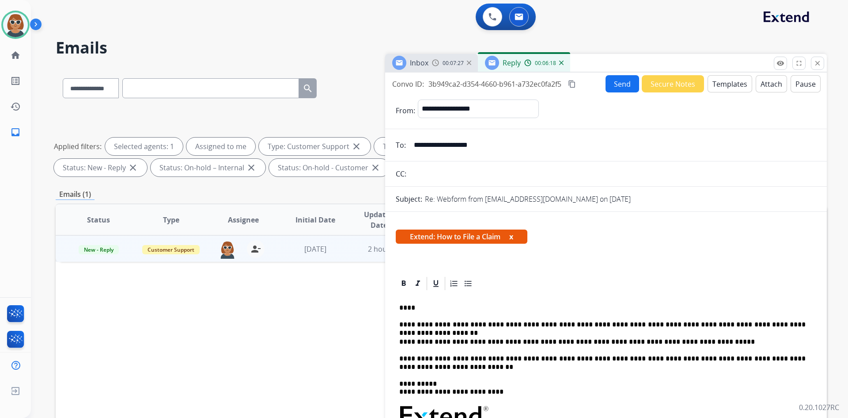
click at [613, 86] on button "Send" at bounding box center [623, 83] width 34 height 17
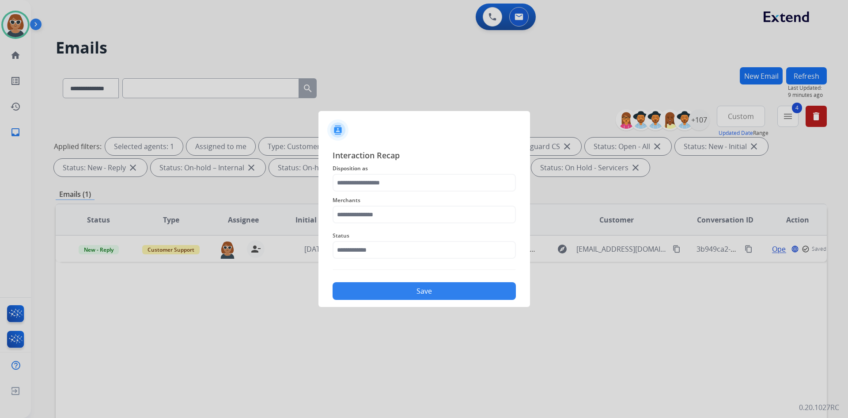
click at [364, 173] on span "Disposition as" at bounding box center [424, 168] width 183 height 11
click at [365, 178] on input "text" at bounding box center [424, 183] width 183 height 18
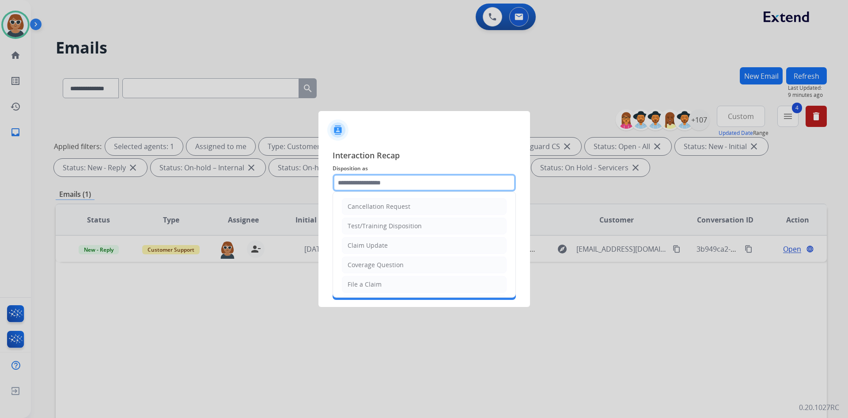
click at [366, 187] on input "text" at bounding box center [424, 183] width 183 height 18
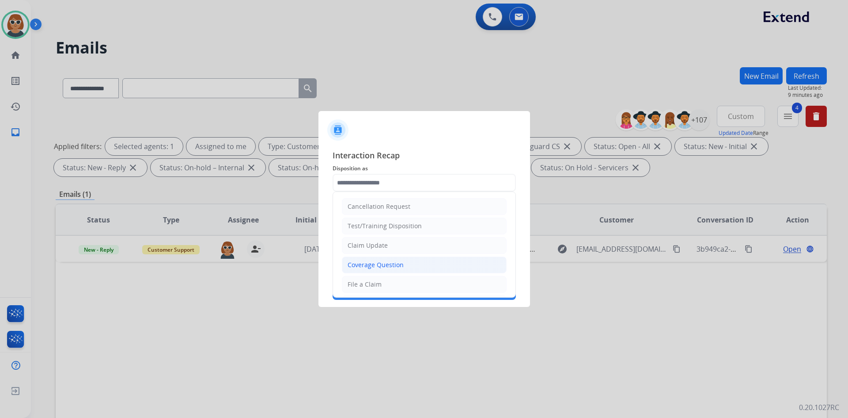
click at [397, 264] on div "Coverage Question" at bounding box center [376, 264] width 56 height 9
type input "**********"
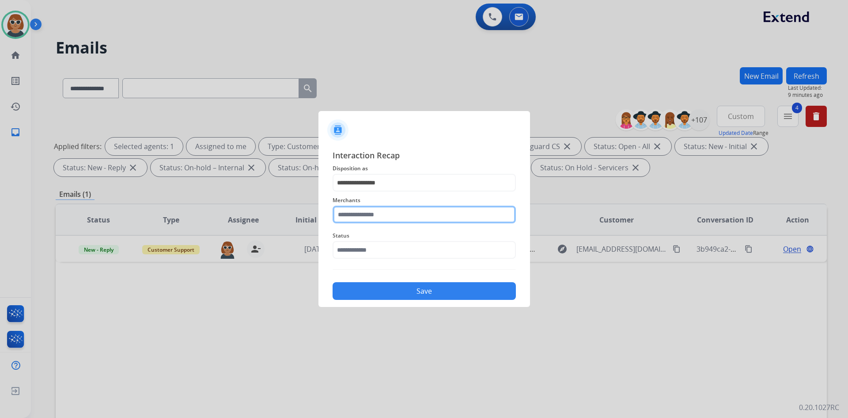
click at [367, 217] on input "text" at bounding box center [424, 214] width 183 height 18
click at [388, 213] on input "text" at bounding box center [424, 214] width 183 height 18
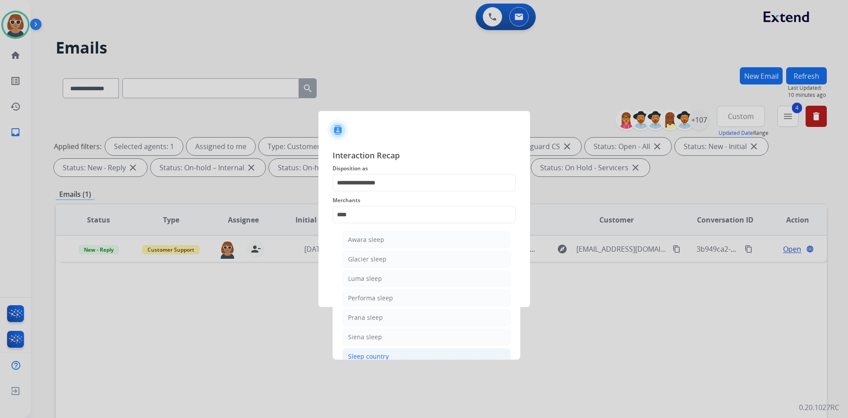
click at [392, 358] on li "Sleep country" at bounding box center [426, 356] width 168 height 17
type input "**********"
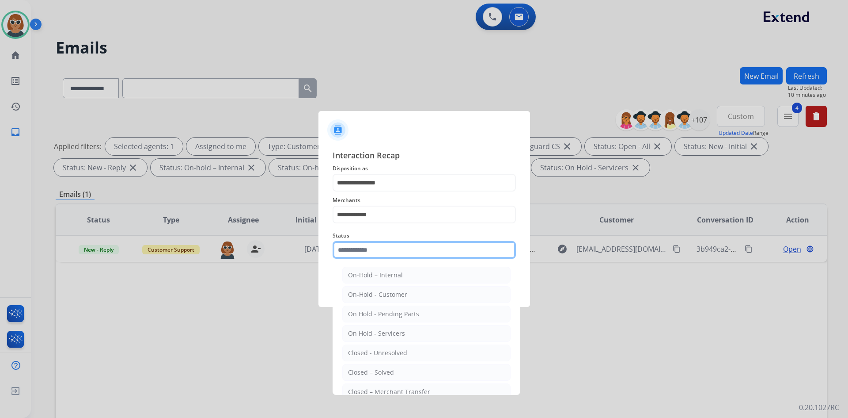
click at [351, 249] on input "text" at bounding box center [424, 250] width 183 height 18
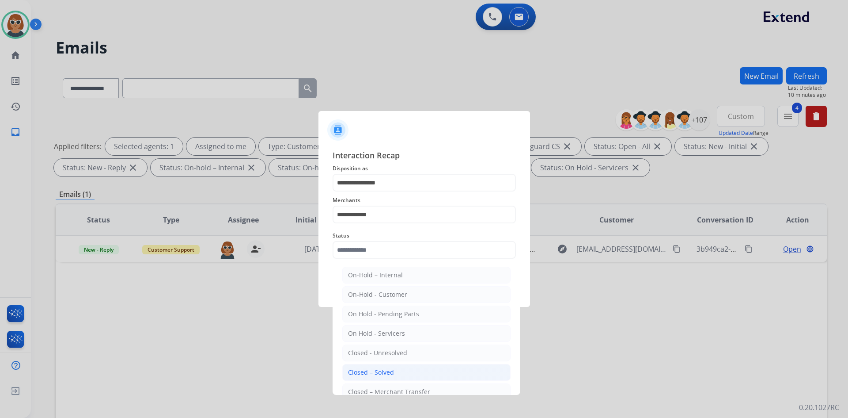
click at [384, 370] on div "Closed – Solved" at bounding box center [371, 372] width 46 height 9
type input "**********"
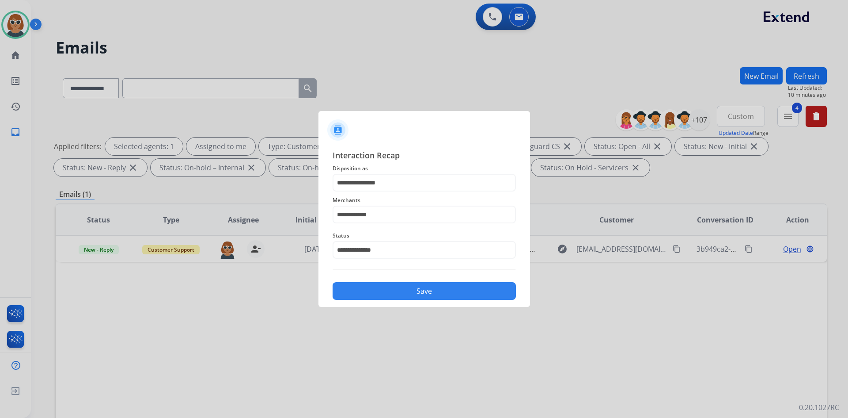
click at [400, 291] on button "Save" at bounding box center [424, 291] width 183 height 18
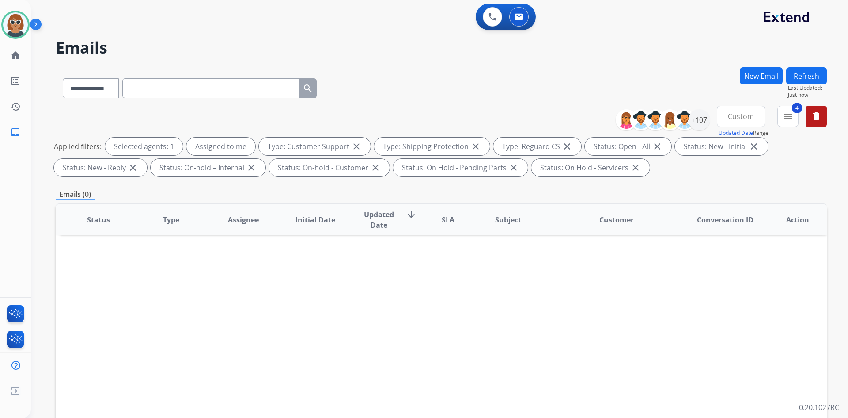
click at [424, 77] on div "**********" at bounding box center [442, 86] width 772 height 38
click at [476, 91] on div "**********" at bounding box center [442, 86] width 772 height 38
click at [569, 302] on div "Status Type Assignee Initial Date Updated Date arrow_downward SLA Subject Custo…" at bounding box center [442, 351] width 772 height 296
click at [698, 122] on div "+107" at bounding box center [699, 119] width 21 height 21
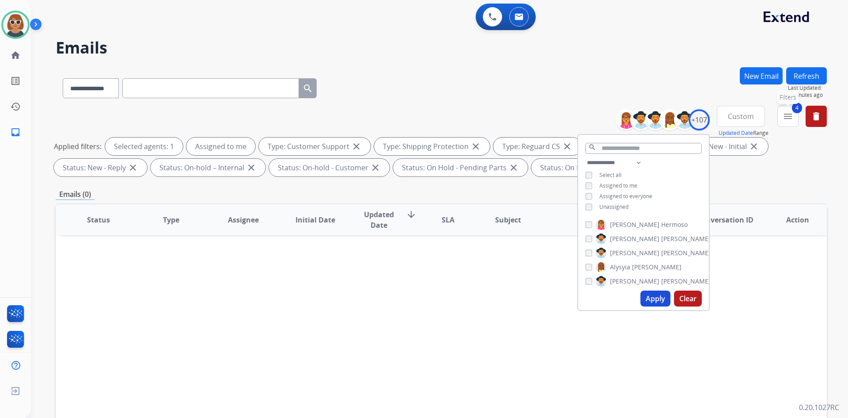
click at [788, 115] on mat-icon "menu" at bounding box center [788, 116] width 11 height 11
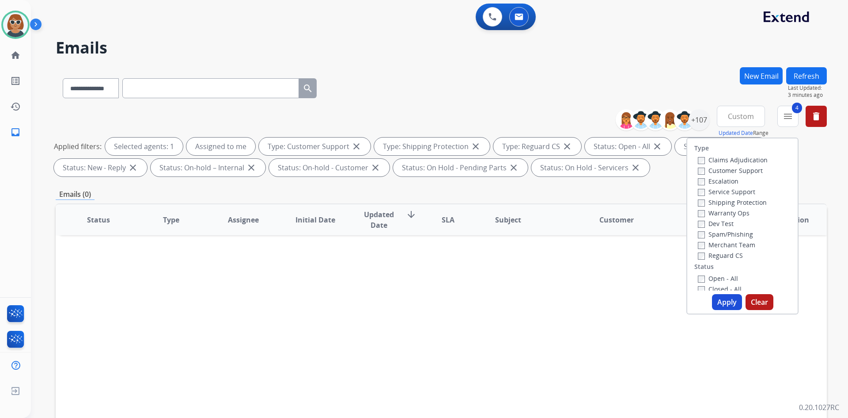
click at [731, 301] on button "Apply" at bounding box center [727, 302] width 30 height 16
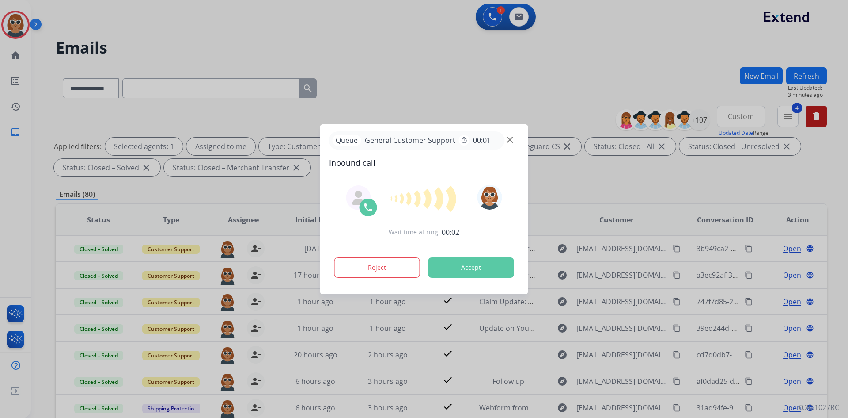
click at [738, 187] on div at bounding box center [424, 209] width 848 height 418
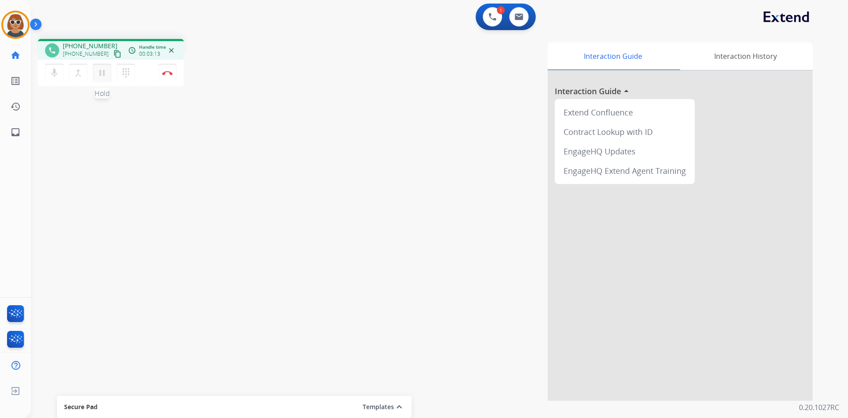
click at [103, 75] on mat-icon "pause" at bounding box center [102, 73] width 11 height 11
click at [106, 80] on button "play_arrow Hold" at bounding box center [102, 73] width 19 height 19
click at [516, 17] on img at bounding box center [519, 16] width 9 height 7
select select "**********"
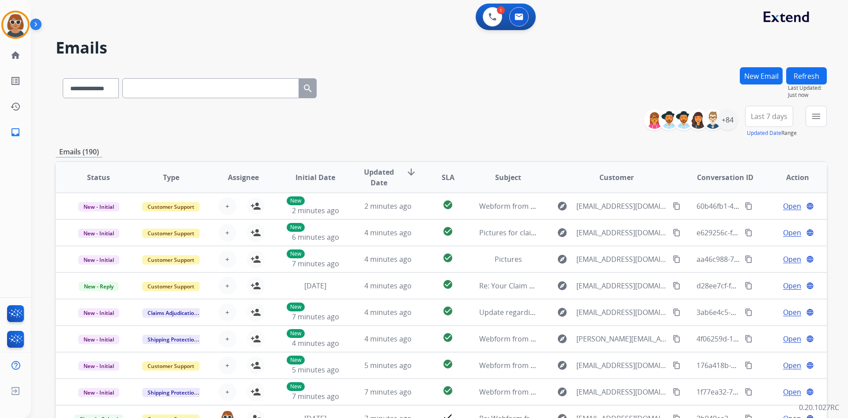
click at [767, 77] on button "New Email" at bounding box center [761, 75] width 43 height 17
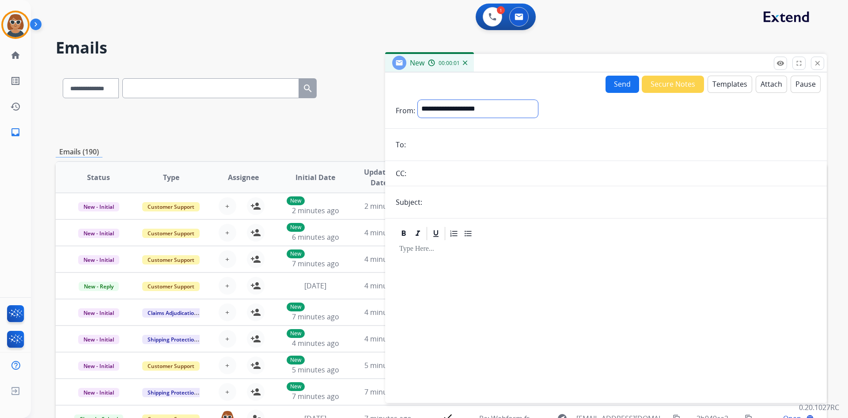
click at [477, 107] on select "**********" at bounding box center [478, 109] width 120 height 18
select select "**********"
click at [418, 100] on select "**********" at bounding box center [478, 109] width 120 height 18
click at [445, 145] on input "email" at bounding box center [613, 146] width 408 height 18
paste input "**********"
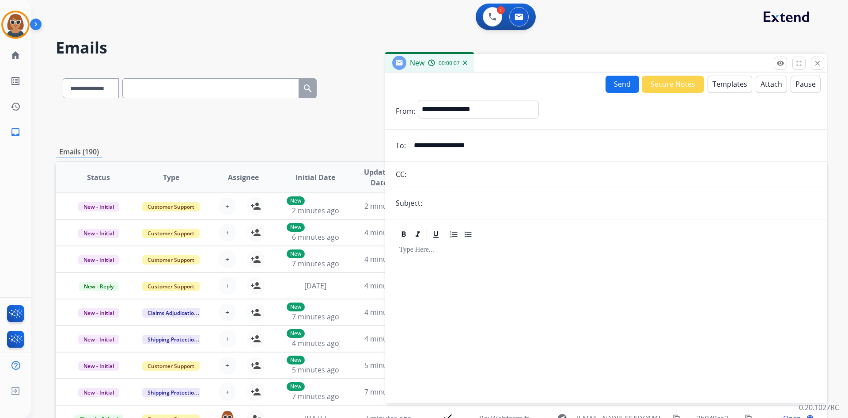
type input "**********"
click at [460, 204] on input "text" at bounding box center [621, 203] width 392 height 18
type input "**********"
click at [722, 88] on button "Templates" at bounding box center [730, 84] width 45 height 17
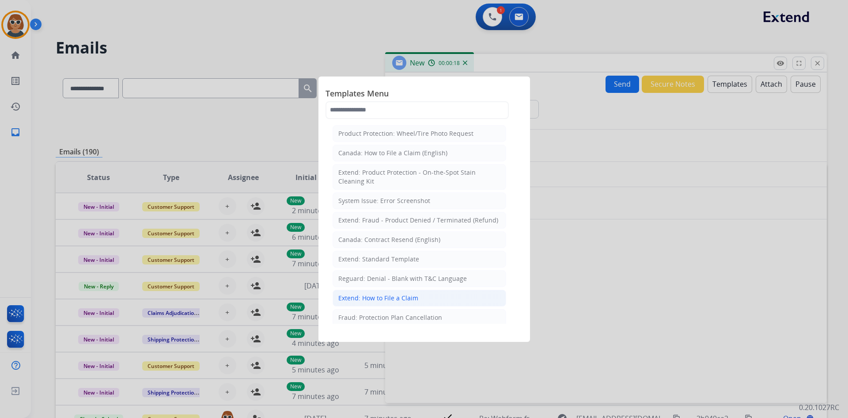
click at [397, 290] on li "Extend: How to File a Claim" at bounding box center [420, 297] width 174 height 17
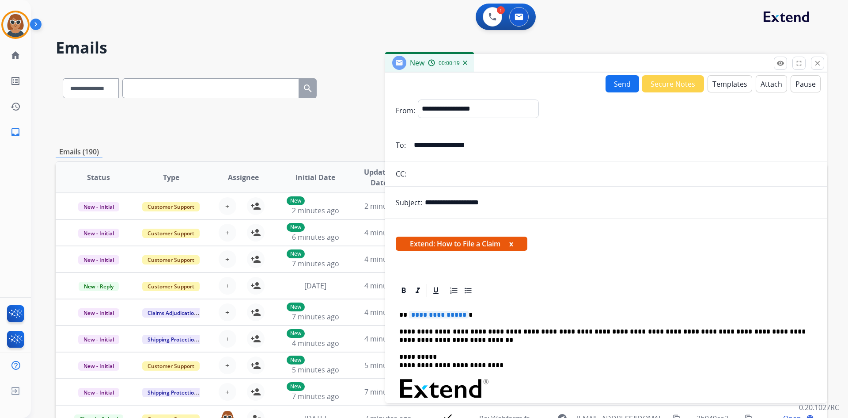
click at [426, 313] on span "**********" at bounding box center [439, 315] width 60 height 8
click at [459, 316] on p "***" at bounding box center [602, 315] width 407 height 8
click at [620, 84] on button "Send" at bounding box center [623, 83] width 34 height 17
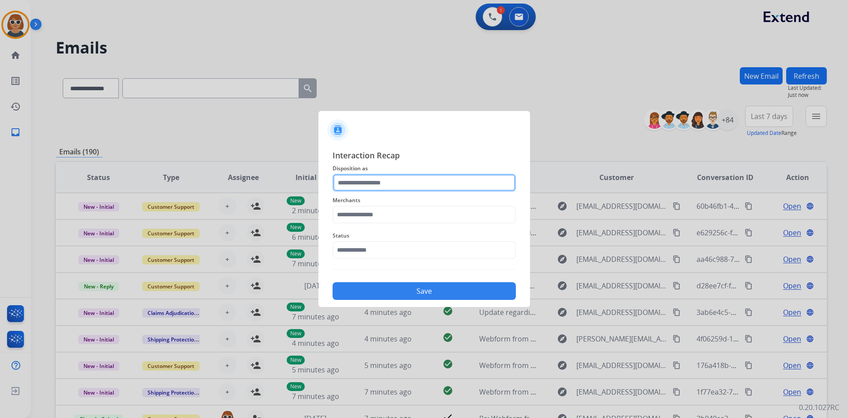
click at [390, 181] on input "text" at bounding box center [424, 183] width 183 height 18
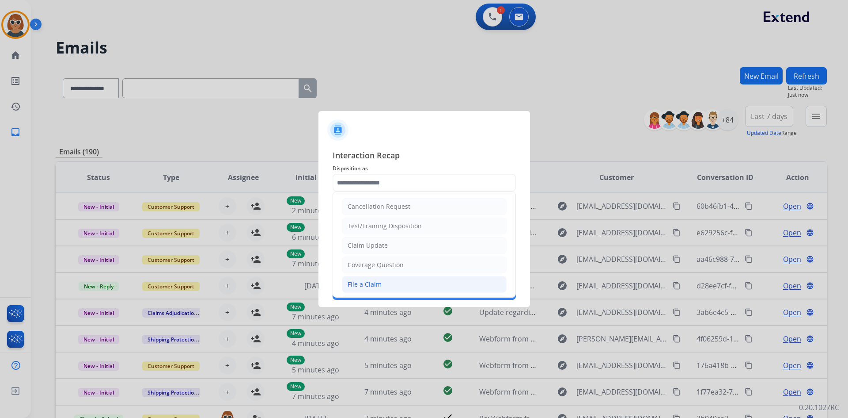
click at [387, 285] on li "File a Claim" at bounding box center [424, 284] width 165 height 17
type input "**********"
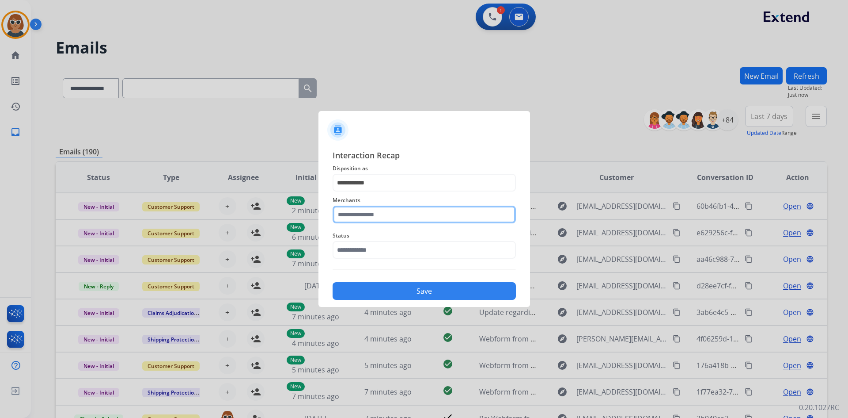
click at [375, 213] on input "text" at bounding box center [424, 214] width 183 height 18
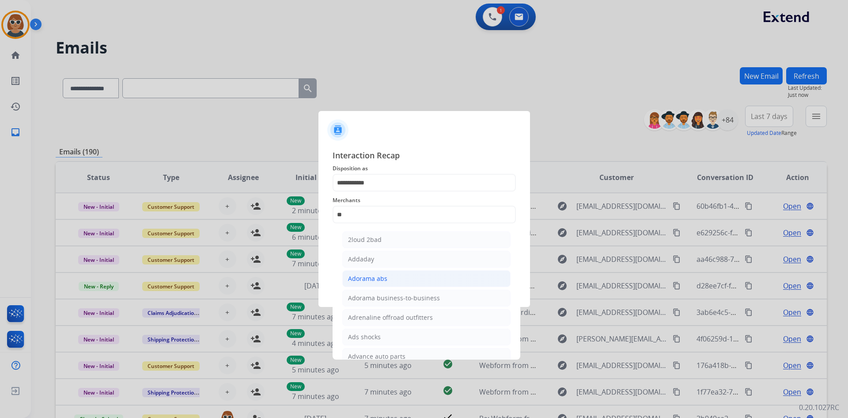
click at [372, 279] on div "Adorama abs" at bounding box center [367, 278] width 39 height 9
type input "**********"
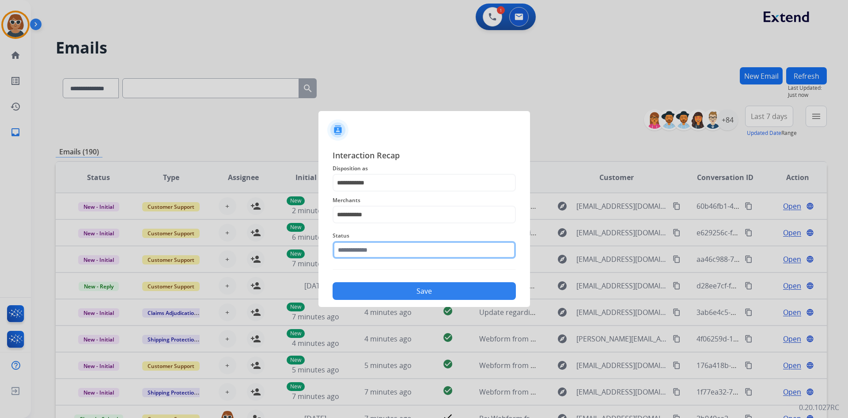
click at [399, 248] on input "text" at bounding box center [424, 250] width 183 height 18
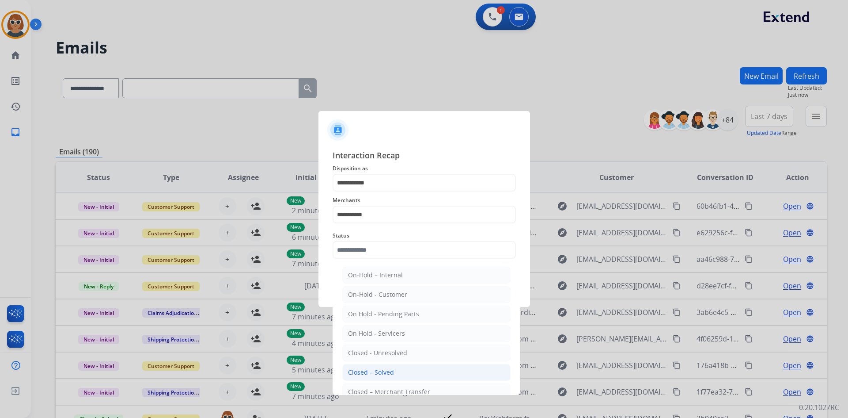
click at [378, 372] on div "Closed – Solved" at bounding box center [371, 372] width 46 height 9
type input "**********"
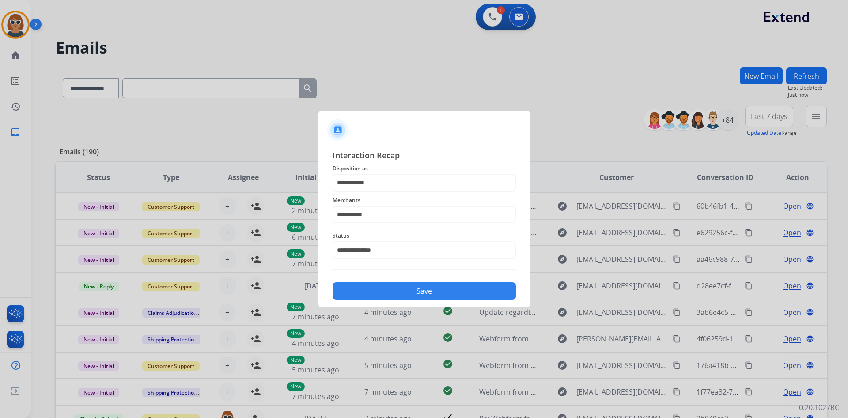
click at [393, 294] on button "Save" at bounding box center [424, 291] width 183 height 18
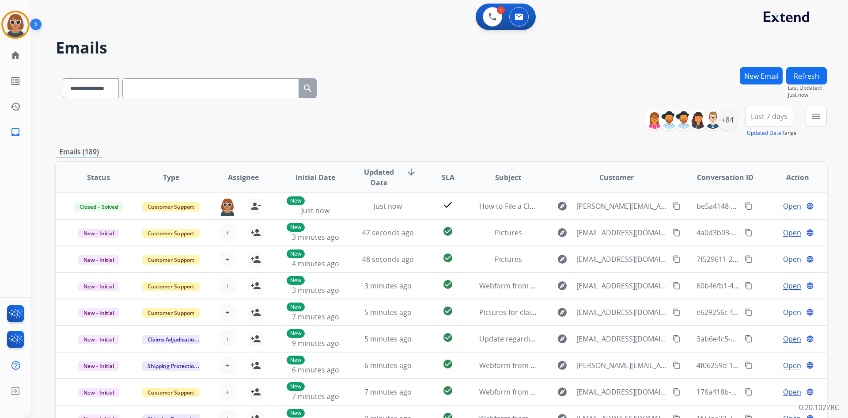
click at [520, 125] on div "**********" at bounding box center [442, 122] width 772 height 32
click at [496, 20] on img at bounding box center [493, 17] width 8 height 8
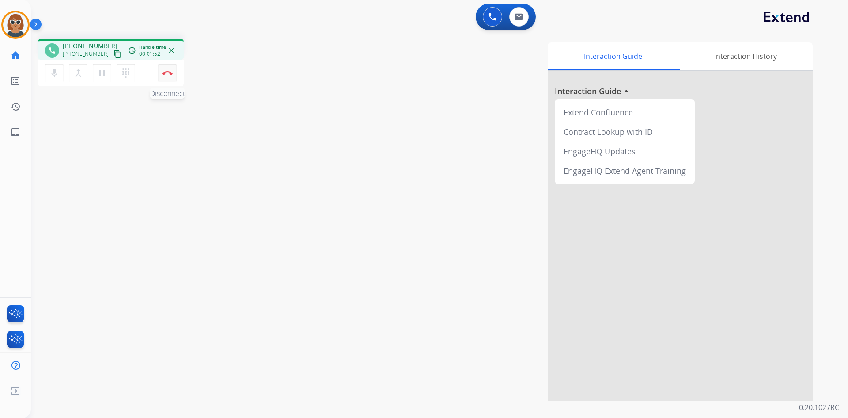
click at [167, 73] on img at bounding box center [167, 73] width 11 height 4
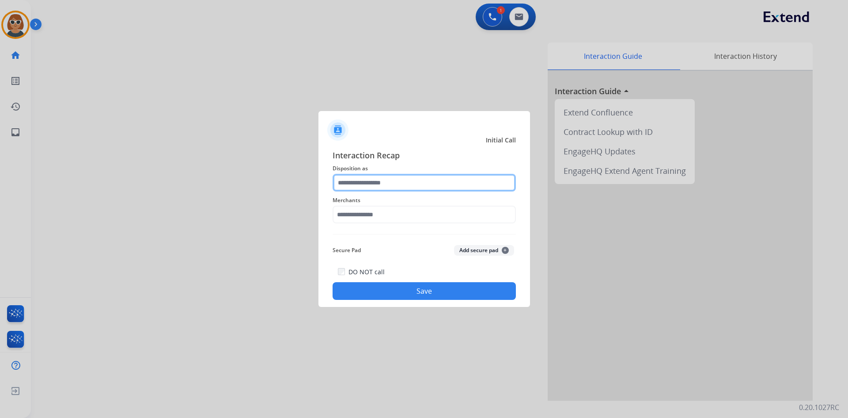
click at [383, 181] on input "text" at bounding box center [424, 183] width 183 height 18
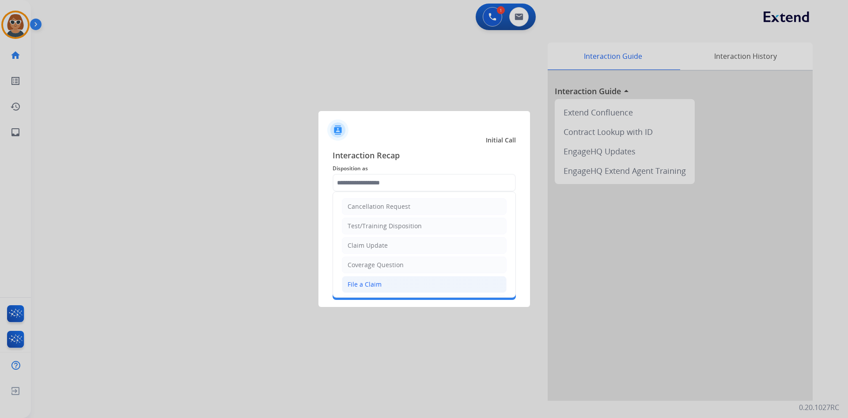
click at [373, 281] on div "File a Claim" at bounding box center [365, 284] width 34 height 9
type input "**********"
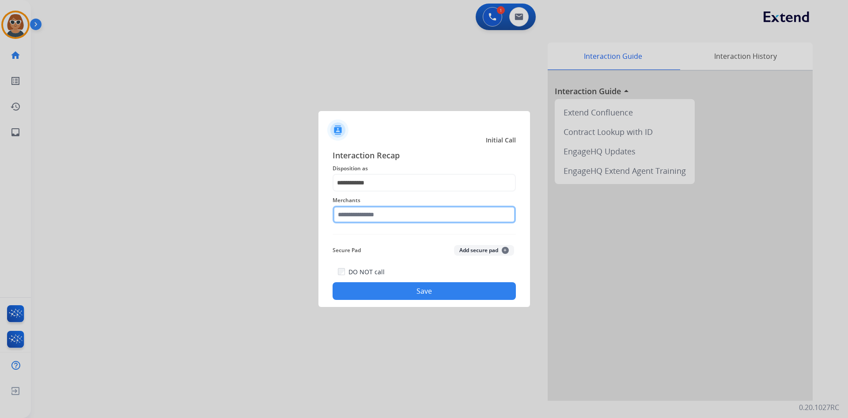
click at [369, 211] on input "text" at bounding box center [424, 214] width 183 height 18
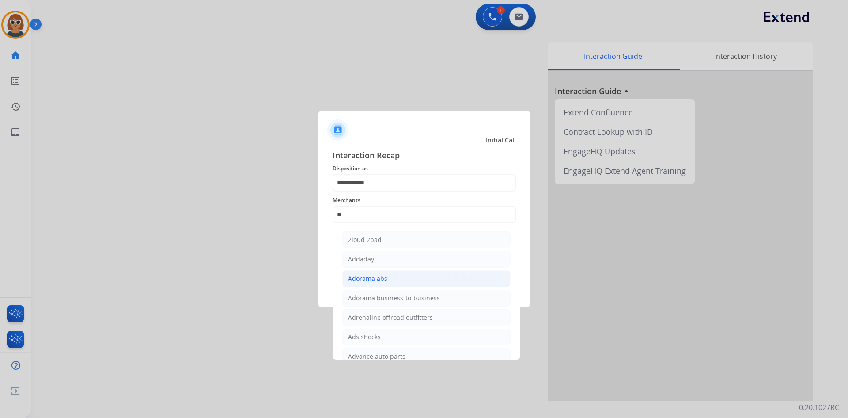
click at [385, 279] on div "Adorama abs" at bounding box center [367, 278] width 39 height 9
type input "**********"
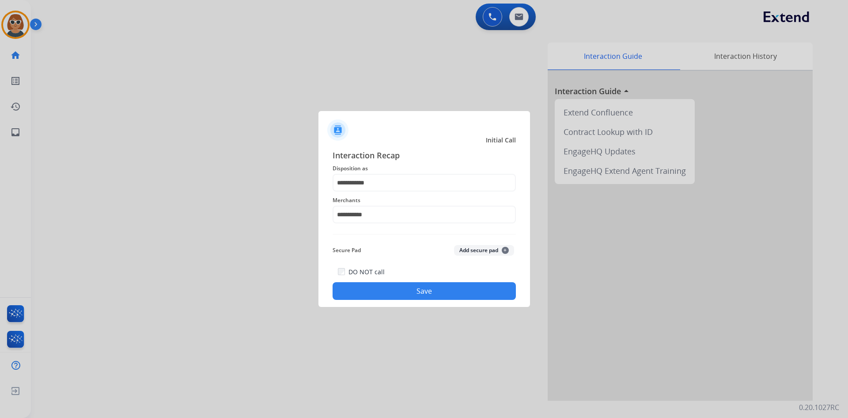
click at [427, 291] on button "Save" at bounding box center [424, 291] width 183 height 18
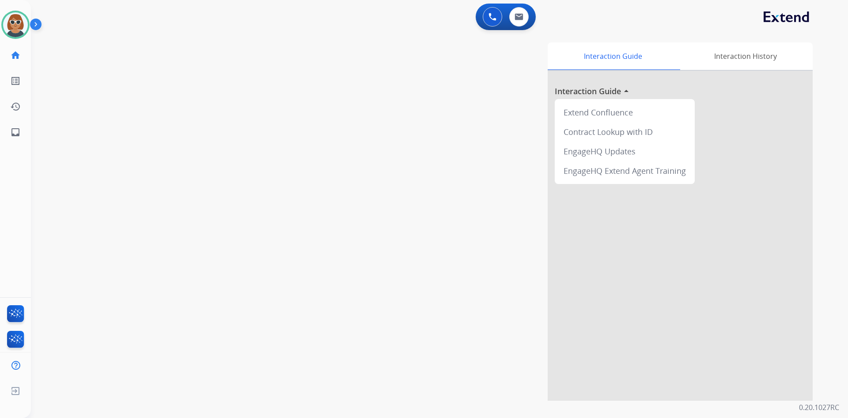
click at [361, 14] on div "0 Voice Interactions 0 Email Interactions" at bounding box center [435, 18] width 786 height 28
click at [523, 19] on img at bounding box center [519, 16] width 9 height 7
select select "**********"
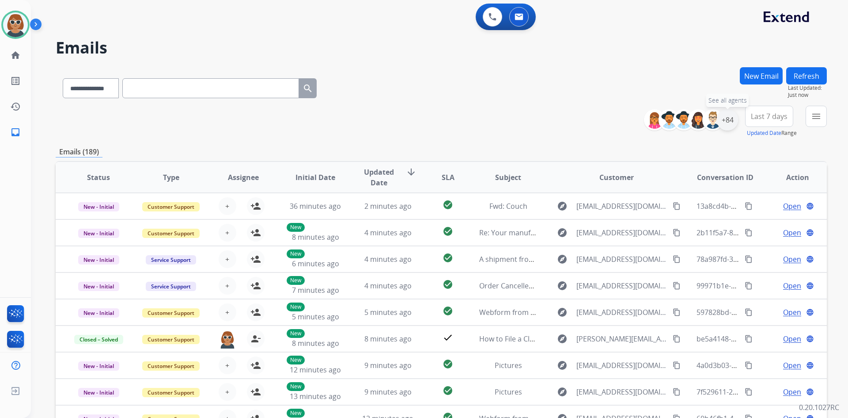
click at [728, 119] on div "+84" at bounding box center [727, 119] width 21 height 21
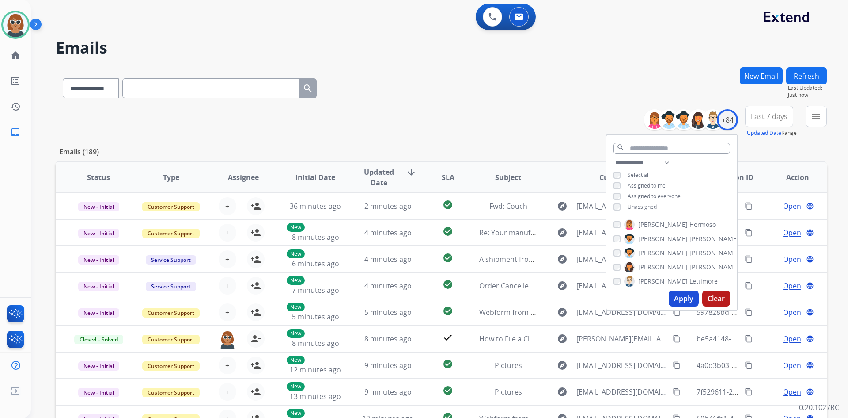
click at [677, 300] on button "Apply" at bounding box center [684, 298] width 30 height 16
click at [760, 110] on button "Last 7 days" at bounding box center [770, 116] width 48 height 21
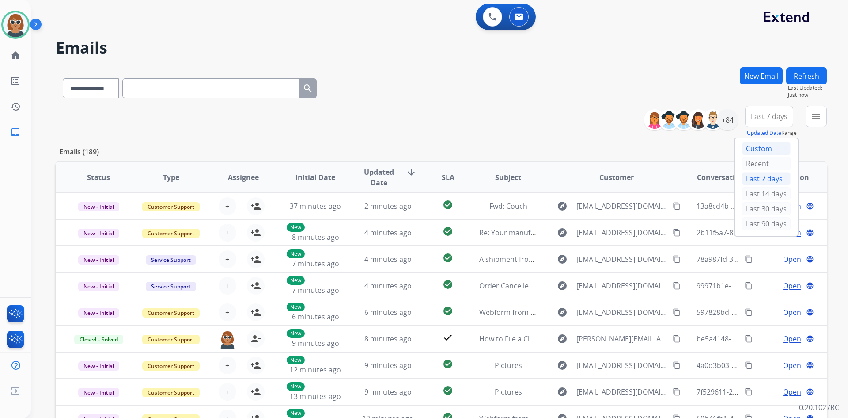
click at [757, 149] on div "Custom" at bounding box center [766, 148] width 49 height 13
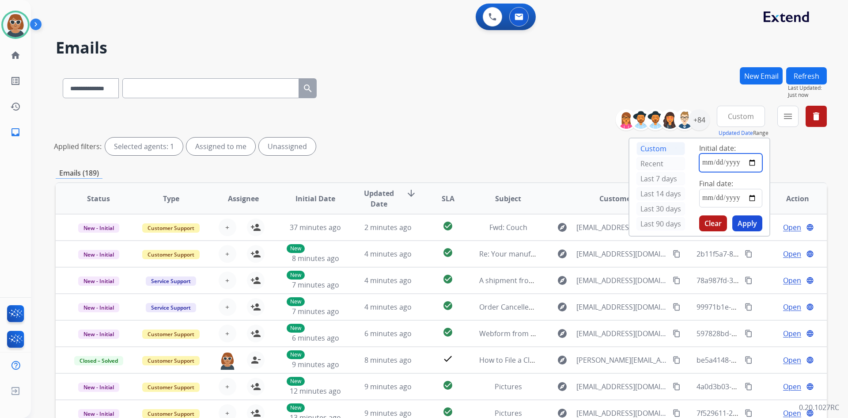
click at [750, 163] on input "date" at bounding box center [731, 162] width 63 height 19
type input "**********"
click at [753, 198] on input "date" at bounding box center [731, 198] width 63 height 19
type input "**********"
click at [747, 222] on button "Apply" at bounding box center [748, 223] width 30 height 16
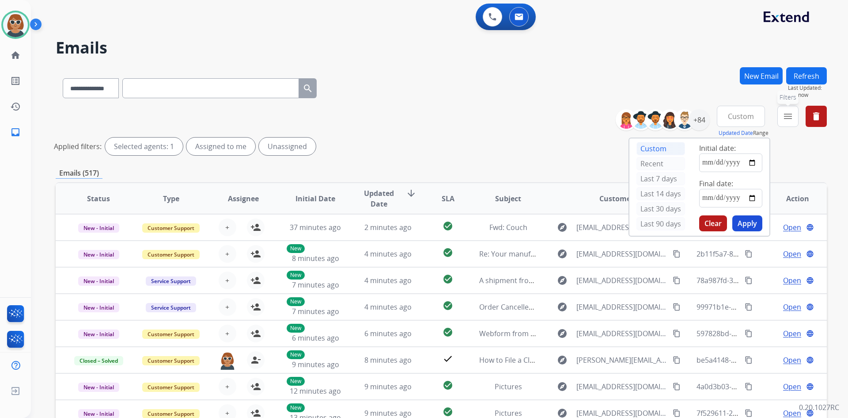
click at [788, 121] on mat-icon "menu" at bounding box center [788, 116] width 11 height 11
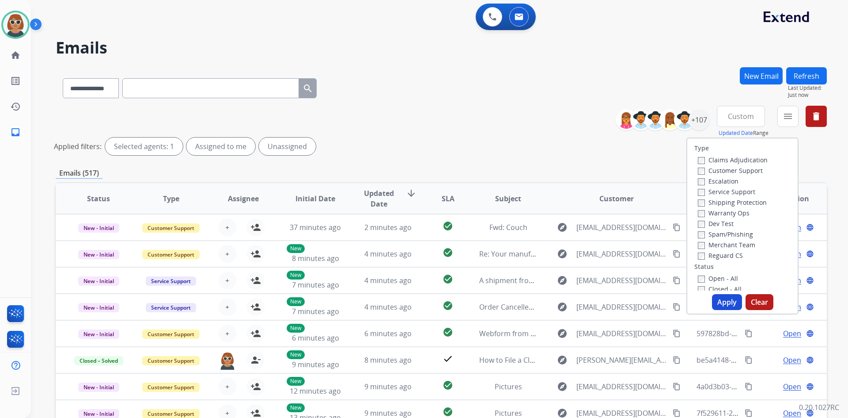
click at [702, 172] on label "Customer Support" at bounding box center [730, 170] width 65 height 8
click at [700, 259] on div "Reguard CS" at bounding box center [733, 255] width 70 height 11
click at [716, 302] on button "Apply" at bounding box center [727, 302] width 30 height 16
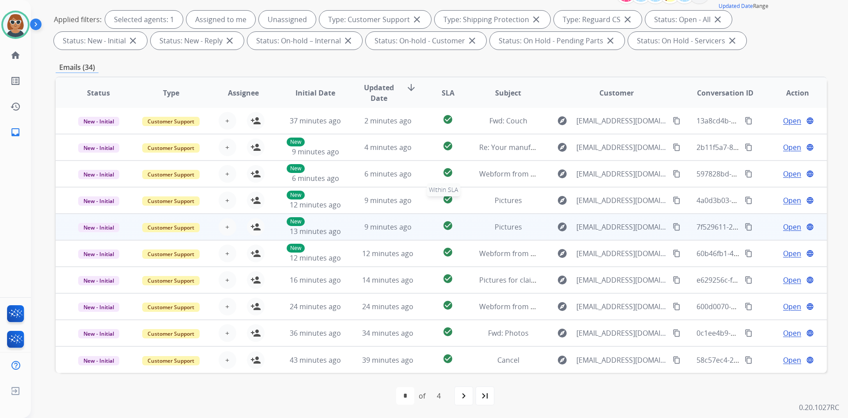
scroll to position [128, 0]
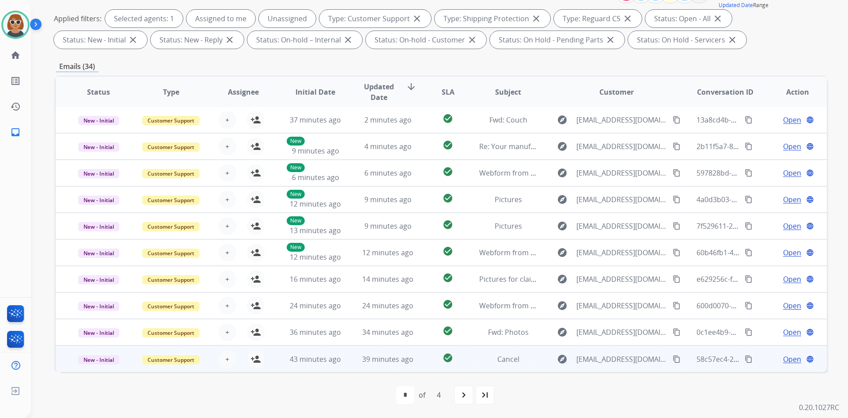
click at [784, 359] on span "Open" at bounding box center [793, 359] width 18 height 11
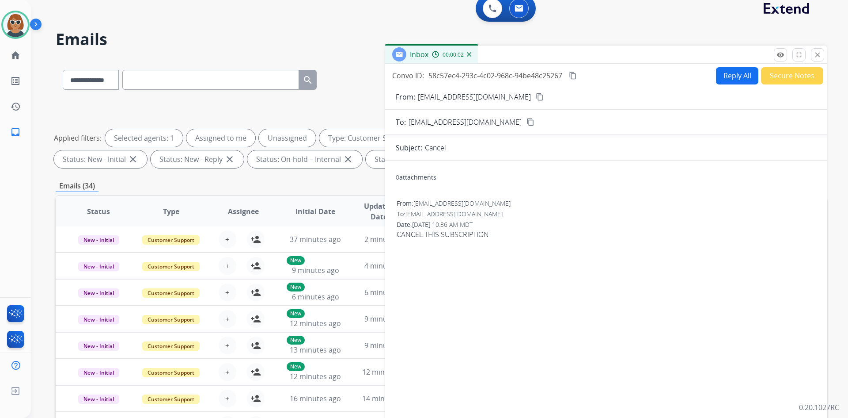
scroll to position [0, 0]
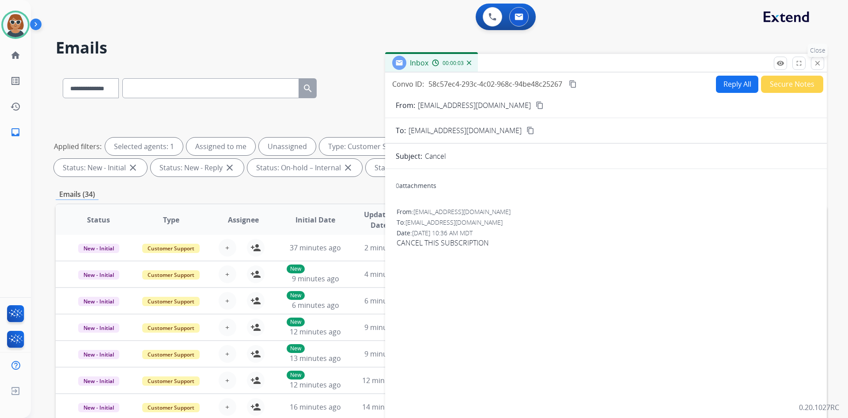
click at [820, 62] on mat-icon "close" at bounding box center [818, 63] width 8 height 8
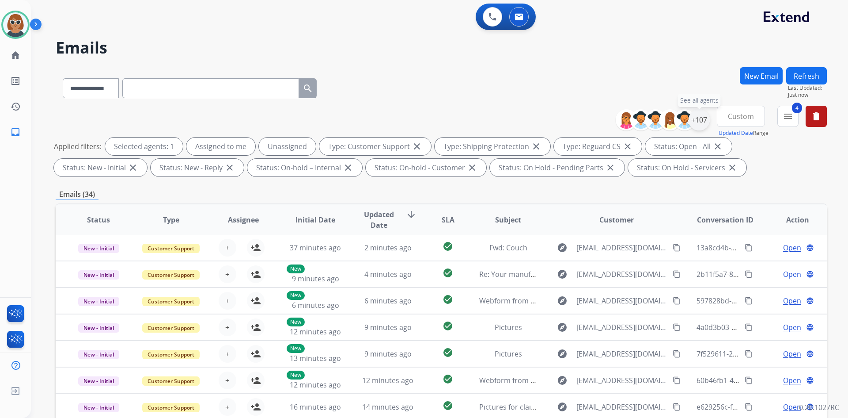
click at [699, 119] on div "+107" at bounding box center [699, 119] width 21 height 21
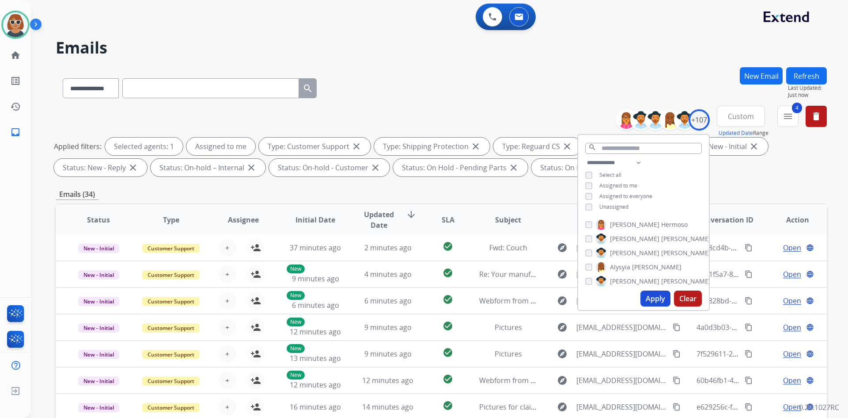
click at [652, 303] on button "Apply" at bounding box center [656, 298] width 30 height 16
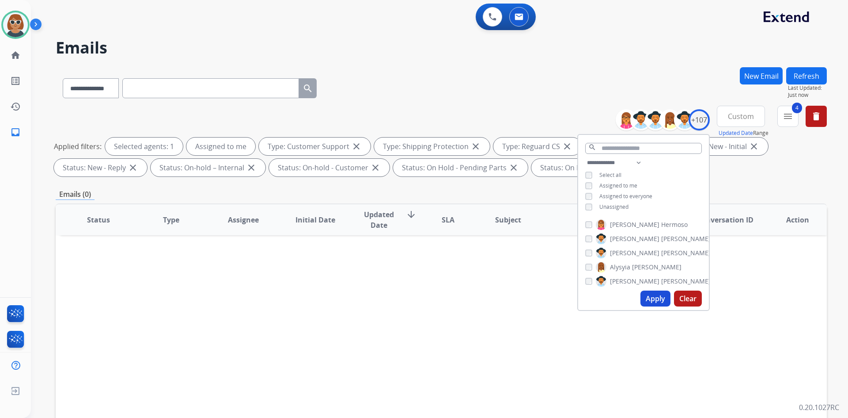
click at [521, 286] on div "Status Type Assignee Initial Date Updated Date arrow_downward SLA Subject Custo…" at bounding box center [442, 351] width 772 height 296
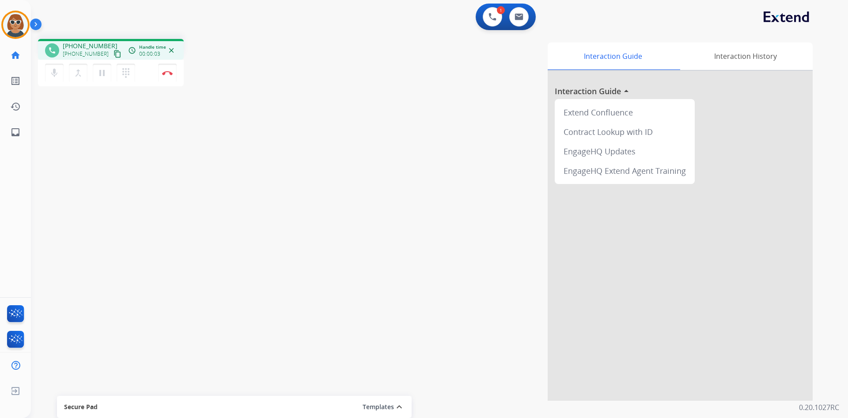
click at [455, 112] on div "Interaction Guide Interaction History Interaction Guide arrow_drop_up Extend Co…" at bounding box center [553, 221] width 521 height 358
click at [493, 21] on button at bounding box center [492, 16] width 19 height 19
click at [490, 12] on button at bounding box center [492, 16] width 19 height 19
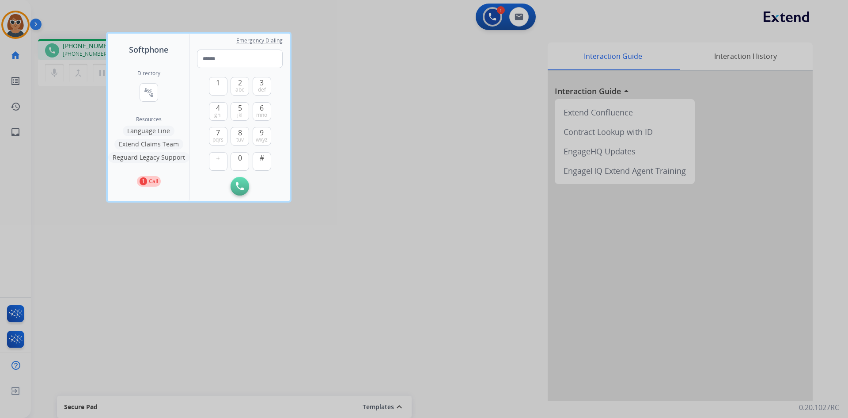
click at [161, 133] on button "Language Line" at bounding box center [149, 131] width 52 height 11
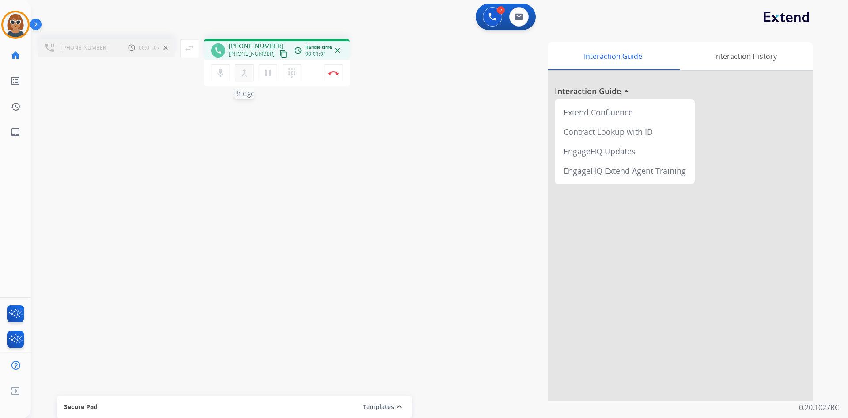
click at [244, 76] on mat-icon "merge_type" at bounding box center [244, 73] width 11 height 11
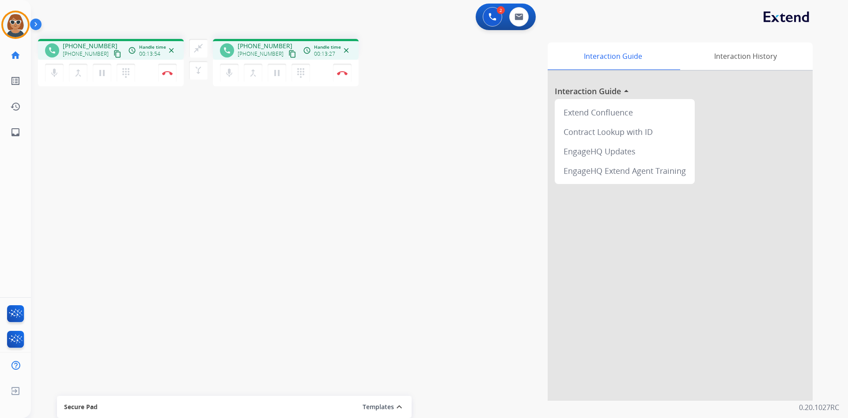
click at [188, 178] on div "phone [PHONE_NUMBER] [PHONE_NUMBER] content_copy access_time Call metrics Queue…" at bounding box center [429, 216] width 796 height 369
click at [168, 77] on button "Disconnect" at bounding box center [167, 73] width 19 height 19
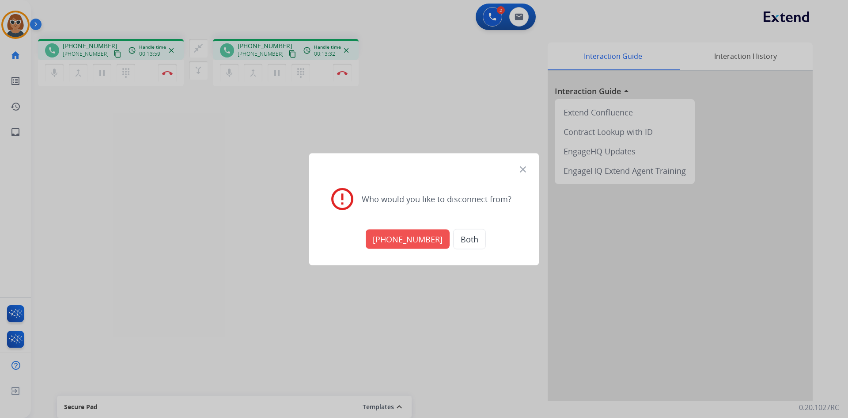
click at [457, 241] on button "Both" at bounding box center [469, 238] width 33 height 20
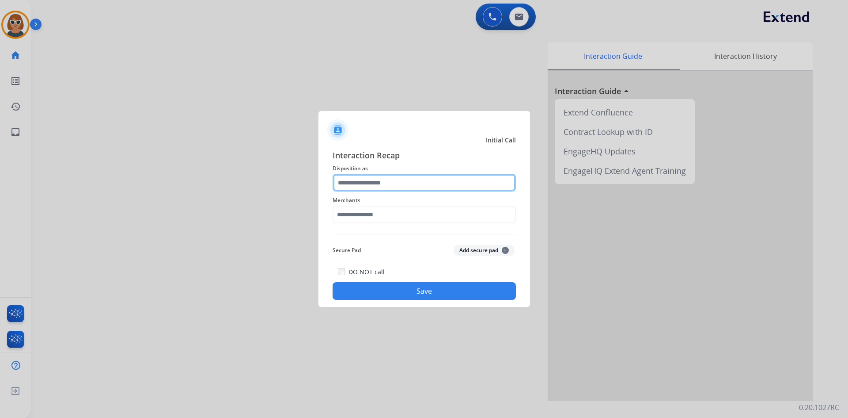
click at [407, 185] on input "text" at bounding box center [424, 183] width 183 height 18
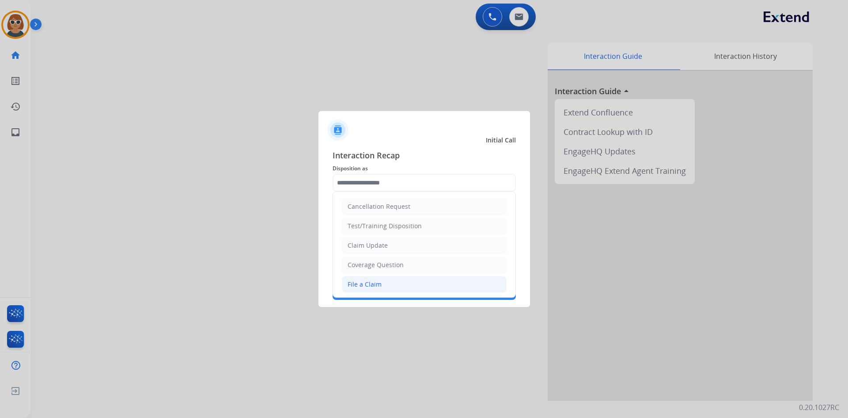
click at [372, 283] on div "File a Claim" at bounding box center [365, 284] width 34 height 9
type input "**********"
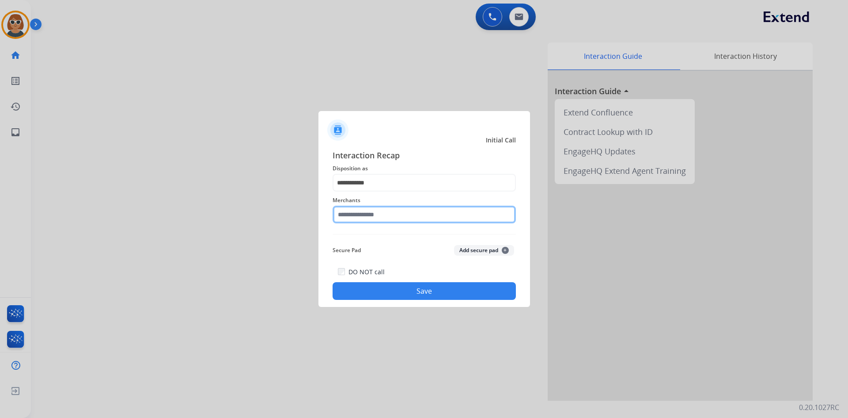
click at [395, 213] on input "text" at bounding box center [424, 214] width 183 height 18
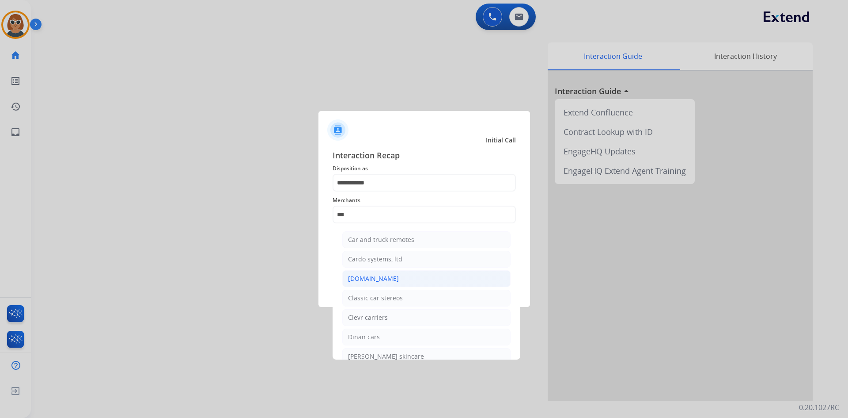
click at [370, 276] on div "[DOMAIN_NAME]" at bounding box center [373, 278] width 51 height 9
type input "**********"
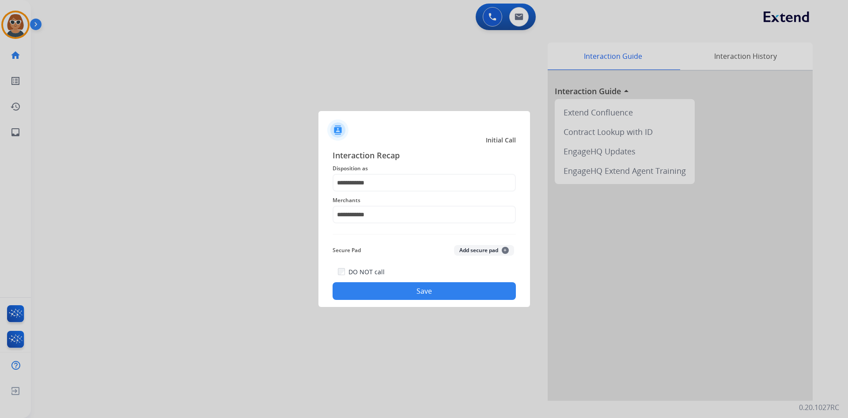
click at [411, 297] on button "Save" at bounding box center [424, 291] width 183 height 18
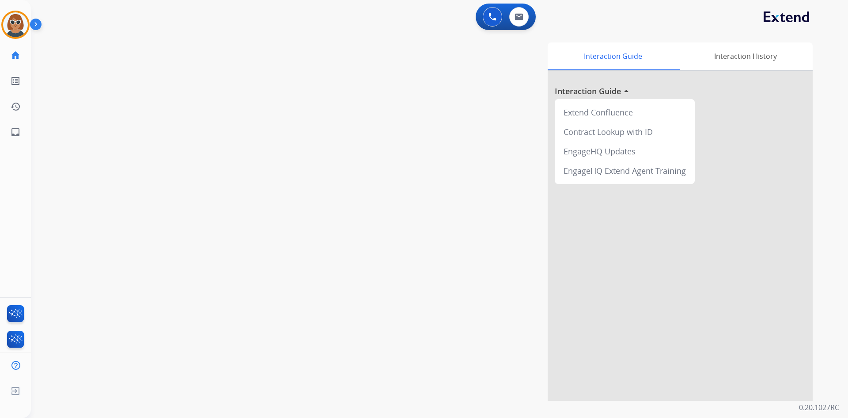
click at [113, 295] on div "swap_horiz Break voice bridge close_fullscreen Connect 3-Way Call merge_type Se…" at bounding box center [429, 216] width 796 height 369
drag, startPoint x: 501, startPoint y: 361, endPoint x: 501, endPoint y: 379, distance: 18.1
click at [501, 378] on div "Interaction Guide Interaction History Interaction Guide arrow_drop_up Extend Co…" at bounding box center [553, 221] width 521 height 358
click at [525, 16] on button at bounding box center [519, 16] width 19 height 19
select select "**********"
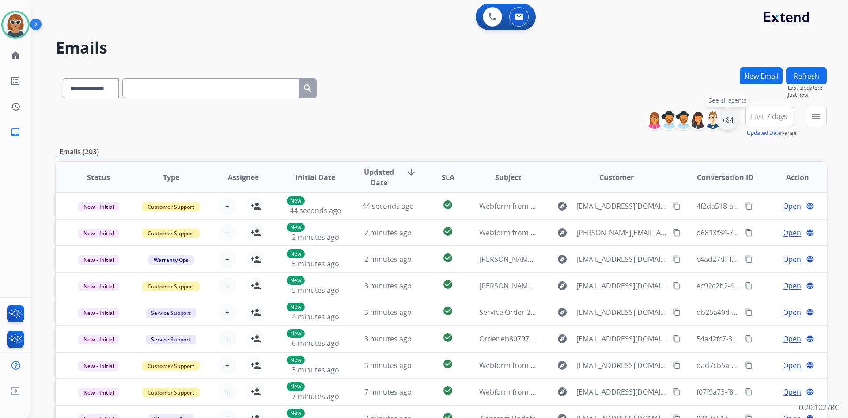
click at [723, 121] on div "+84" at bounding box center [727, 119] width 21 height 21
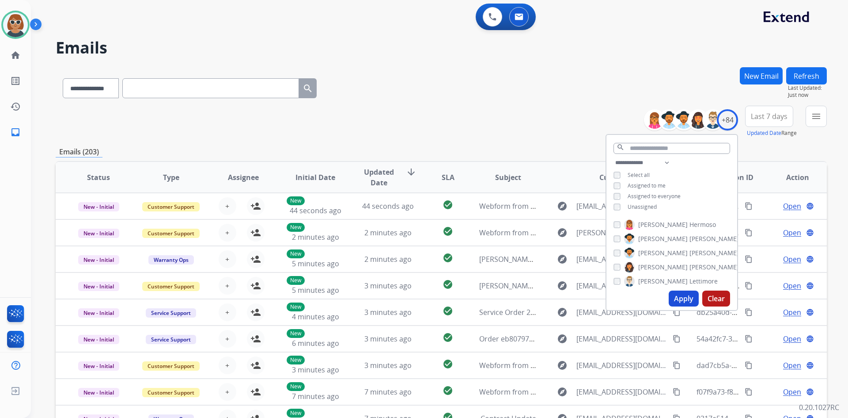
drag, startPoint x: 689, startPoint y: 302, endPoint x: 692, endPoint y: 292, distance: 10.1
click at [689, 302] on button "Apply" at bounding box center [684, 298] width 30 height 16
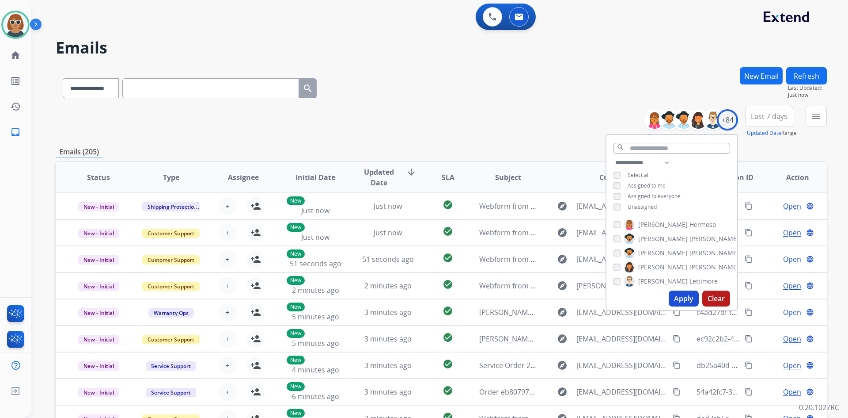
click at [770, 122] on button "Last 7 days" at bounding box center [770, 116] width 48 height 21
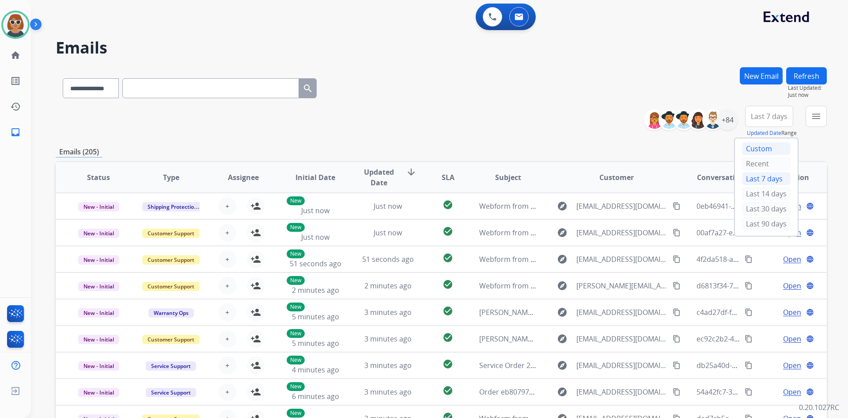
click at [761, 150] on div "Custom" at bounding box center [766, 148] width 49 height 13
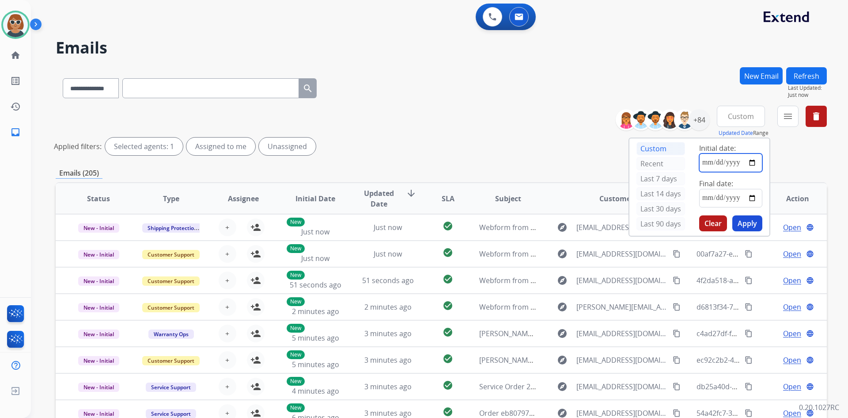
click at [753, 162] on input "date" at bounding box center [731, 162] width 63 height 19
type input "**********"
click at [754, 201] on input "date" at bounding box center [731, 198] width 63 height 19
type input "**********"
click at [754, 218] on button "Apply" at bounding box center [748, 223] width 30 height 16
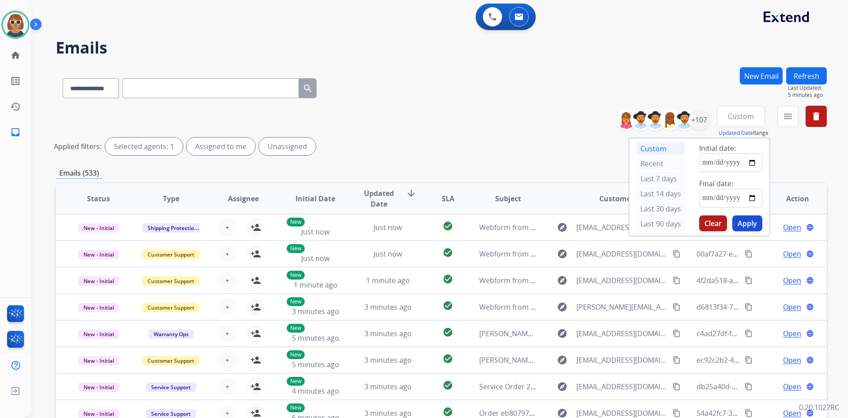
click at [548, 68] on div "**********" at bounding box center [442, 86] width 772 height 38
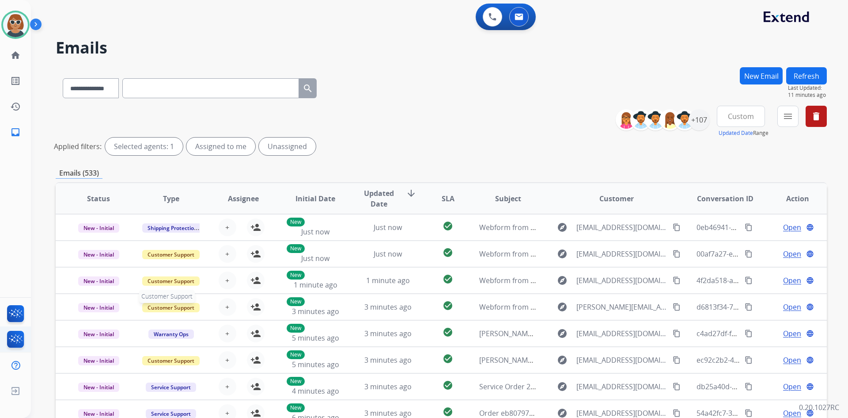
scroll to position [1, 0]
click at [16, 18] on img at bounding box center [15, 24] width 25 height 25
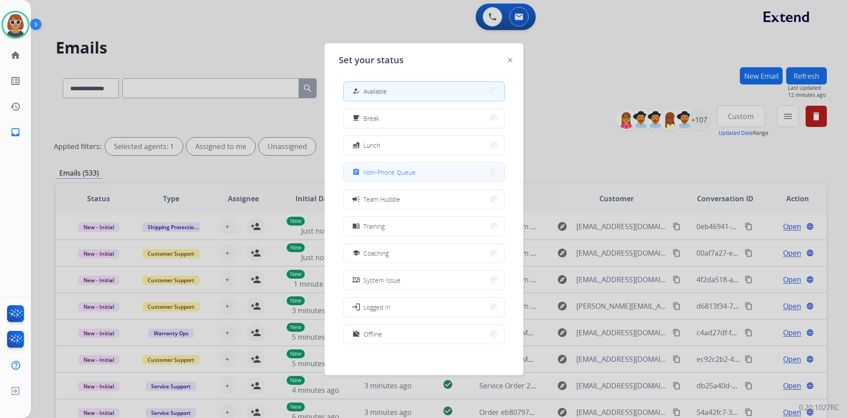
click at [382, 177] on div "assignment Non-Phone Queue" at bounding box center [383, 172] width 65 height 11
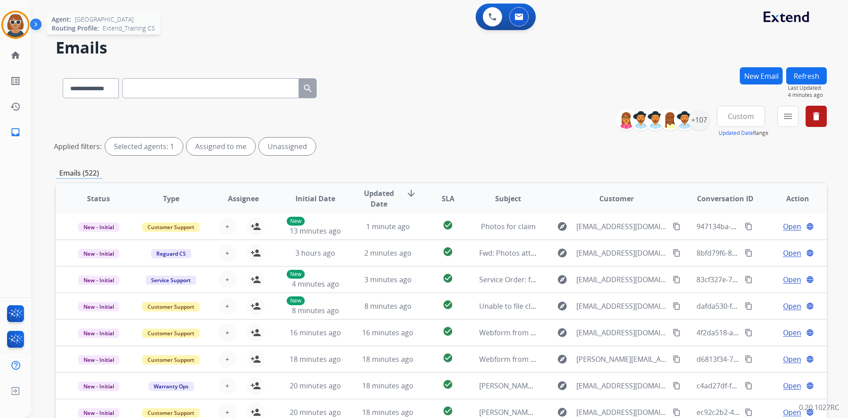
click at [8, 24] on img at bounding box center [15, 24] width 25 height 25
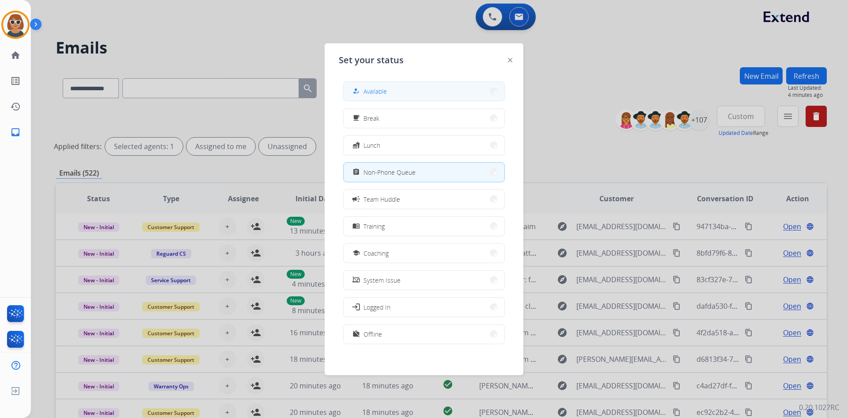
click at [415, 94] on button "how_to_reg Available" at bounding box center [424, 91] width 161 height 19
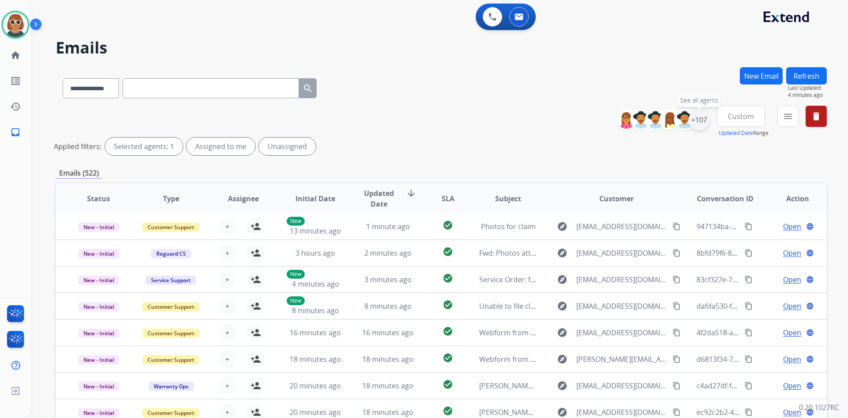
click at [699, 126] on div "+107" at bounding box center [699, 119] width 21 height 21
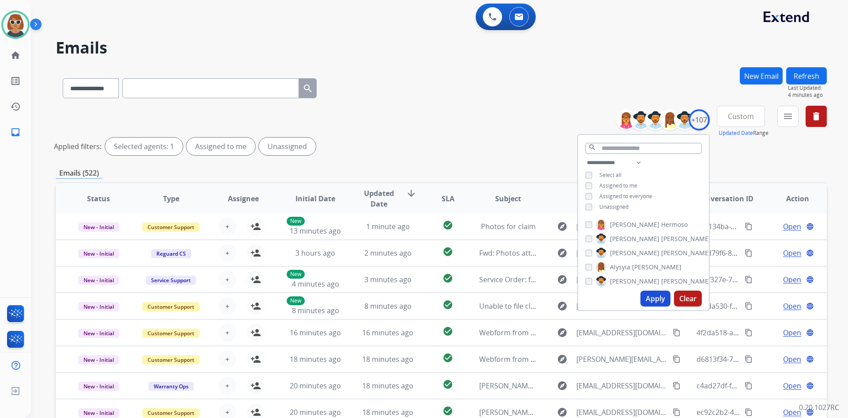
click at [649, 300] on button "Apply" at bounding box center [656, 298] width 30 height 16
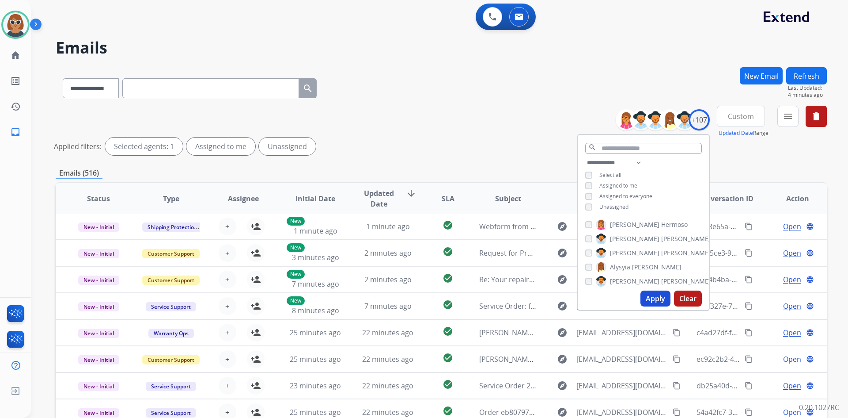
click at [741, 115] on span "Custom" at bounding box center [741, 116] width 26 height 4
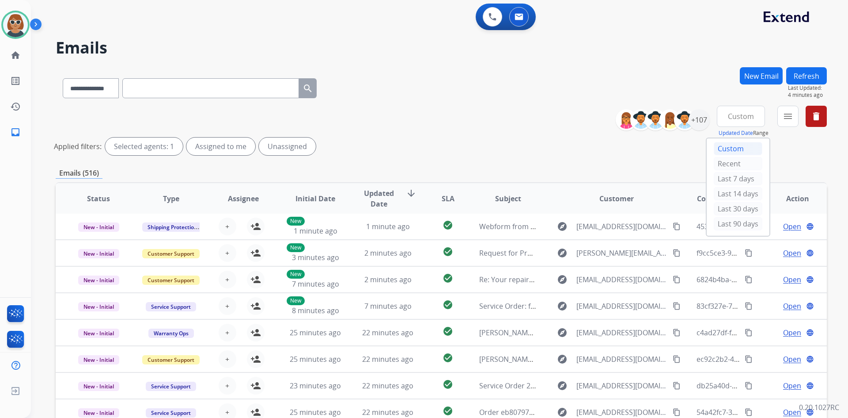
click at [720, 152] on div "Custom" at bounding box center [738, 148] width 49 height 13
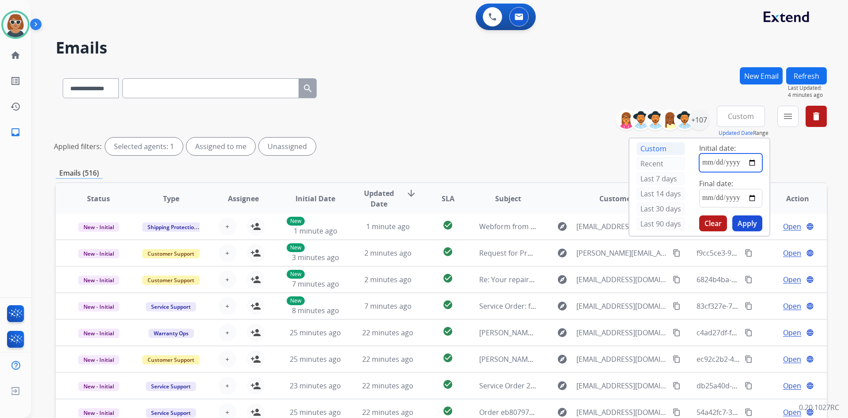
click at [755, 164] on input "date" at bounding box center [731, 162] width 63 height 19
type input "**********"
click at [755, 200] on input "date" at bounding box center [731, 198] width 63 height 19
type input "**********"
click at [748, 224] on button "Apply" at bounding box center [748, 223] width 30 height 16
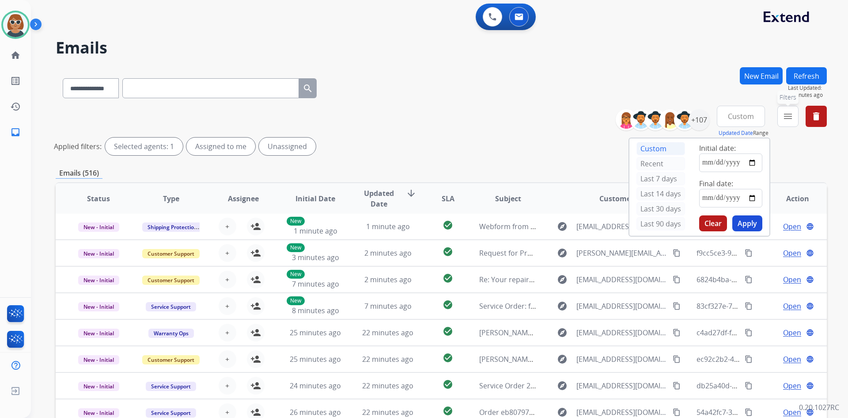
click at [790, 112] on mat-icon "menu" at bounding box center [788, 116] width 11 height 11
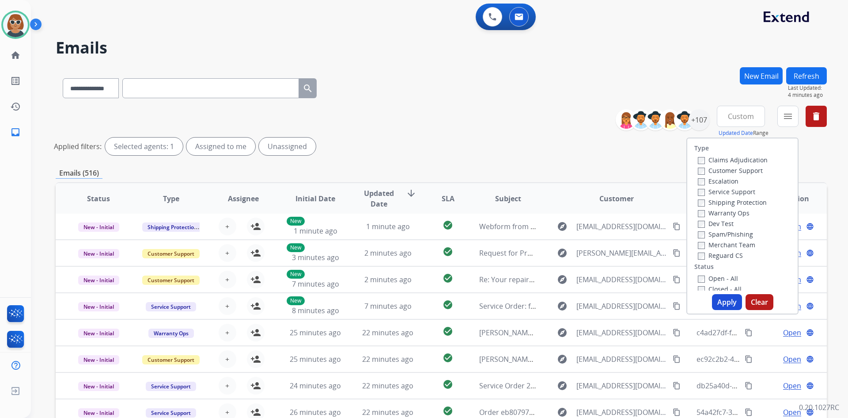
click at [695, 173] on div "Claims Adjudication Customer Support Escalation Service Support Shipping Protec…" at bounding box center [731, 207] width 73 height 106
click at [698, 252] on label "Reguard CS" at bounding box center [720, 255] width 45 height 8
click at [700, 278] on label "Open - All" at bounding box center [718, 278] width 40 height 8
click at [716, 301] on button "Apply" at bounding box center [727, 302] width 30 height 16
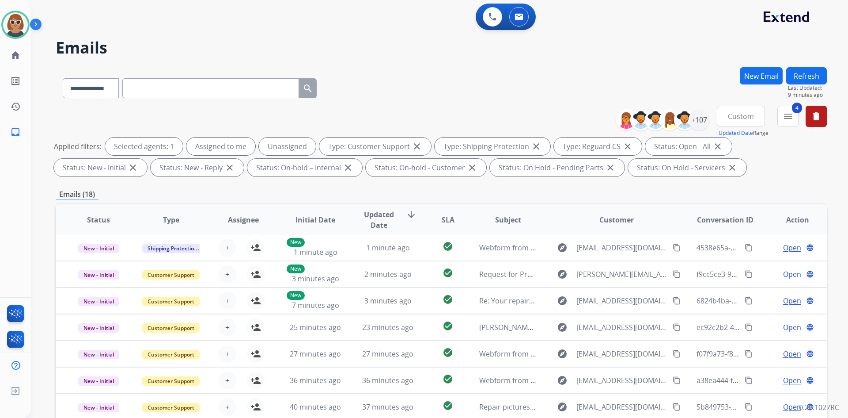
click at [601, 61] on div "**********" at bounding box center [429, 241] width 796 height 418
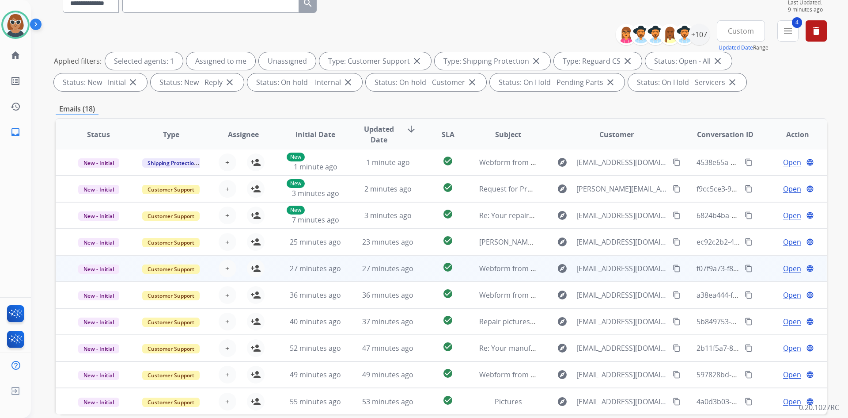
scroll to position [128, 0]
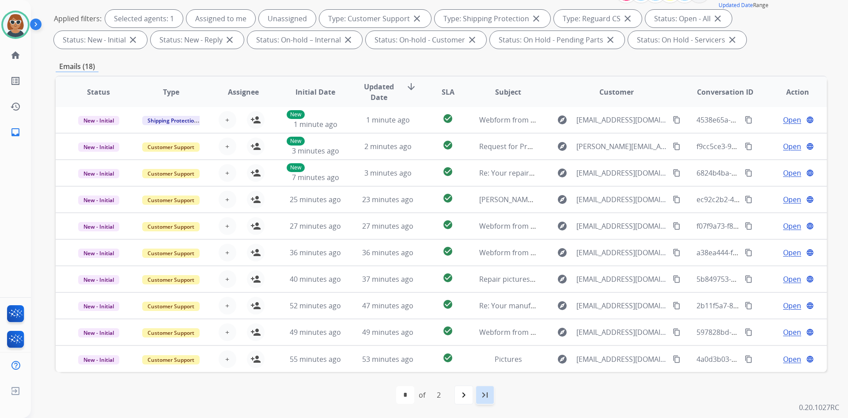
click at [486, 398] on mat-icon "last_page" at bounding box center [485, 394] width 11 height 11
select select "*"
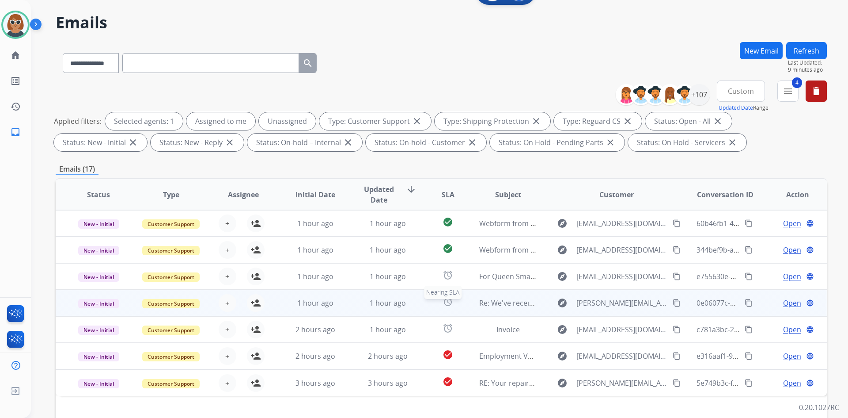
scroll to position [88, 0]
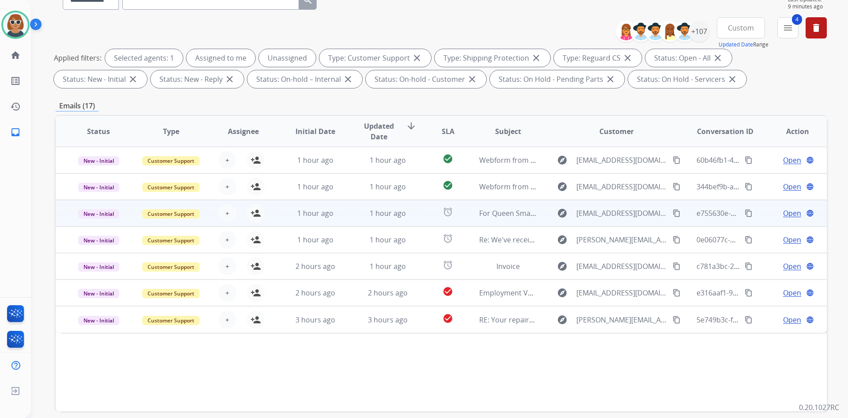
click at [673, 212] on mat-icon "content_copy" at bounding box center [677, 213] width 8 height 8
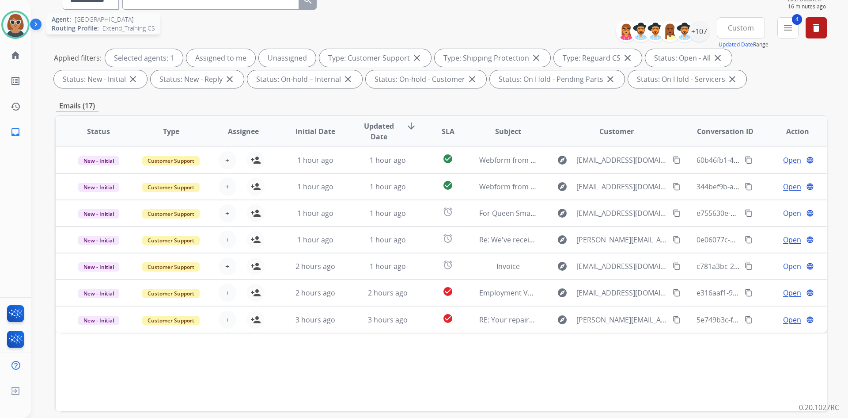
click at [23, 25] on img at bounding box center [15, 24] width 25 height 25
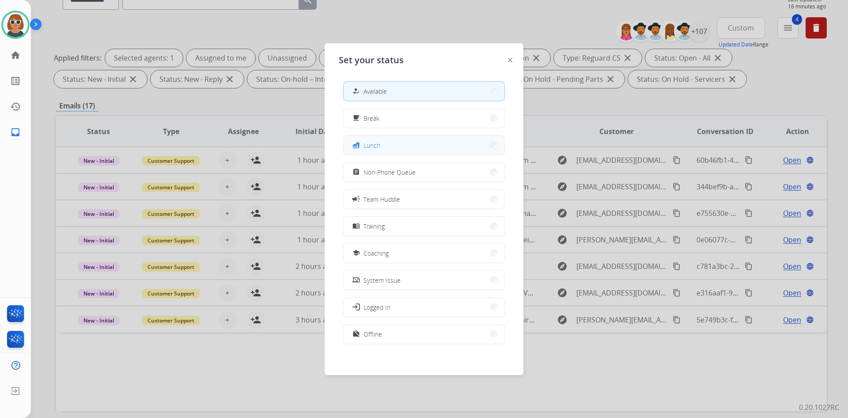
click at [412, 152] on button "fastfood Lunch" at bounding box center [424, 145] width 161 height 19
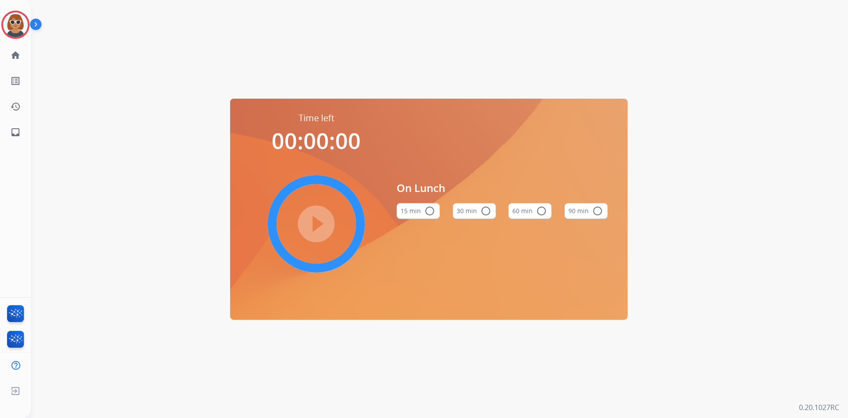
click at [202, 72] on div "Time left 00:00:00 play_circle_filled On Lunch 15 min radio_button_unchecked 30…" at bounding box center [429, 209] width 796 height 418
click at [19, 28] on img at bounding box center [15, 24] width 25 height 25
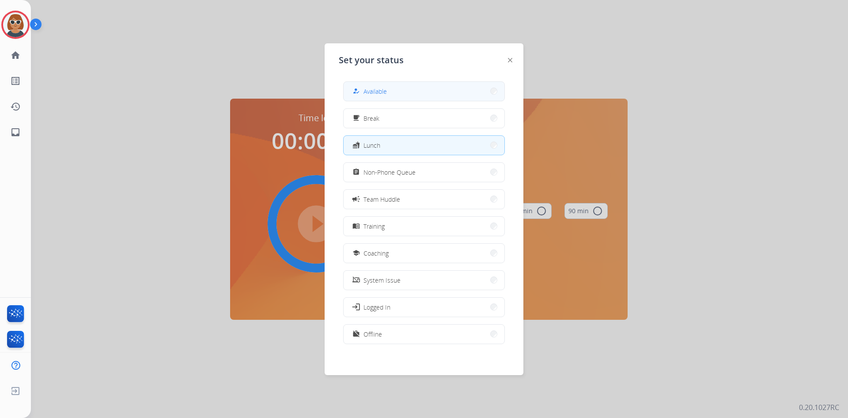
click at [384, 88] on span "Available" at bounding box center [375, 91] width 23 height 9
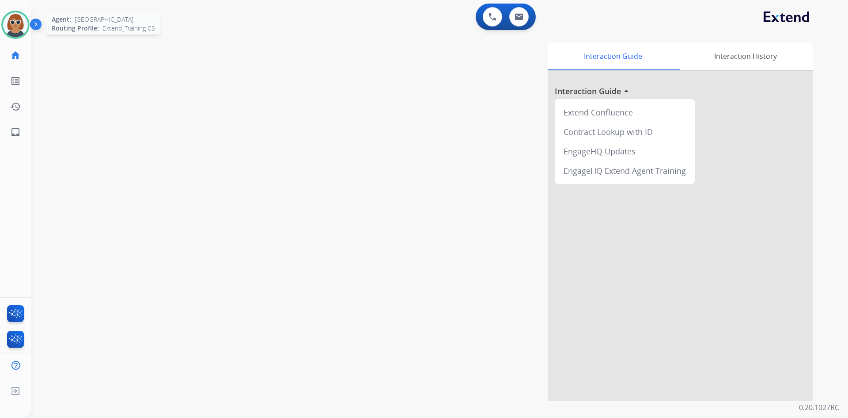
click at [12, 19] on img at bounding box center [15, 24] width 25 height 25
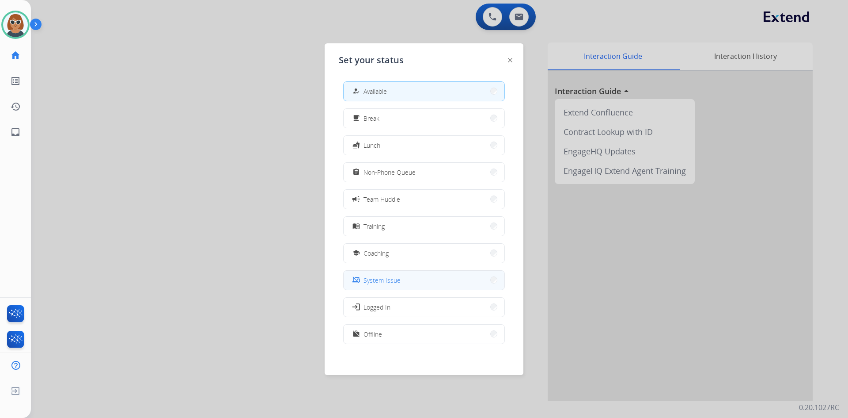
click at [399, 280] on span "System Issue" at bounding box center [382, 279] width 37 height 9
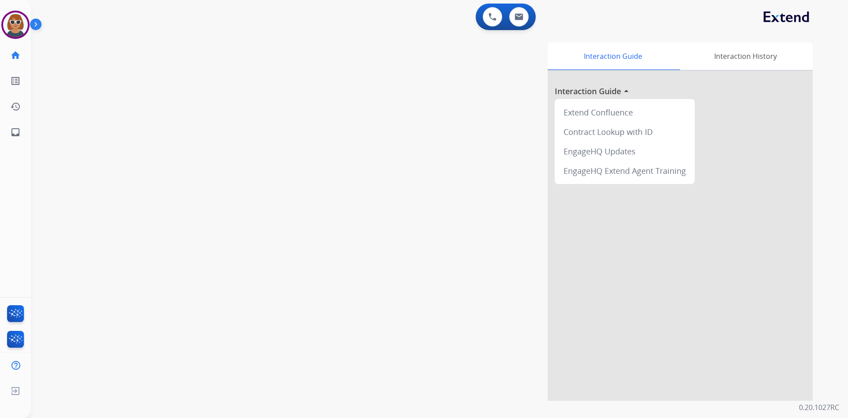
click at [611, 8] on div "0 Voice Interactions 0 Email Interactions" at bounding box center [435, 18] width 786 height 28
click at [18, 23] on img at bounding box center [15, 24] width 25 height 25
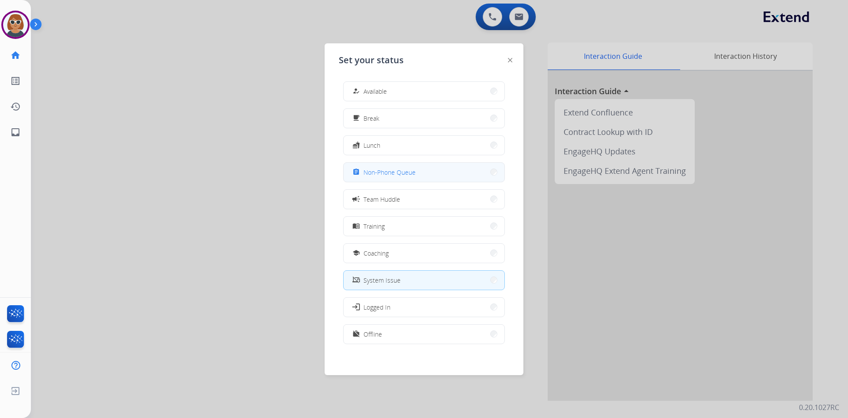
click at [394, 172] on span "Non-Phone Queue" at bounding box center [390, 171] width 52 height 9
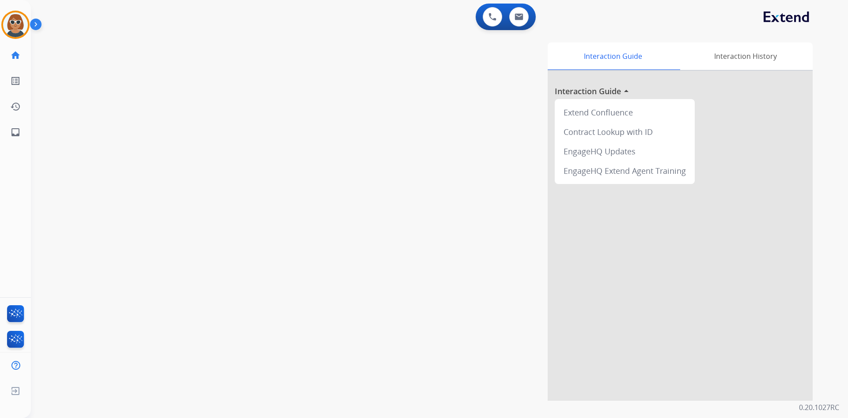
click at [45, 146] on div "swap_horiz Break voice bridge close_fullscreen Connect 3-Way Call merge_type Se…" at bounding box center [429, 216] width 796 height 369
drag, startPoint x: 15, startPoint y: 24, endPoint x: 28, endPoint y: 25, distance: 13.3
click at [15, 24] on img at bounding box center [15, 24] width 25 height 25
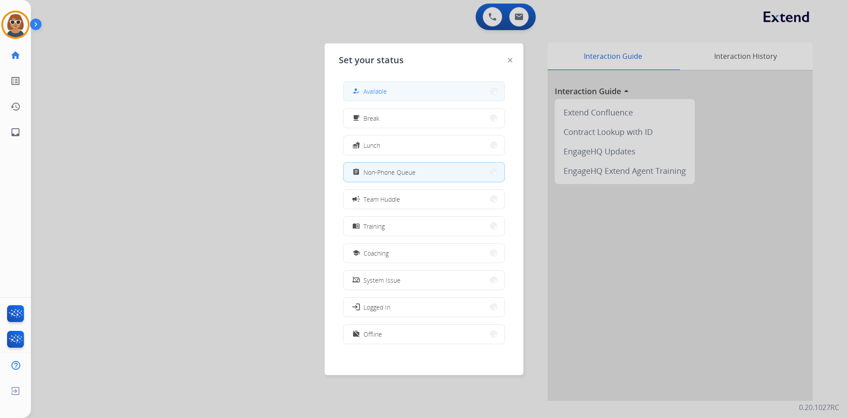
click at [370, 88] on span "Available" at bounding box center [375, 91] width 23 height 9
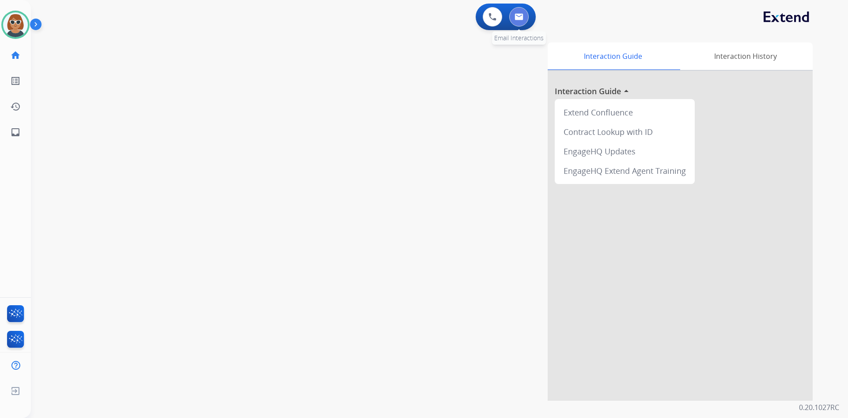
click at [520, 25] on button at bounding box center [519, 16] width 19 height 19
select select "**********"
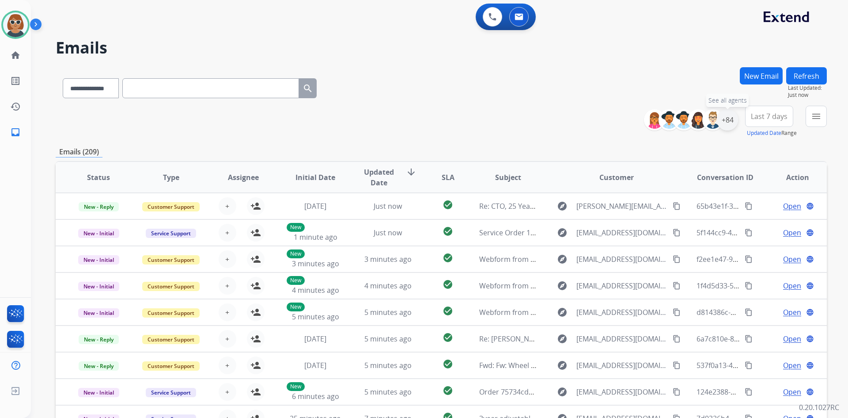
click at [731, 123] on div "+84" at bounding box center [727, 119] width 21 height 21
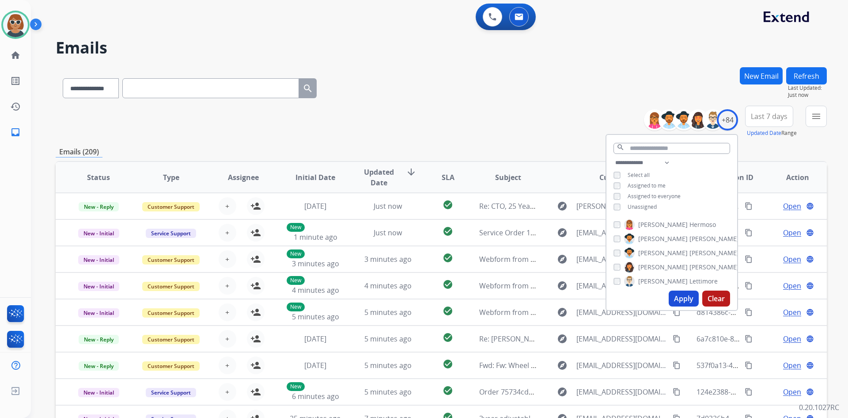
click at [676, 296] on button "Apply" at bounding box center [684, 298] width 30 height 16
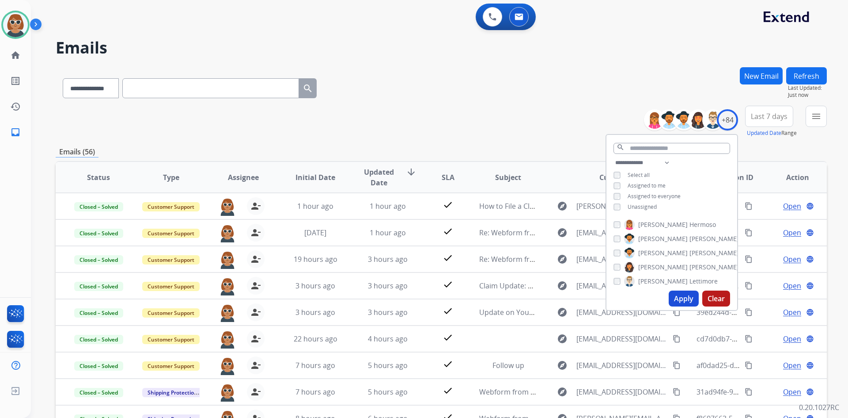
click at [783, 118] on span "Last 7 days" at bounding box center [769, 116] width 37 height 4
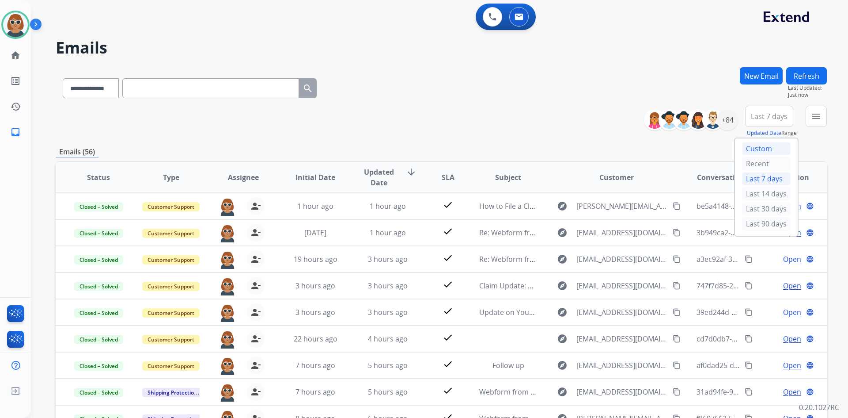
click at [758, 149] on div "Custom" at bounding box center [766, 148] width 49 height 13
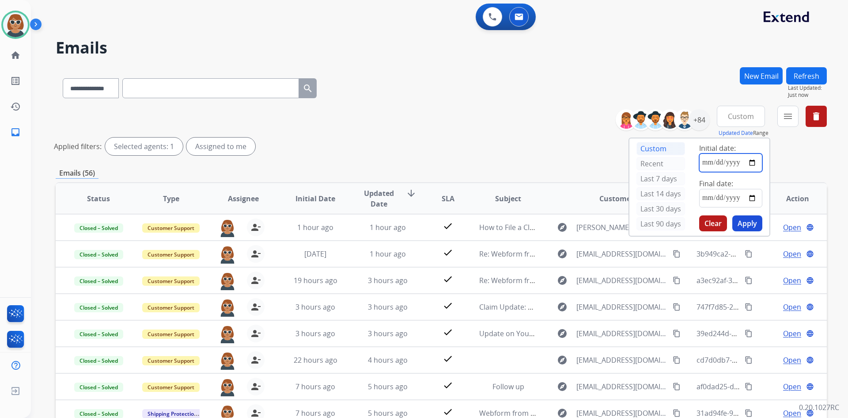
click at [749, 164] on input "date" at bounding box center [731, 162] width 63 height 19
type input "**********"
click at [754, 197] on input "date" at bounding box center [731, 198] width 63 height 19
type input "**********"
click at [753, 219] on button "Apply" at bounding box center [748, 223] width 30 height 16
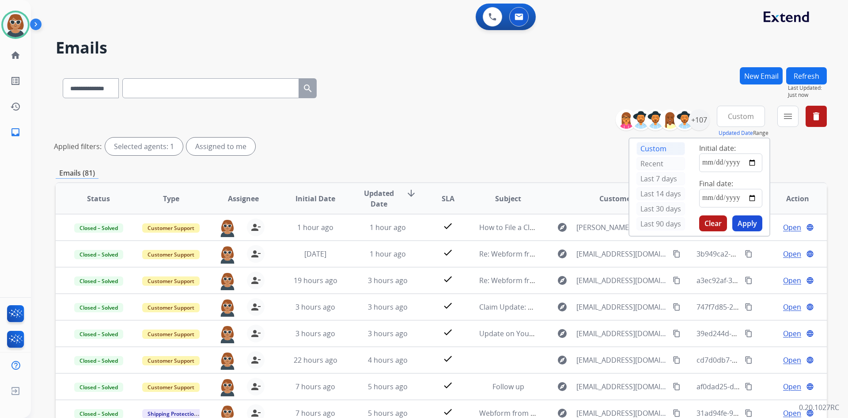
click at [545, 135] on div "**********" at bounding box center [442, 132] width 772 height 53
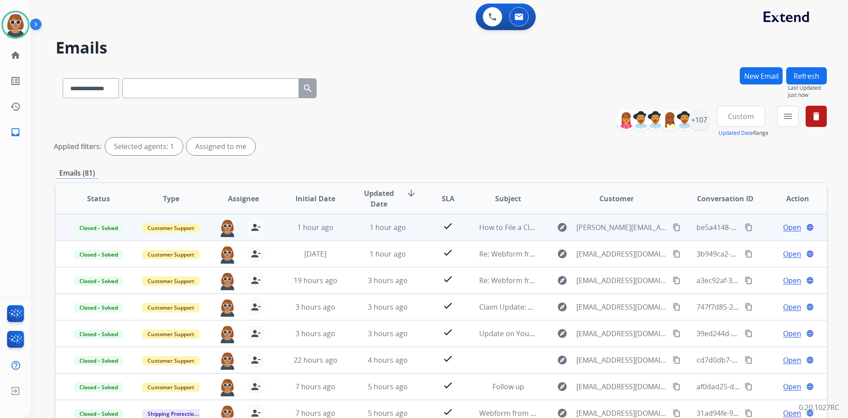
scroll to position [1, 0]
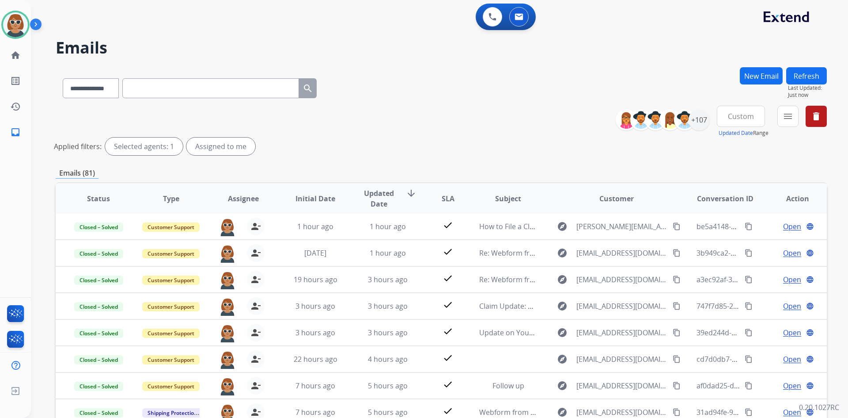
click at [430, 141] on div "Applied filters: Selected agents: 1 Assigned to me" at bounding box center [440, 146] width 772 height 18
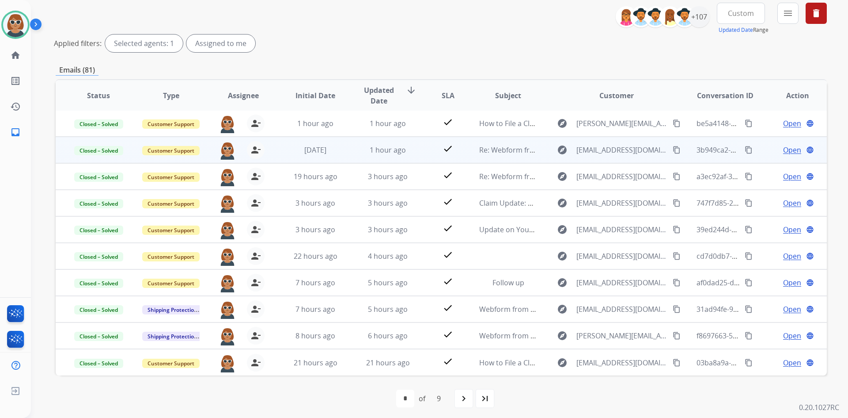
scroll to position [107, 0]
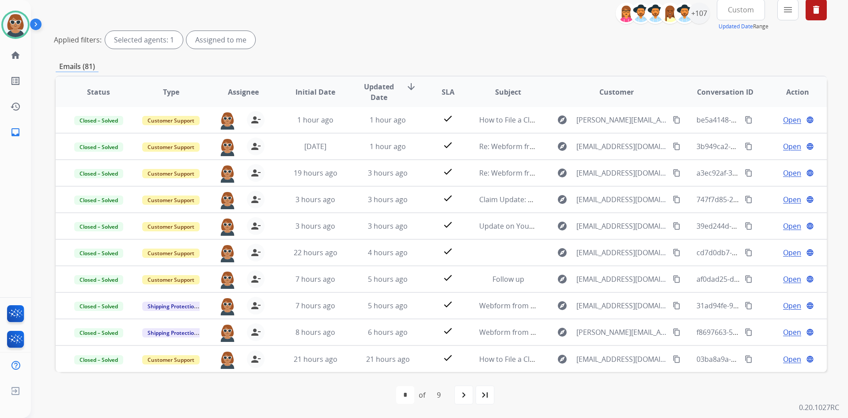
click at [482, 63] on div "Emails (81)" at bounding box center [442, 66] width 772 height 11
click at [786, 17] on button "menu Filters" at bounding box center [788, 9] width 21 height 21
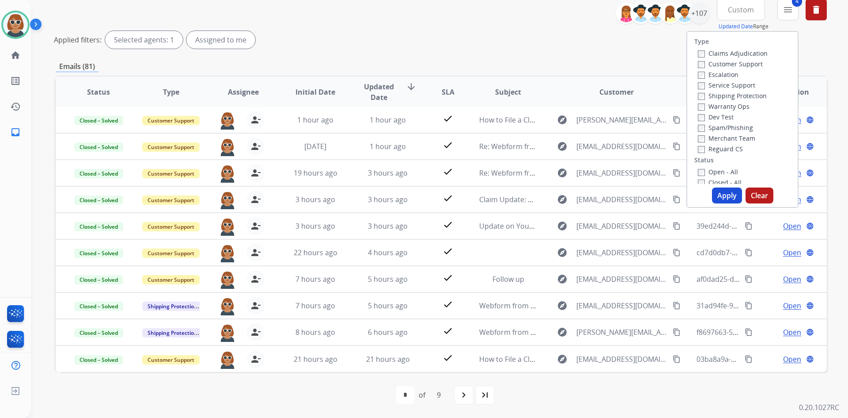
click at [723, 198] on button "Apply" at bounding box center [727, 195] width 30 height 16
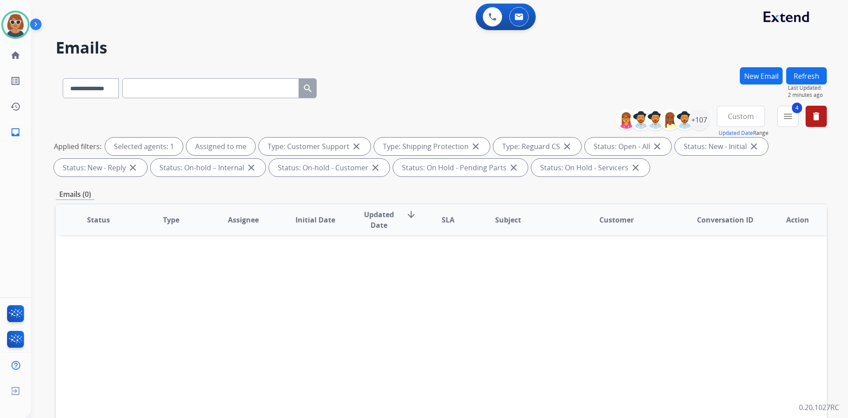
scroll to position [0, 0]
click at [573, 58] on div "**********" at bounding box center [429, 241] width 796 height 418
click at [791, 114] on mat-icon "menu" at bounding box center [788, 116] width 11 height 11
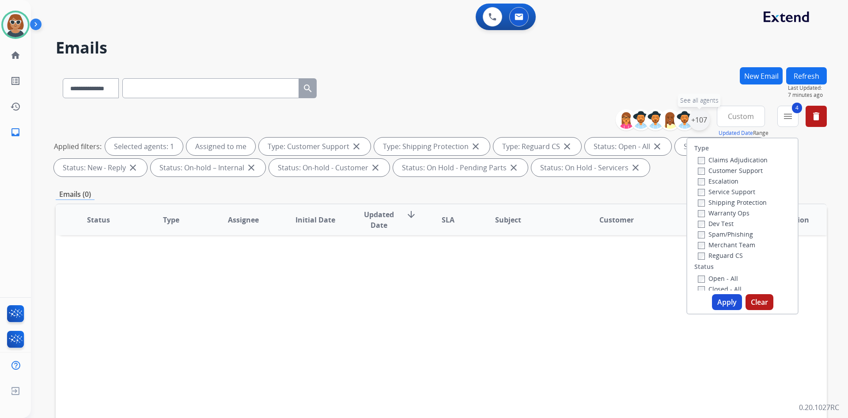
click at [698, 125] on div "+107" at bounding box center [699, 119] width 21 height 21
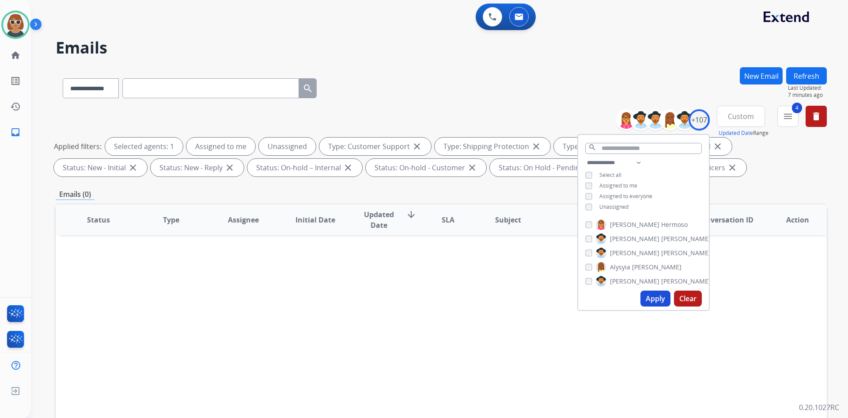
click at [646, 301] on button "Apply" at bounding box center [656, 298] width 30 height 16
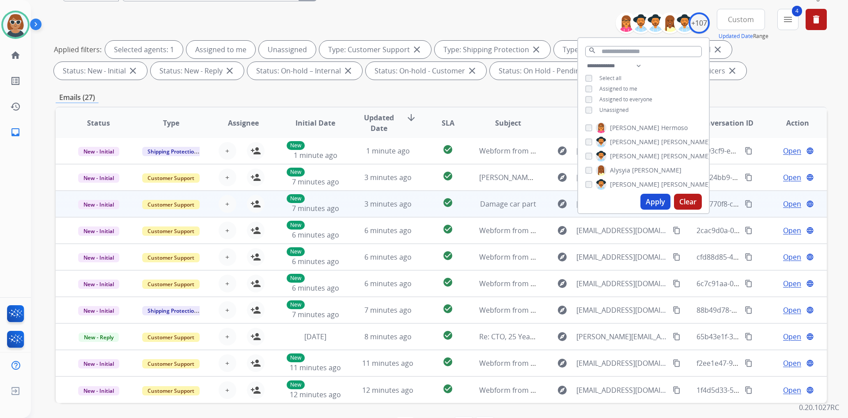
scroll to position [128, 0]
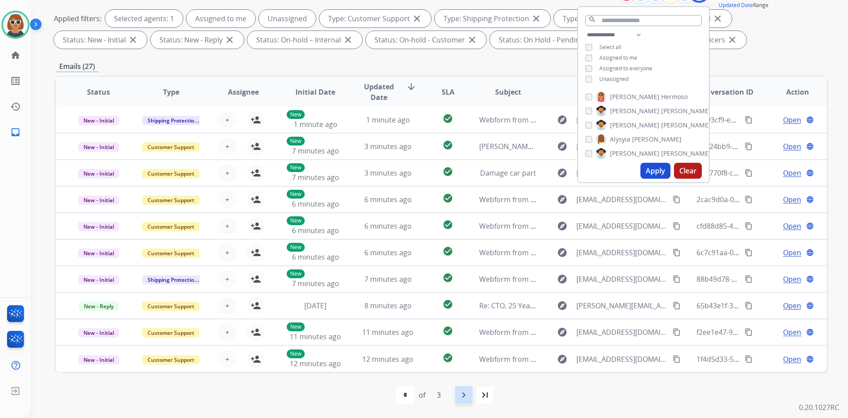
click at [468, 392] on mat-icon "navigate_next" at bounding box center [464, 394] width 11 height 11
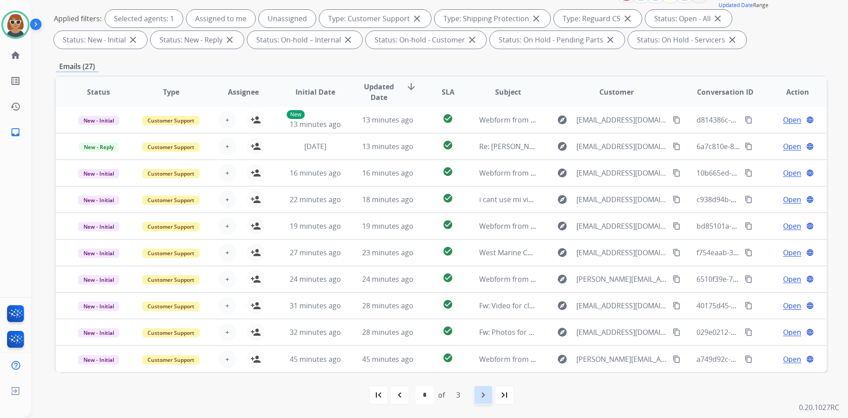
click at [479, 398] on mat-icon "navigate_next" at bounding box center [483, 394] width 11 height 11
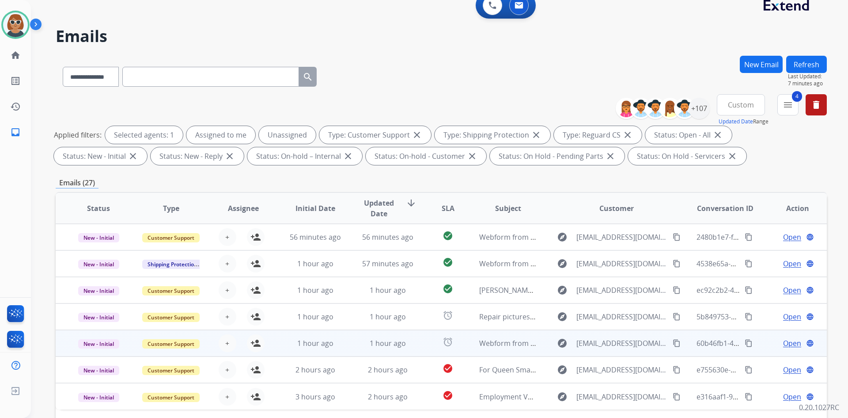
scroll to position [44, 0]
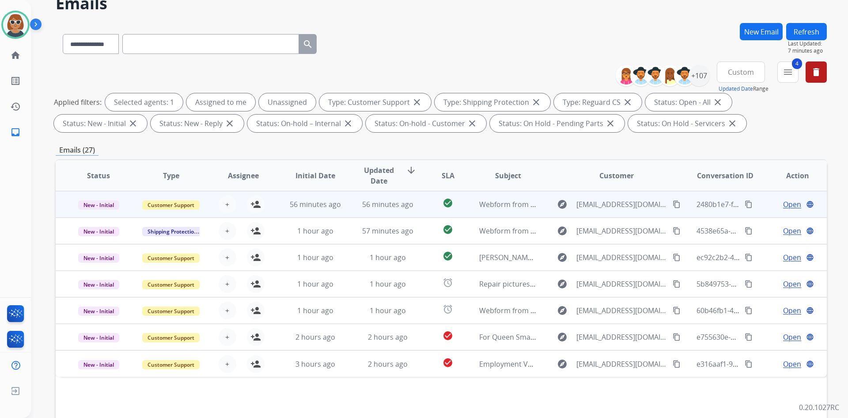
click at [792, 205] on span "Open" at bounding box center [793, 204] width 18 height 11
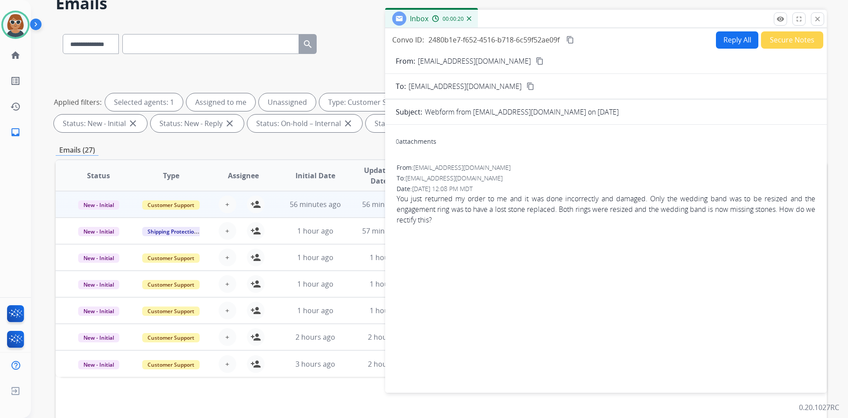
click at [535, 65] on button "content_copy" at bounding box center [540, 61] width 11 height 11
click at [542, 204] on span "You just returned my order to me and it was done incorrectly and damaged. Only …" at bounding box center [606, 209] width 419 height 32
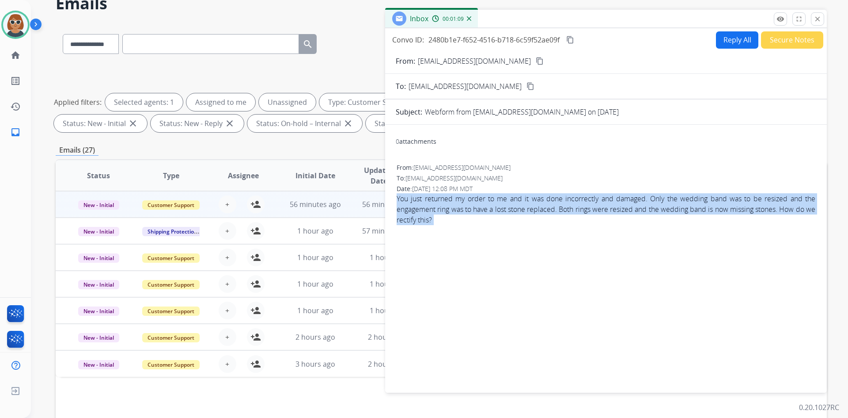
click at [542, 204] on span "You just returned my order to me and it was done incorrectly and damaged. Only …" at bounding box center [606, 209] width 419 height 32
copy app-emails-table "You just returned my order to me and it was done incorrectly and damaged. Only …"
click at [820, 22] on mat-icon "close" at bounding box center [818, 19] width 8 height 8
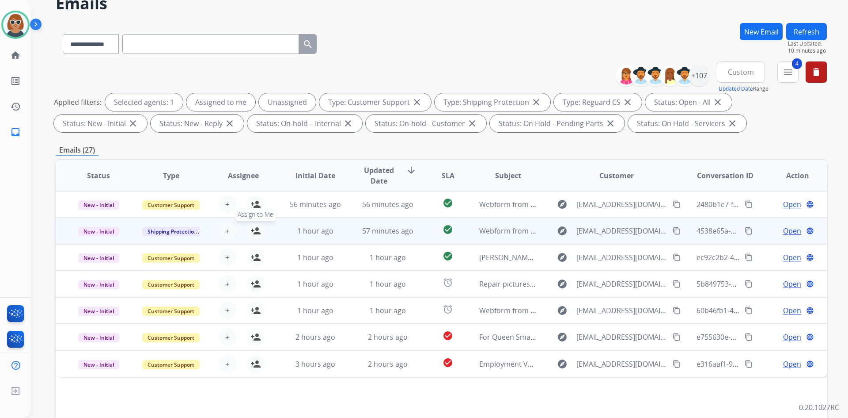
click at [251, 229] on mat-icon "person_add" at bounding box center [256, 230] width 11 height 11
click at [251, 228] on mat-icon "person_remove" at bounding box center [256, 230] width 11 height 11
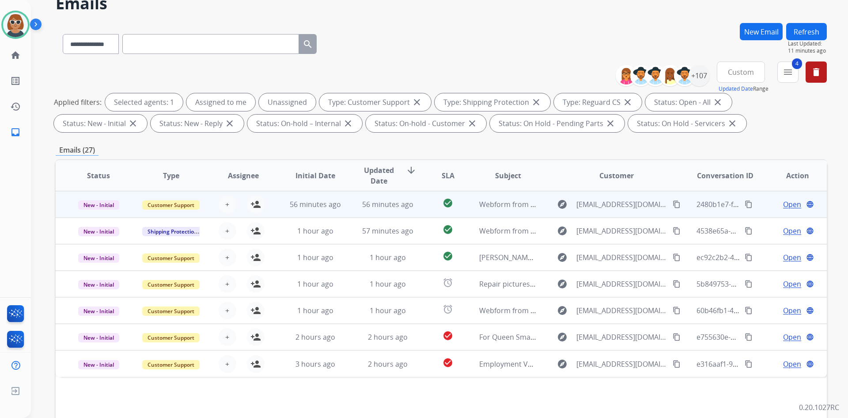
click at [785, 208] on span "Open" at bounding box center [793, 204] width 18 height 11
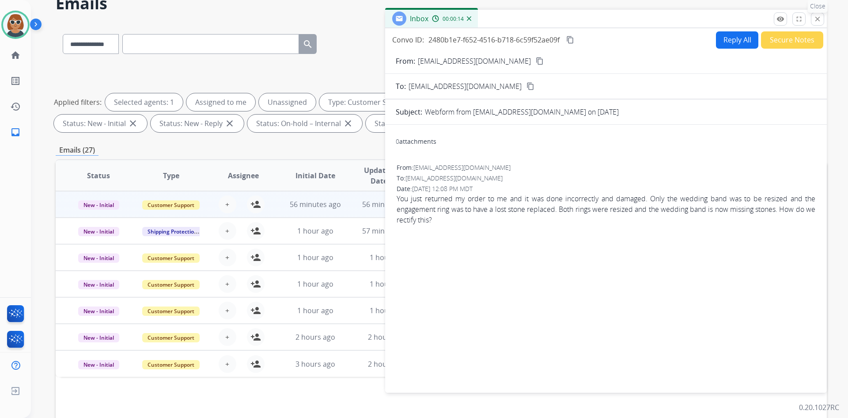
click at [817, 17] on mat-icon "close" at bounding box center [818, 19] width 8 height 8
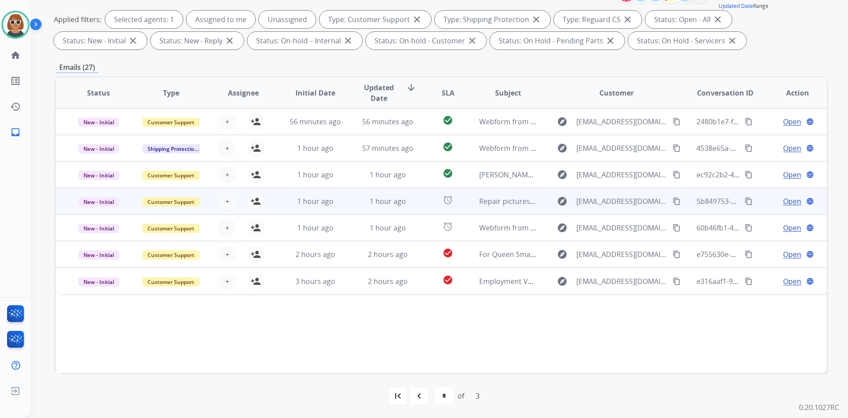
scroll to position [128, 0]
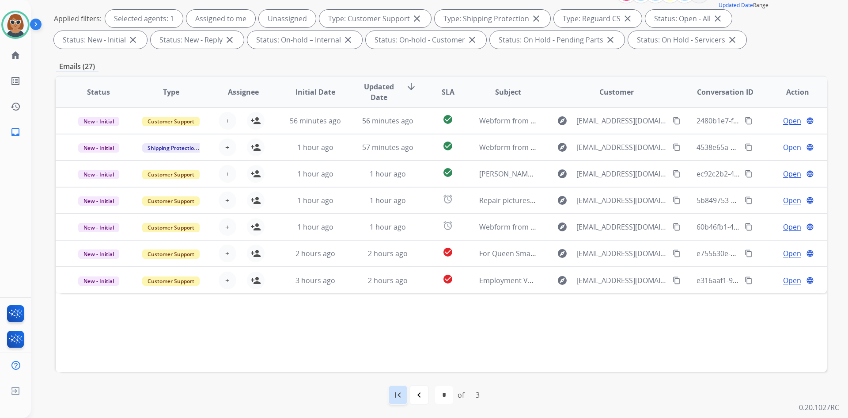
click at [399, 395] on mat-icon "first_page" at bounding box center [398, 394] width 11 height 11
select select "*"
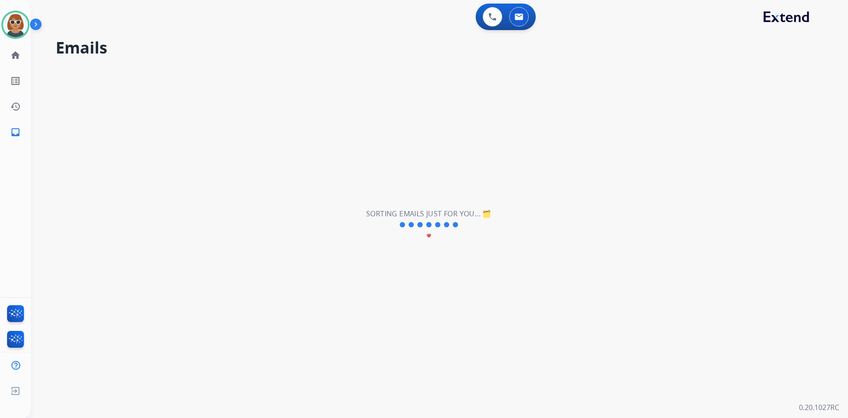
scroll to position [0, 0]
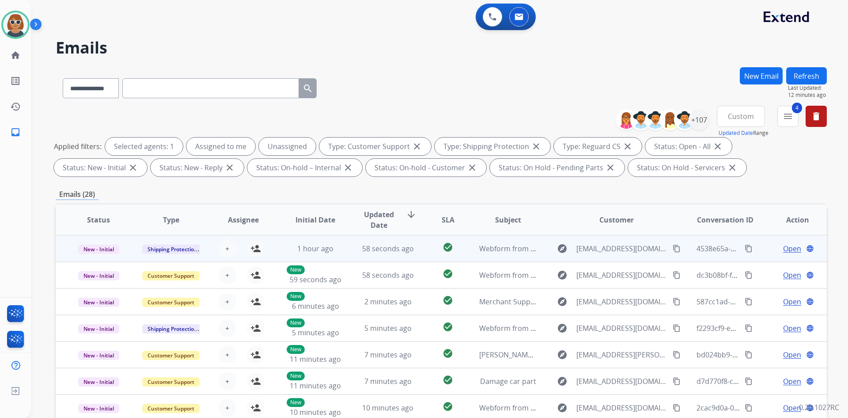
click at [789, 248] on span "Open" at bounding box center [793, 248] width 18 height 11
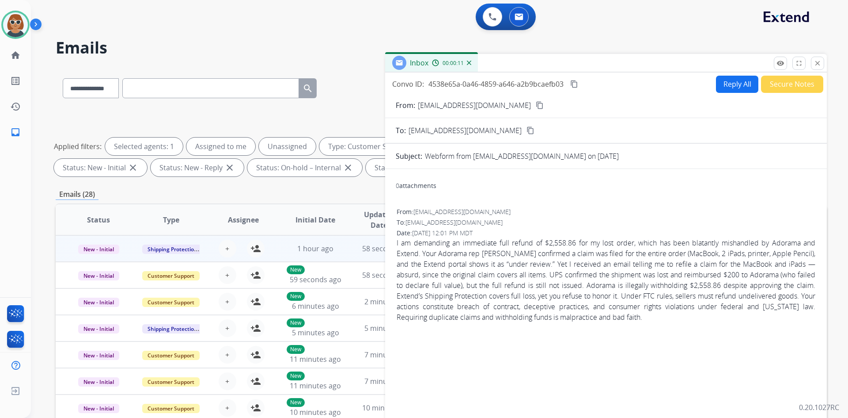
click at [536, 107] on mat-icon "content_copy" at bounding box center [540, 105] width 8 height 8
drag, startPoint x: 511, startPoint y: 292, endPoint x: 536, endPoint y: 293, distance: 25.6
click at [524, 292] on span "I am demanding an immediate full refund of $2,558.86 for my lost order, which h…" at bounding box center [606, 279] width 419 height 85
click at [570, 320] on span "I am demanding an immediate full refund of $2,558.86 for my lost order, which h…" at bounding box center [606, 279] width 419 height 85
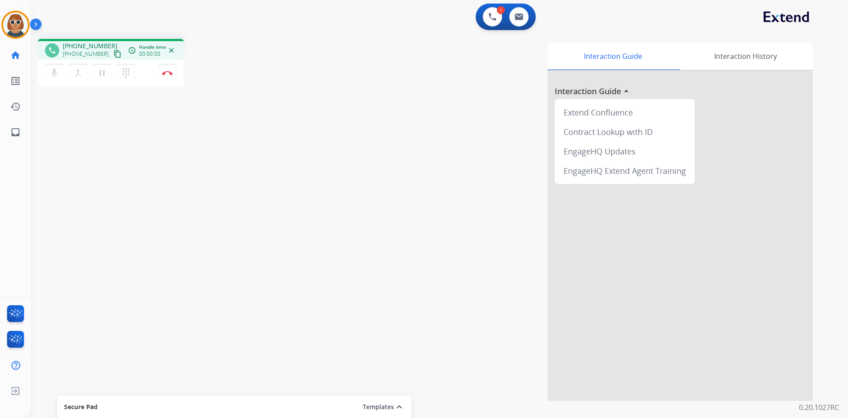
drag, startPoint x: 449, startPoint y: 70, endPoint x: 480, endPoint y: 61, distance: 32.2
click at [449, 70] on div "Interaction Guide Interaction History Interaction Guide arrow_drop_up Extend Co…" at bounding box center [553, 221] width 521 height 358
click at [525, 17] on button at bounding box center [519, 16] width 19 height 19
select select "**********"
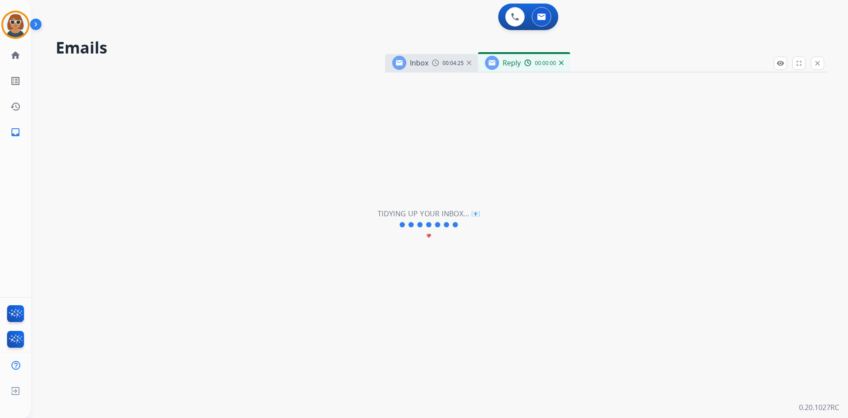
select select "**********"
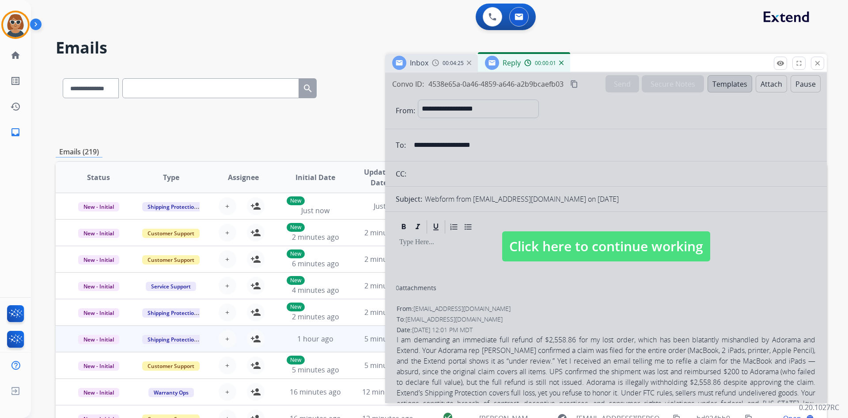
click at [561, 61] on img at bounding box center [561, 63] width 4 height 4
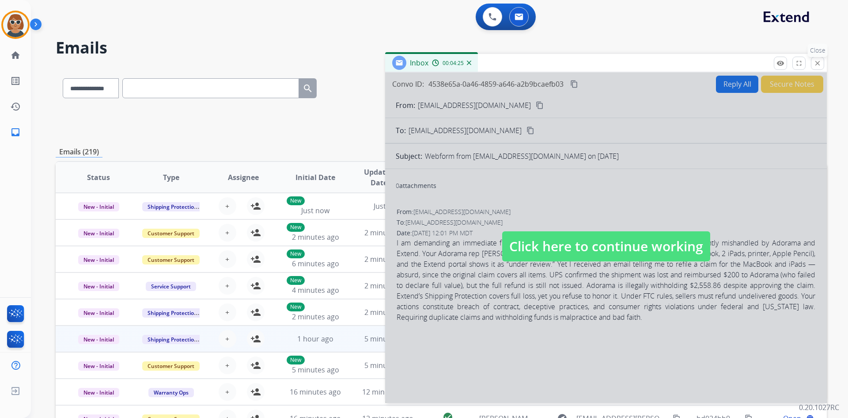
click at [823, 64] on button "close Close" at bounding box center [817, 63] width 13 height 13
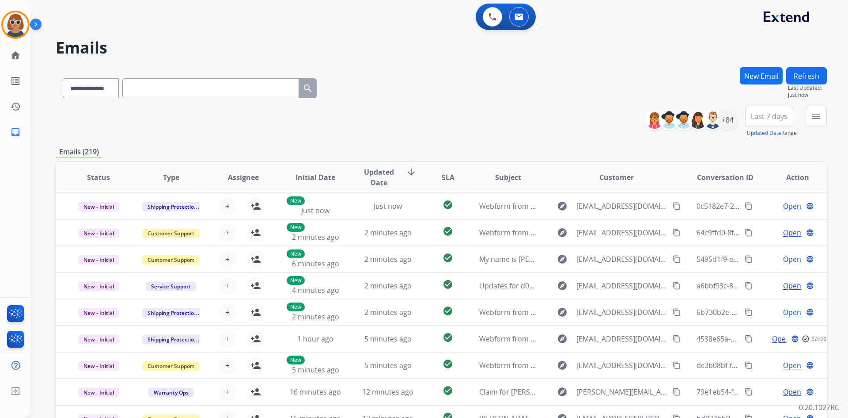
drag, startPoint x: 564, startPoint y: 98, endPoint x: 562, endPoint y: 93, distance: 4.8
click at [564, 98] on div "**********" at bounding box center [442, 86] width 772 height 38
click at [490, 17] on img at bounding box center [493, 17] width 8 height 8
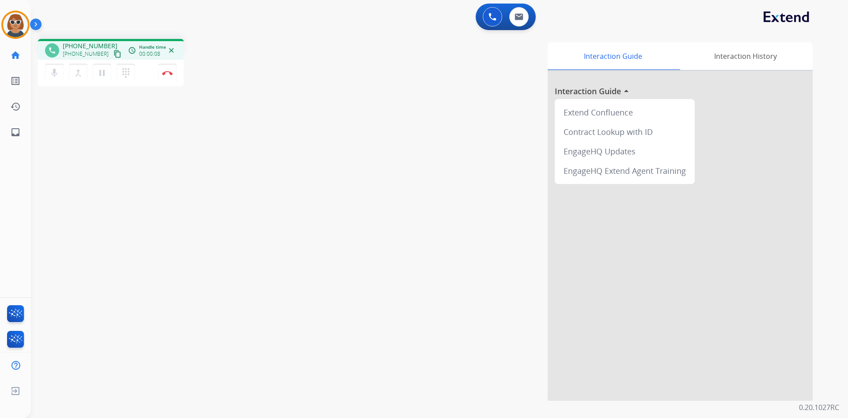
click at [415, 154] on div "Interaction Guide Interaction History Interaction Guide arrow_drop_up Extend Co…" at bounding box center [553, 221] width 521 height 358
click at [99, 75] on mat-icon "pause" at bounding box center [102, 73] width 11 height 11
click at [100, 72] on mat-icon "play_arrow" at bounding box center [102, 73] width 11 height 11
click at [526, 19] on button at bounding box center [519, 16] width 19 height 19
select select "**********"
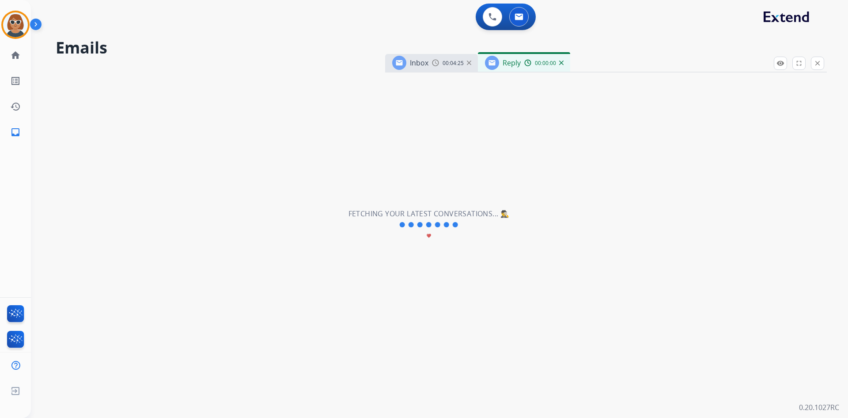
select select "**********"
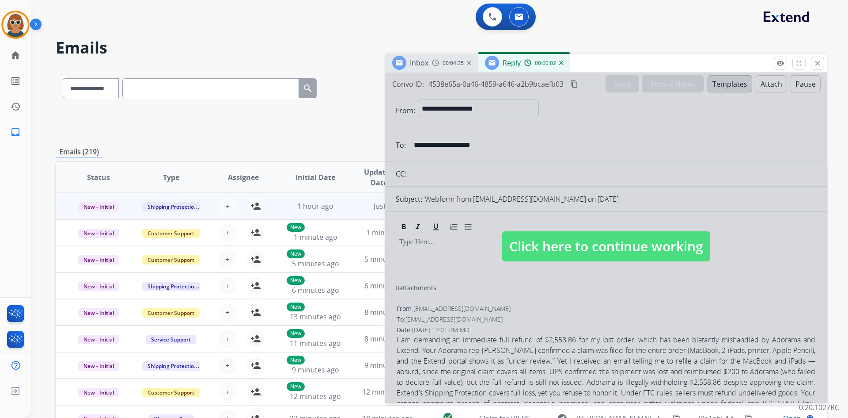
drag, startPoint x: 717, startPoint y: 144, endPoint x: 725, endPoint y: 153, distance: 12.8
click at [715, 144] on div at bounding box center [606, 237] width 442 height 330
select select
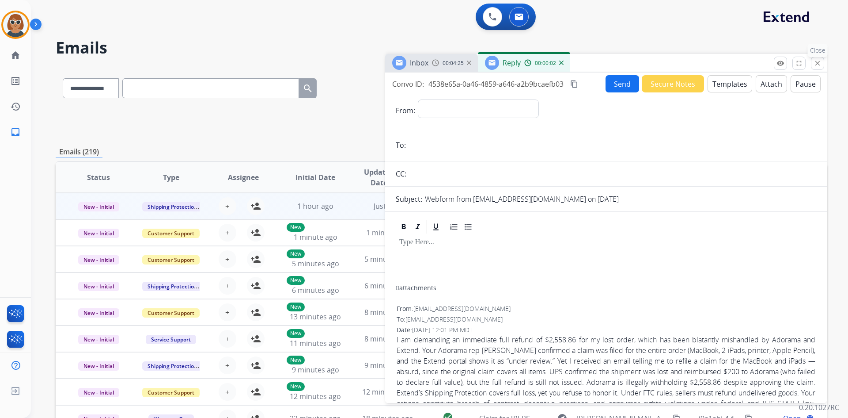
click at [818, 64] on mat-icon "close" at bounding box center [818, 63] width 8 height 8
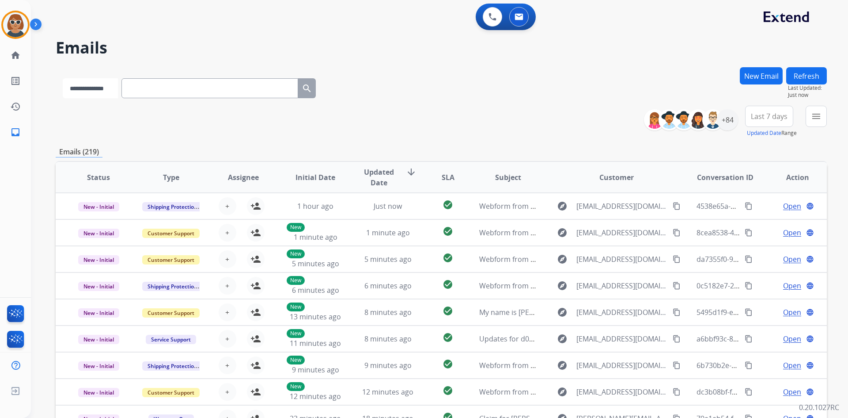
click at [114, 83] on select "**********" at bounding box center [90, 88] width 55 height 20
select select "**********"
click at [63, 78] on select "**********" at bounding box center [90, 88] width 55 height 20
click at [147, 92] on input "text" at bounding box center [210, 88] width 177 height 20
paste input "**********"
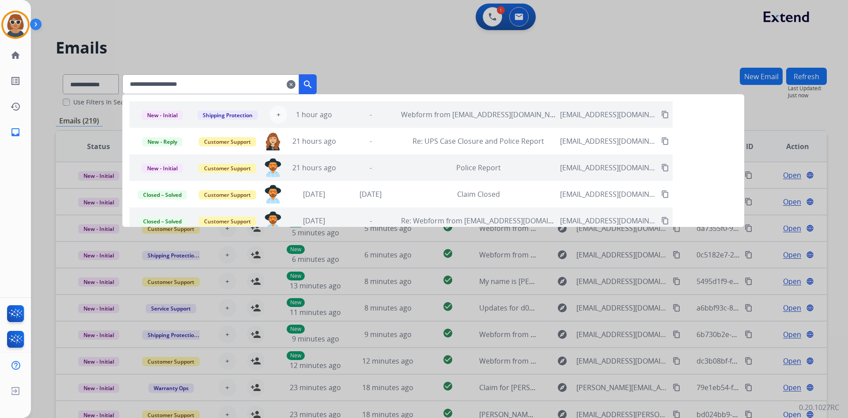
type input "**********"
drag, startPoint x: 321, startPoint y: 53, endPoint x: 329, endPoint y: 53, distance: 8.0
click at [321, 53] on div at bounding box center [424, 209] width 848 height 418
select select "**********"
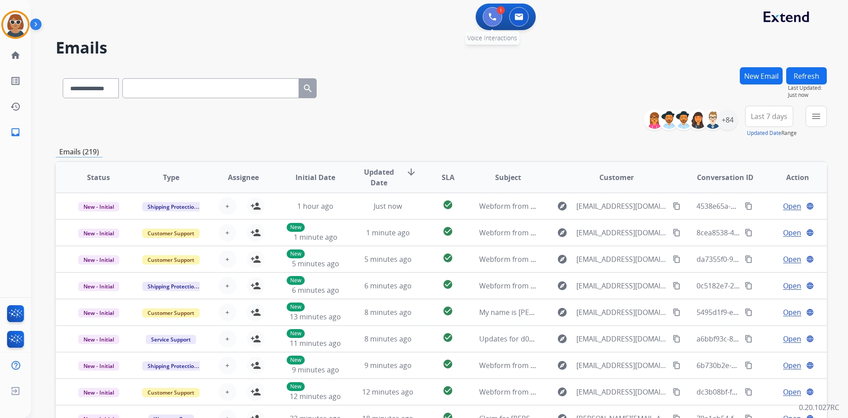
click at [487, 18] on button at bounding box center [492, 16] width 19 height 19
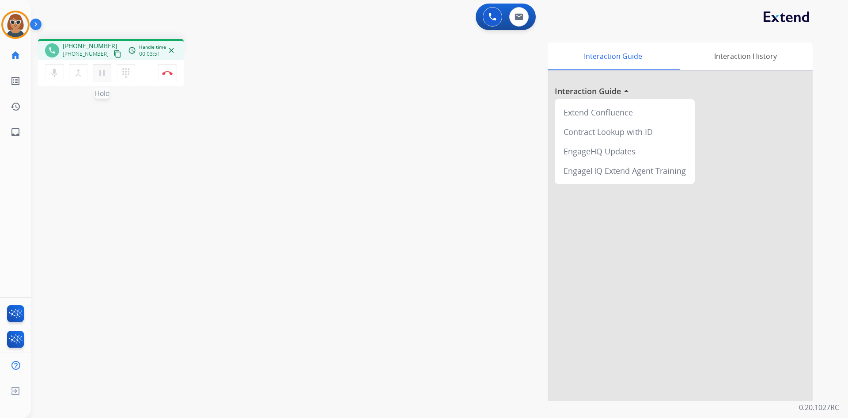
click at [101, 74] on mat-icon "pause" at bounding box center [102, 73] width 11 height 11
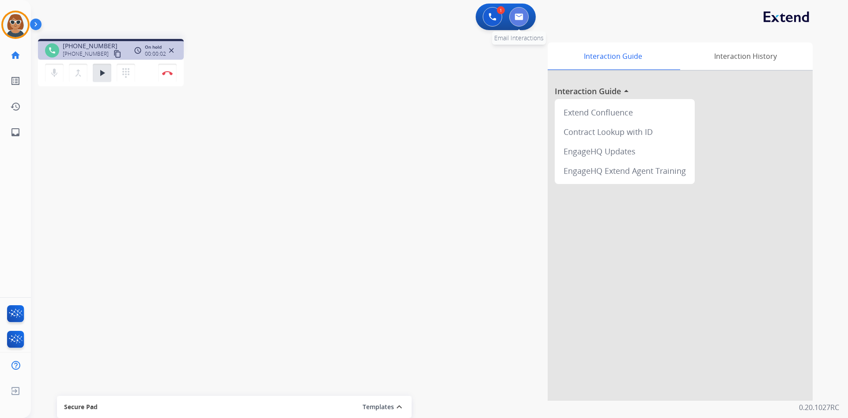
click at [524, 18] on button at bounding box center [519, 16] width 19 height 19
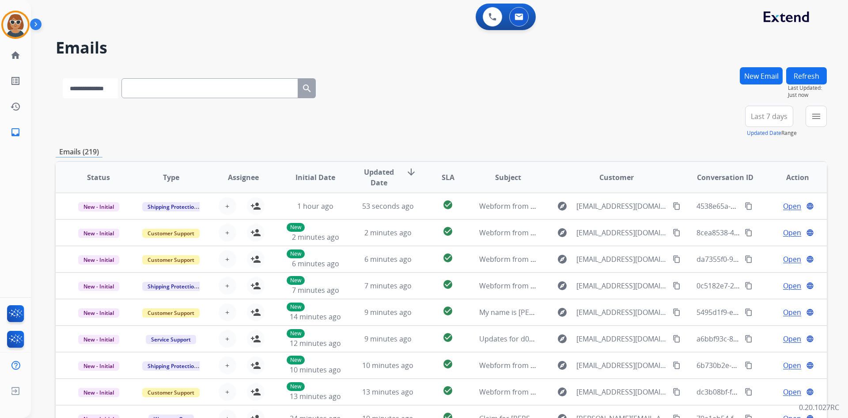
click at [113, 80] on select "**********" at bounding box center [90, 88] width 55 height 20
select select "**********"
click at [63, 78] on select "**********" at bounding box center [90, 88] width 55 height 20
click at [154, 78] on input "text" at bounding box center [210, 88] width 177 height 20
paste input "**********"
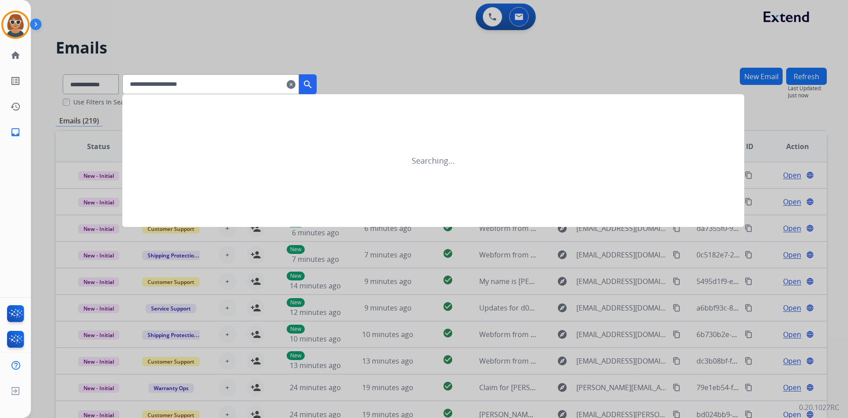
type input "**********"
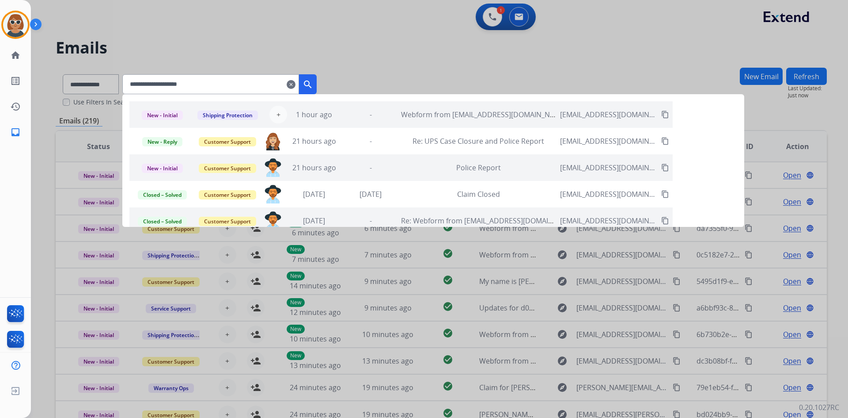
click at [662, 117] on mat-icon "content_copy" at bounding box center [666, 114] width 8 height 8
click at [222, 117] on span "Shipping Protection" at bounding box center [228, 114] width 61 height 9
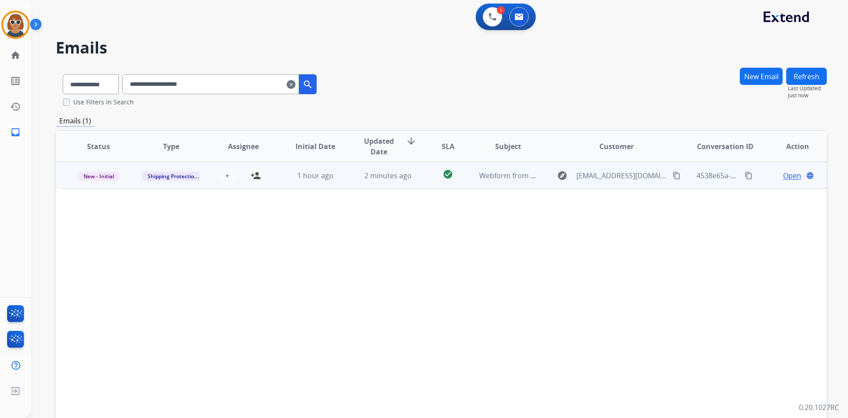
click at [789, 179] on span "Open" at bounding box center [793, 175] width 18 height 11
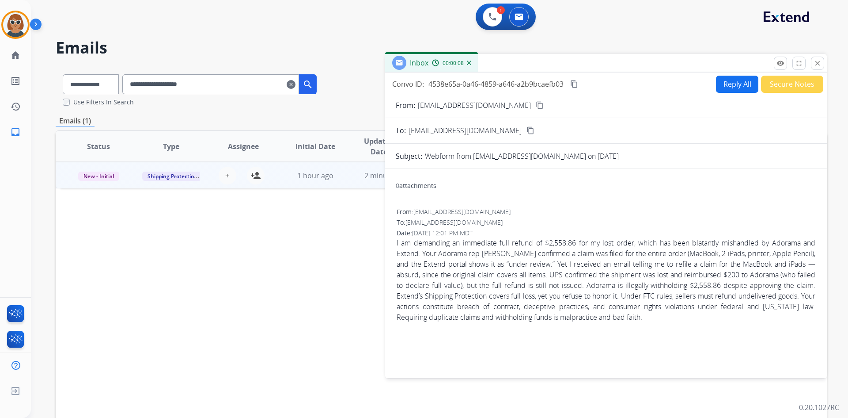
click at [822, 64] on button "close Close" at bounding box center [817, 63] width 13 height 13
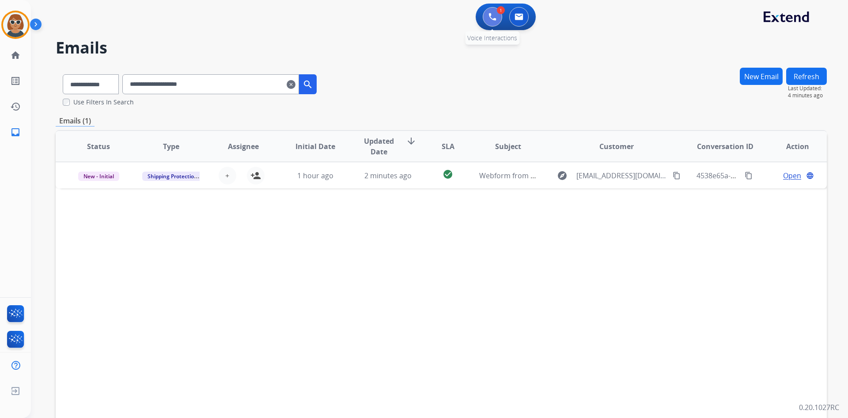
click at [489, 19] on img at bounding box center [493, 17] width 8 height 8
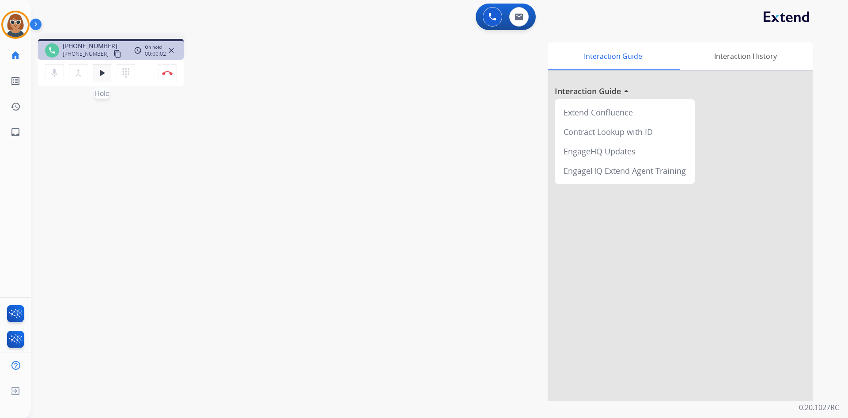
click at [103, 76] on mat-icon "play_arrow" at bounding box center [102, 73] width 11 height 11
click at [102, 74] on mat-icon "pause" at bounding box center [102, 73] width 11 height 11
click at [102, 79] on button "play_arrow Hold" at bounding box center [102, 73] width 19 height 19
click at [106, 76] on mat-icon "pause" at bounding box center [102, 73] width 11 height 11
click at [98, 76] on mat-icon "play_arrow" at bounding box center [102, 73] width 11 height 11
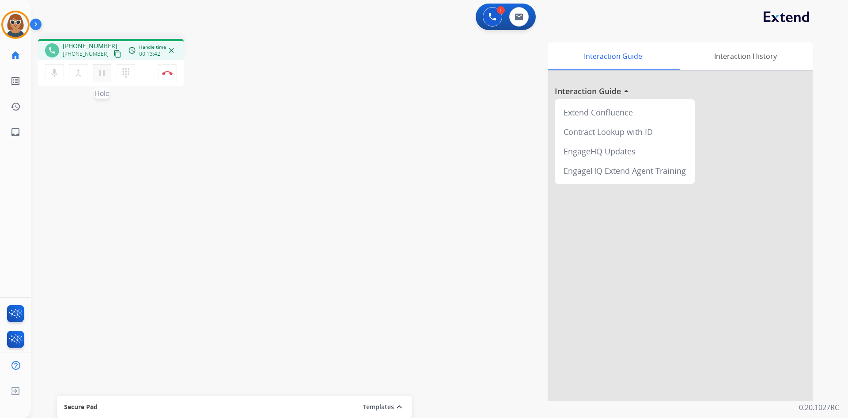
click at [105, 79] on button "pause Hold" at bounding box center [102, 73] width 19 height 19
click at [101, 79] on button "play_arrow Hold" at bounding box center [102, 73] width 19 height 19
click at [102, 77] on mat-icon "pause" at bounding box center [102, 73] width 11 height 11
click at [103, 76] on mat-icon "play_arrow" at bounding box center [102, 73] width 11 height 11
click at [171, 68] on button "Disconnect" at bounding box center [167, 73] width 19 height 19
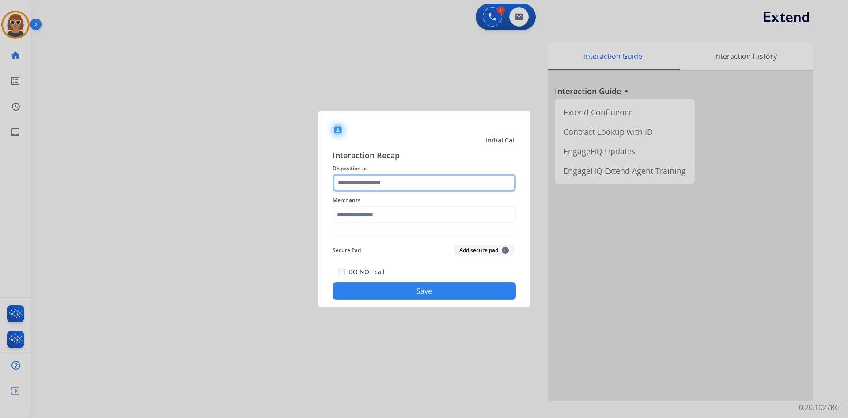
click at [373, 175] on input "text" at bounding box center [424, 183] width 183 height 18
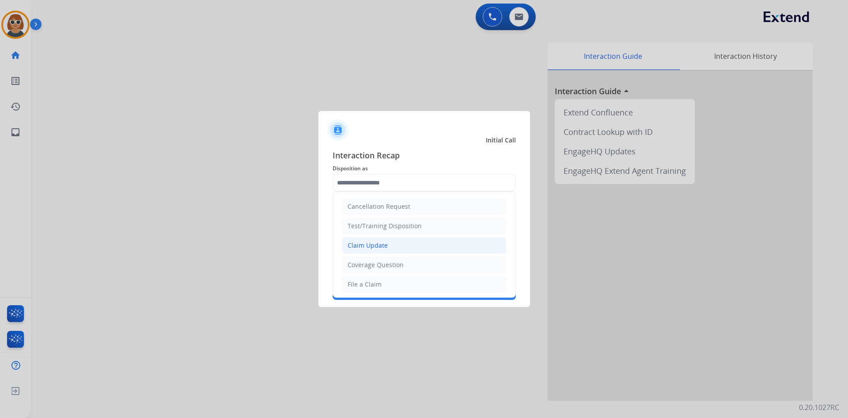
click at [367, 246] on div "Claim Update" at bounding box center [368, 245] width 40 height 9
type input "**********"
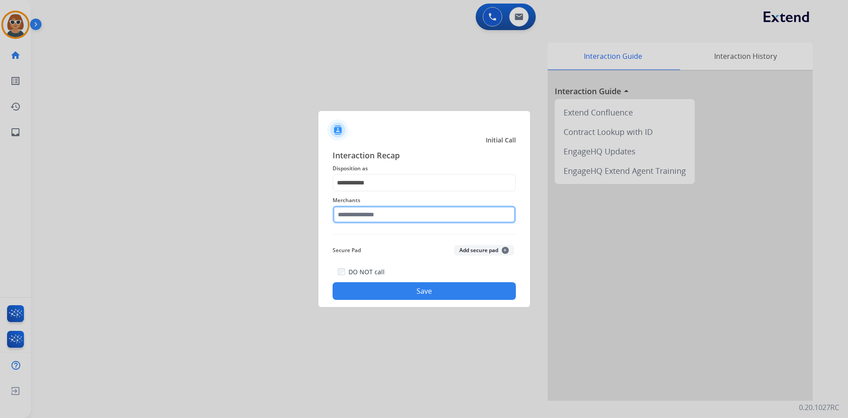
click at [392, 219] on input "text" at bounding box center [424, 214] width 183 height 18
type input "*"
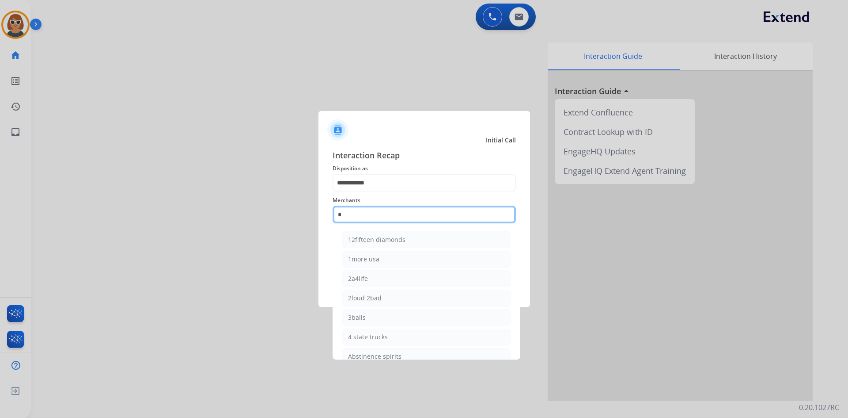
type input "**"
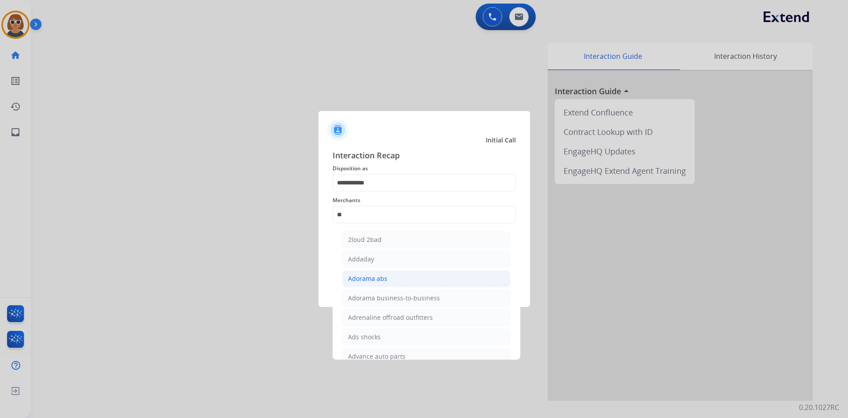
click at [369, 277] on div "Adorama abs" at bounding box center [367, 278] width 39 height 9
type input "**********"
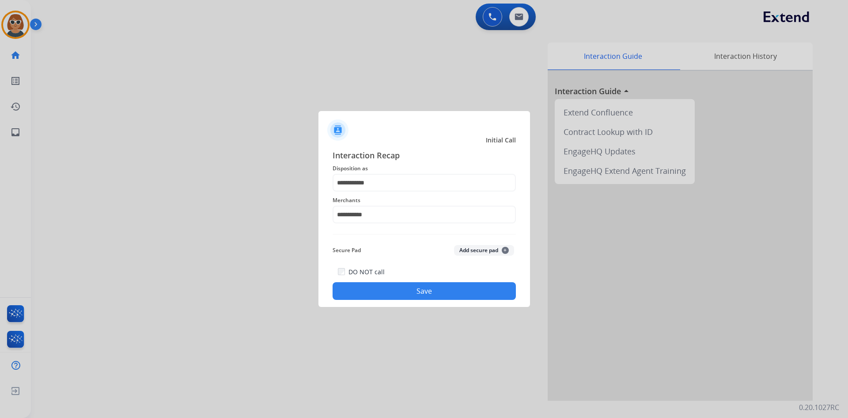
click at [403, 291] on button "Save" at bounding box center [424, 291] width 183 height 18
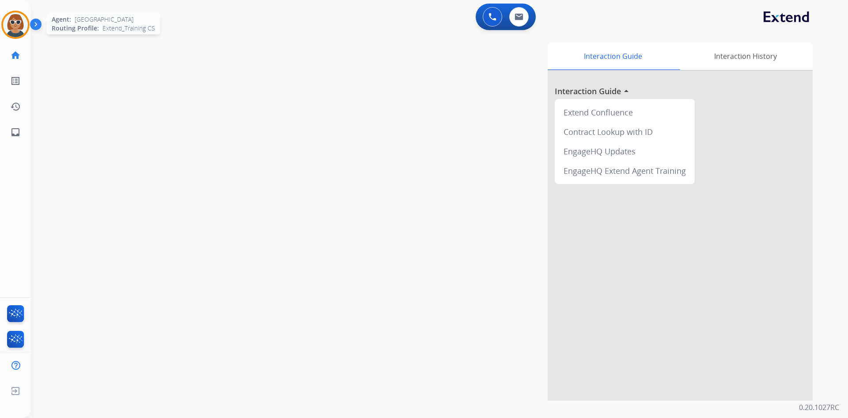
click at [22, 26] on img at bounding box center [15, 24] width 25 height 25
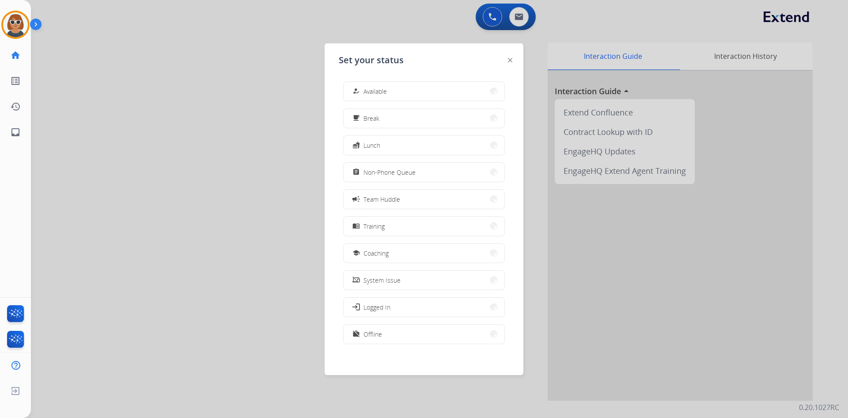
click at [184, 100] on div at bounding box center [424, 209] width 848 height 418
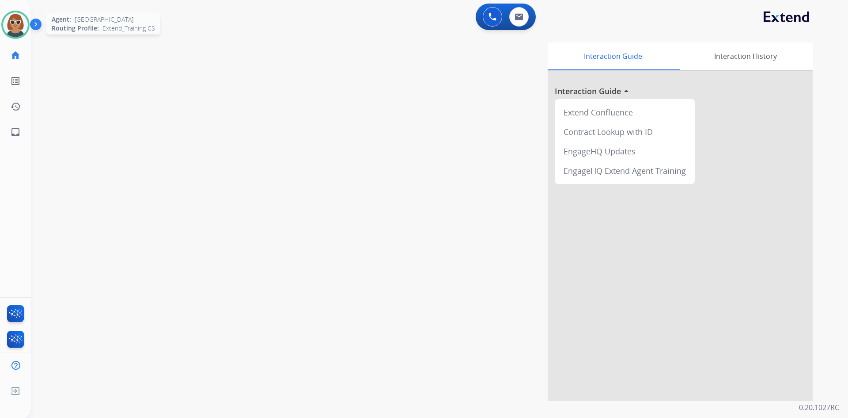
click at [19, 27] on img at bounding box center [15, 24] width 25 height 25
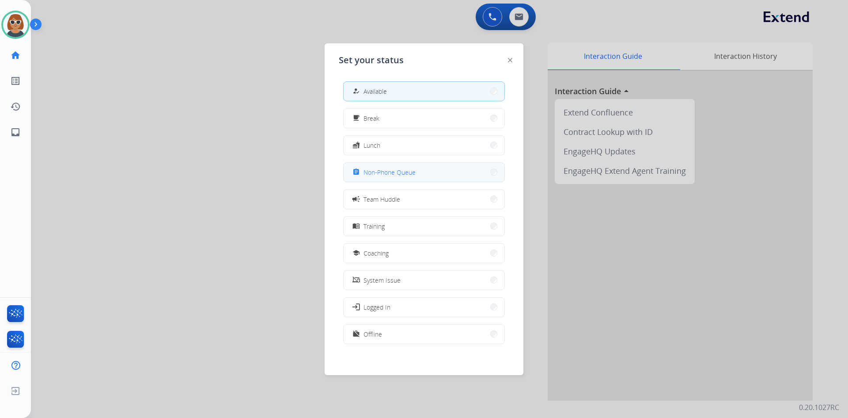
click at [412, 177] on button "assignment Non-Phone Queue" at bounding box center [424, 172] width 161 height 19
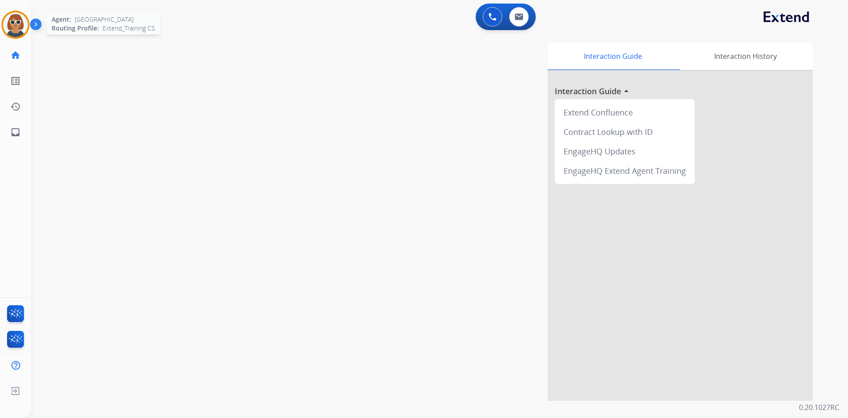
click at [14, 25] on img at bounding box center [15, 24] width 25 height 25
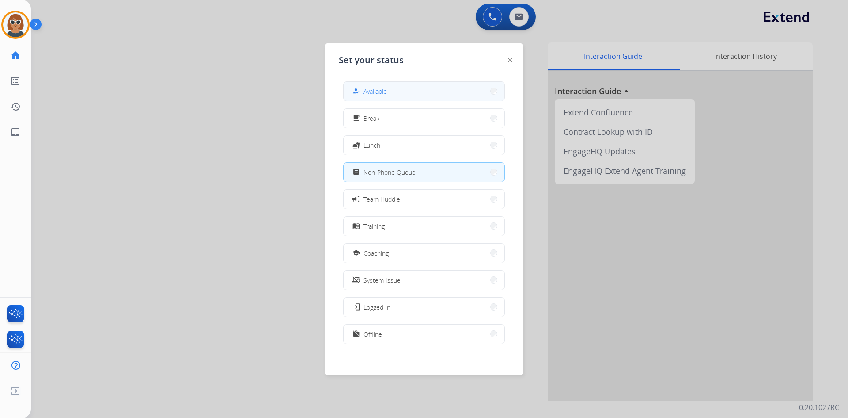
click at [375, 84] on button "how_to_reg Available" at bounding box center [424, 91] width 161 height 19
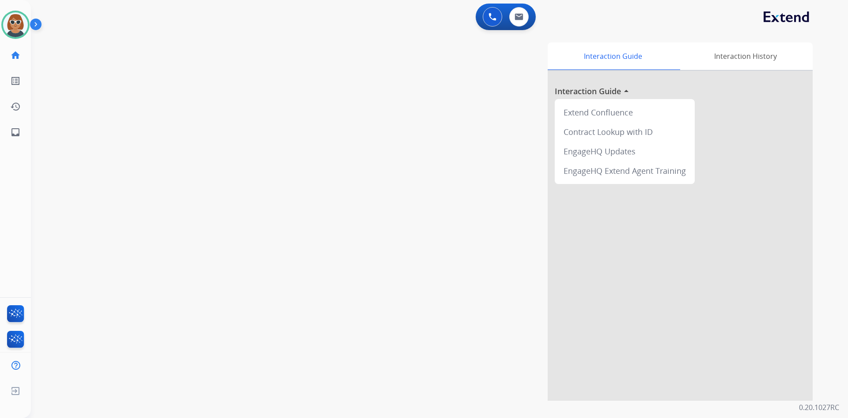
click at [401, 182] on div "Interaction Guide Interaction History Interaction Guide arrow_drop_up Extend Co…" at bounding box center [553, 221] width 521 height 358
drag, startPoint x: 304, startPoint y: 224, endPoint x: 238, endPoint y: 181, distance: 78.6
click at [304, 224] on div "Interaction Guide Interaction History Interaction Guide arrow_drop_up Extend Co…" at bounding box center [553, 221] width 521 height 358
click at [12, 38] on div at bounding box center [15, 25] width 28 height 28
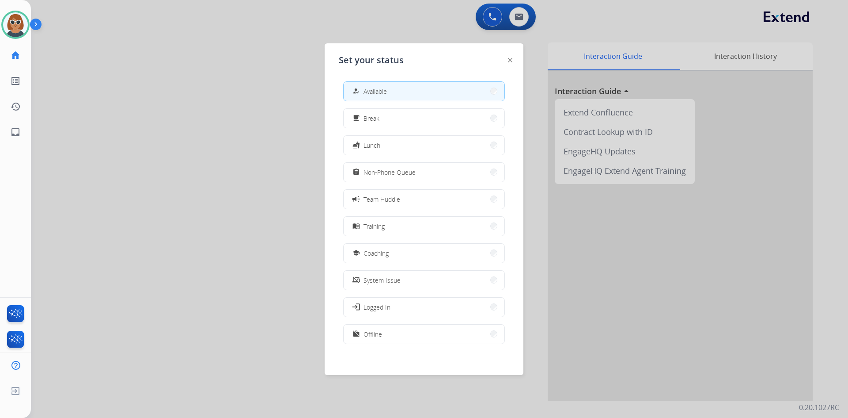
click at [166, 59] on div at bounding box center [424, 209] width 848 height 418
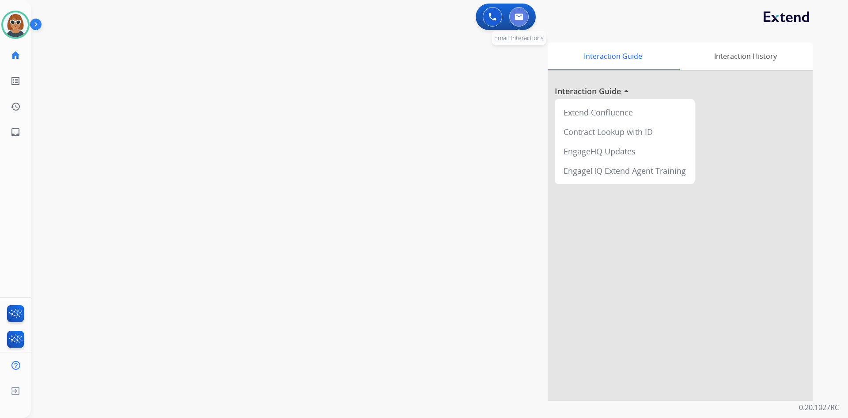
click at [522, 23] on button at bounding box center [519, 16] width 19 height 19
select select "**********"
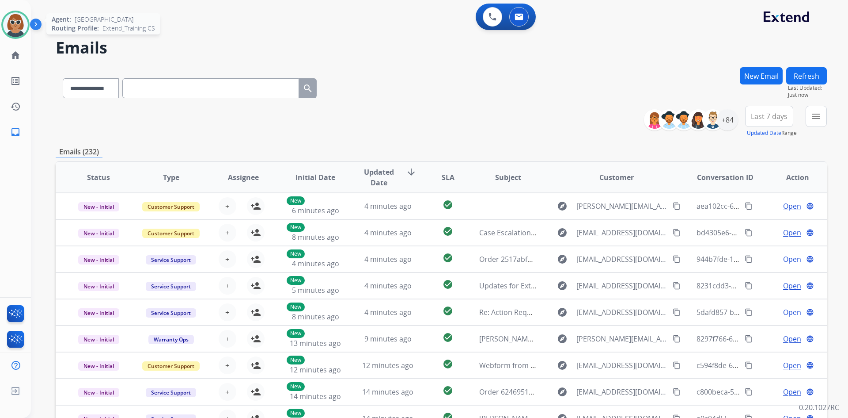
click at [13, 28] on img at bounding box center [15, 24] width 25 height 25
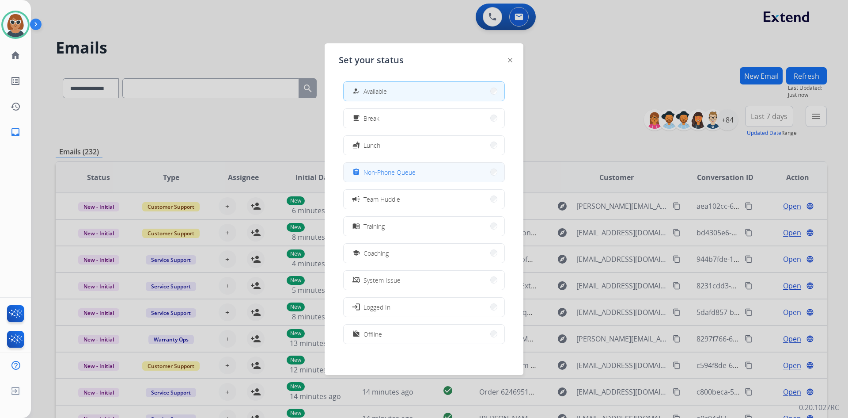
click at [414, 173] on span "Non-Phone Queue" at bounding box center [390, 171] width 52 height 9
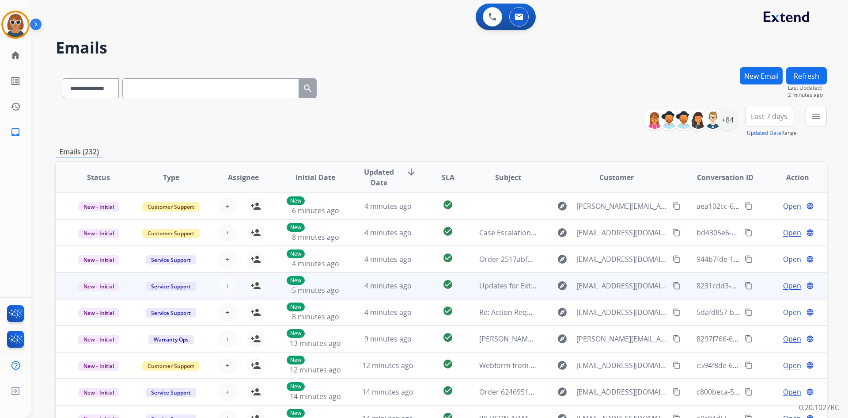
click at [818, 277] on td "Open language" at bounding box center [791, 285] width 72 height 27
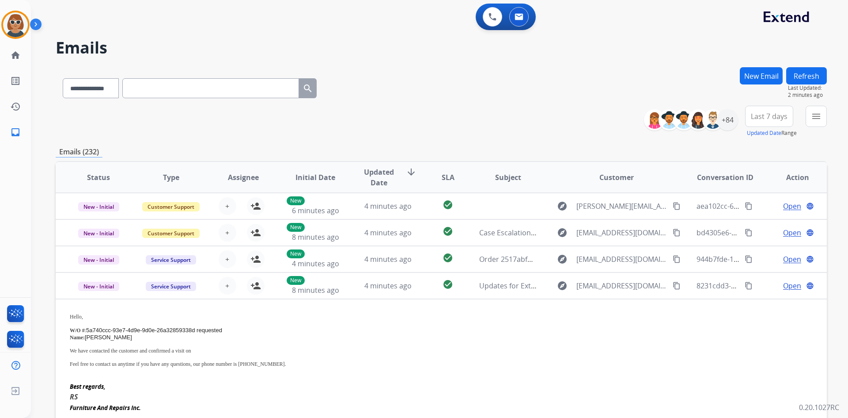
scroll to position [80, 0]
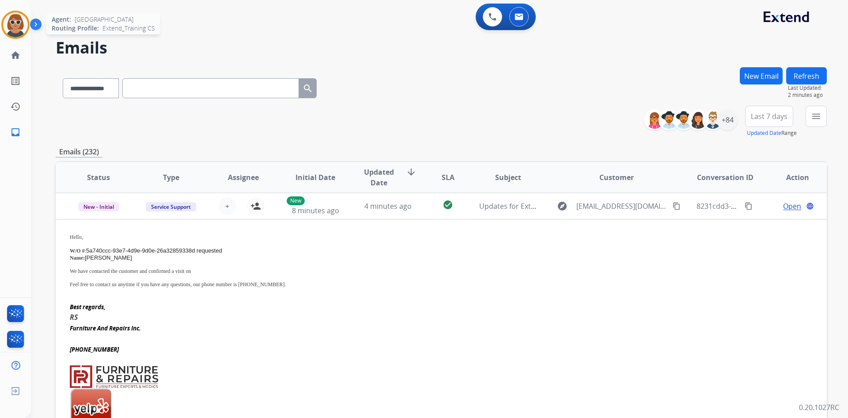
click at [12, 26] on img at bounding box center [15, 24] width 25 height 25
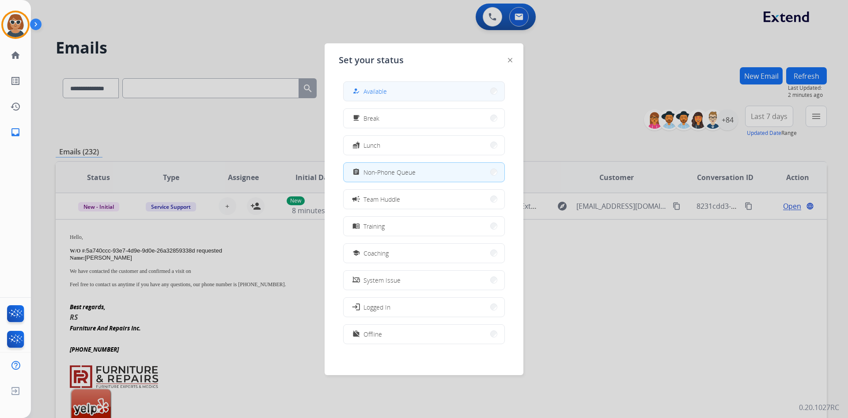
click at [424, 90] on button "how_to_reg Available" at bounding box center [424, 91] width 161 height 19
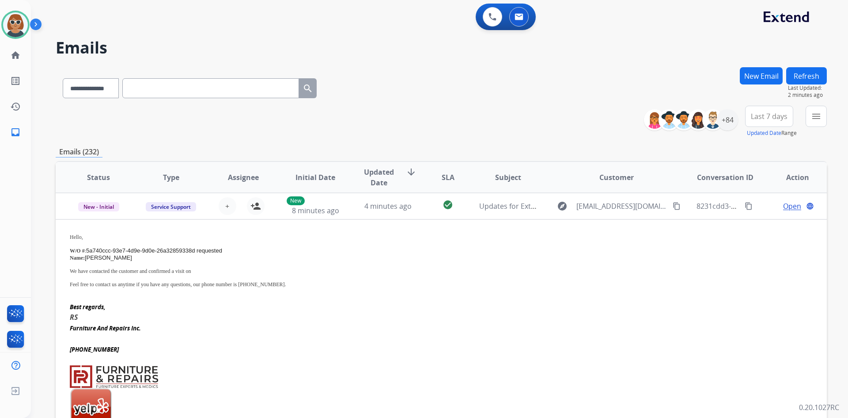
click at [430, 94] on div "**********" at bounding box center [442, 86] width 772 height 38
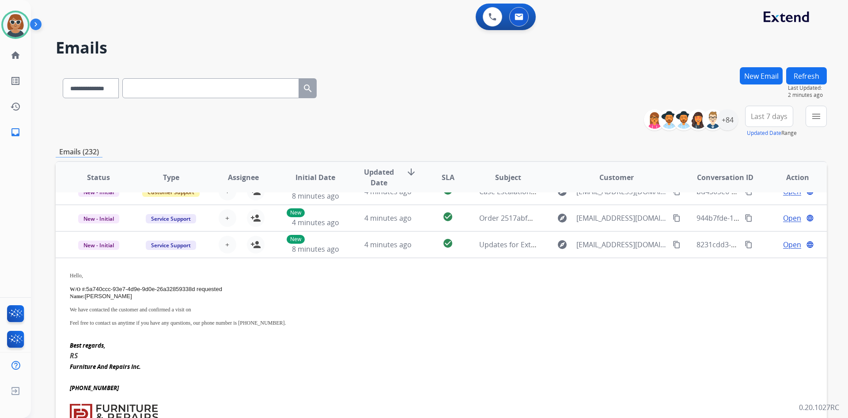
scroll to position [0, 0]
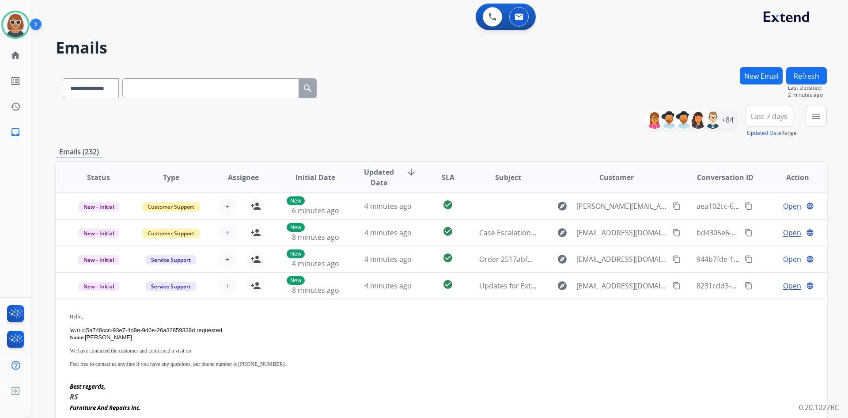
click at [446, 95] on div "**********" at bounding box center [442, 86] width 772 height 38
click at [726, 118] on div "+84" at bounding box center [727, 119] width 21 height 21
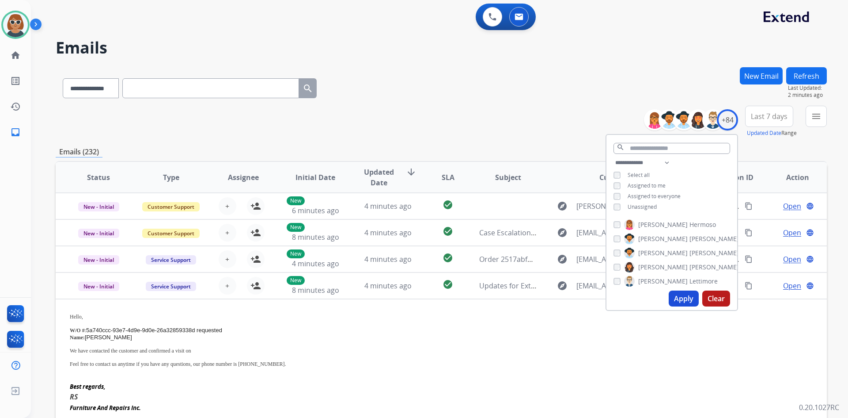
click at [686, 302] on button "Apply" at bounding box center [684, 298] width 30 height 16
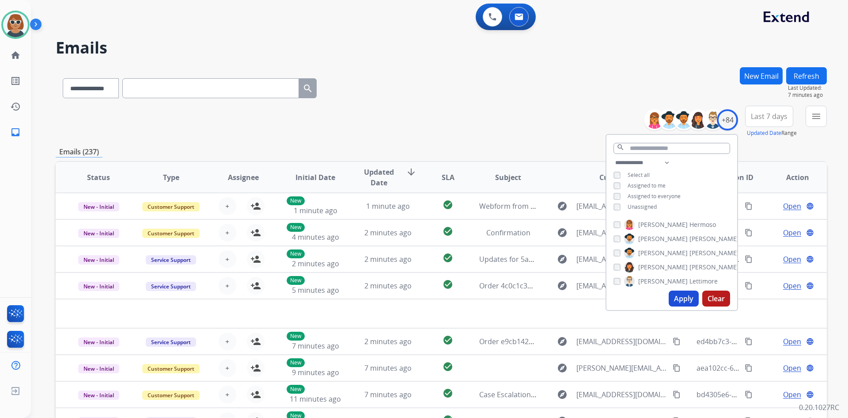
click at [499, 134] on div "**********" at bounding box center [442, 122] width 772 height 32
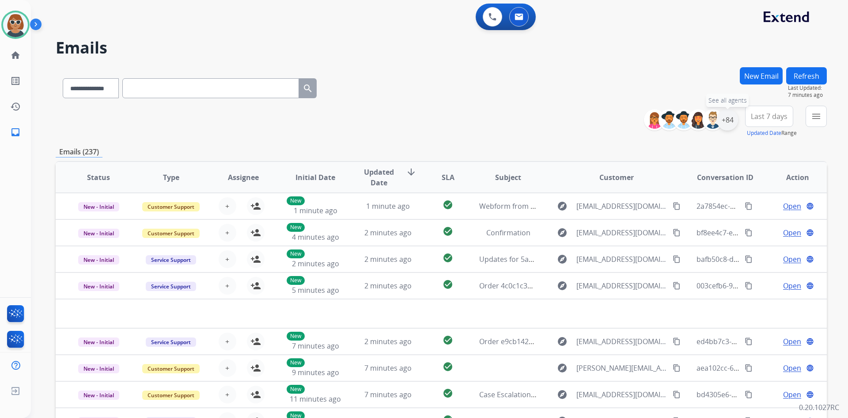
click at [728, 119] on div "+84" at bounding box center [727, 119] width 21 height 21
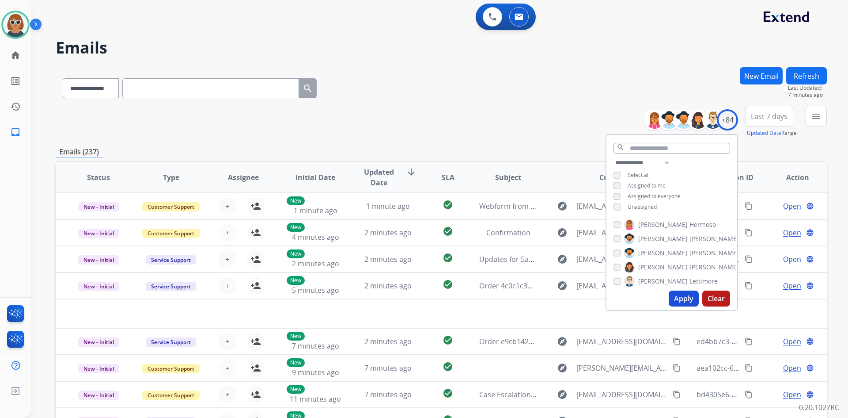
click at [778, 114] on span "Last 7 days" at bounding box center [769, 116] width 37 height 4
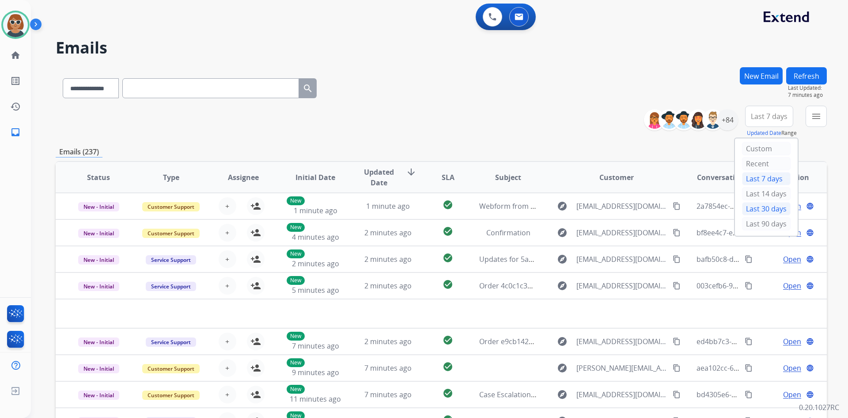
click at [762, 214] on div "Last 30 days" at bounding box center [766, 208] width 49 height 13
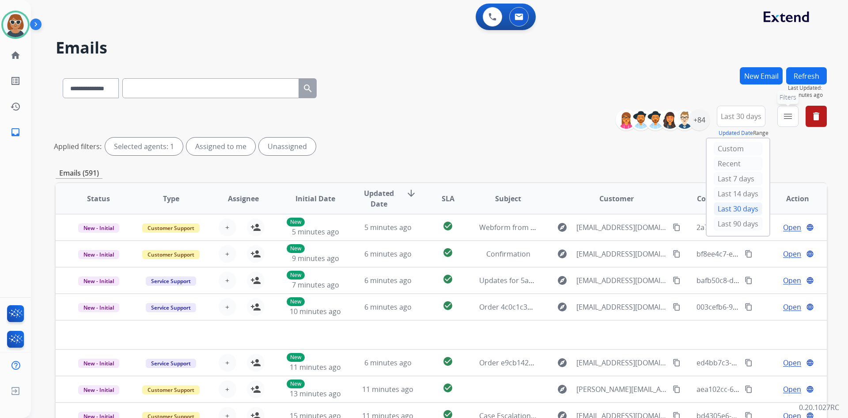
click at [791, 118] on mat-icon "menu" at bounding box center [788, 116] width 11 height 11
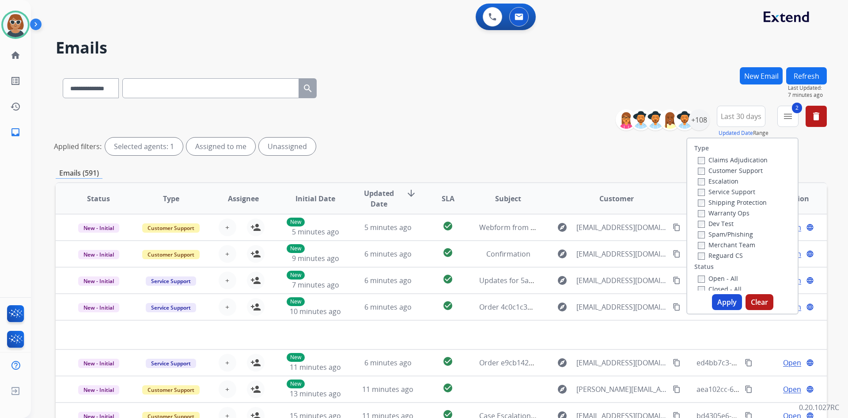
click at [701, 258] on label "Reguard CS" at bounding box center [720, 255] width 45 height 8
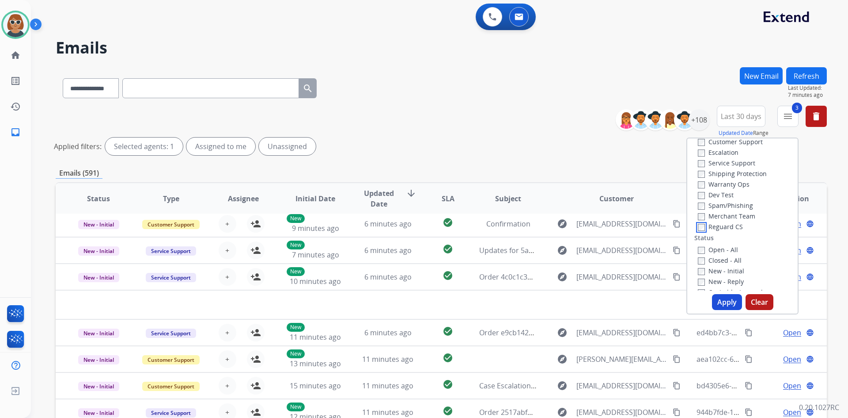
scroll to position [44, 0]
click at [726, 301] on button "Apply" at bounding box center [727, 302] width 30 height 16
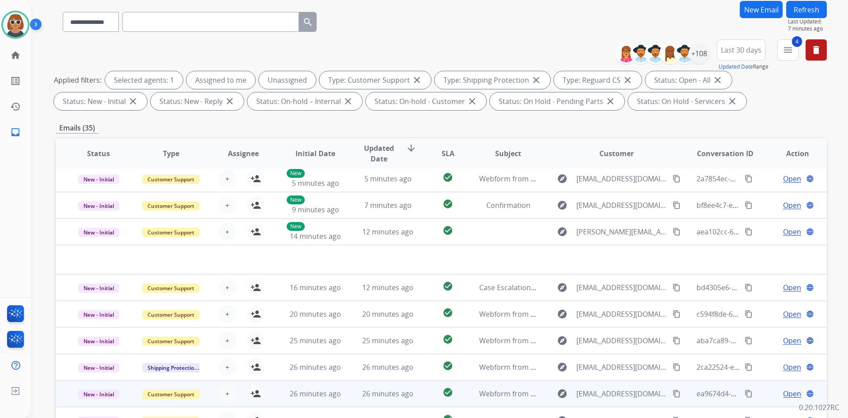
scroll to position [128, 0]
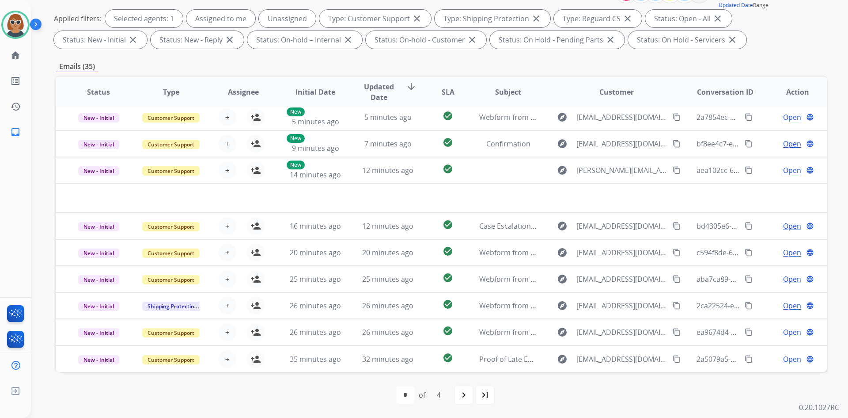
click at [483, 392] on mat-icon "last_page" at bounding box center [485, 394] width 11 height 11
select select "*"
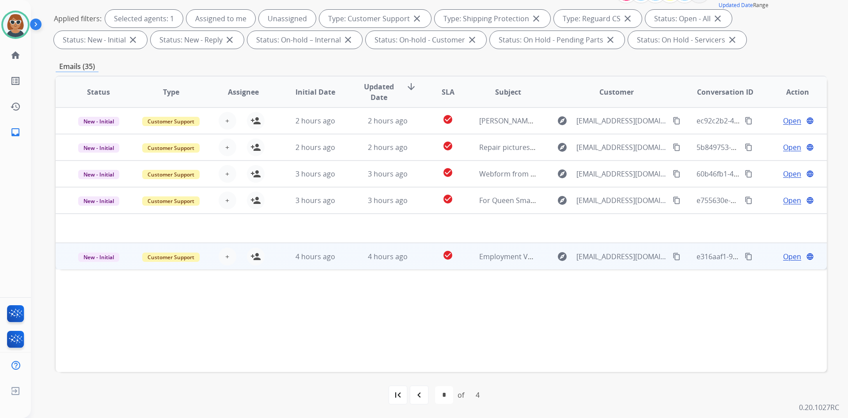
click at [784, 253] on span "Open" at bounding box center [793, 256] width 18 height 11
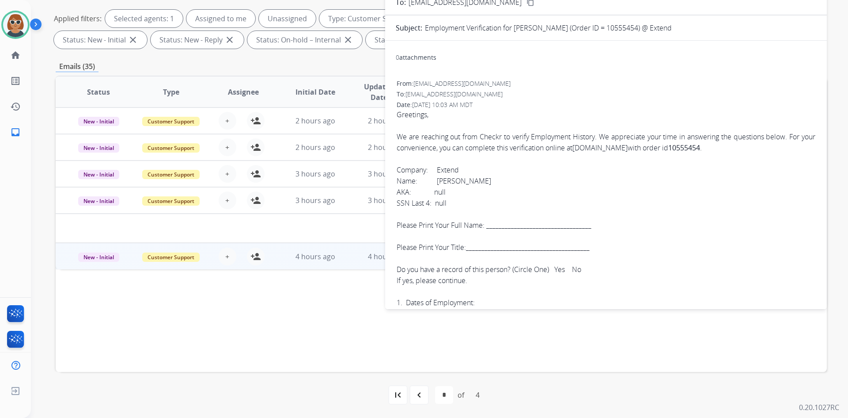
click at [460, 178] on font "Greetings, We are reaching out from Checkr to verify Employment History. We app…" at bounding box center [606, 341] width 419 height 463
click at [457, 179] on font "Greetings, We are reaching out from Checkr to verify Employment History. We app…" at bounding box center [606, 341] width 419 height 463
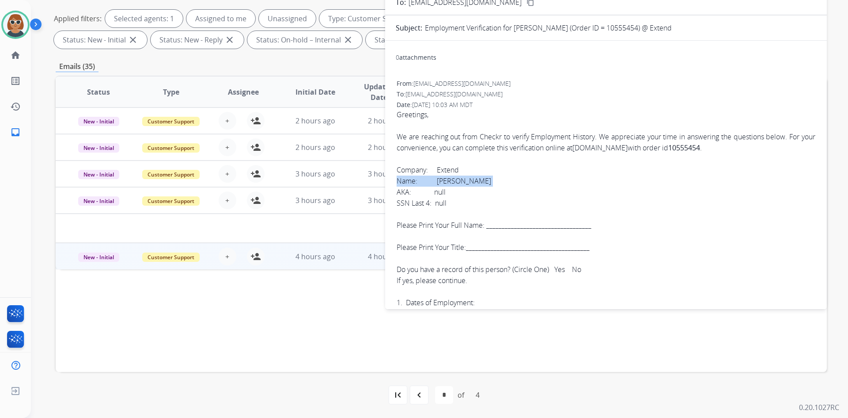
click at [457, 179] on font "Greetings, We are reaching out from Checkr to verify Employment History. We app…" at bounding box center [606, 341] width 419 height 463
click at [511, 181] on span "Greetings, We are reaching out from Checkr to verify Employment History. We app…" at bounding box center [606, 341] width 419 height 464
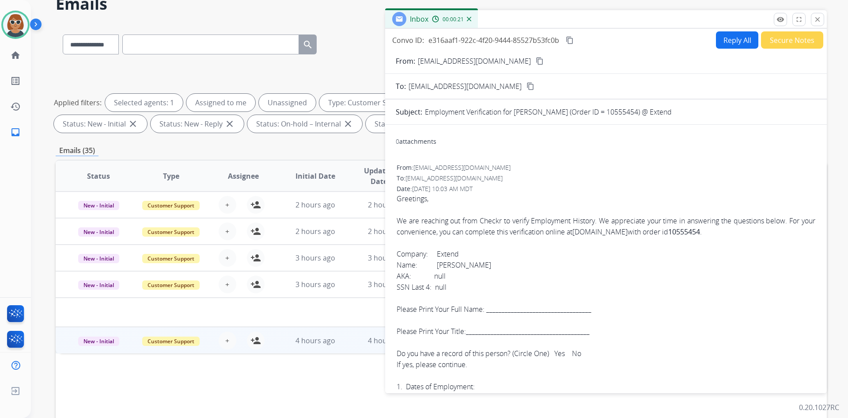
scroll to position [0, 0]
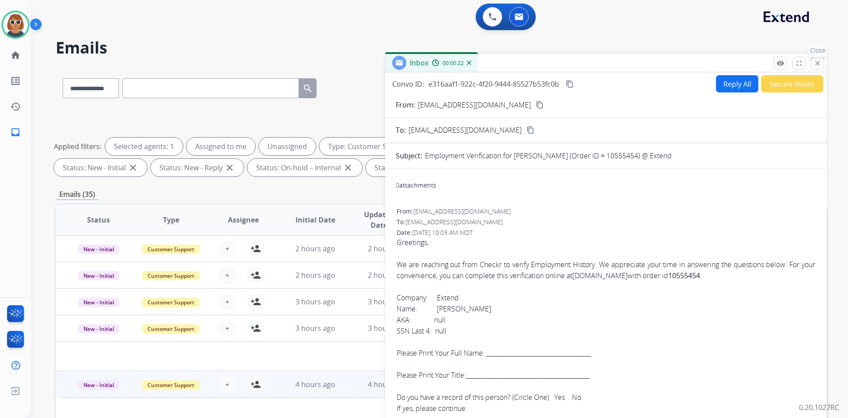
click at [817, 65] on mat-icon "close" at bounding box center [818, 63] width 8 height 8
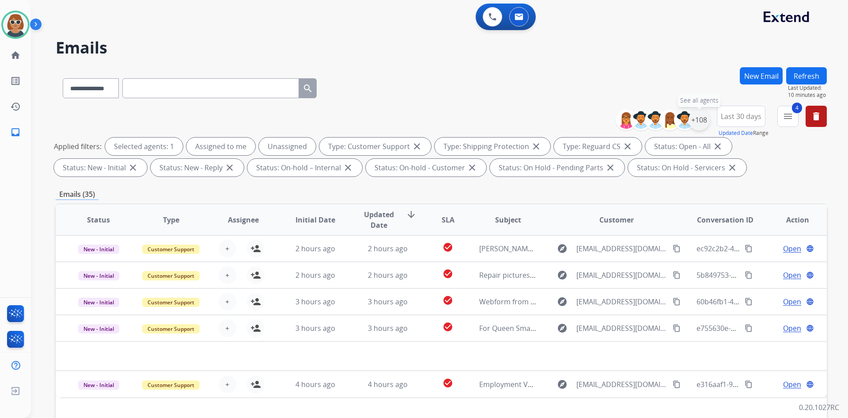
click at [697, 118] on div "+108" at bounding box center [699, 119] width 21 height 21
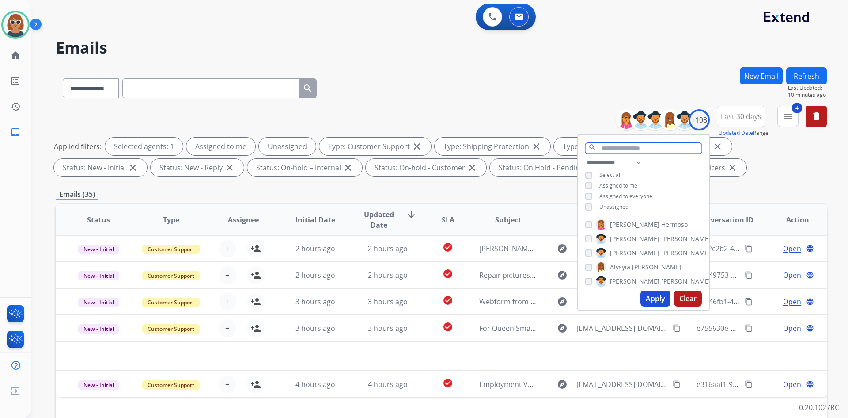
click at [643, 145] on input "text" at bounding box center [644, 148] width 117 height 11
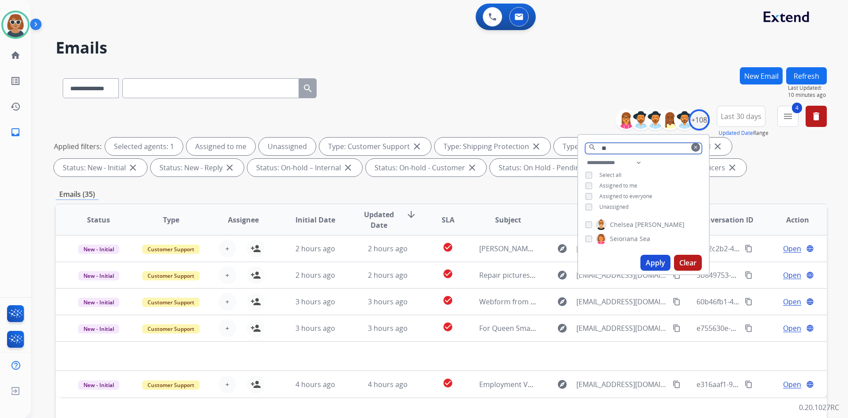
type input "*"
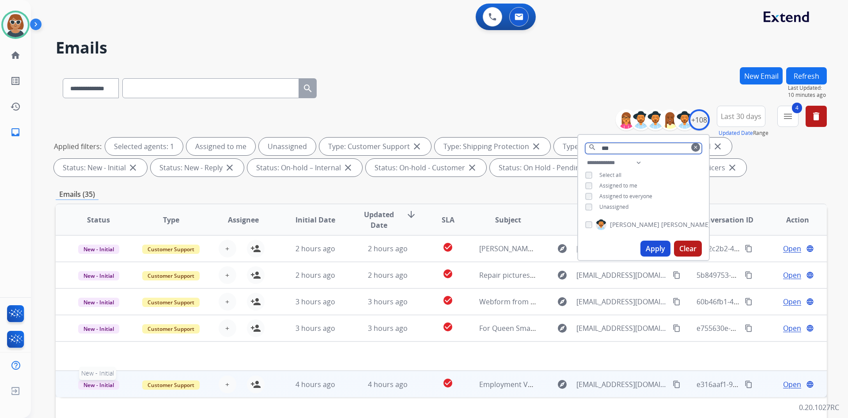
type input "***"
click at [103, 383] on span "New - Initial" at bounding box center [98, 384] width 41 height 9
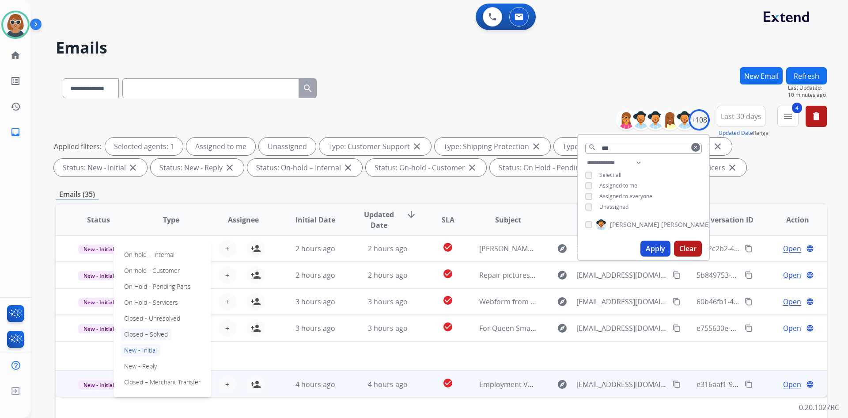
click at [158, 335] on p "Closed – Solved" at bounding box center [146, 334] width 51 height 12
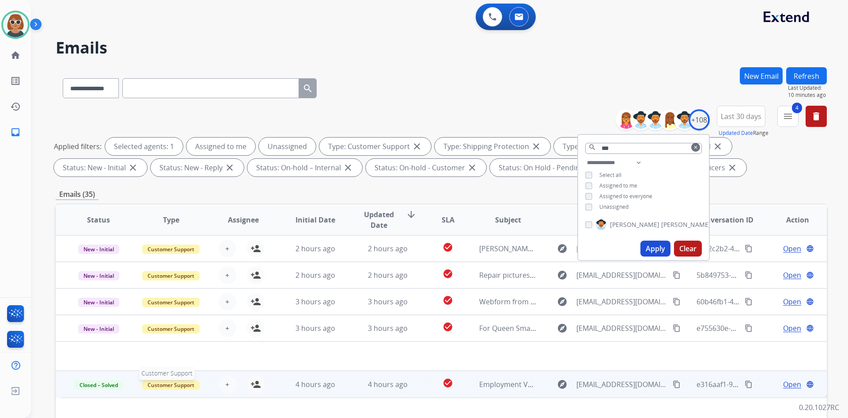
click at [167, 383] on span "Customer Support" at bounding box center [170, 384] width 57 height 9
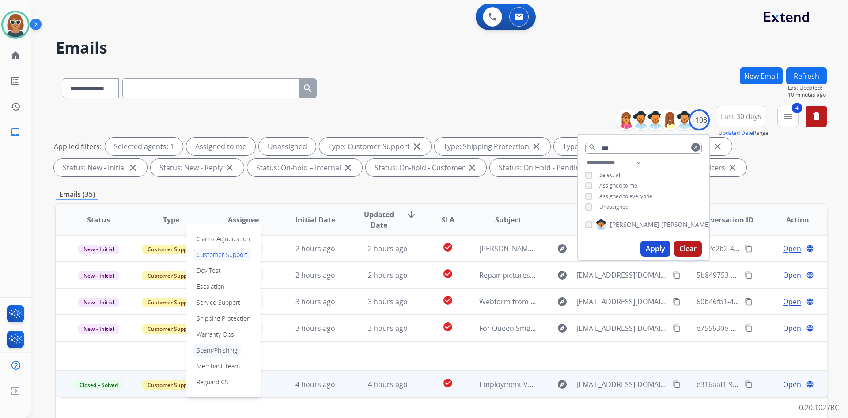
click at [222, 348] on p "Spam/Phishing" at bounding box center [217, 350] width 48 height 12
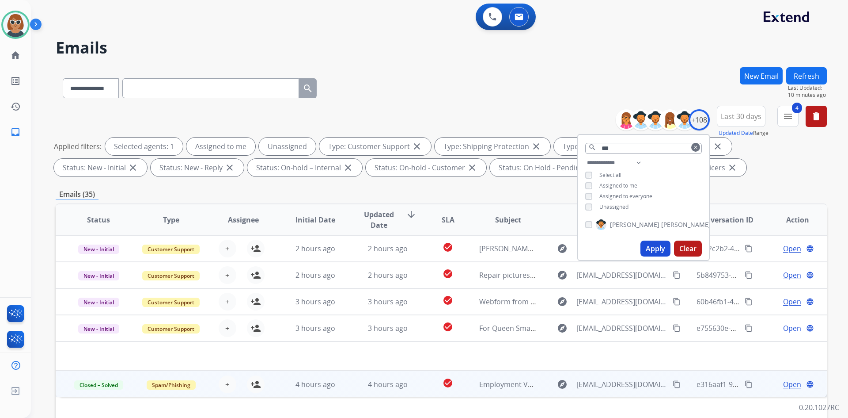
click at [784, 385] on span "Open" at bounding box center [793, 384] width 18 height 11
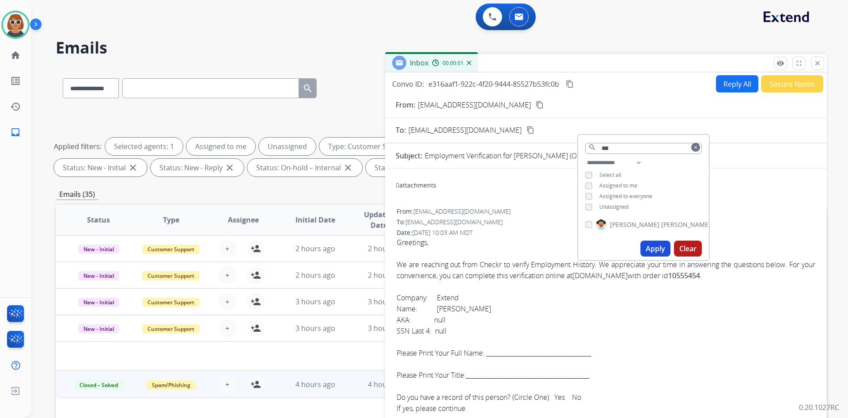
click at [692, 144] on button "clear" at bounding box center [696, 147] width 9 height 9
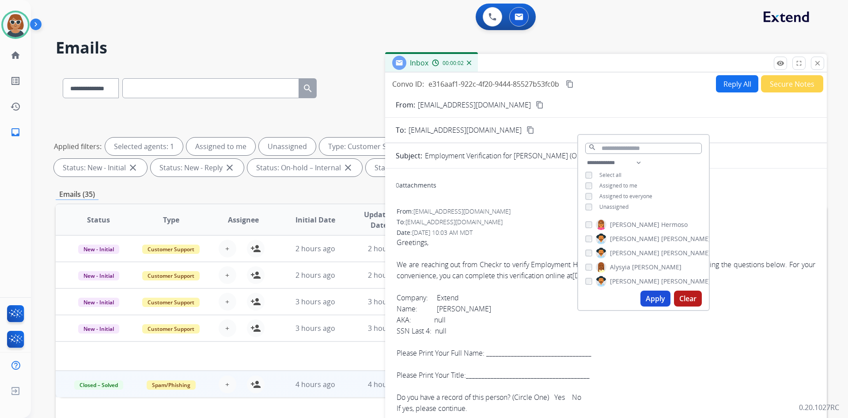
click at [690, 298] on button "Clear" at bounding box center [688, 298] width 28 height 16
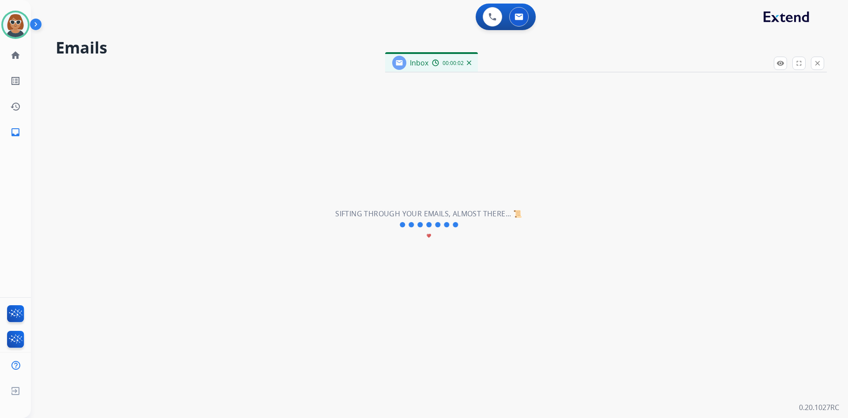
select select "*"
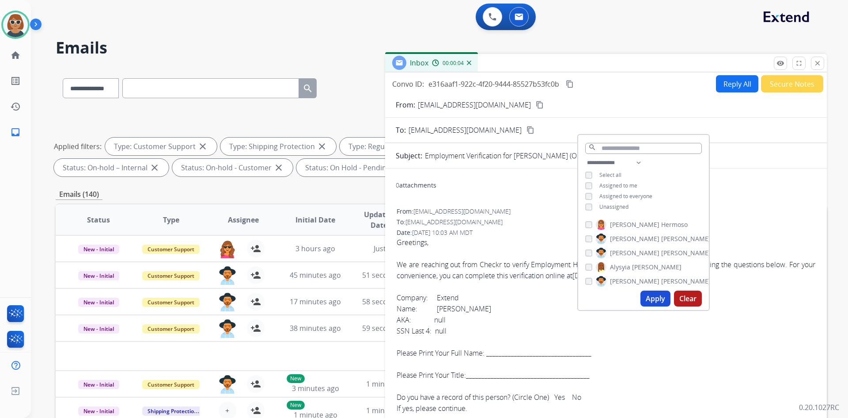
click at [789, 90] on button "Secure Notes" at bounding box center [792, 83] width 62 height 17
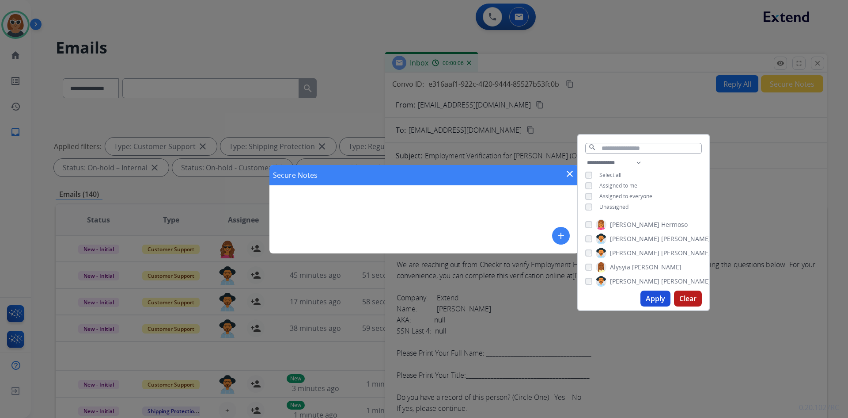
click at [822, 60] on div "Secure Notes close add" at bounding box center [424, 209] width 848 height 418
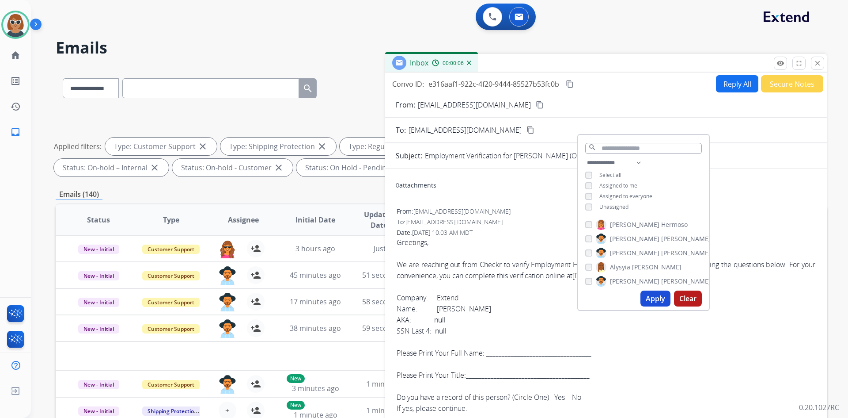
click at [822, 60] on button "close Close" at bounding box center [817, 63] width 13 height 13
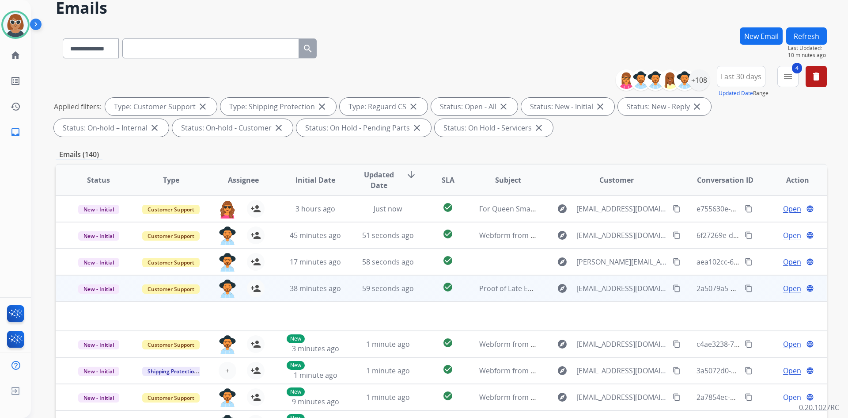
scroll to position [39, 0]
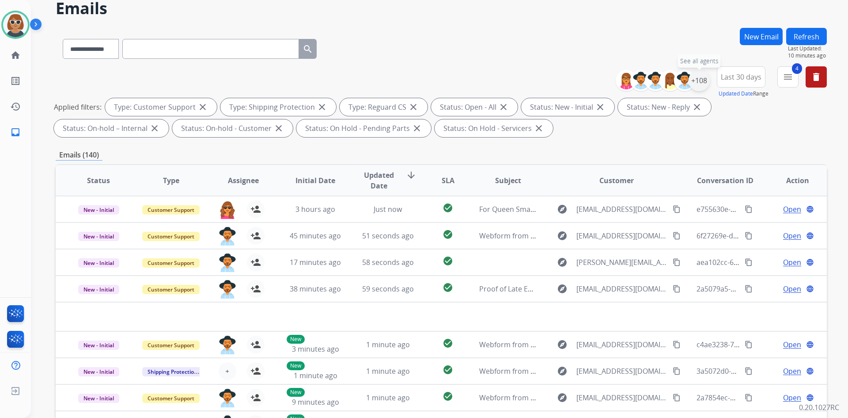
click at [695, 79] on div "+108" at bounding box center [699, 80] width 21 height 21
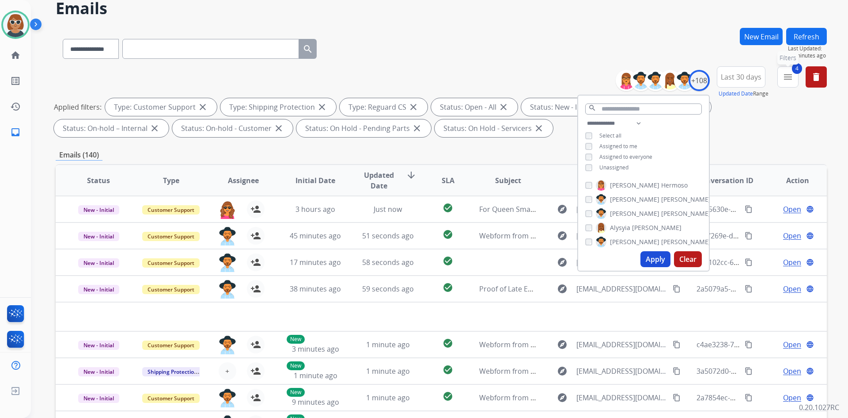
click at [782, 79] on button "4 menu Filters" at bounding box center [788, 76] width 21 height 21
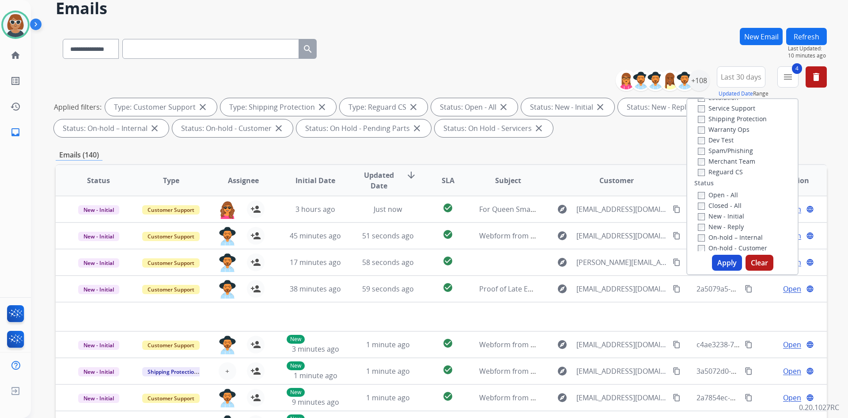
click at [723, 150] on label "Spam/Phishing" at bounding box center [725, 150] width 55 height 8
click at [703, 208] on label "Closed - All" at bounding box center [720, 205] width 44 height 8
click at [725, 263] on button "Apply" at bounding box center [727, 263] width 30 height 16
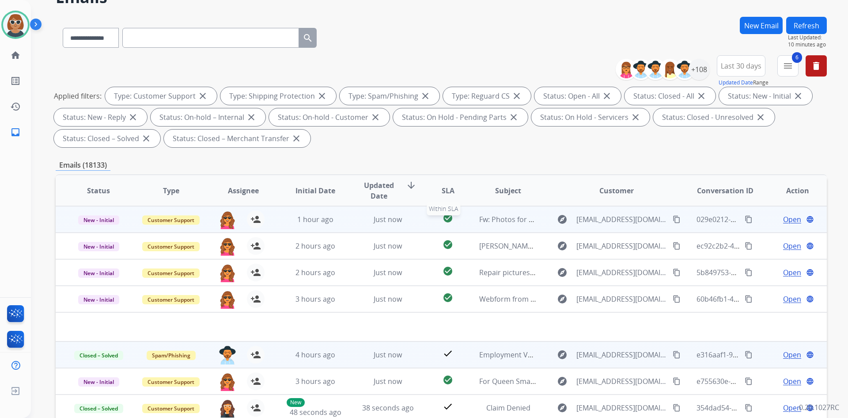
scroll to position [88, 0]
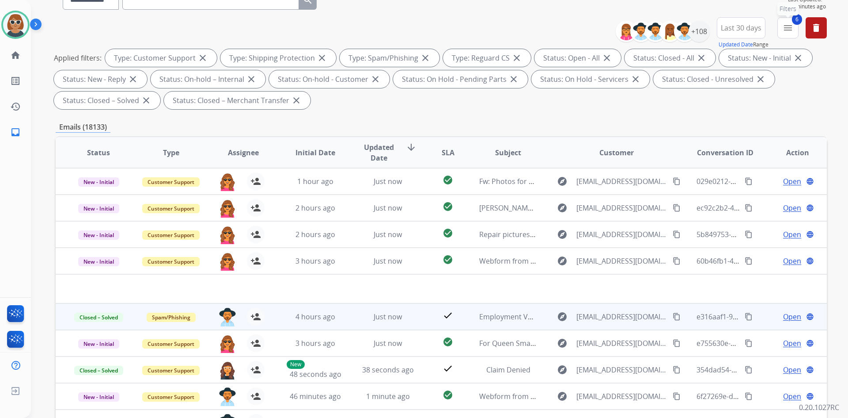
click at [795, 26] on button "6 menu Filters" at bounding box center [788, 27] width 21 height 21
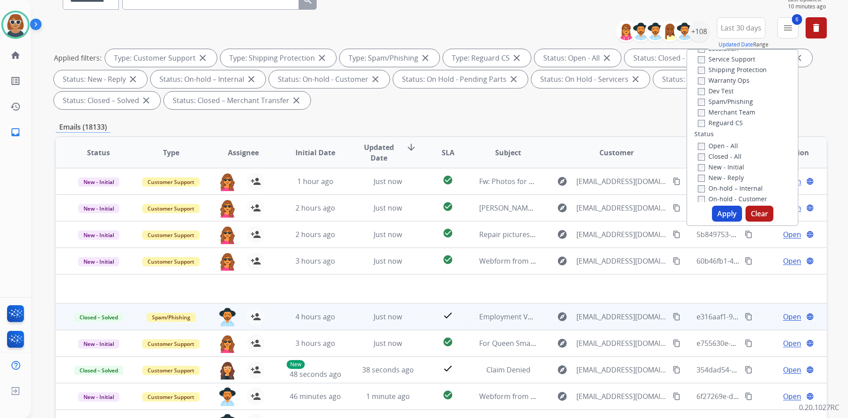
click at [725, 145] on label "Open - All" at bounding box center [718, 145] width 40 height 8
click at [722, 214] on button "Apply" at bounding box center [727, 213] width 30 height 16
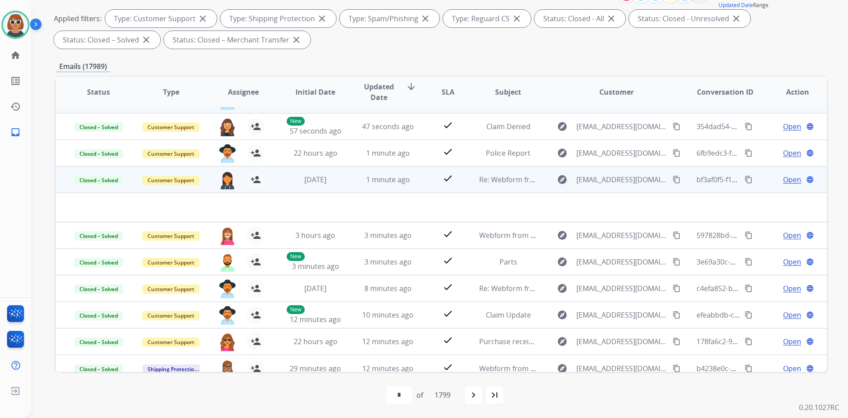
scroll to position [30, 0]
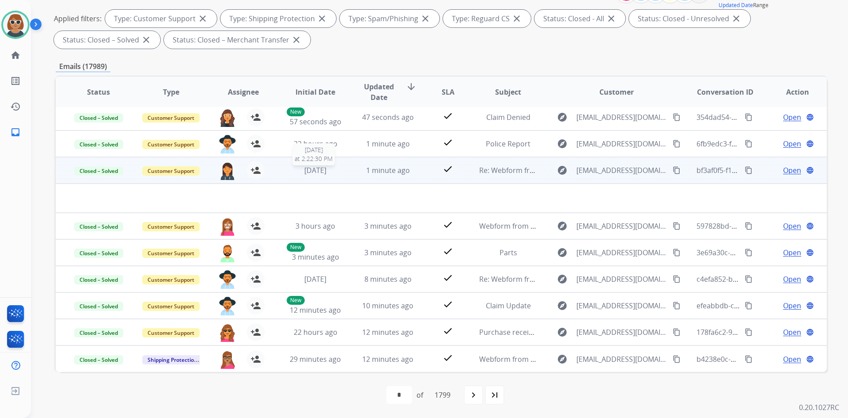
click at [335, 170] on div "4 days ago" at bounding box center [316, 170] width 58 height 11
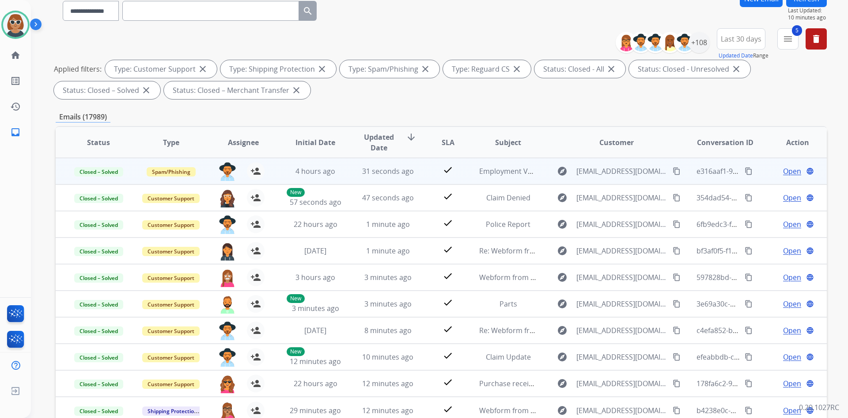
scroll to position [0, 0]
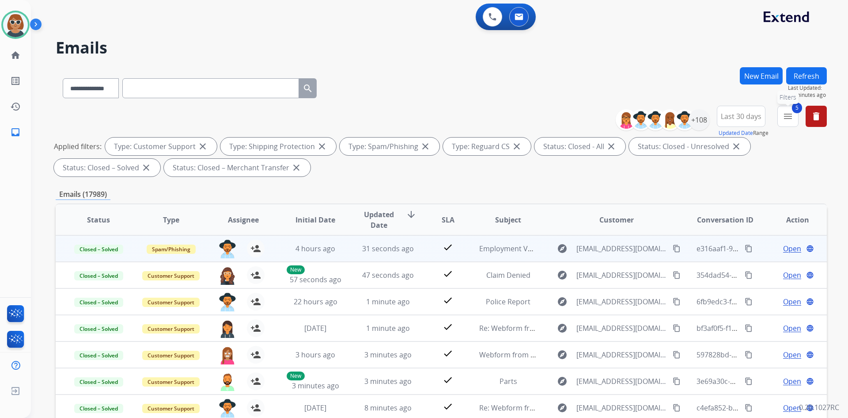
click at [790, 110] on button "5 menu Filters" at bounding box center [788, 116] width 21 height 21
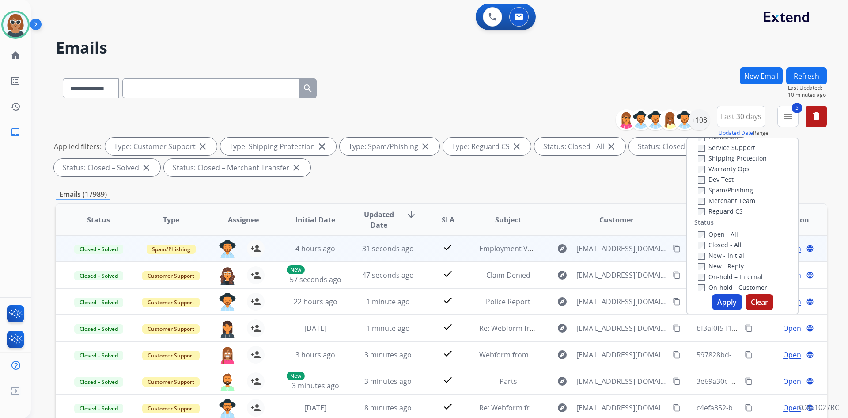
click at [729, 155] on label "Shipping Protection" at bounding box center [732, 158] width 69 height 8
click at [722, 208] on label "Reguard CS" at bounding box center [720, 211] width 45 height 8
click at [735, 170] on label "Customer Support" at bounding box center [730, 170] width 65 height 8
click at [721, 303] on button "Apply" at bounding box center [727, 302] width 30 height 16
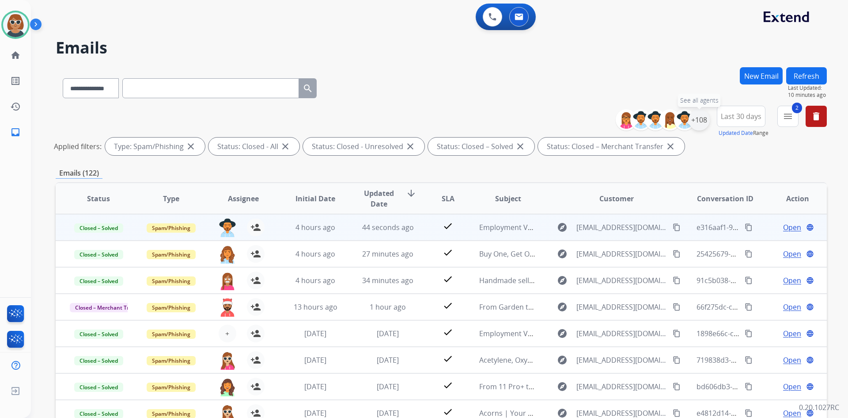
click at [701, 120] on div "+108" at bounding box center [699, 119] width 21 height 21
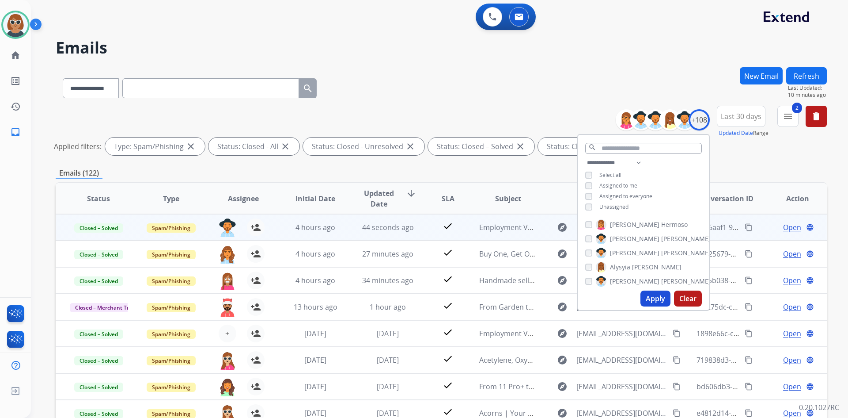
click at [619, 206] on span "Unassigned" at bounding box center [614, 207] width 29 height 8
click at [654, 292] on button "Apply" at bounding box center [656, 298] width 30 height 16
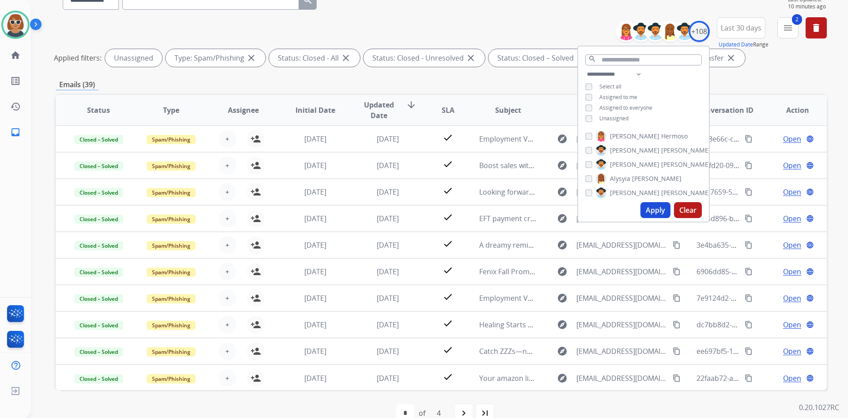
scroll to position [1, 0]
click at [442, 109] on span "SLA" at bounding box center [448, 110] width 13 height 11
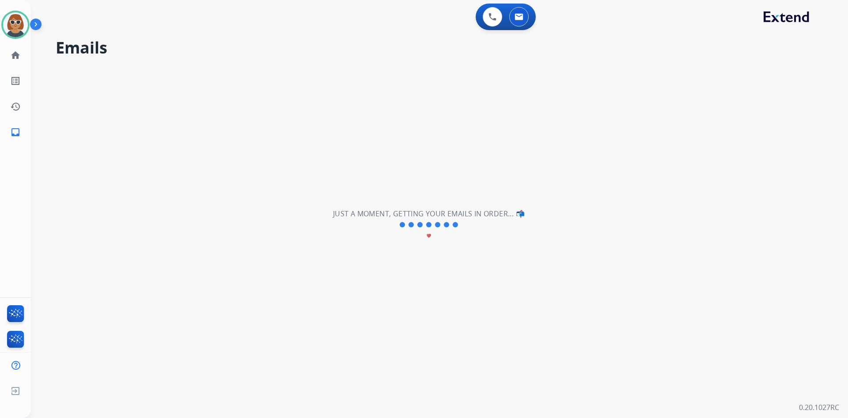
scroll to position [0, 0]
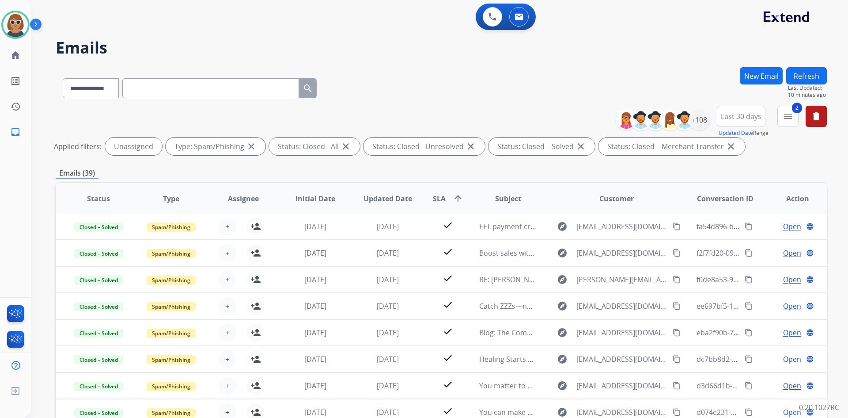
click at [386, 193] on span "Updated Date" at bounding box center [388, 198] width 49 height 11
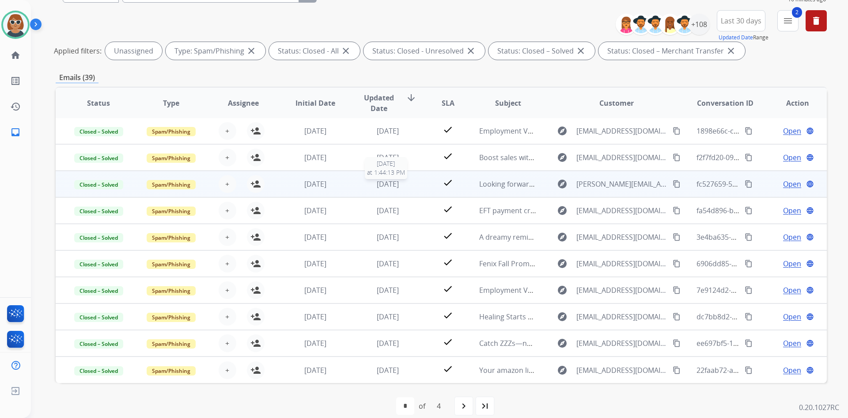
scroll to position [107, 0]
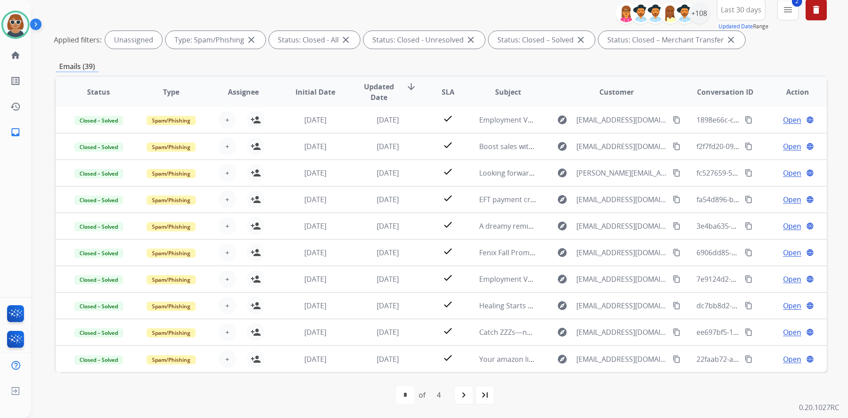
click at [785, 11] on mat-icon "menu" at bounding box center [788, 9] width 11 height 11
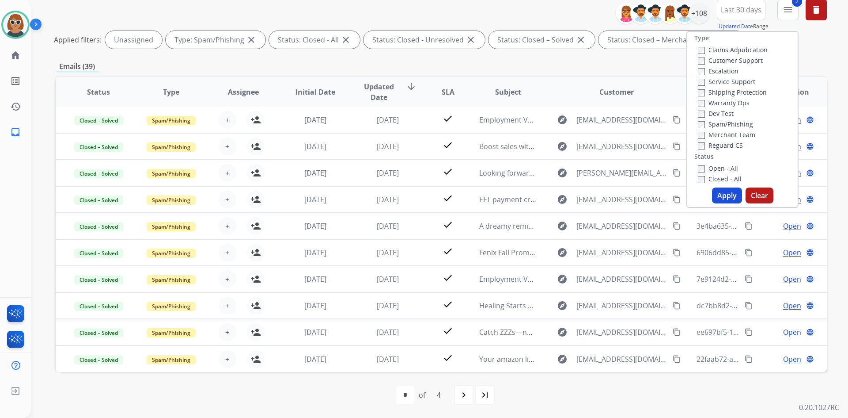
scroll to position [0, 0]
click at [729, 196] on button "Apply" at bounding box center [727, 195] width 30 height 16
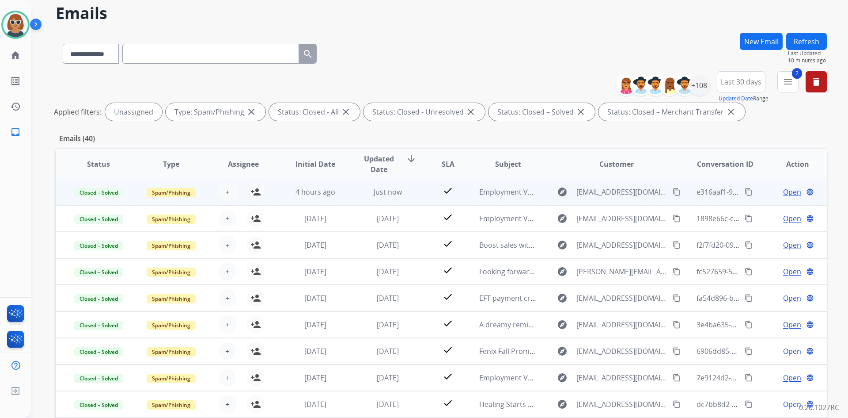
scroll to position [44, 0]
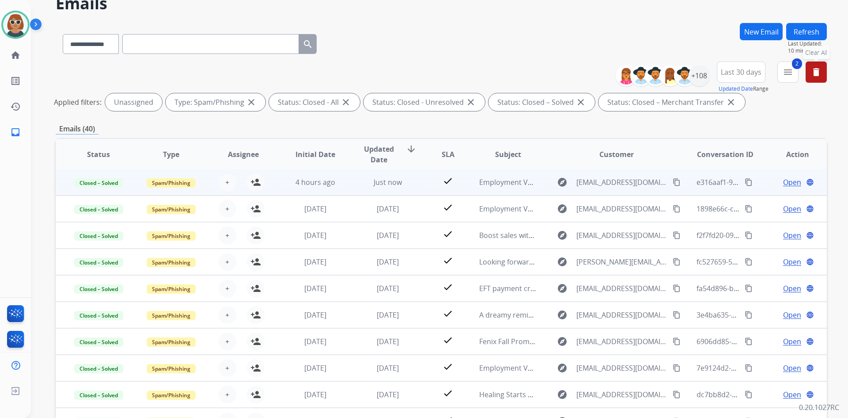
click at [826, 74] on button "delete Clear All" at bounding box center [816, 71] width 21 height 21
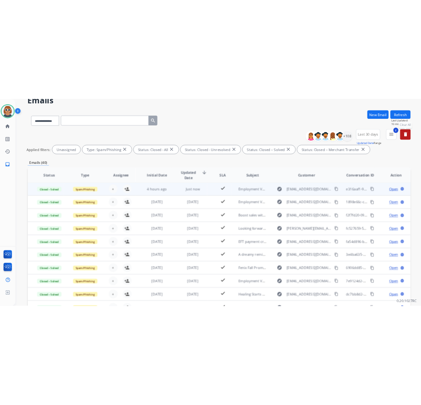
scroll to position [0, 0]
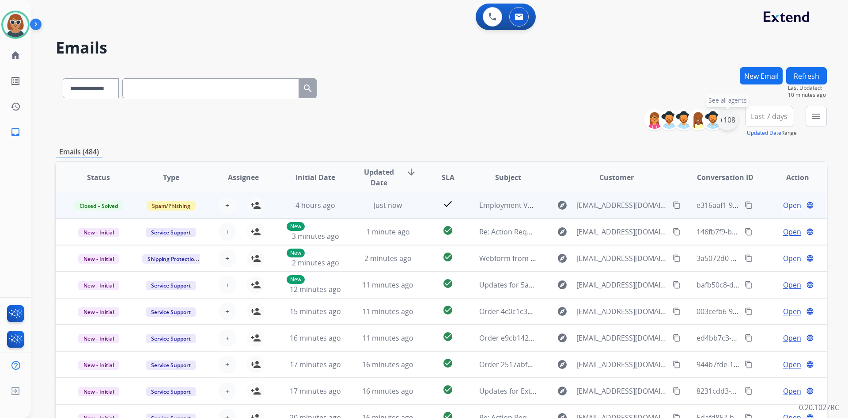
click at [726, 117] on div "+108" at bounding box center [727, 119] width 21 height 21
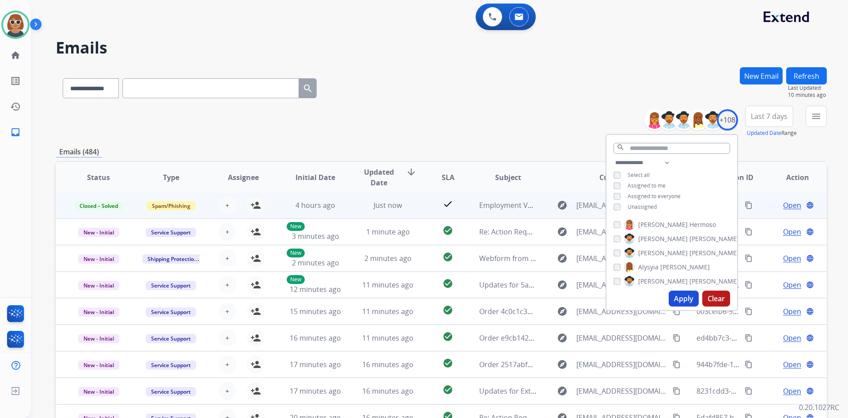
click at [654, 187] on span "Assigned to me" at bounding box center [647, 186] width 38 height 8
click at [684, 293] on button "Apply" at bounding box center [684, 298] width 30 height 16
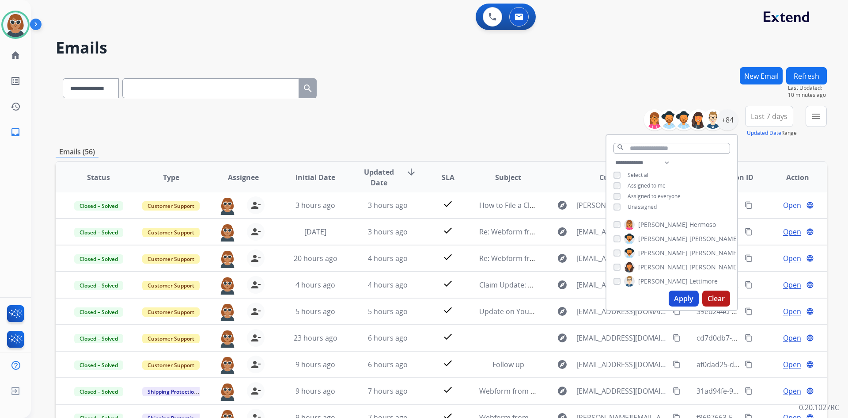
click at [685, 302] on button "Apply" at bounding box center [684, 298] width 30 height 16
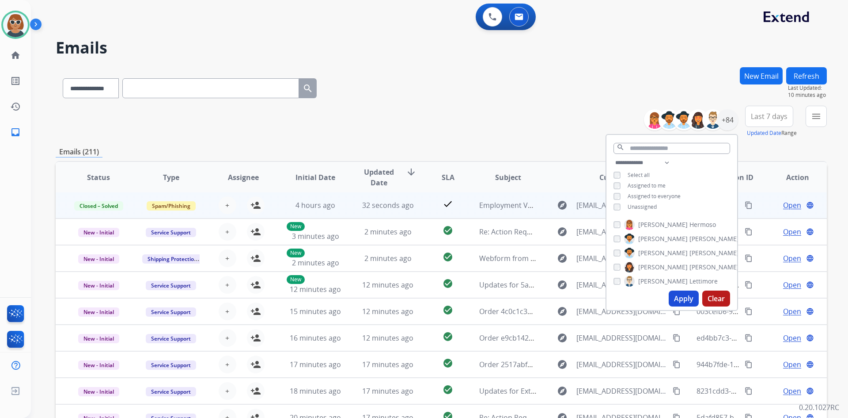
click at [651, 68] on div "**********" at bounding box center [442, 86] width 772 height 38
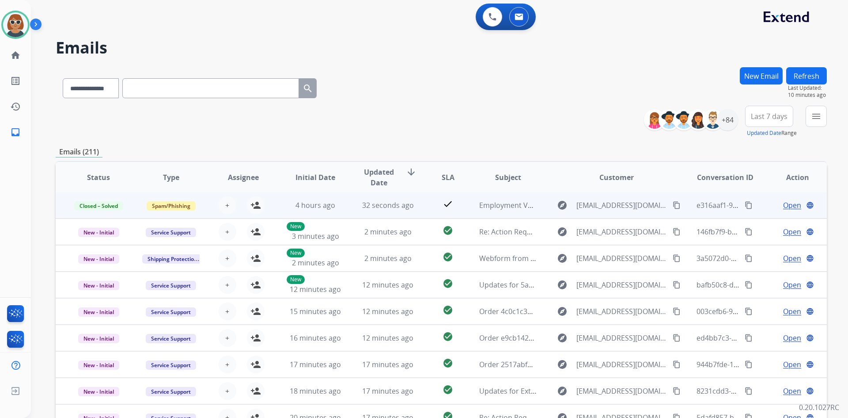
click at [485, 101] on div "**********" at bounding box center [442, 86] width 772 height 38
click at [726, 121] on div "+84" at bounding box center [727, 119] width 21 height 21
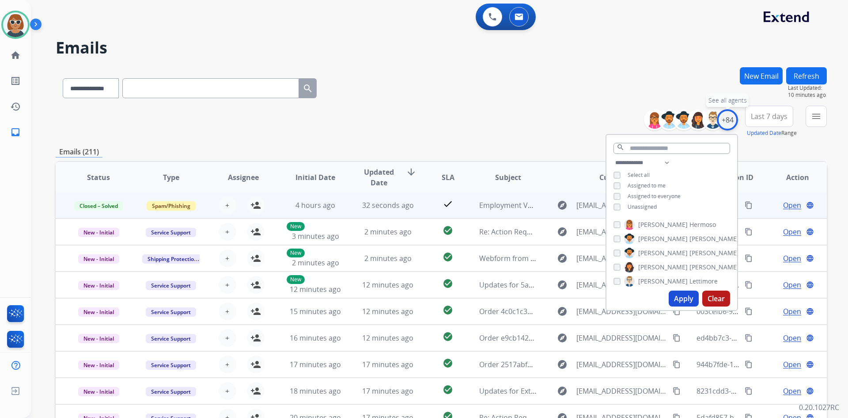
click at [726, 121] on div "+84" at bounding box center [727, 119] width 21 height 21
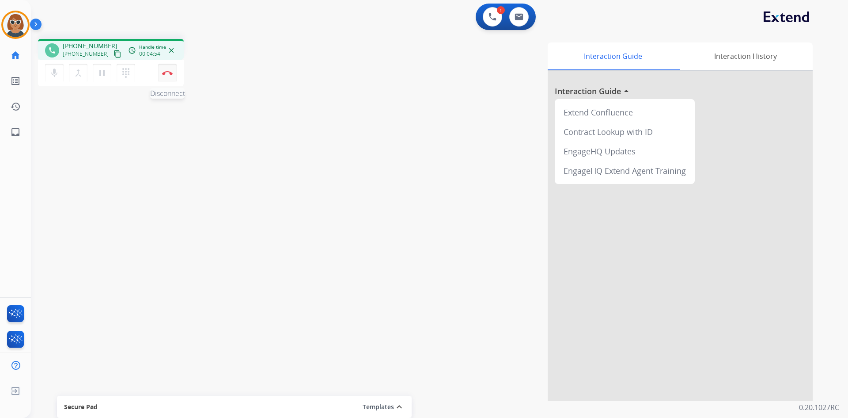
click at [169, 75] on button "Disconnect" at bounding box center [167, 73] width 19 height 19
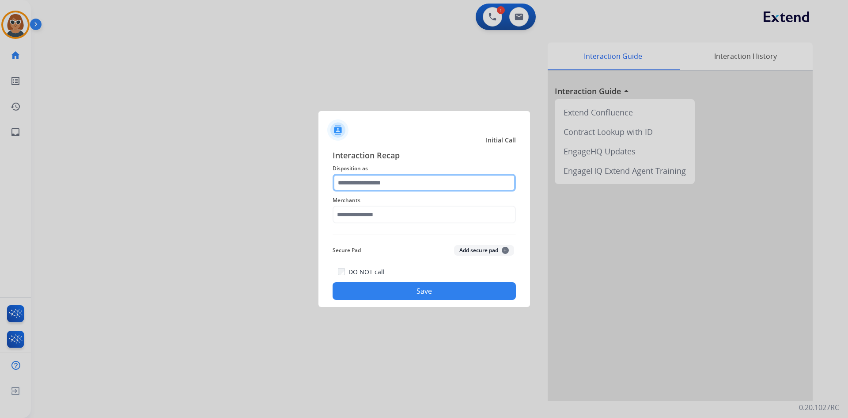
click at [412, 179] on input "text" at bounding box center [424, 183] width 183 height 18
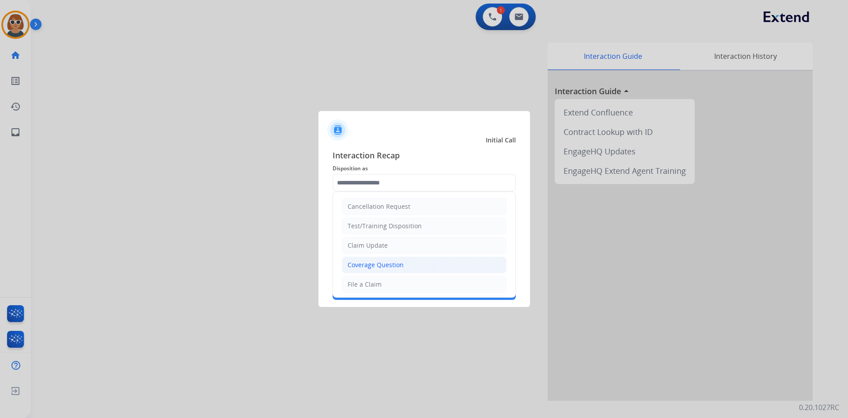
click at [409, 263] on li "Coverage Question" at bounding box center [424, 264] width 165 height 17
type input "**********"
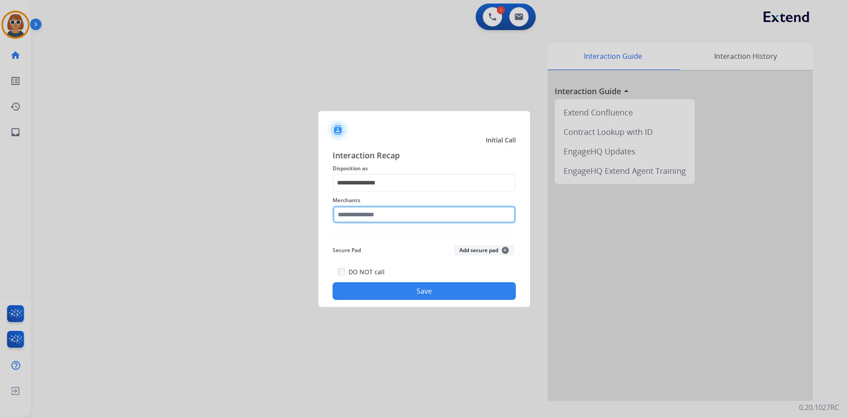
click at [368, 215] on input "text" at bounding box center [424, 214] width 183 height 18
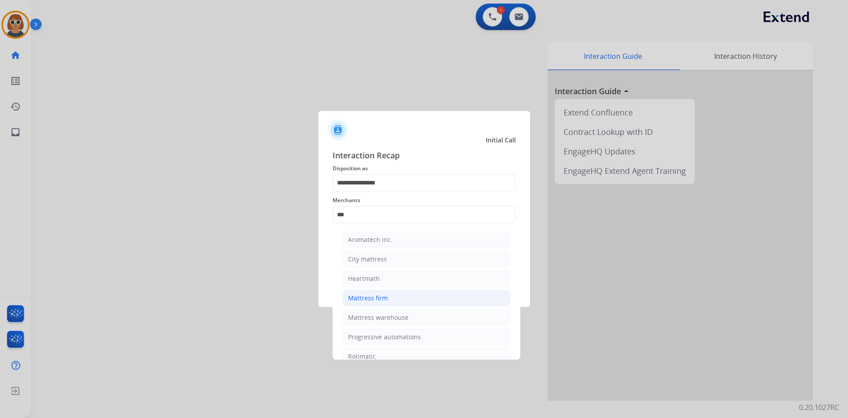
click at [370, 295] on div "Mattress firm" at bounding box center [368, 297] width 40 height 9
type input "**********"
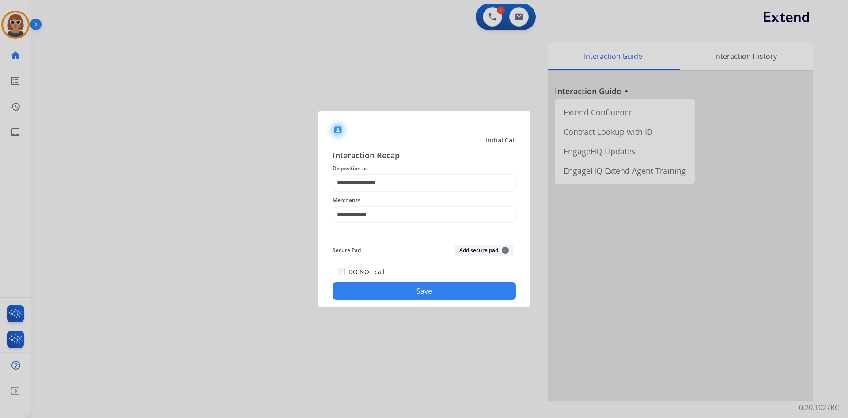
click at [378, 292] on button "Save" at bounding box center [424, 291] width 183 height 18
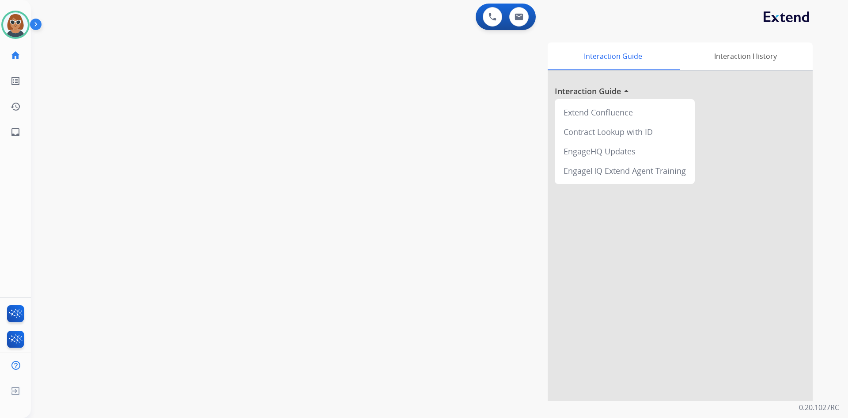
click at [178, 260] on div "swap_horiz Break voice bridge close_fullscreen Connect 3-Way Call merge_type Se…" at bounding box center [429, 216] width 796 height 369
click at [15, 30] on img at bounding box center [15, 24] width 25 height 25
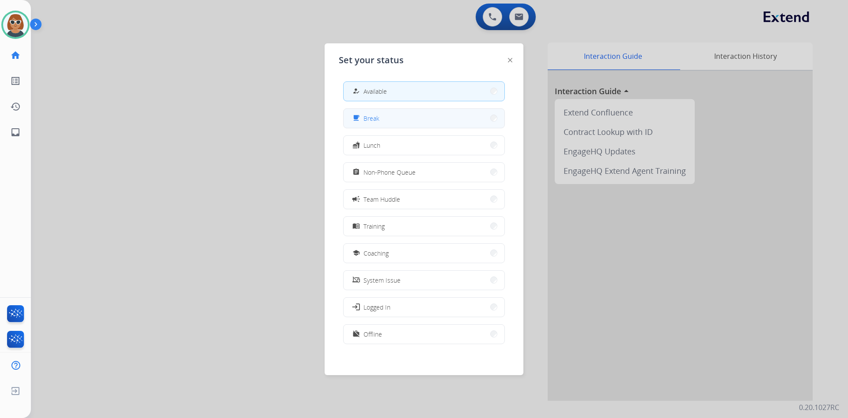
click at [403, 116] on button "free_breakfast Break" at bounding box center [424, 118] width 161 height 19
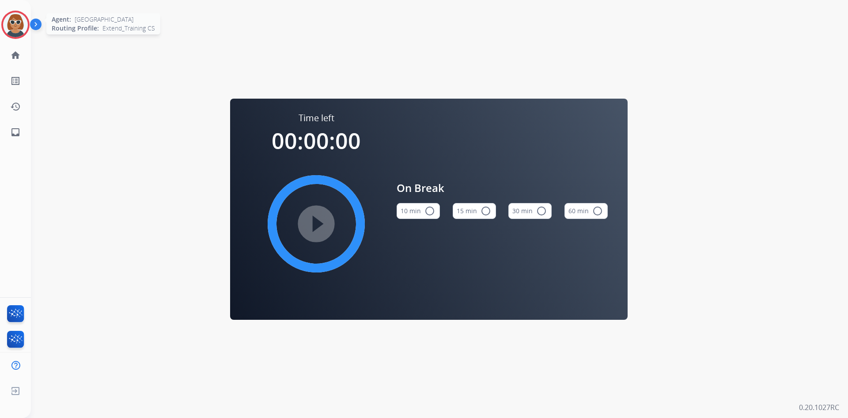
click at [8, 29] on img at bounding box center [15, 24] width 25 height 25
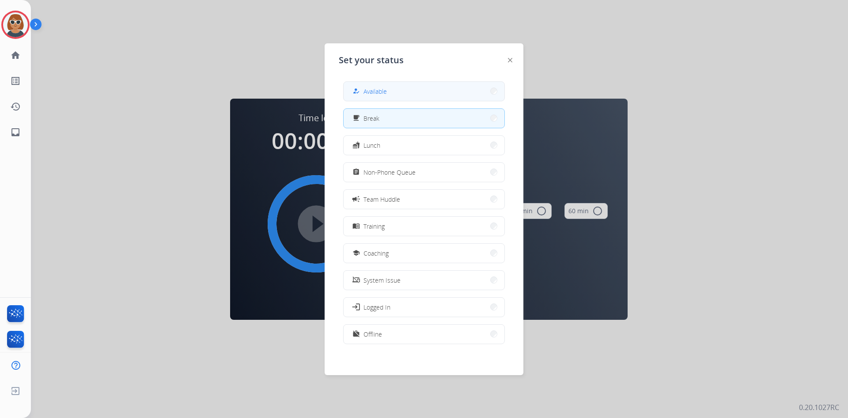
click at [415, 84] on button "how_to_reg Available" at bounding box center [424, 91] width 161 height 19
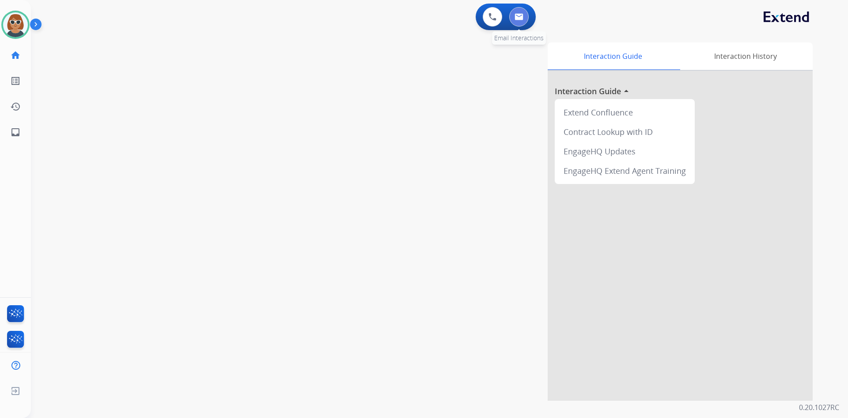
click at [521, 22] on button at bounding box center [519, 16] width 19 height 19
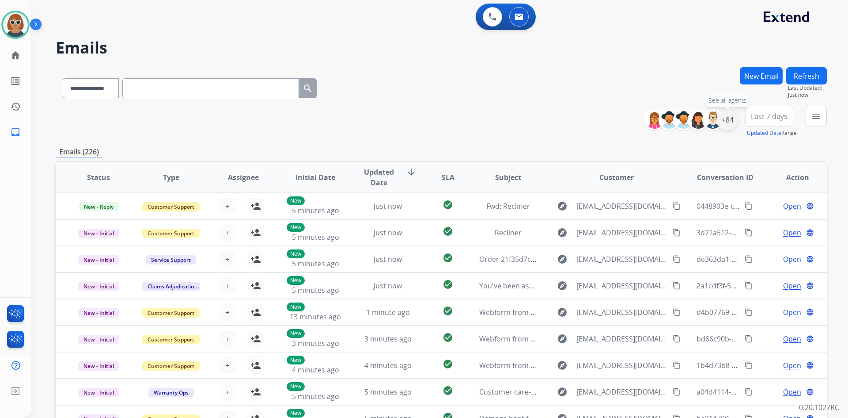
click at [729, 121] on div "+84" at bounding box center [727, 119] width 21 height 21
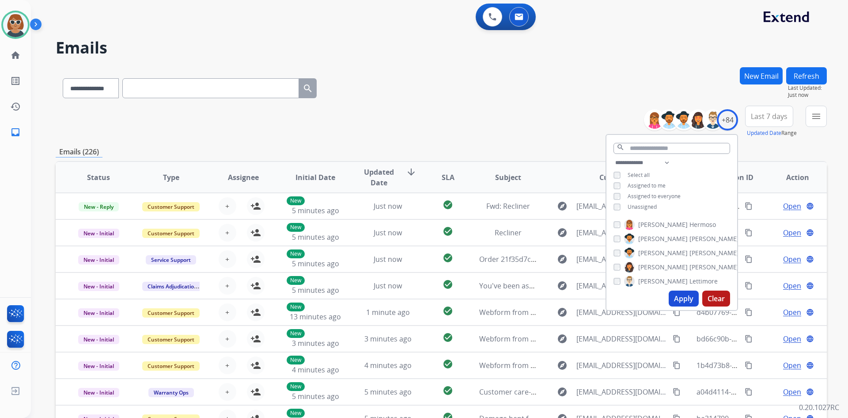
click at [678, 304] on button "Apply" at bounding box center [684, 298] width 30 height 16
click at [820, 114] on mat-icon "menu" at bounding box center [816, 116] width 11 height 11
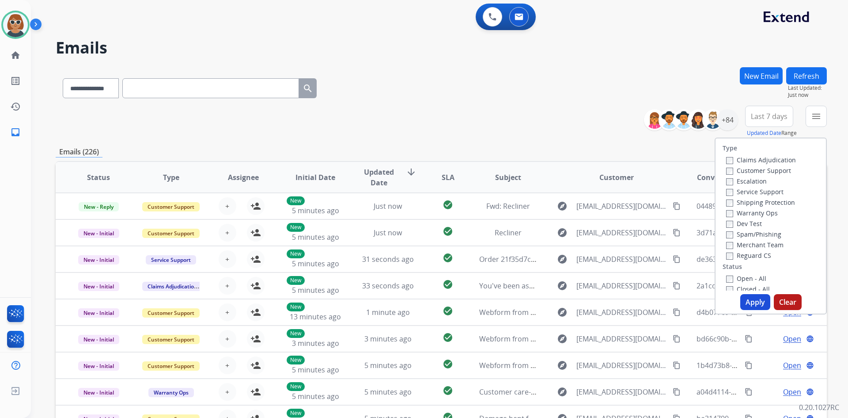
click at [716, 173] on div "Type Claims Adjudication Customer Support Escalation Service Support Shipping P…" at bounding box center [771, 214] width 110 height 152
click at [731, 211] on label "Warranty Ops" at bounding box center [753, 213] width 52 height 8
click at [729, 202] on label "Shipping Protection" at bounding box center [761, 202] width 69 height 8
click at [728, 213] on label "Warranty Ops" at bounding box center [753, 213] width 52 height 8
click at [728, 276] on label "Open - All" at bounding box center [747, 278] width 40 height 8
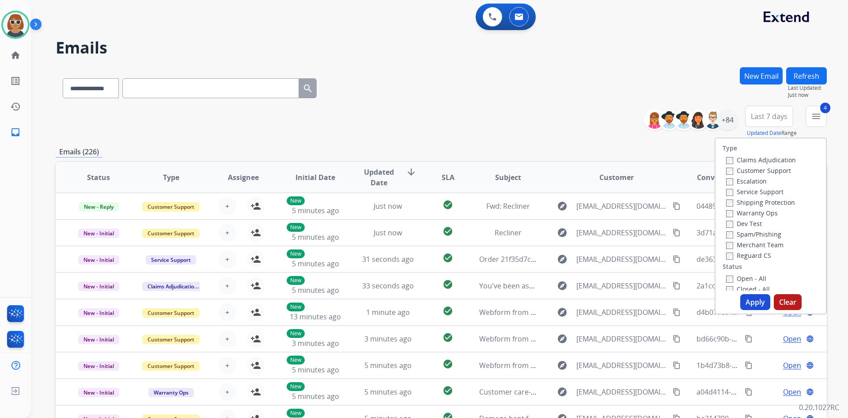
click at [754, 298] on button "Apply" at bounding box center [756, 302] width 30 height 16
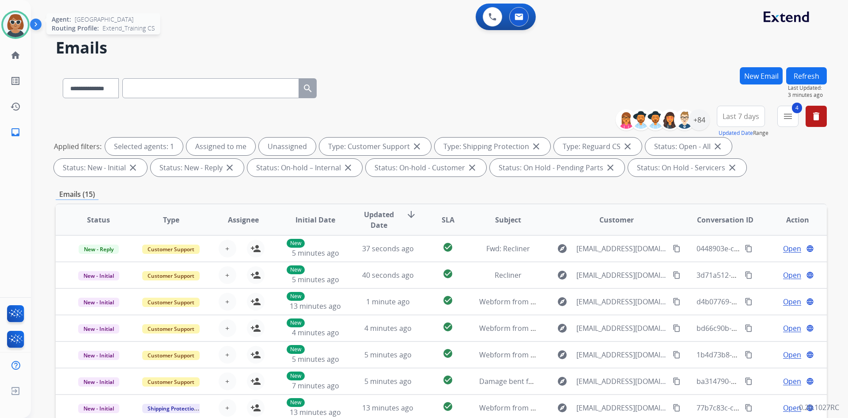
click at [19, 26] on img at bounding box center [15, 24] width 25 height 25
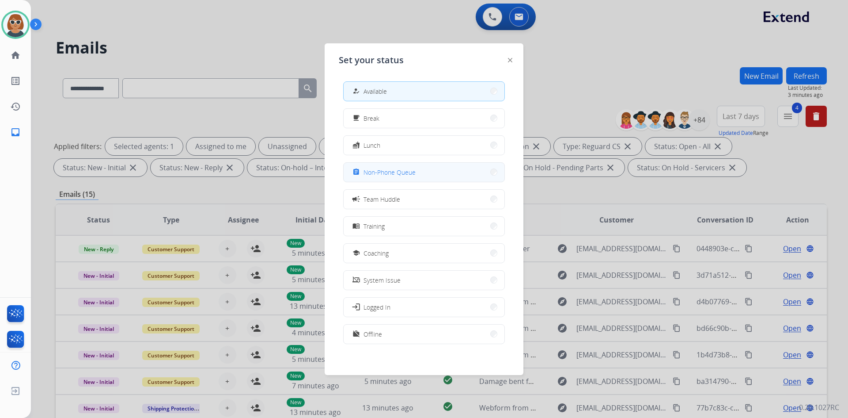
click at [413, 175] on span "Non-Phone Queue" at bounding box center [390, 171] width 52 height 9
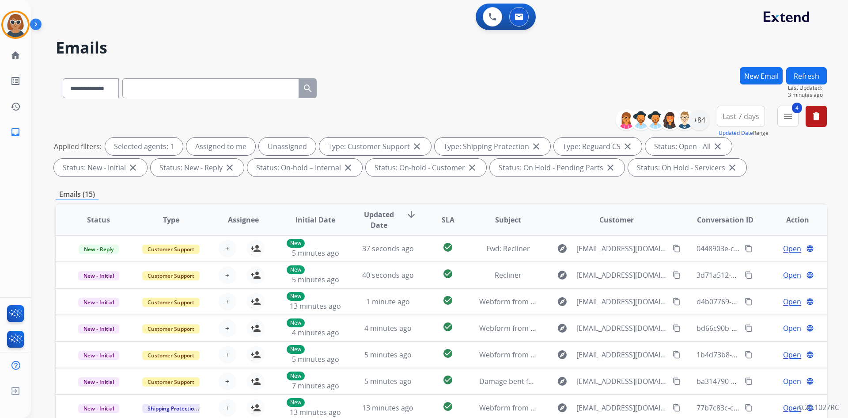
click at [597, 11] on div "0 Voice Interactions 0 Email Interactions" at bounding box center [435, 18] width 786 height 28
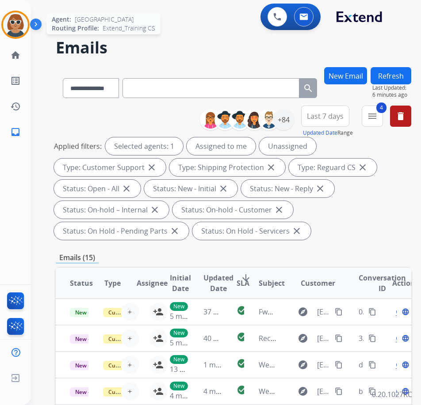
click at [5, 25] on img at bounding box center [15, 24] width 25 height 25
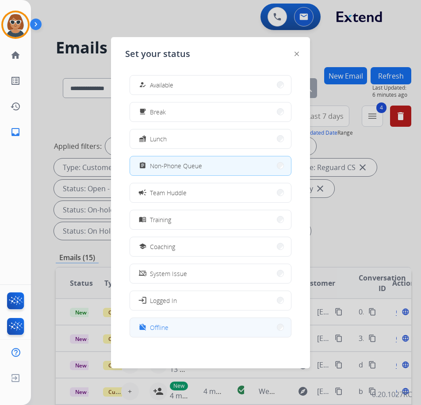
click at [178, 320] on button "work_off Offline" at bounding box center [210, 327] width 161 height 19
